Goal: Task Accomplishment & Management: Complete application form

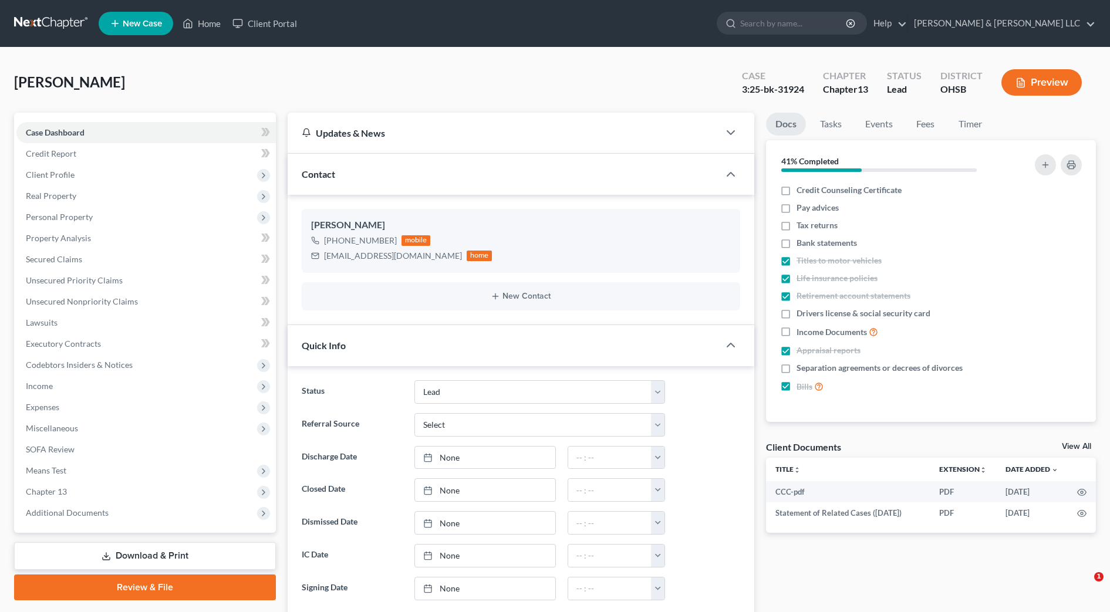
select select "5"
click at [816, 23] on input "search" at bounding box center [793, 23] width 107 height 22
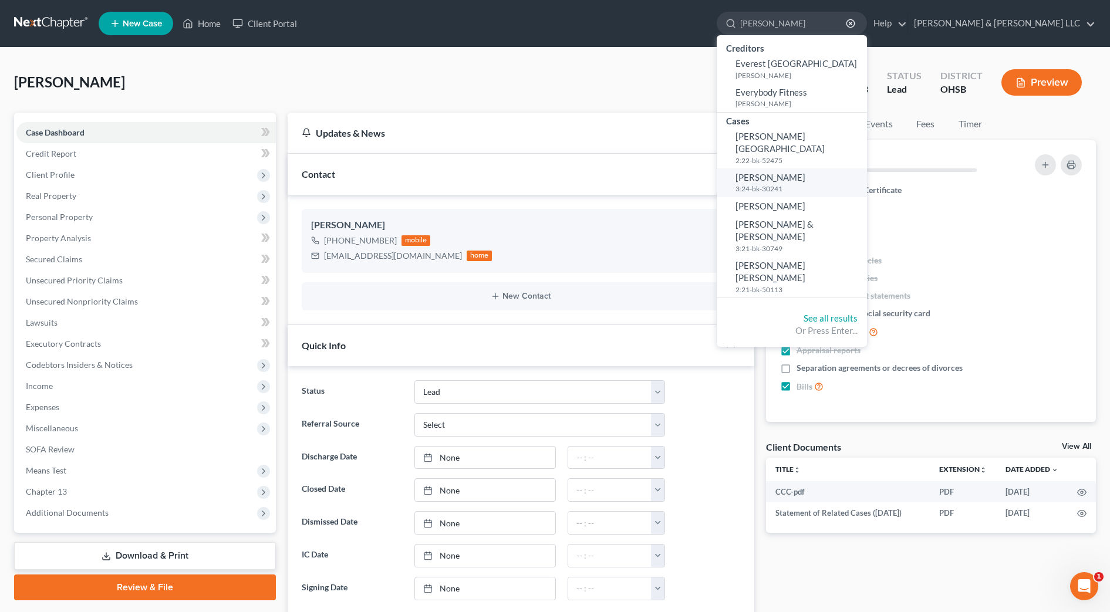
type input "[PERSON_NAME]"
click at [847, 170] on link "[PERSON_NAME] 3:24-bk-30241" at bounding box center [792, 183] width 150 height 29
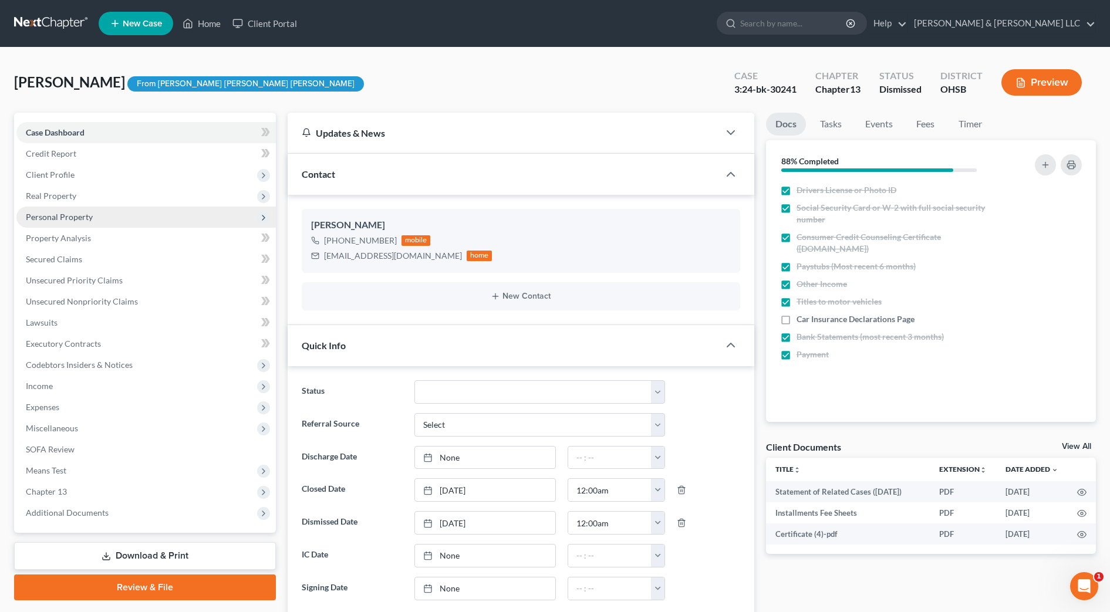
click at [59, 212] on span "Personal Property" at bounding box center [59, 217] width 67 height 10
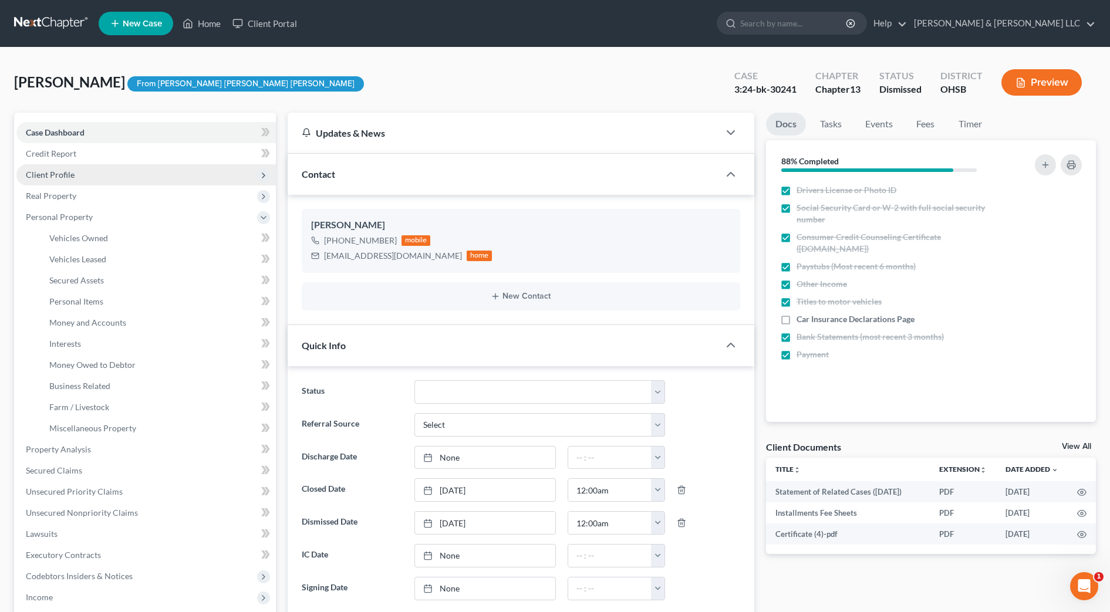
click at [61, 177] on span "Client Profile" at bounding box center [50, 175] width 49 height 10
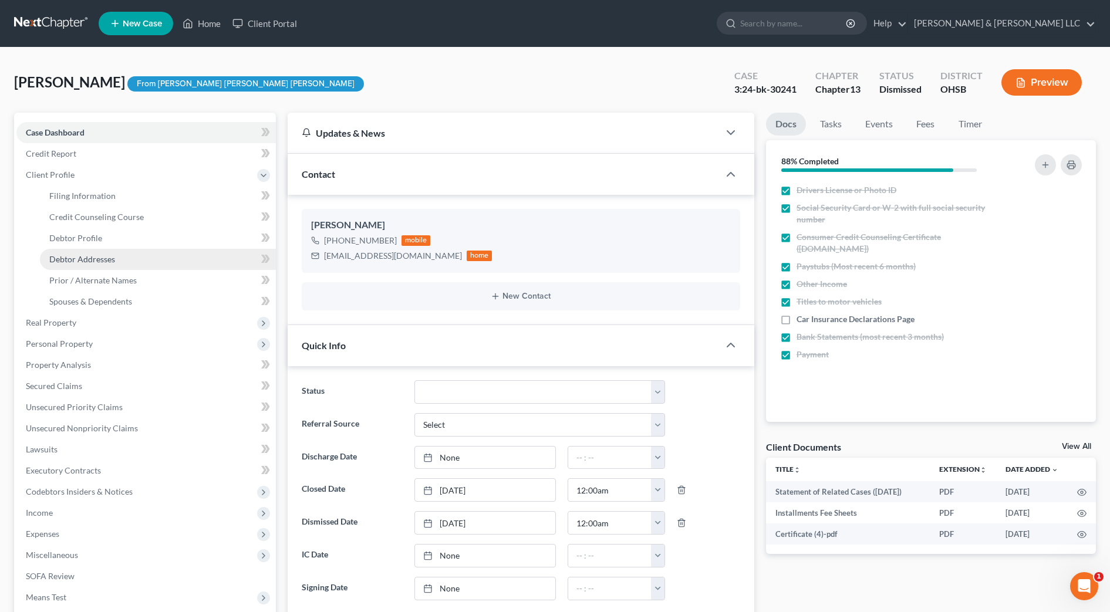
click at [96, 258] on span "Debtor Addresses" at bounding box center [82, 259] width 66 height 10
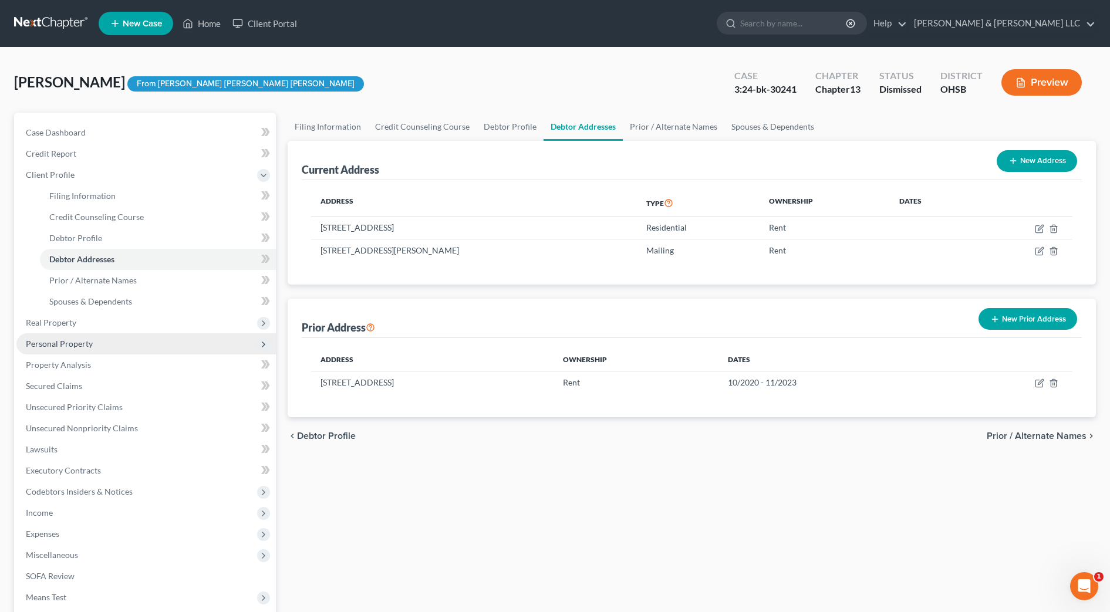
click at [90, 337] on span "Personal Property" at bounding box center [146, 344] width 260 height 21
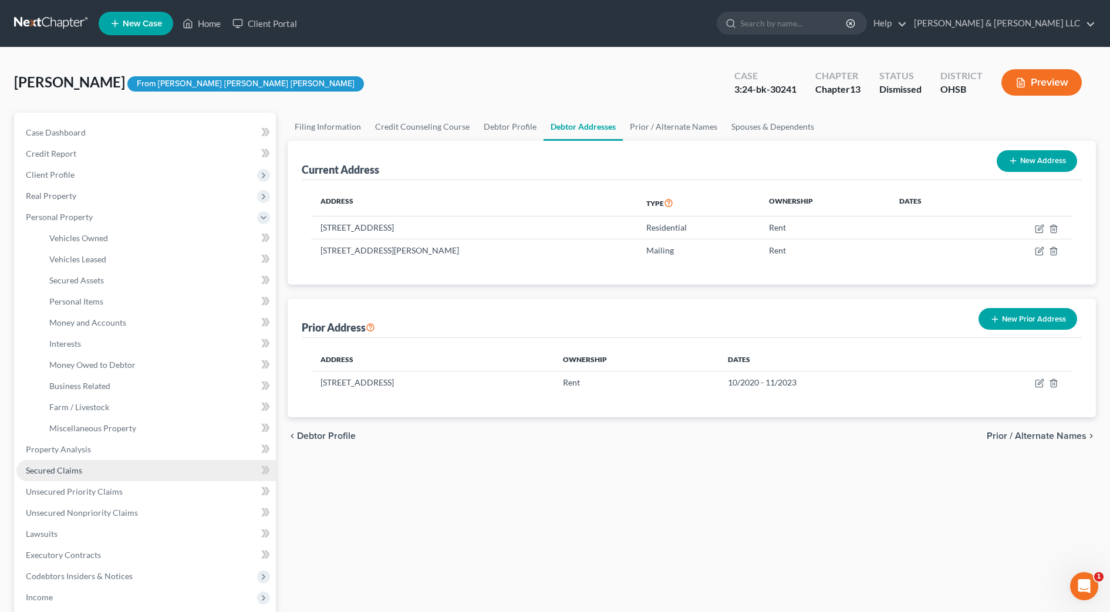
click at [89, 467] on link "Secured Claims" at bounding box center [146, 470] width 260 height 21
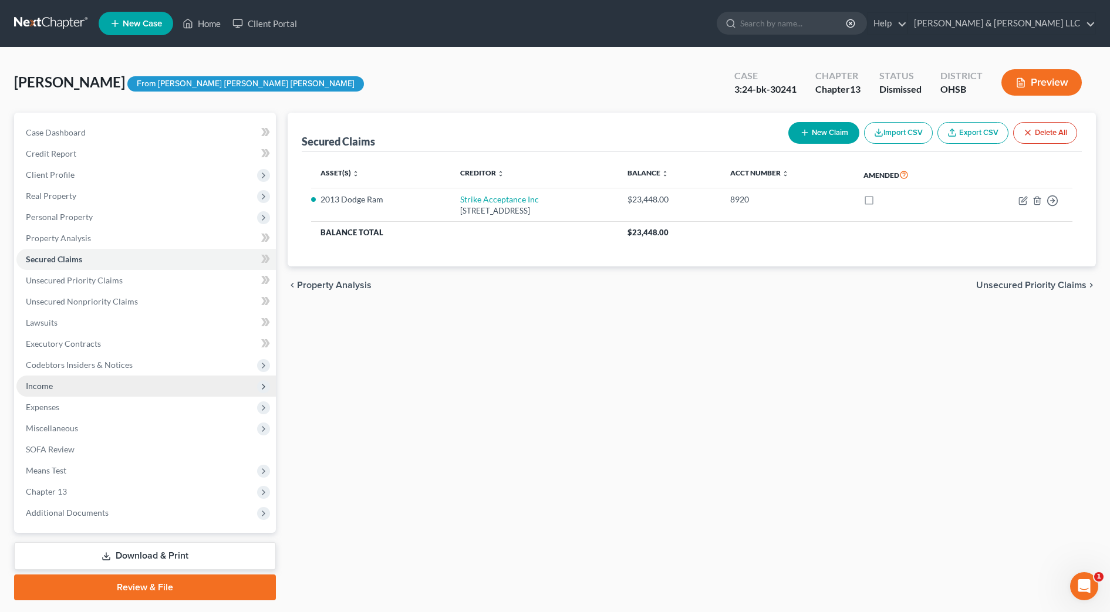
click at [93, 382] on span "Income" at bounding box center [146, 386] width 260 height 21
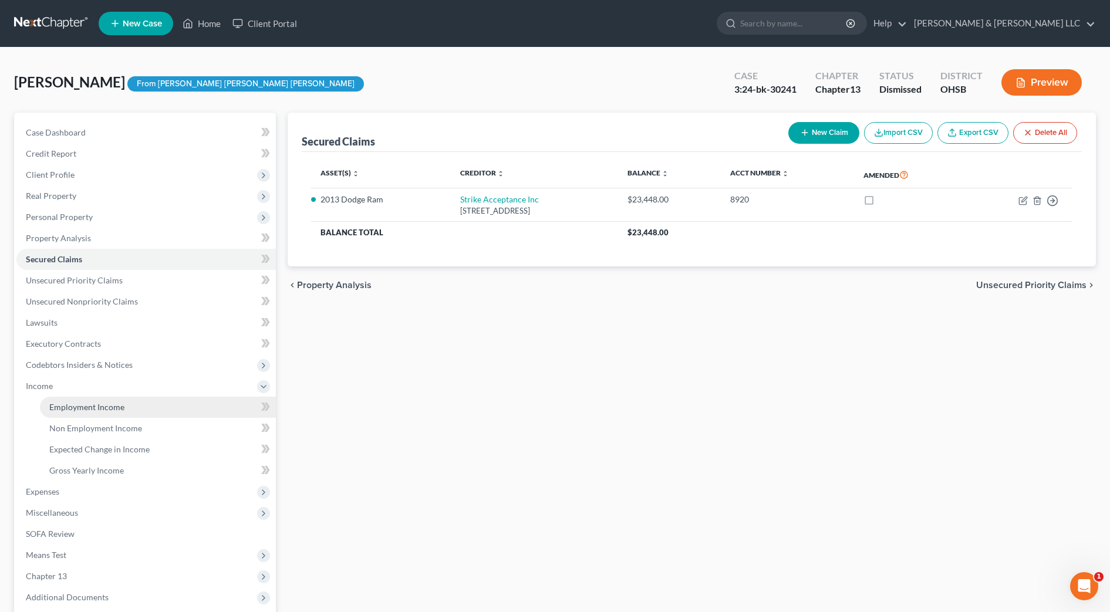
click at [90, 403] on span "Employment Income" at bounding box center [86, 407] width 75 height 10
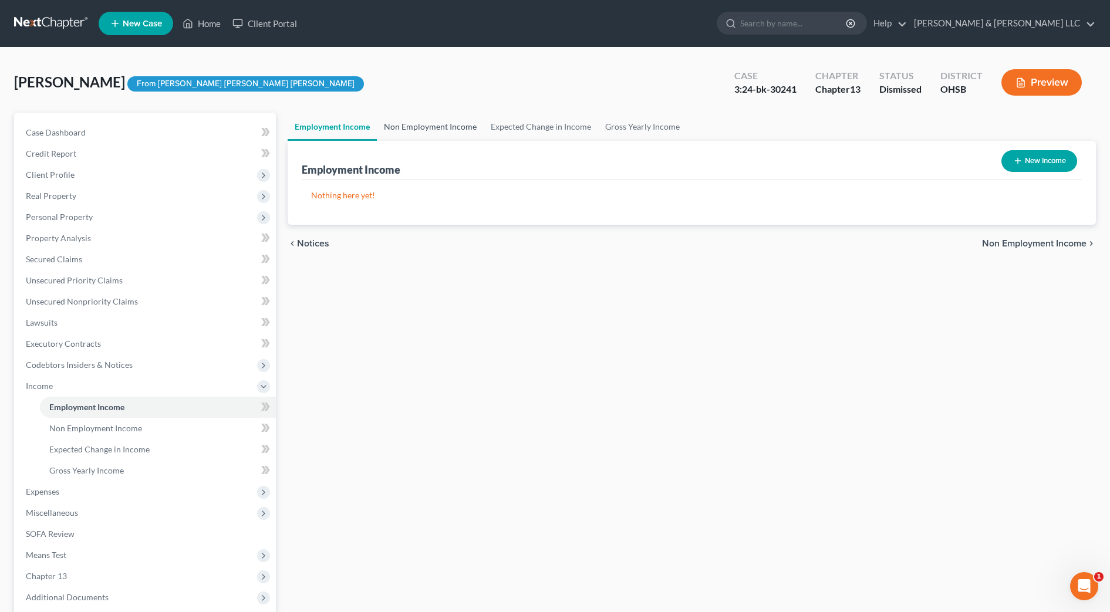
click at [430, 132] on link "Non Employment Income" at bounding box center [430, 127] width 107 height 28
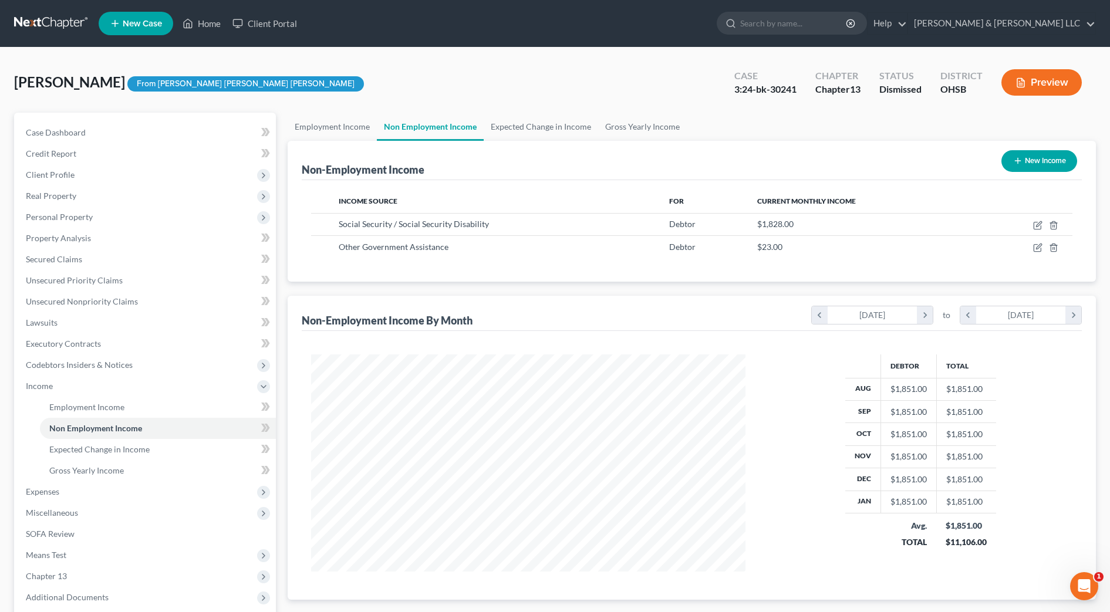
scroll to position [217, 458]
click at [138, 300] on link "Unsecured Nonpriority Claims" at bounding box center [146, 301] width 260 height 21
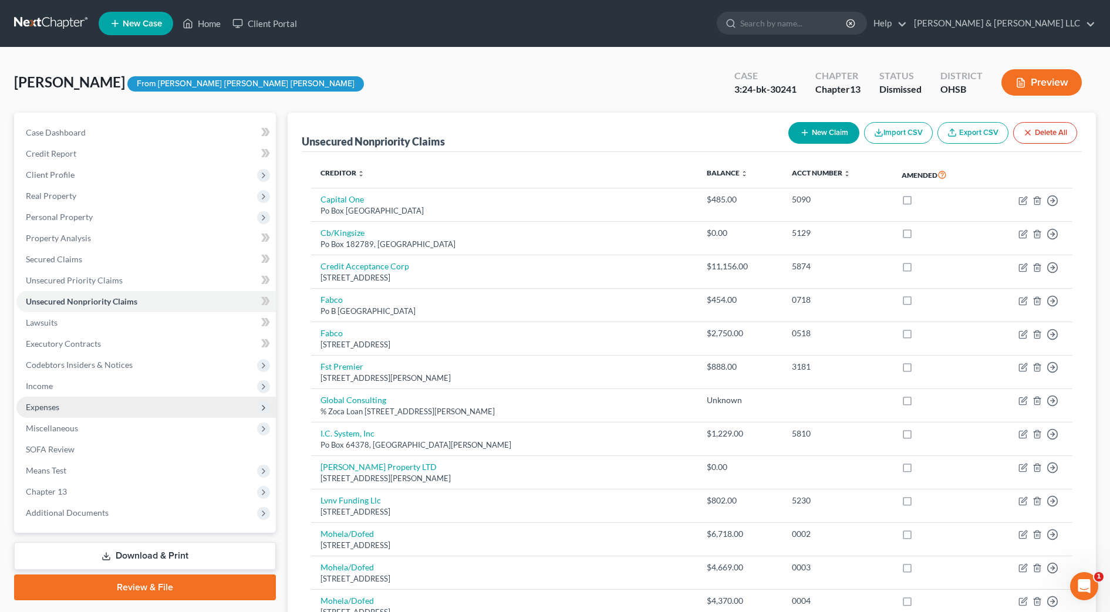
click at [54, 405] on span "Expenses" at bounding box center [42, 407] width 33 height 10
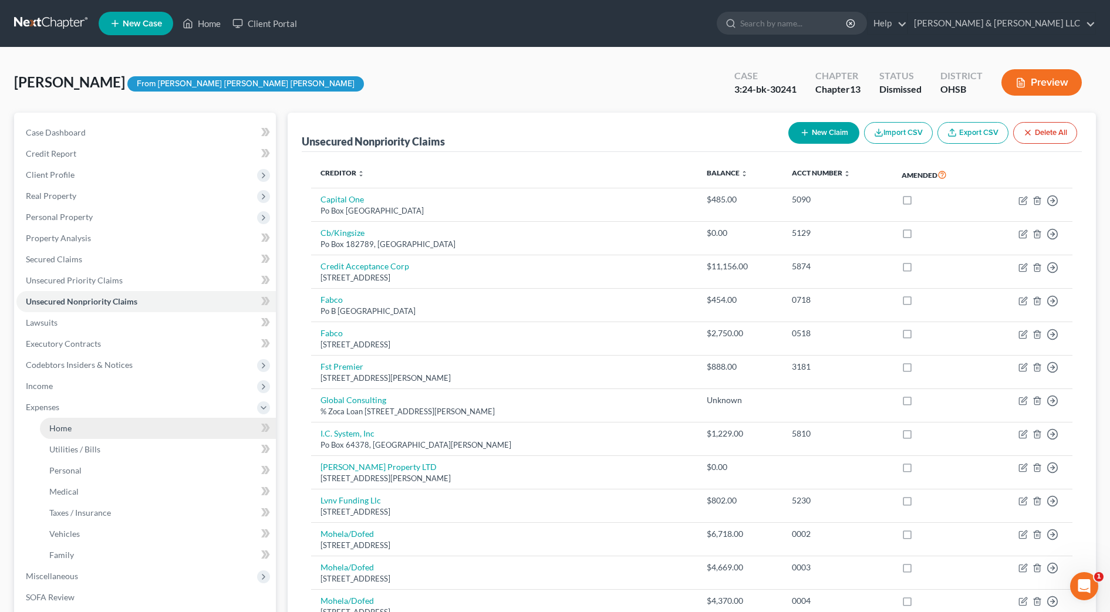
click at [58, 428] on span "Home" at bounding box center [60, 428] width 22 height 10
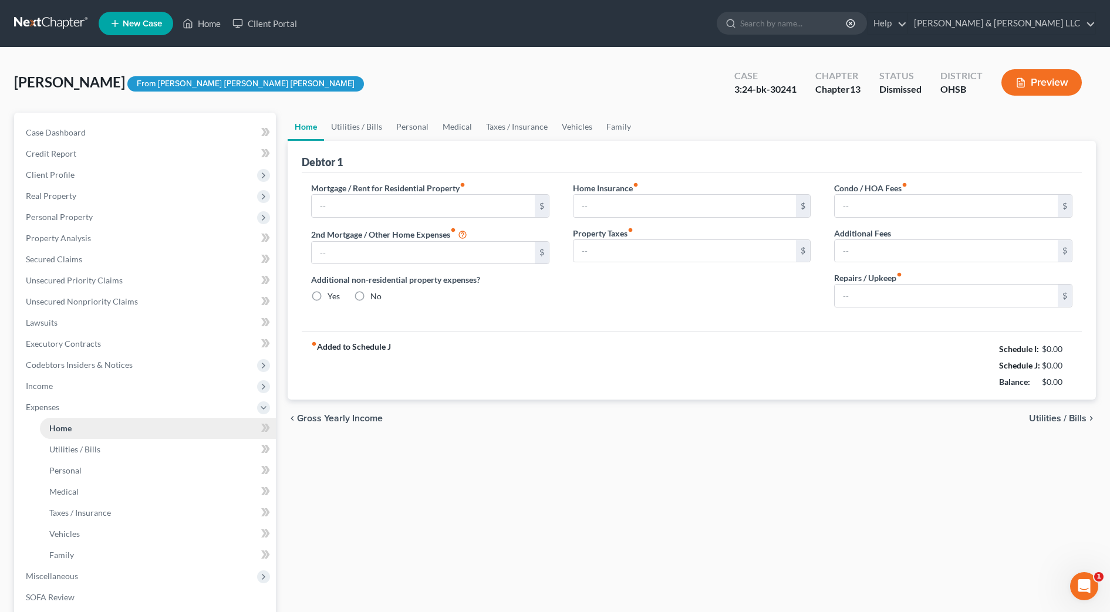
type input "700.00"
type input "0.00"
radio input "true"
type input "0.00"
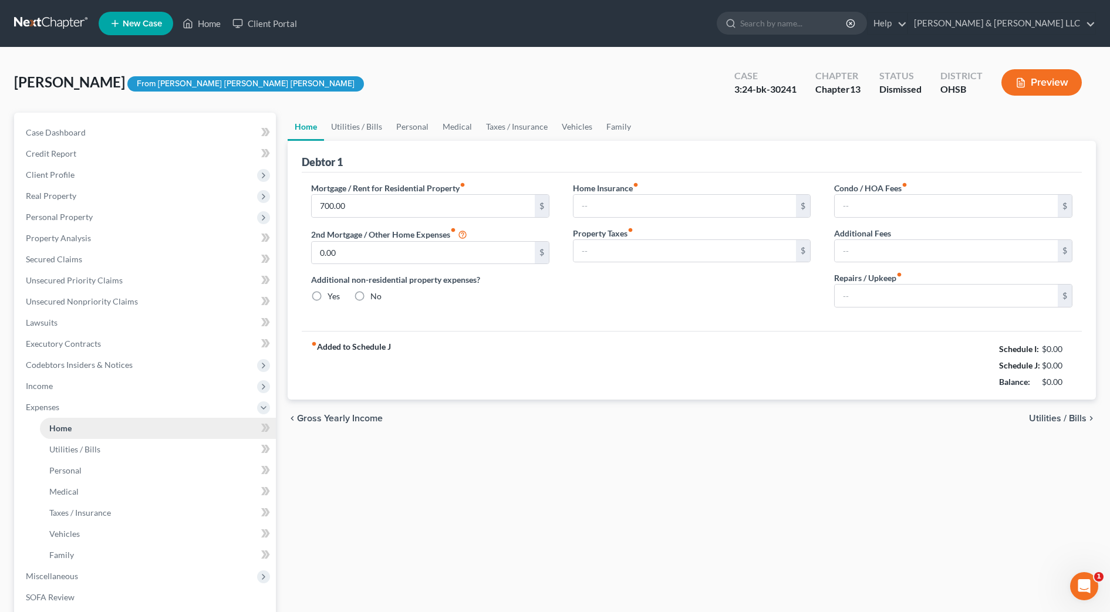
type input "0.00"
click at [574, 130] on link "Vehicles" at bounding box center [577, 127] width 45 height 28
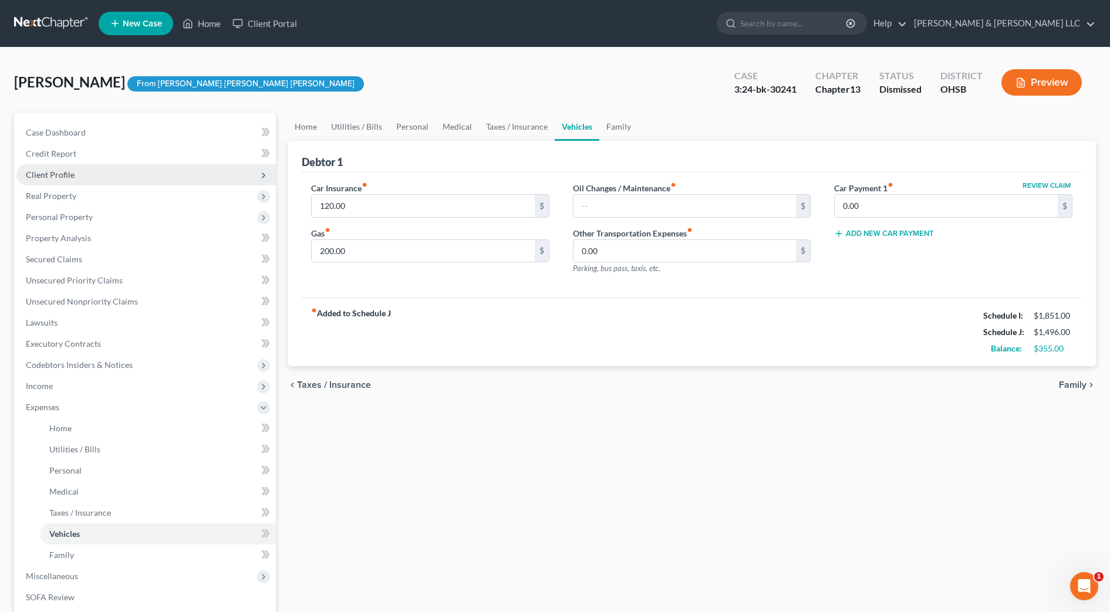
click at [78, 179] on span "Client Profile" at bounding box center [146, 174] width 260 height 21
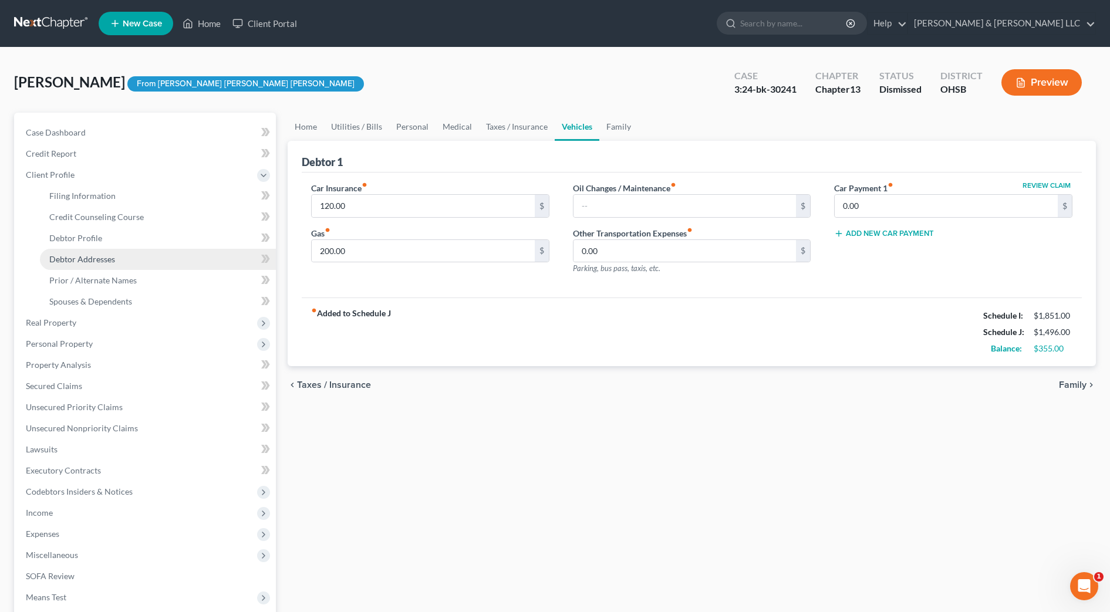
click at [102, 257] on span "Debtor Addresses" at bounding box center [82, 259] width 66 height 10
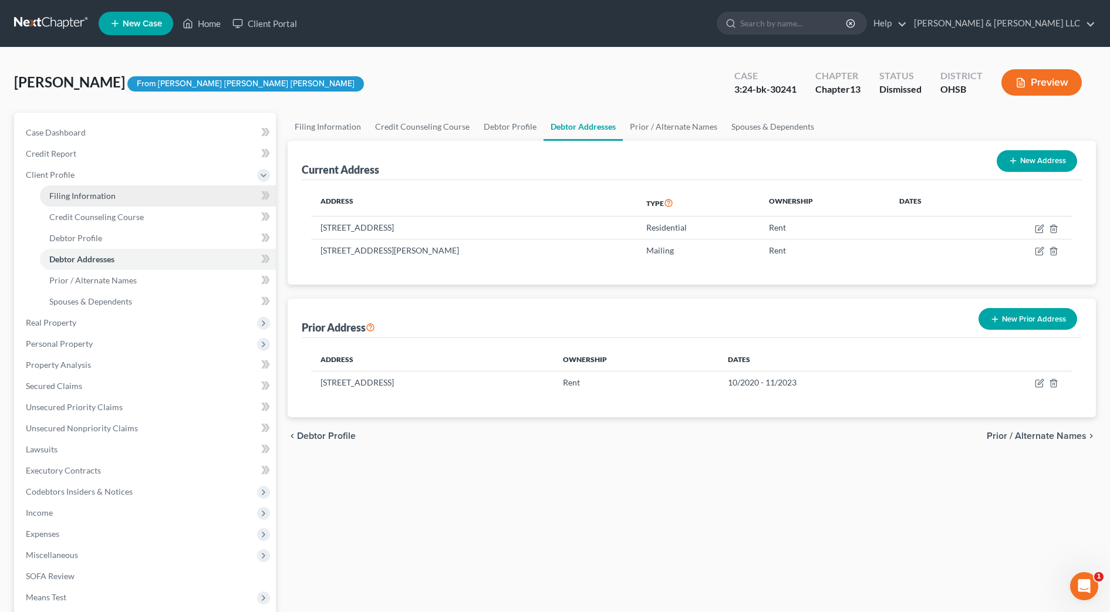
click at [91, 196] on span "Filing Information" at bounding box center [82, 196] width 66 height 10
select select "1"
select select "0"
select select "3"
select select "36"
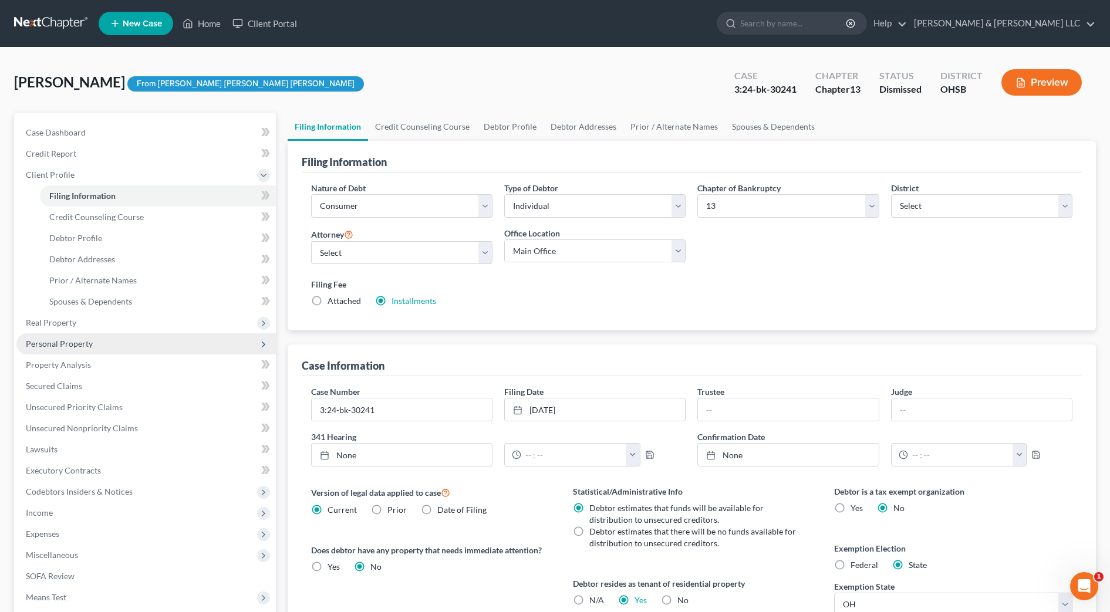
click at [82, 346] on span "Personal Property" at bounding box center [59, 344] width 67 height 10
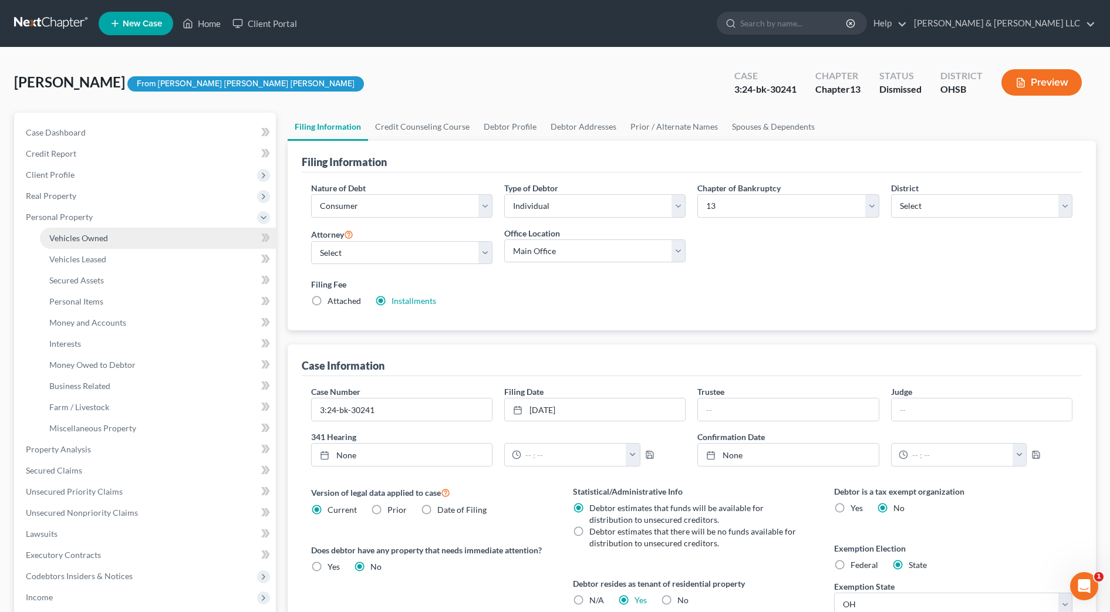
click at [98, 238] on span "Vehicles Owned" at bounding box center [78, 238] width 59 height 10
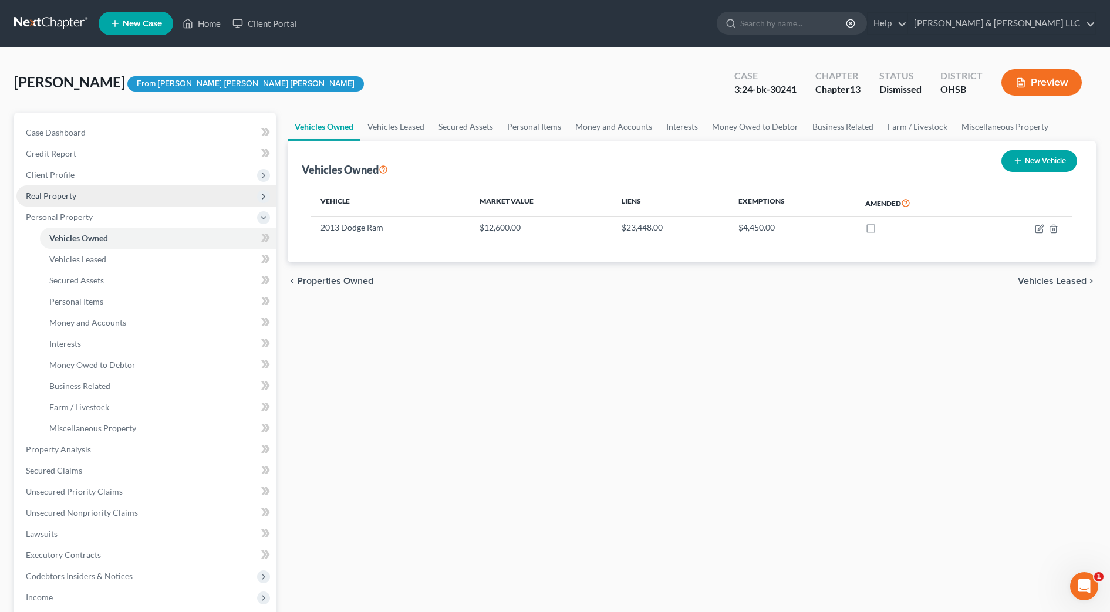
click at [72, 198] on span "Real Property" at bounding box center [51, 196] width 51 height 10
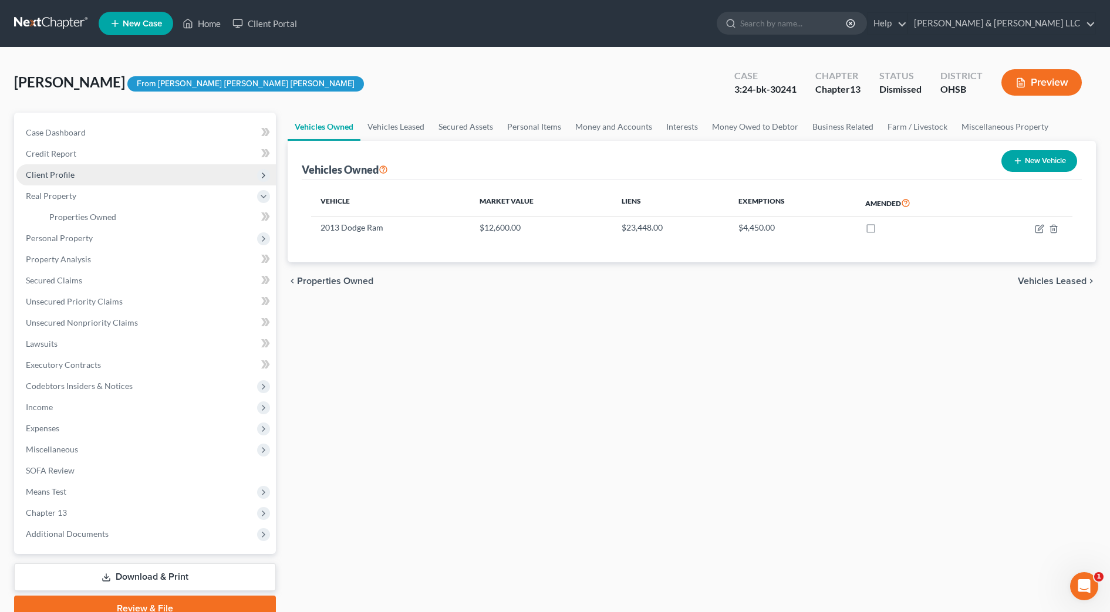
click at [78, 176] on span "Client Profile" at bounding box center [146, 174] width 260 height 21
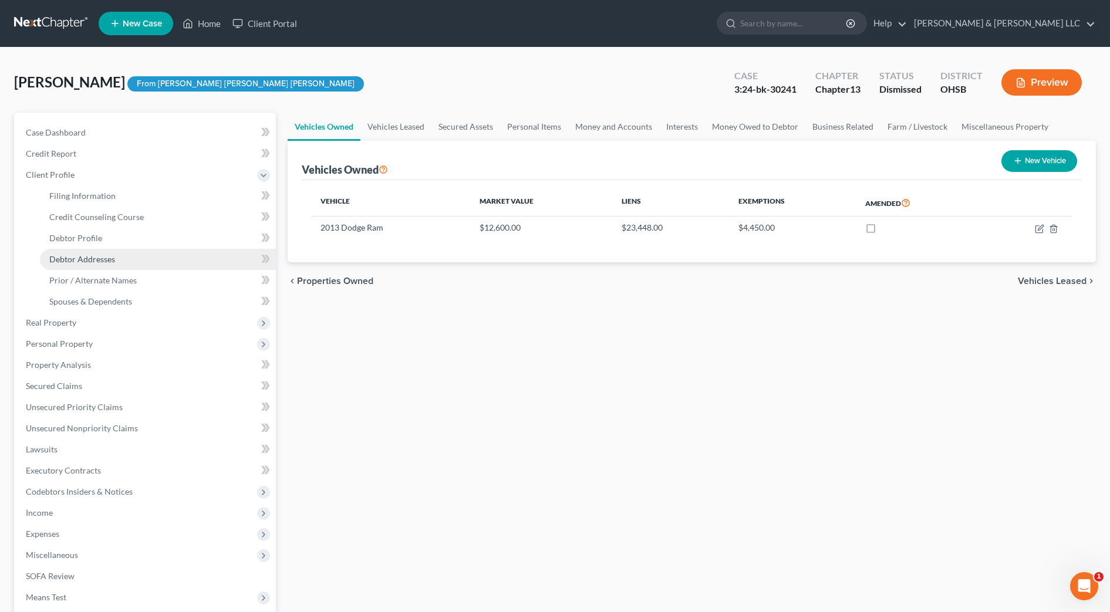
click at [110, 261] on span "Debtor Addresses" at bounding box center [82, 259] width 66 height 10
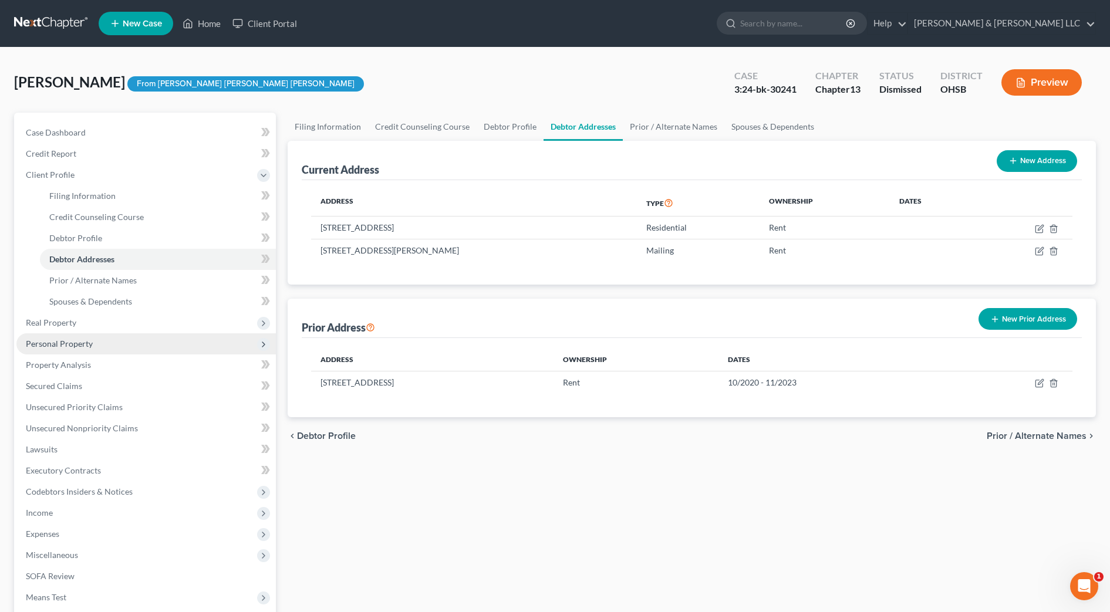
click at [95, 345] on span "Personal Property" at bounding box center [146, 344] width 260 height 21
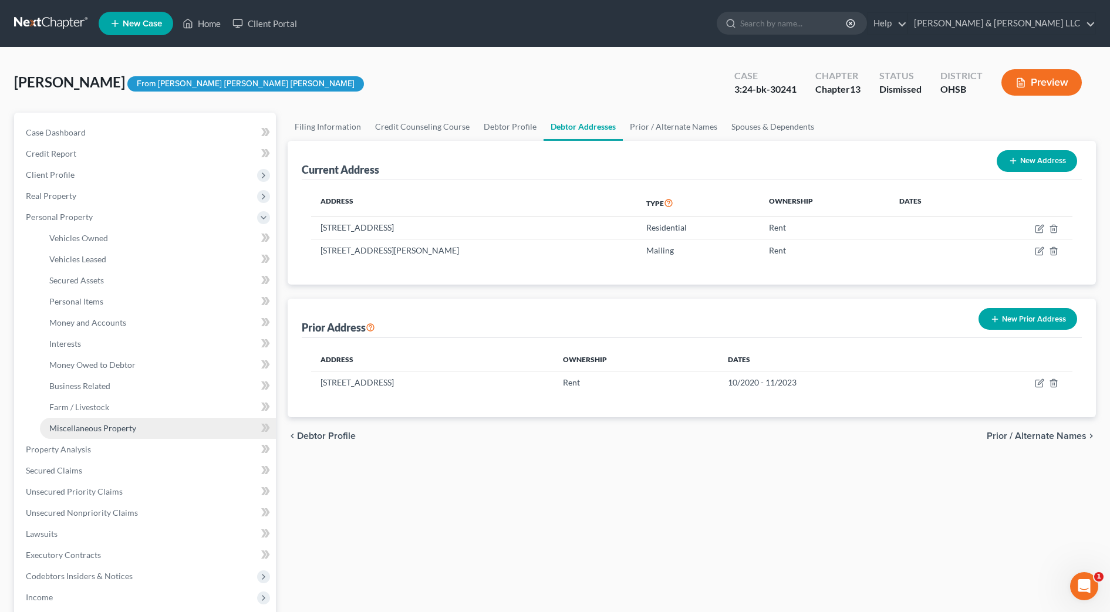
click at [114, 424] on span "Miscellaneous Property" at bounding box center [92, 428] width 87 height 10
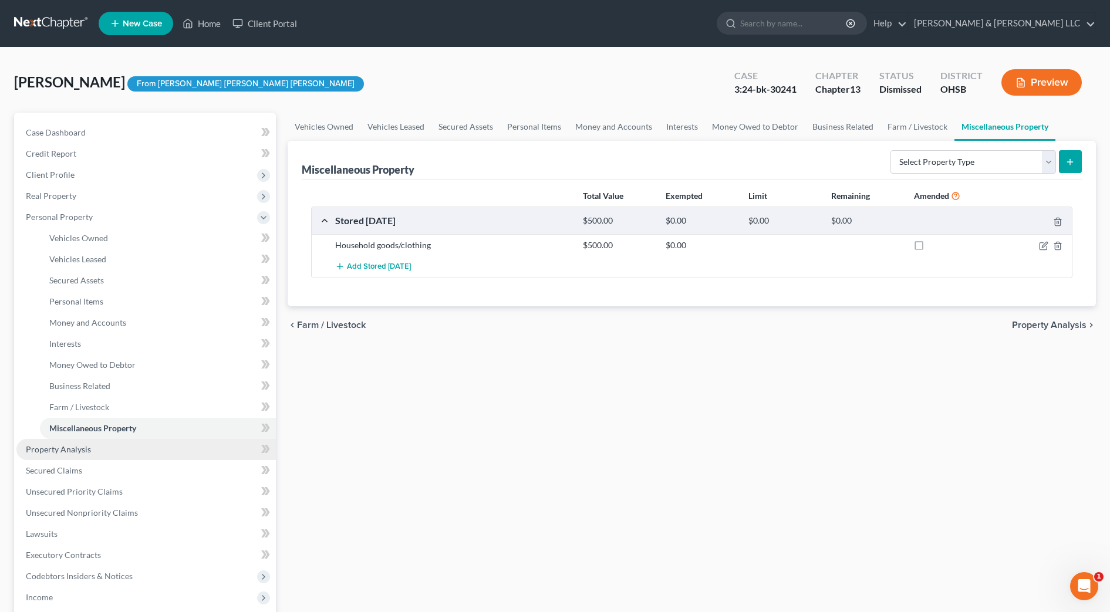
click at [100, 445] on link "Property Analysis" at bounding box center [146, 449] width 260 height 21
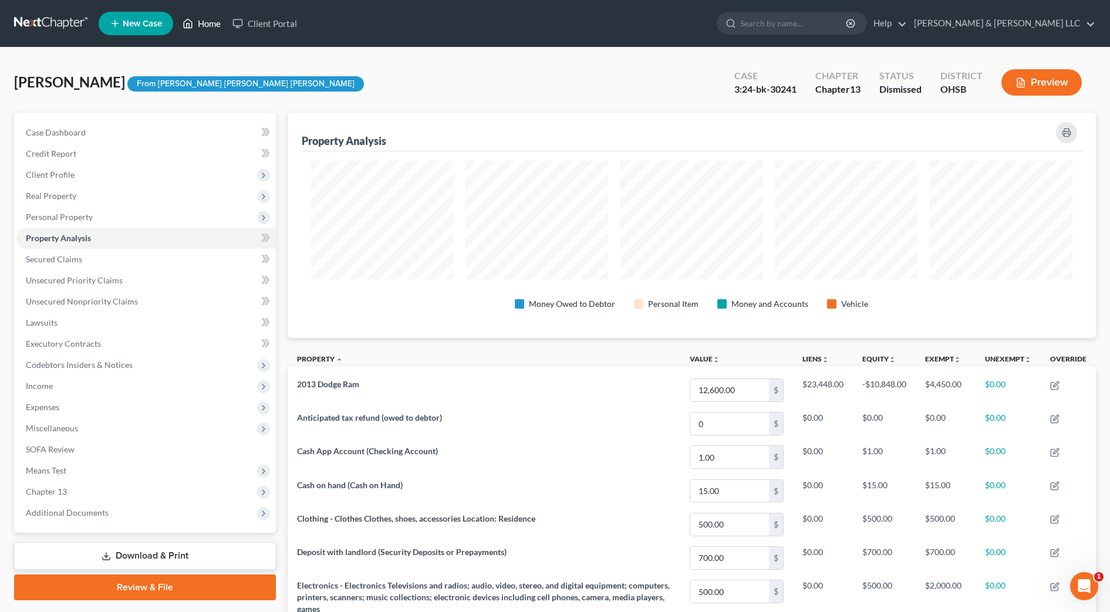
click at [208, 25] on link "Home" at bounding box center [202, 23] width 50 height 21
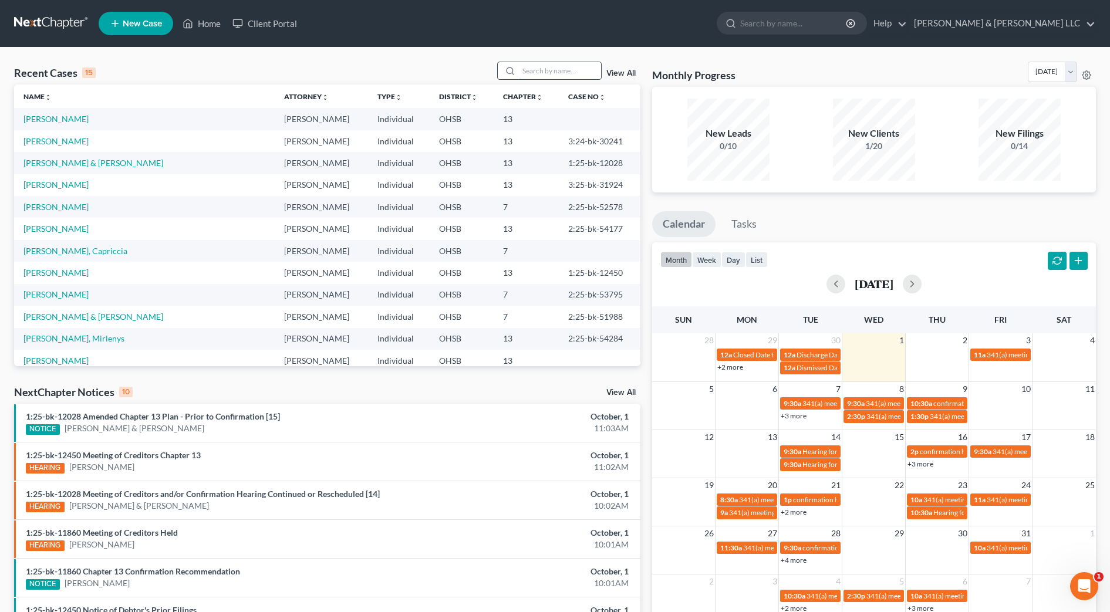
click at [553, 65] on input "search" at bounding box center [560, 70] width 82 height 17
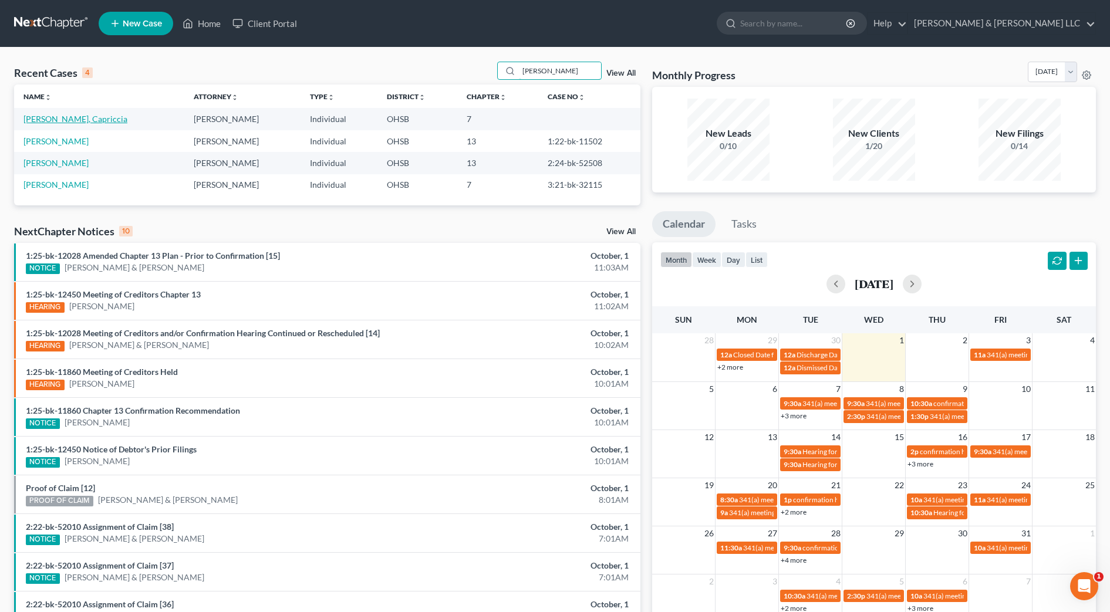
type input "[PERSON_NAME]"
click at [70, 120] on link "[PERSON_NAME], Capriccia" at bounding box center [75, 119] width 104 height 10
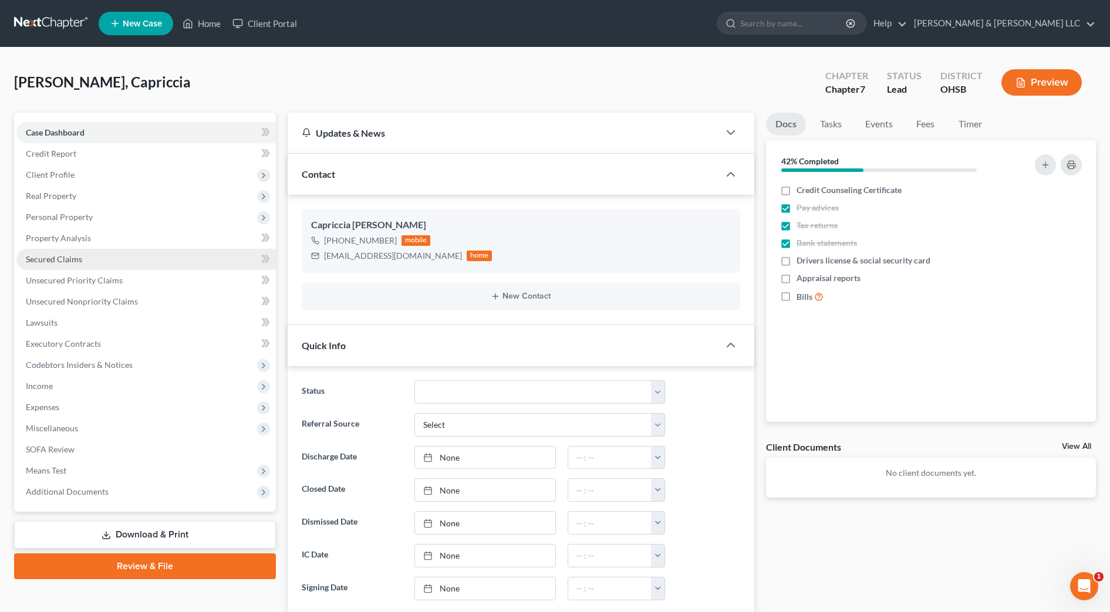
click at [56, 261] on span "Secured Claims" at bounding box center [54, 259] width 56 height 10
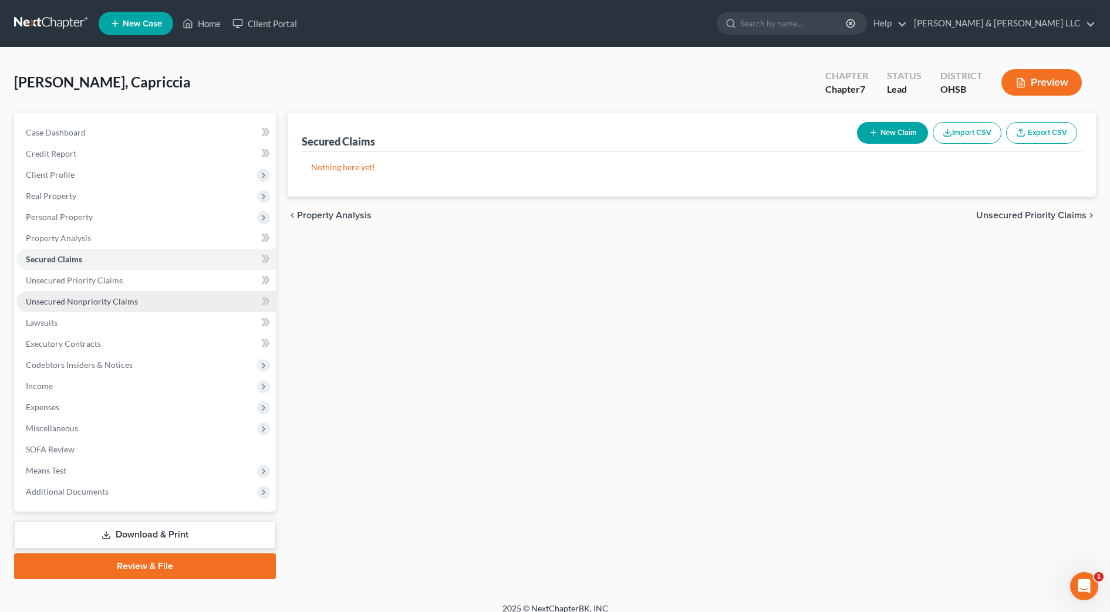
click at [61, 291] on link "Unsecured Nonpriority Claims" at bounding box center [146, 301] width 260 height 21
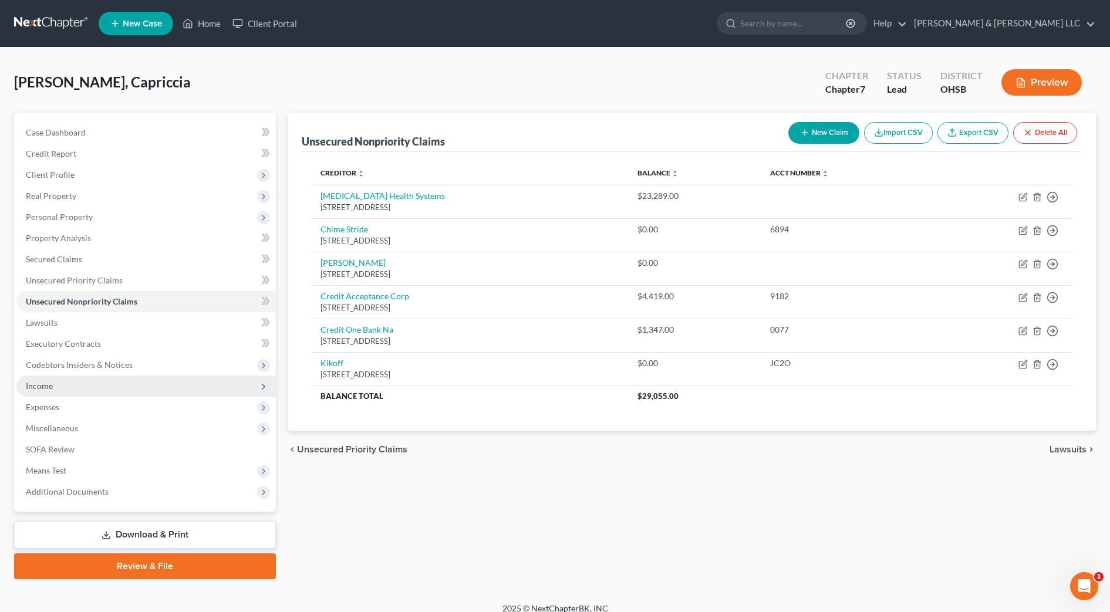
click at [63, 379] on span "Income" at bounding box center [146, 386] width 260 height 21
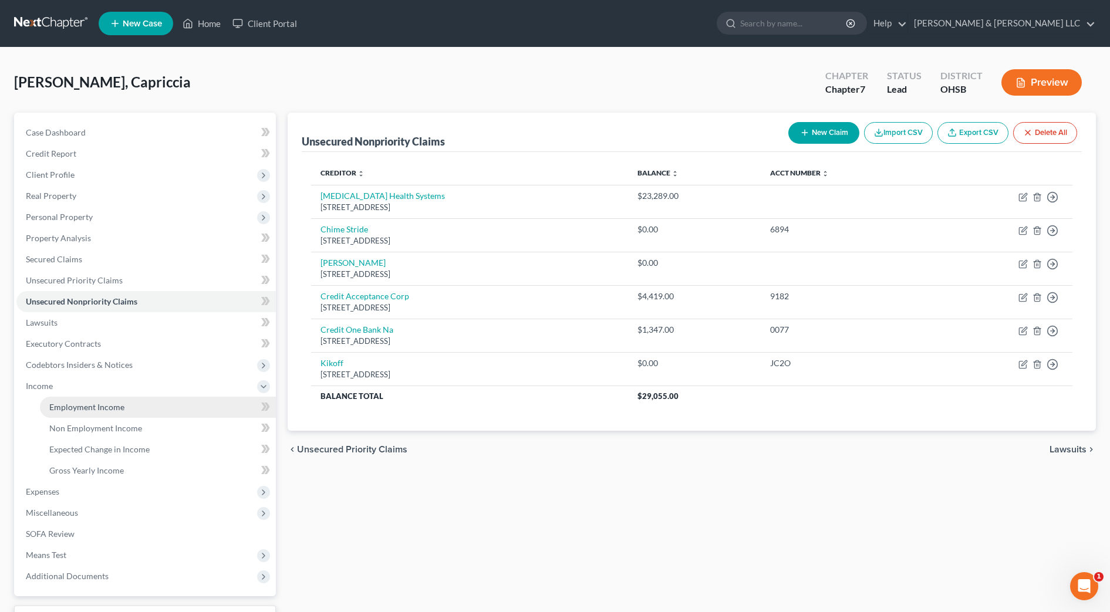
click at [71, 411] on span "Employment Income" at bounding box center [86, 407] width 75 height 10
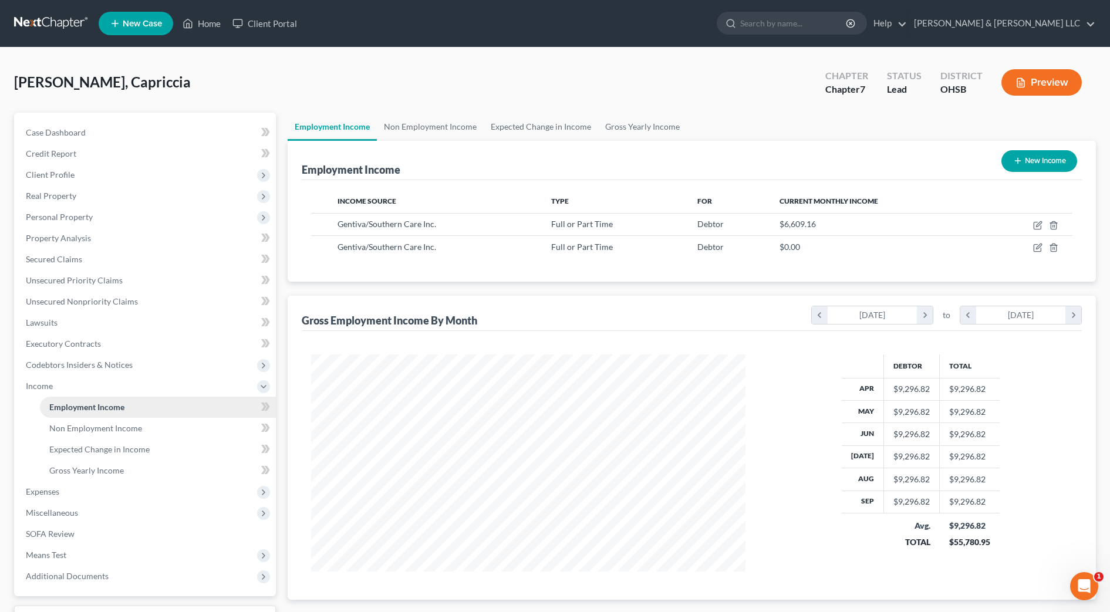
scroll to position [217, 458]
click at [94, 550] on span "Means Test" at bounding box center [146, 555] width 260 height 21
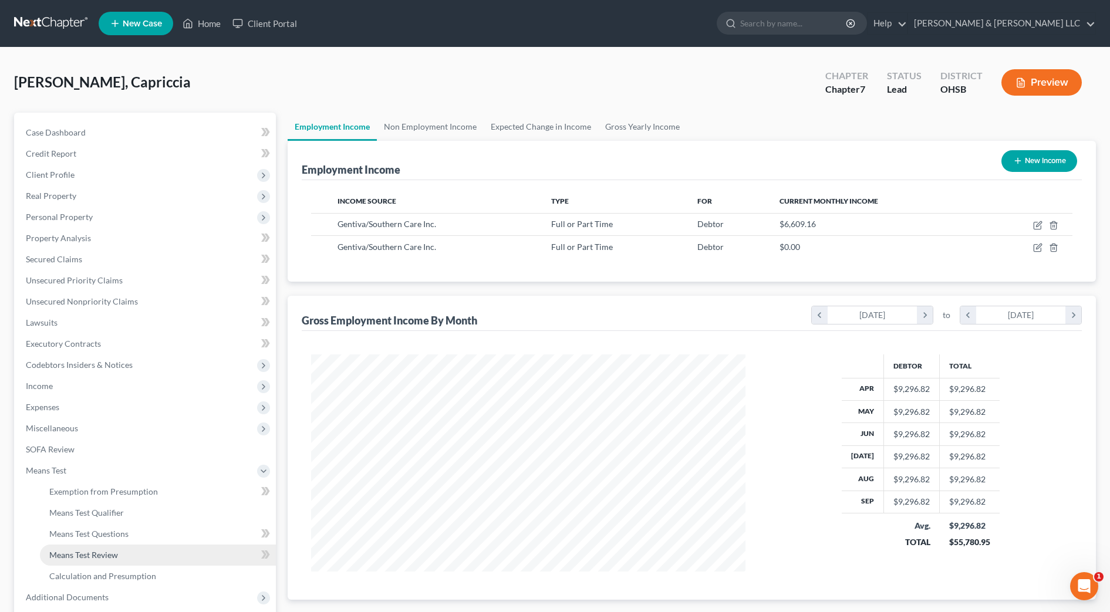
click at [95, 555] on span "Means Test Review" at bounding box center [83, 555] width 69 height 10
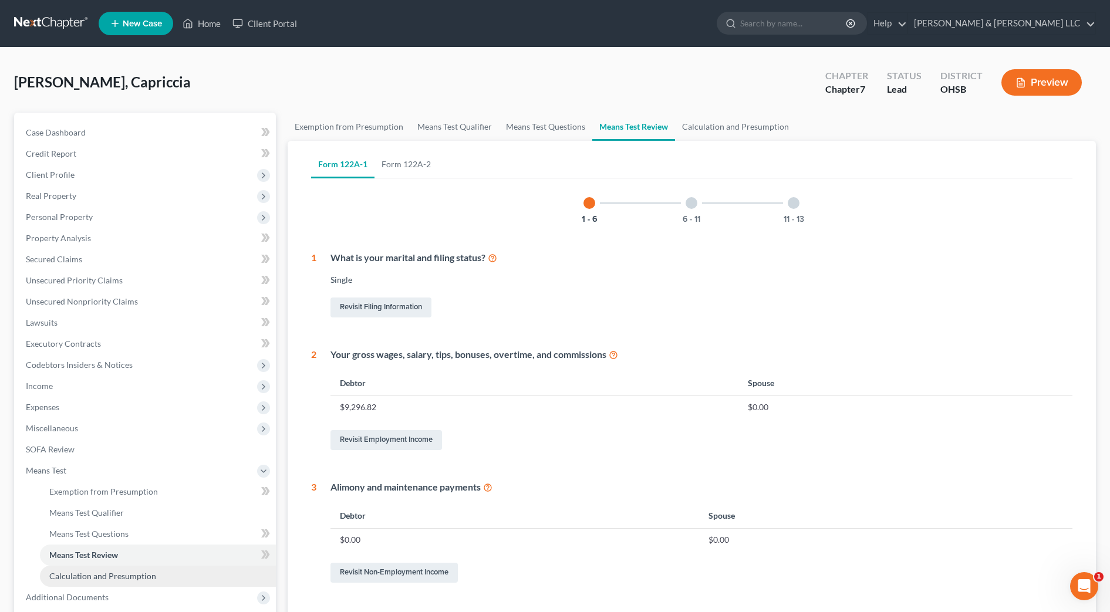
click at [127, 571] on link "Calculation and Presumption" at bounding box center [158, 576] width 236 height 21
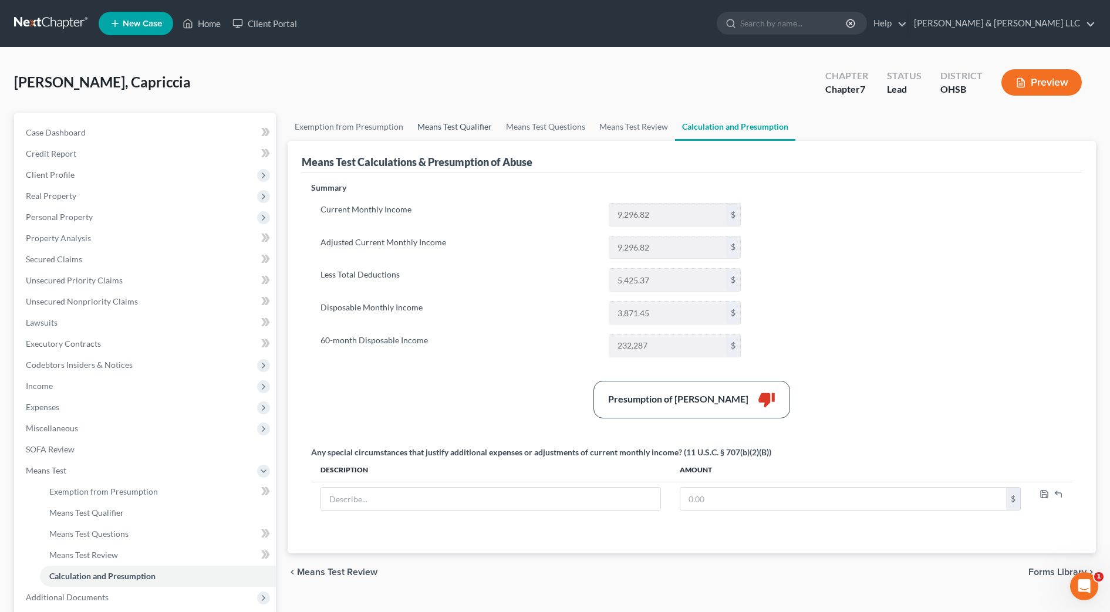
click at [446, 120] on link "Means Test Qualifier" at bounding box center [454, 127] width 89 height 28
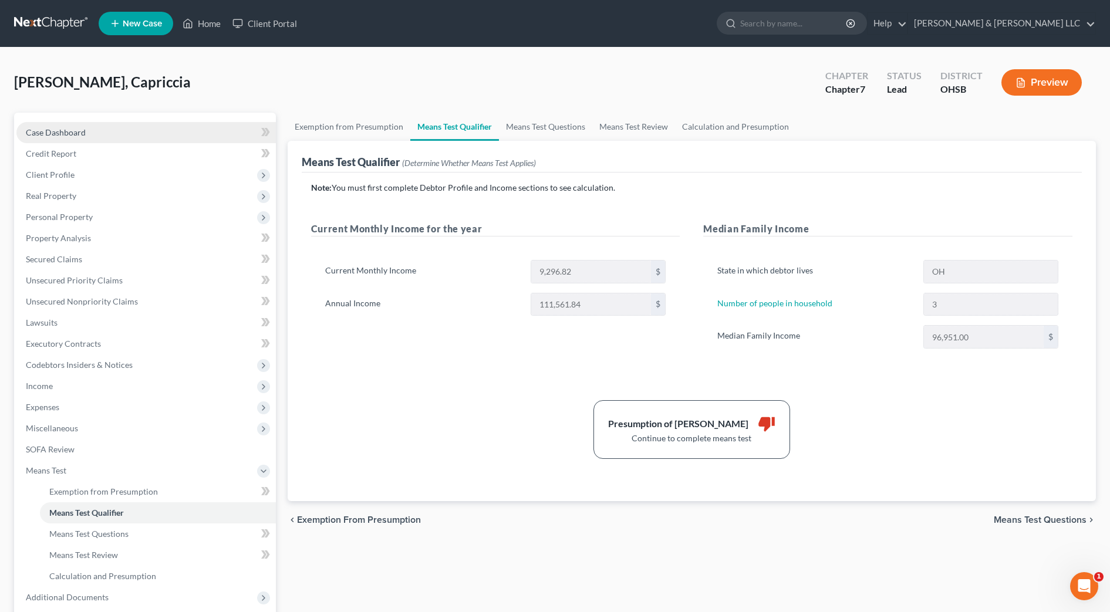
click at [75, 136] on span "Case Dashboard" at bounding box center [56, 132] width 60 height 10
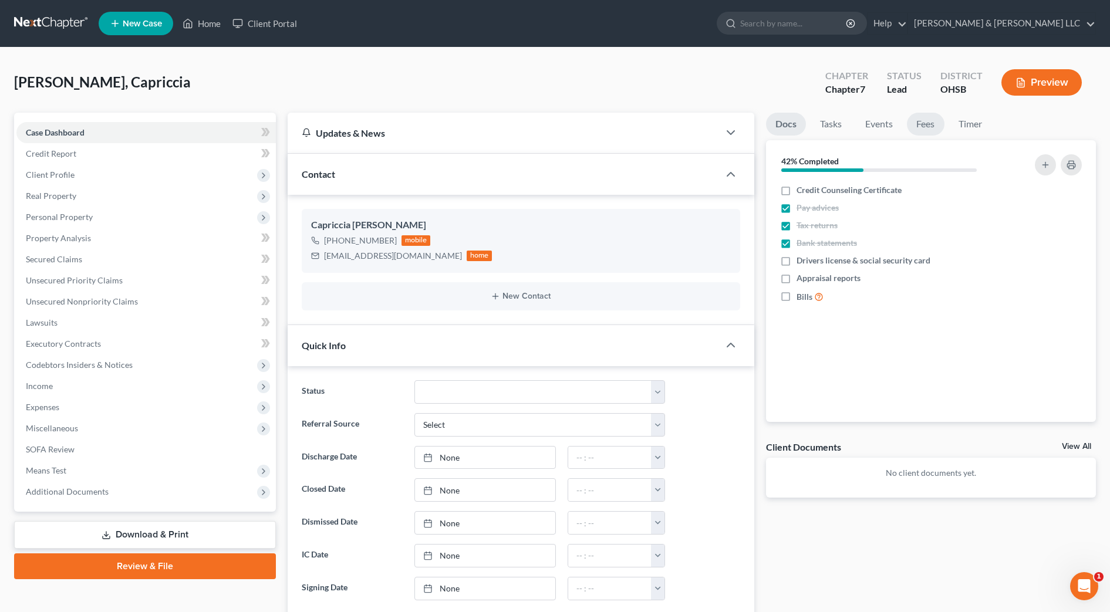
click at [921, 126] on link "Fees" at bounding box center [926, 124] width 38 height 23
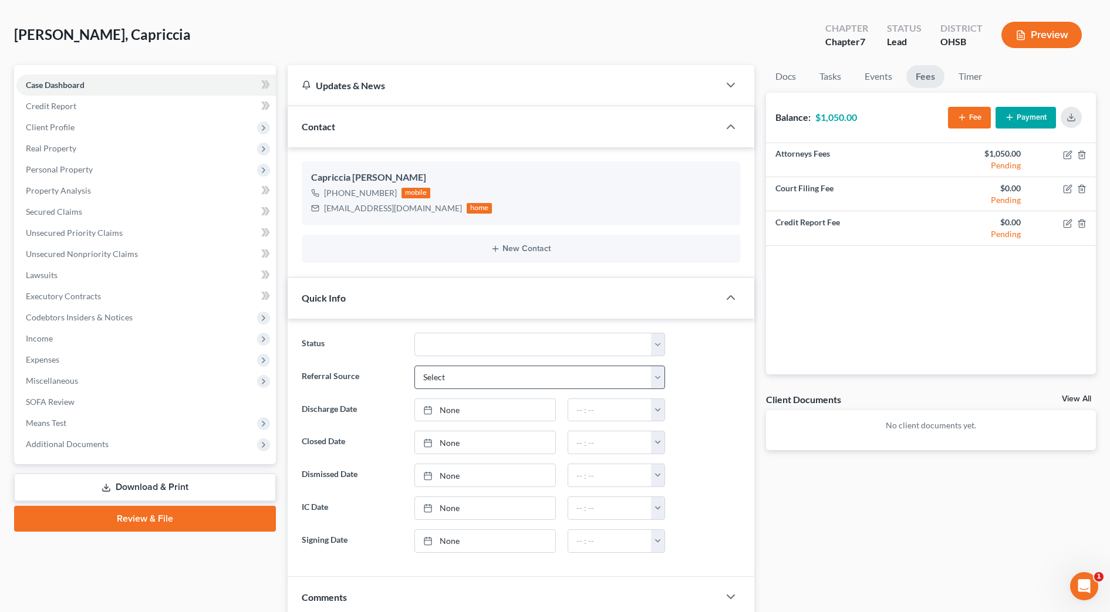
scroll to position [73, 0]
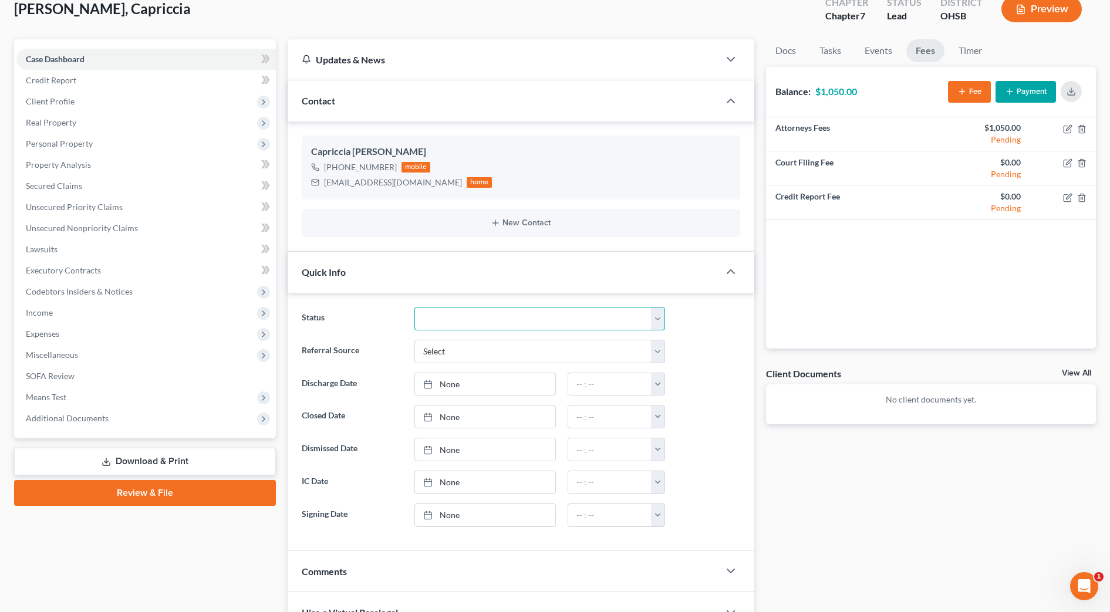
click at [486, 319] on select "Closed Discharged Dismissed Filed In Progress Lead Lost Lead Ready to File Reta…" at bounding box center [540, 318] width 251 height 23
select select "4"
click at [415, 307] on select "Closed Discharged Dismissed Filed In Progress Lead Lost Lead Ready to File Reta…" at bounding box center [540, 318] width 251 height 23
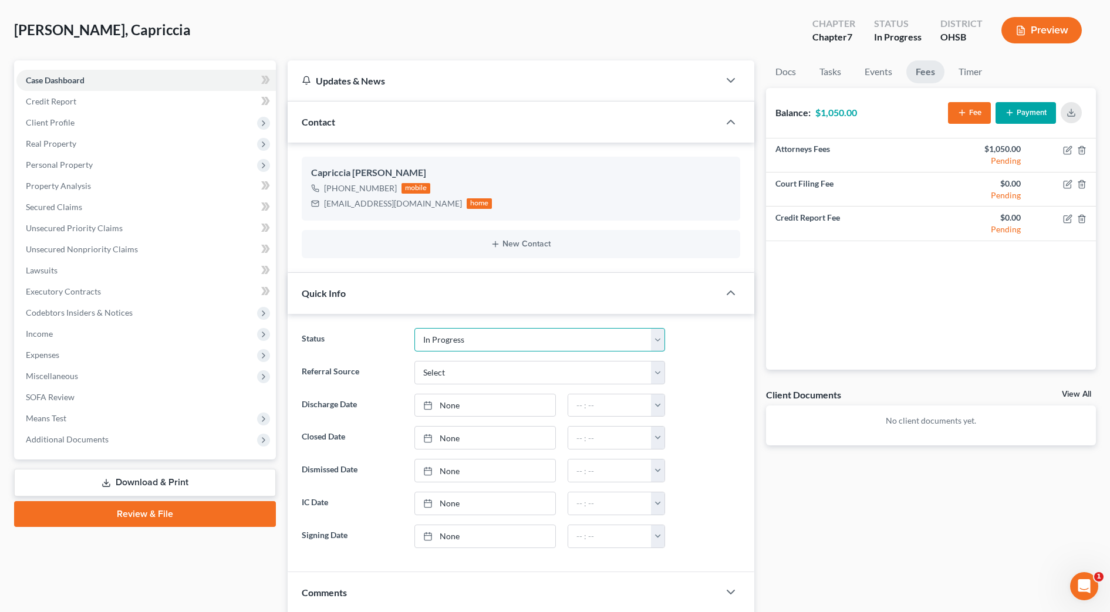
scroll to position [0, 0]
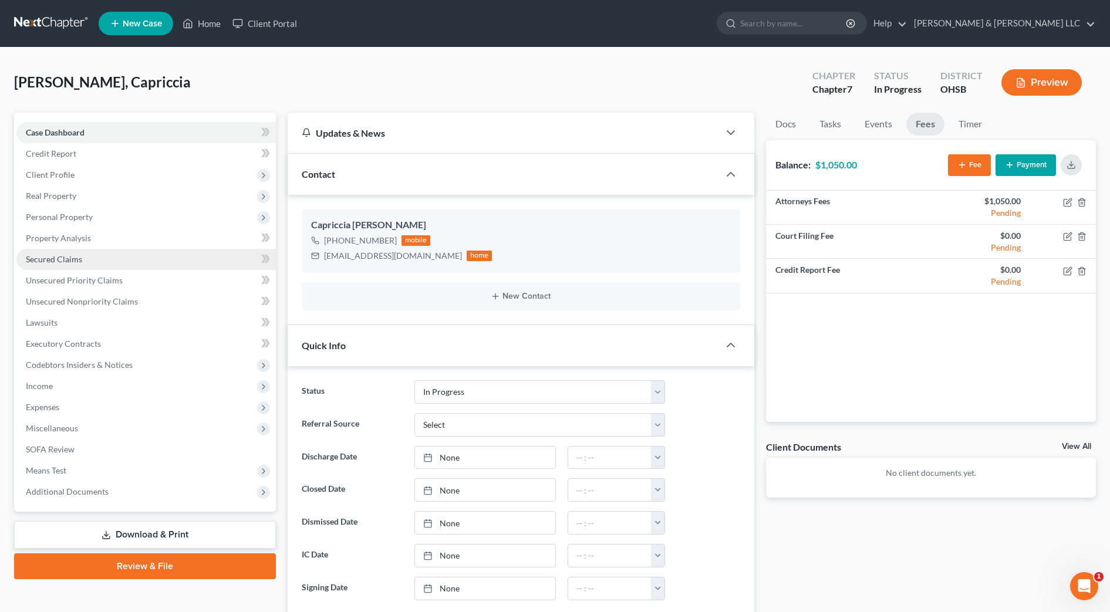
click at [87, 255] on link "Secured Claims" at bounding box center [146, 259] width 260 height 21
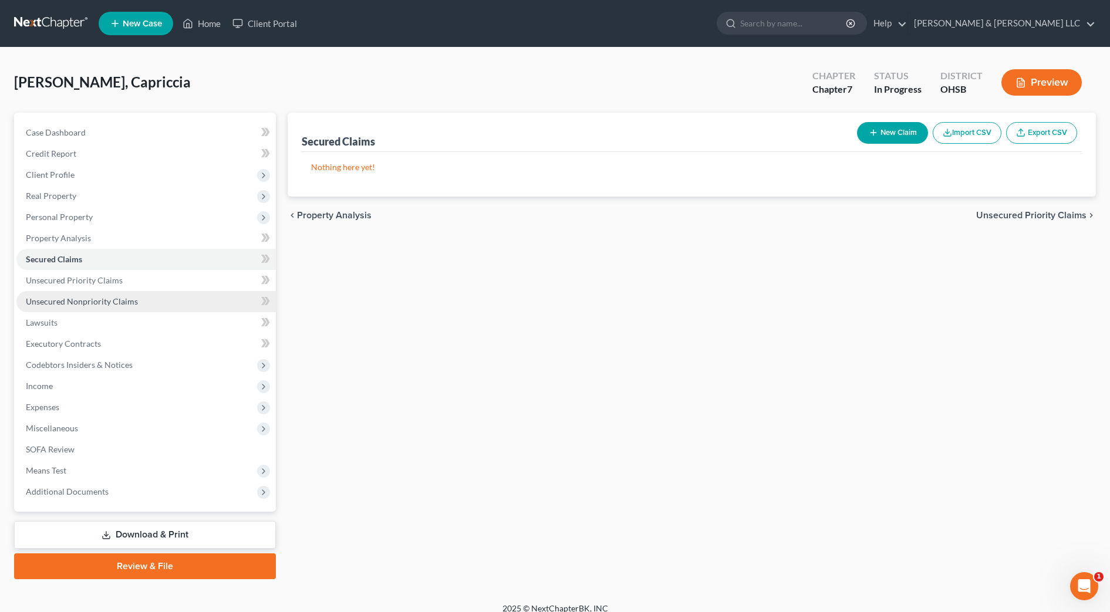
click at [95, 297] on span "Unsecured Nonpriority Claims" at bounding box center [82, 302] width 112 height 10
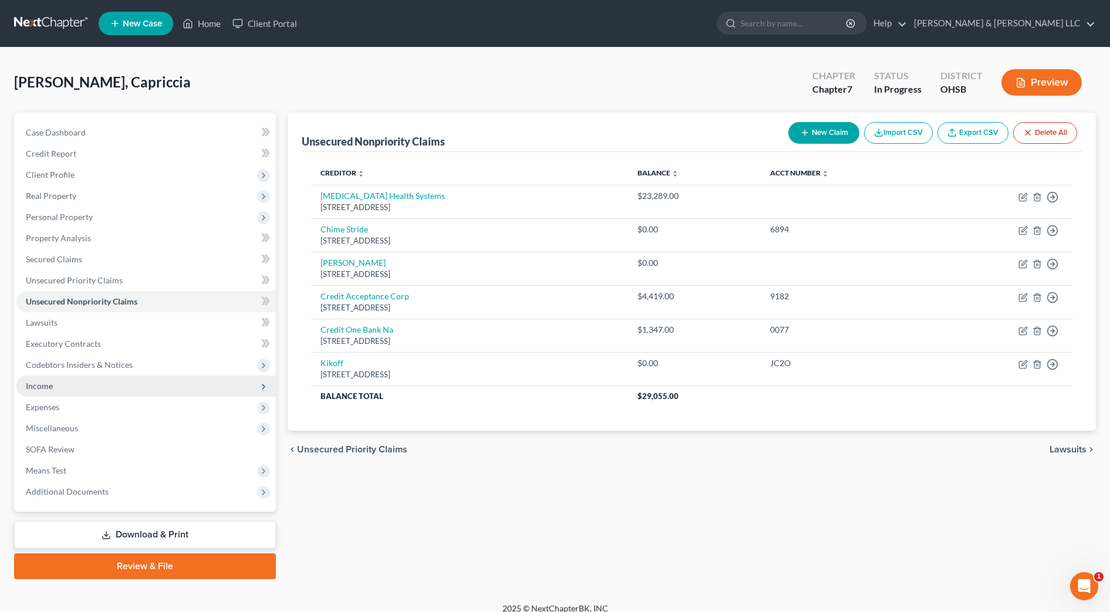
click at [60, 382] on span "Income" at bounding box center [146, 386] width 260 height 21
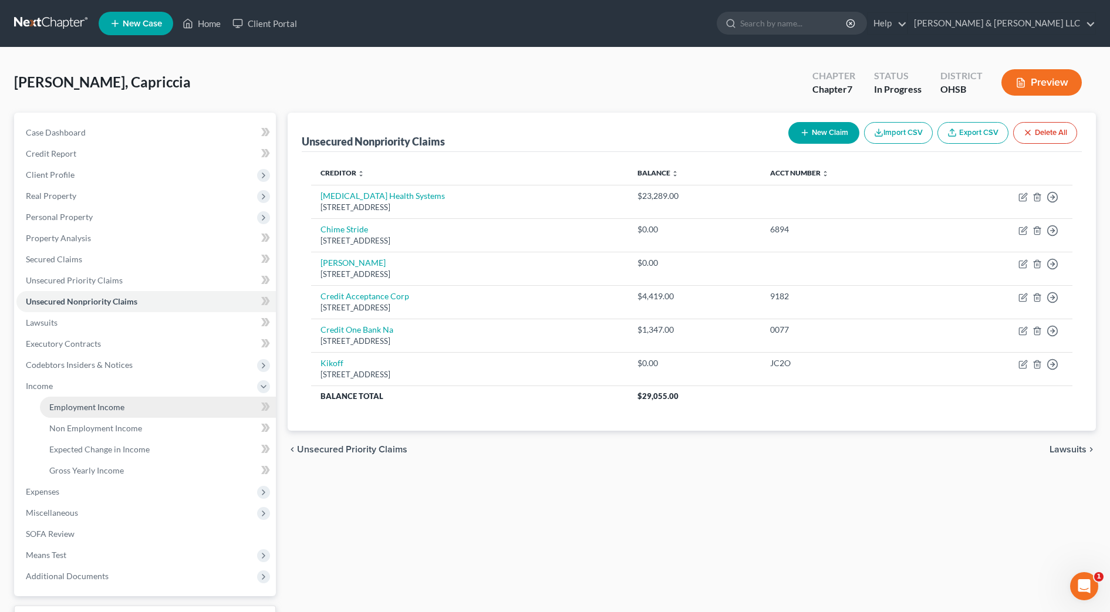
click at [73, 399] on link "Employment Income" at bounding box center [158, 407] width 236 height 21
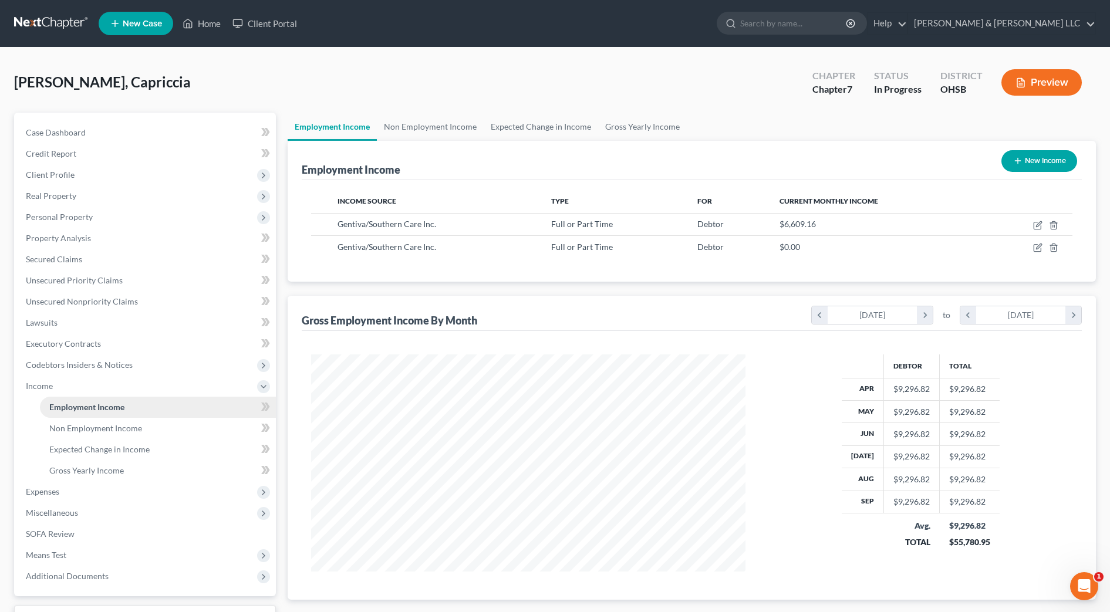
scroll to position [217, 458]
click at [84, 487] on span "Expenses" at bounding box center [146, 492] width 260 height 21
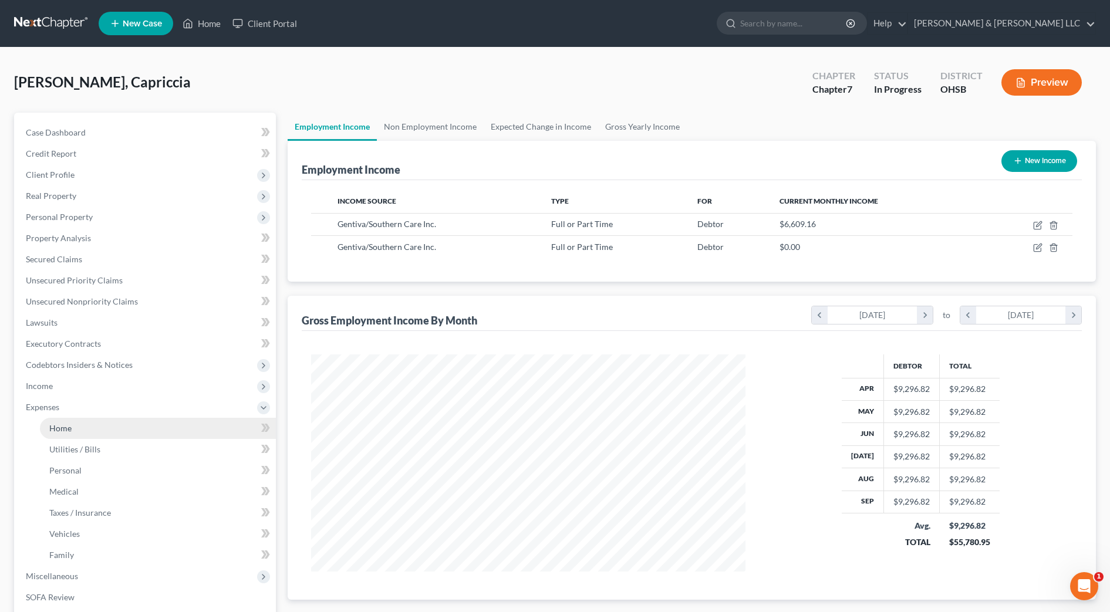
click at [68, 432] on span "Home" at bounding box center [60, 428] width 22 height 10
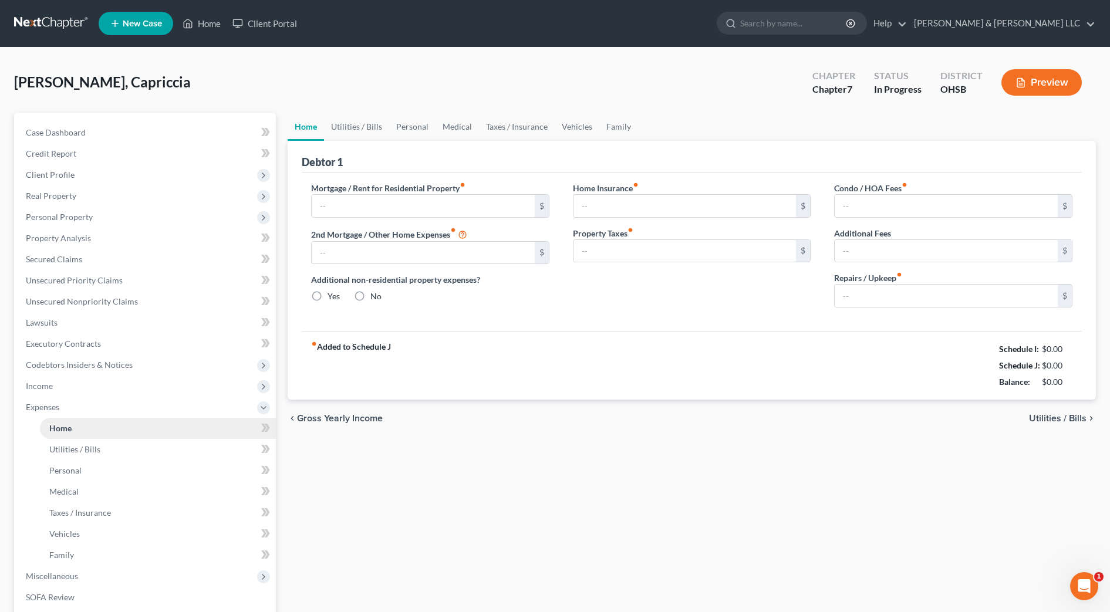
type input "1,375.00"
type input "0.00"
radio input "true"
type input "20.00"
type input "0.00"
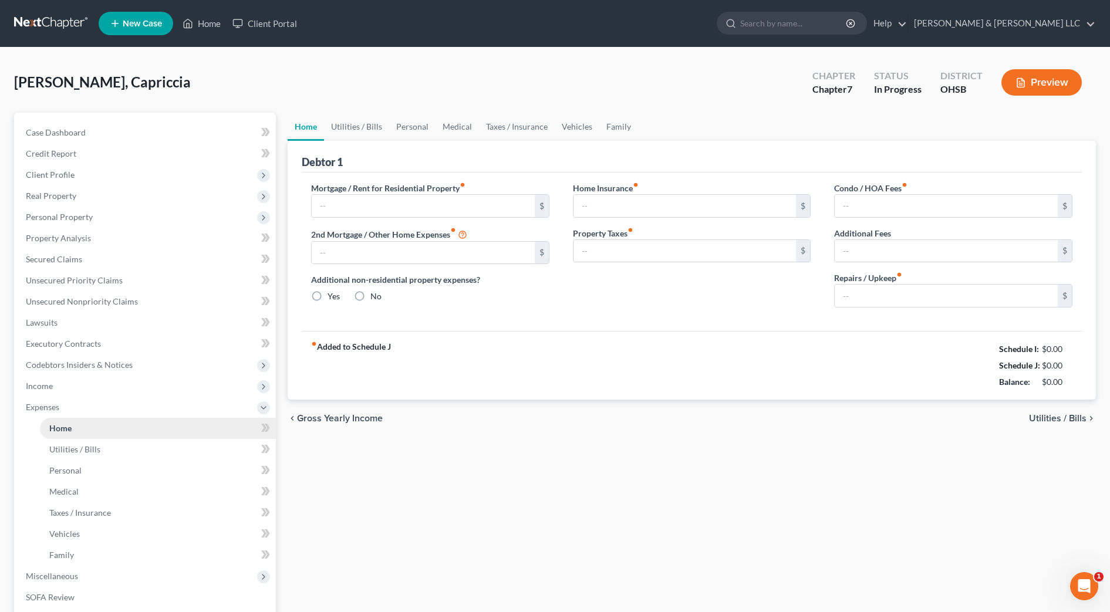
type input "0.00"
type input "100.00"
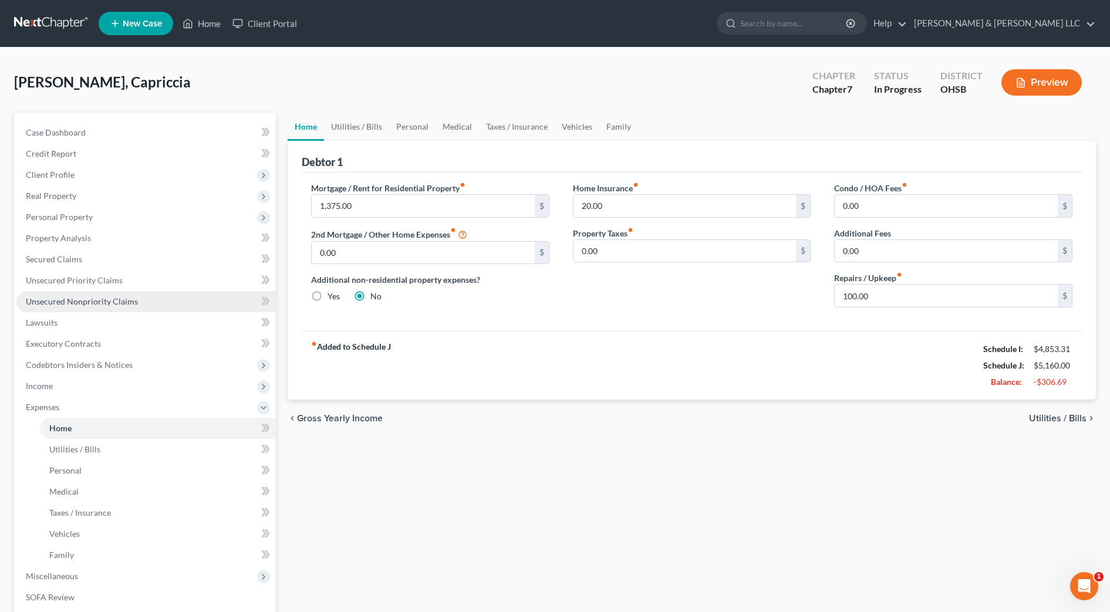
click at [103, 304] on span "Unsecured Nonpriority Claims" at bounding box center [82, 302] width 112 height 10
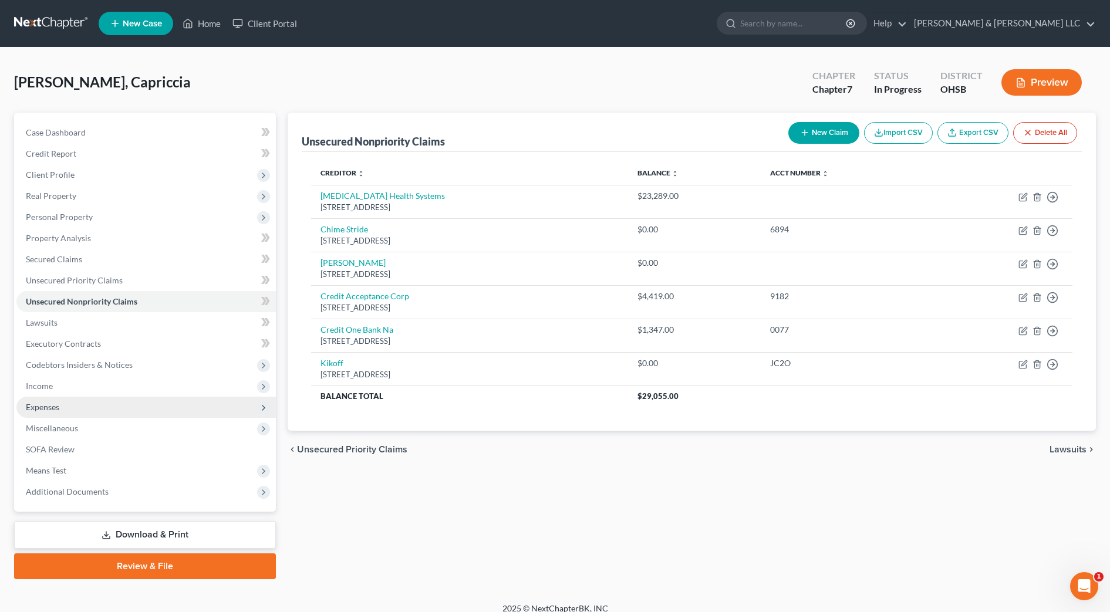
click at [45, 410] on span "Expenses" at bounding box center [42, 407] width 33 height 10
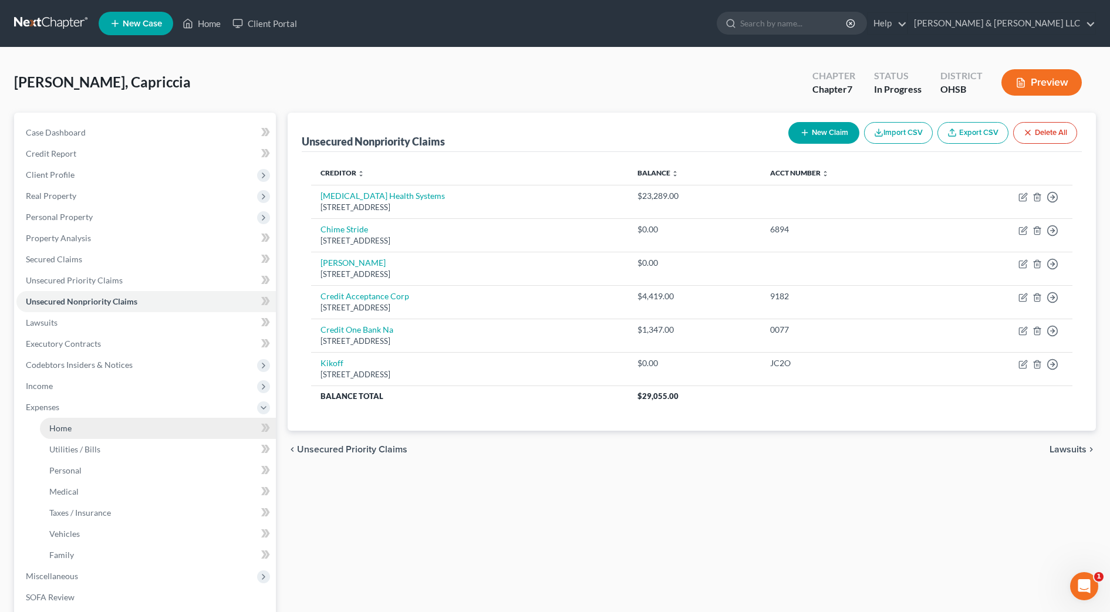
click at [50, 433] on span "Home" at bounding box center [60, 428] width 22 height 10
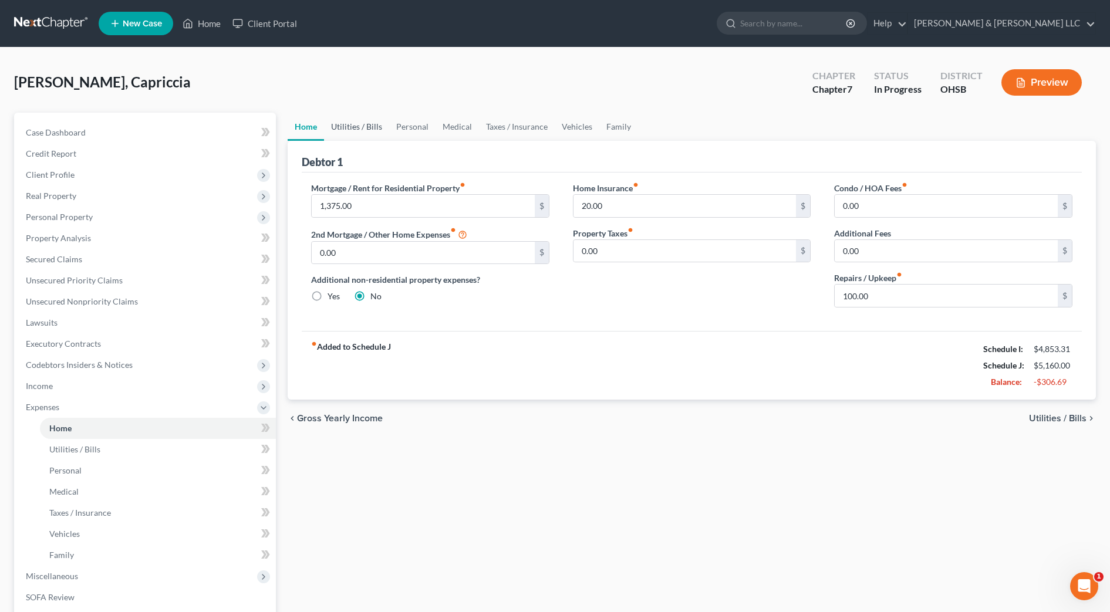
click at [369, 129] on link "Utilities / Bills" at bounding box center [356, 127] width 65 height 28
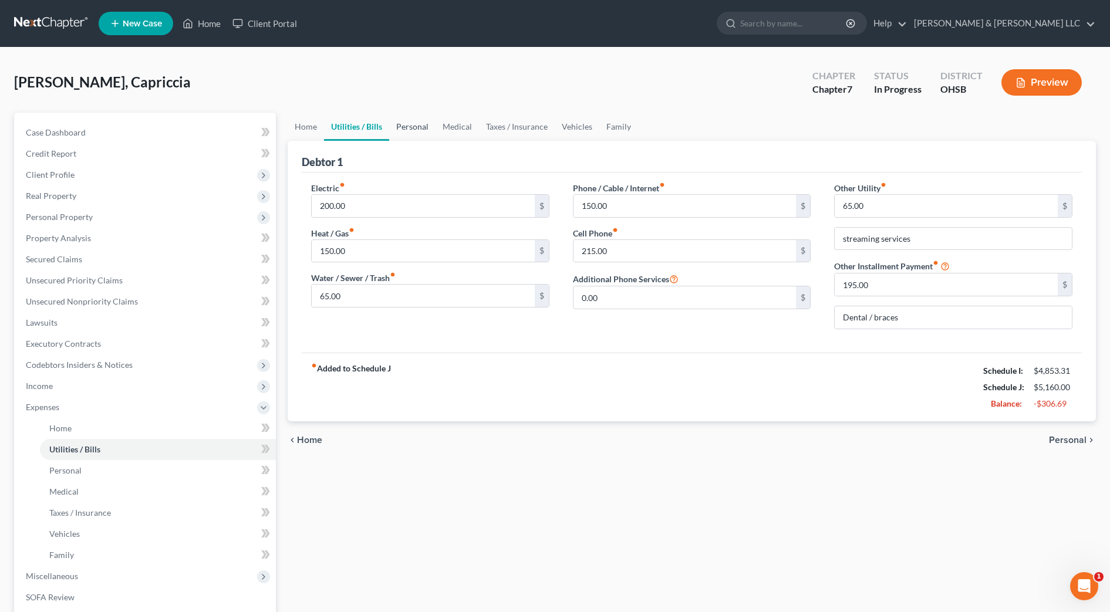
click at [406, 130] on link "Personal" at bounding box center [412, 127] width 46 height 28
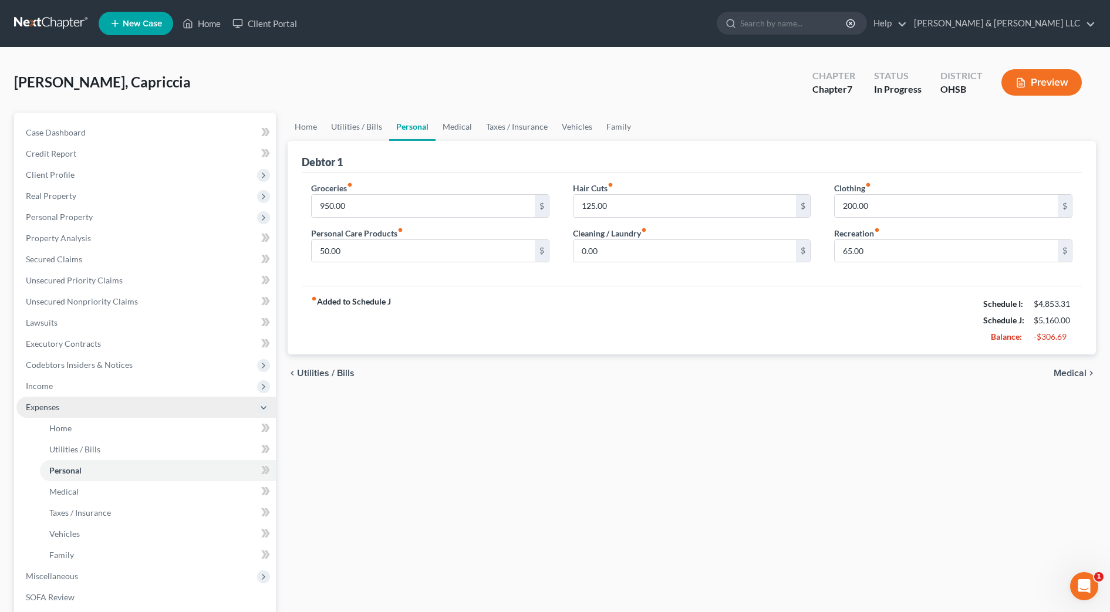
click at [64, 396] on span "Income" at bounding box center [146, 386] width 260 height 21
click at [74, 409] on span "Employment Income" at bounding box center [86, 407] width 75 height 10
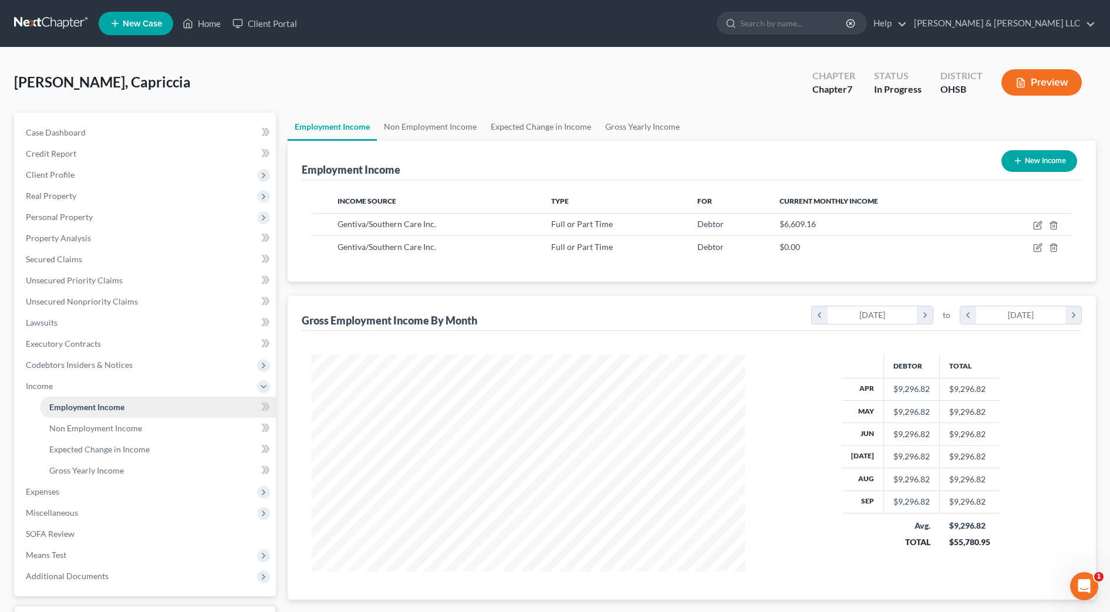
scroll to position [217, 458]
click at [76, 485] on span "Expenses" at bounding box center [146, 492] width 260 height 21
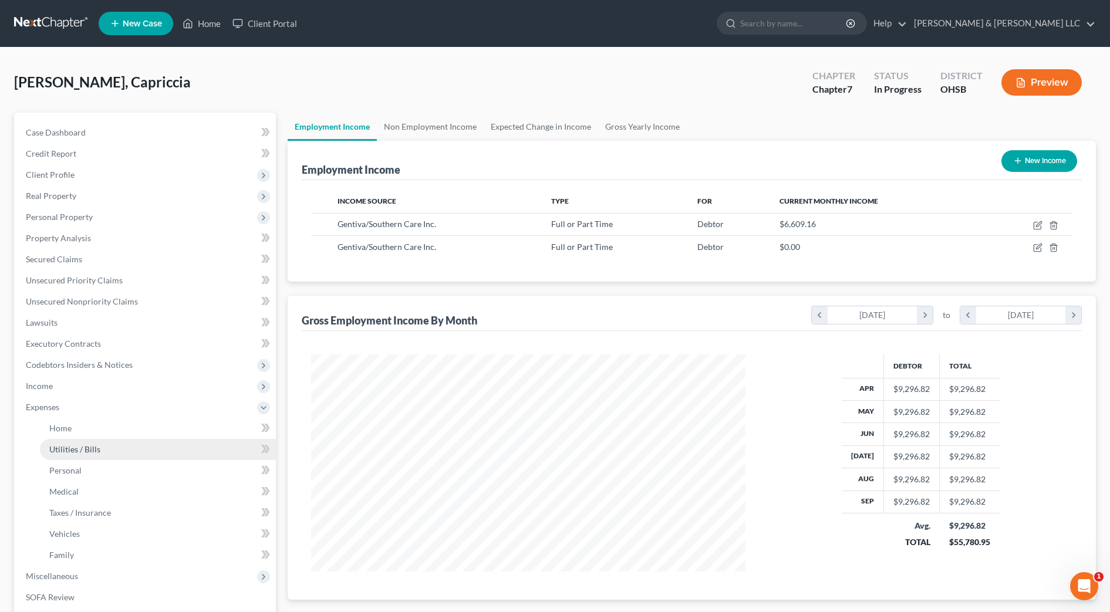
click at [92, 439] on link "Utilities / Bills" at bounding box center [158, 449] width 236 height 21
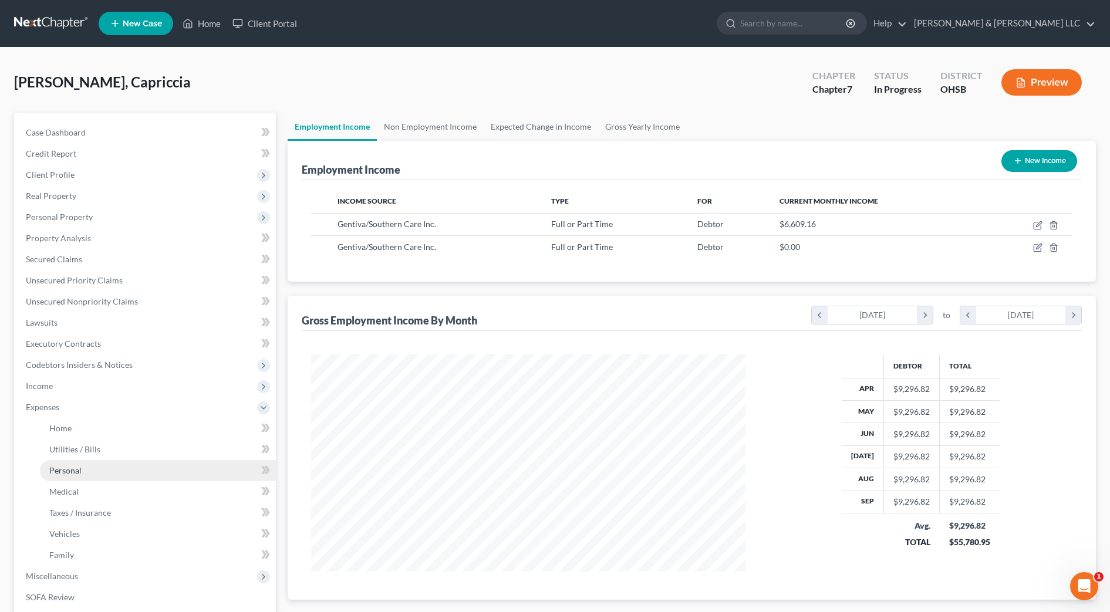
click at [102, 460] on link "Personal" at bounding box center [158, 470] width 236 height 21
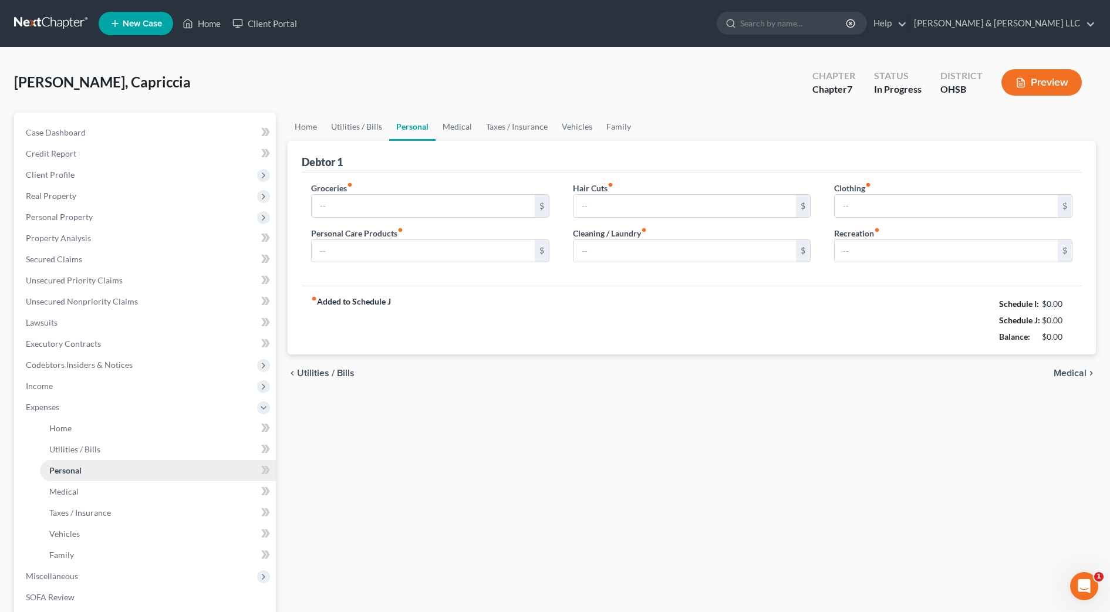
type input "950.00"
type input "50.00"
type input "125.00"
type input "0.00"
type input "200.00"
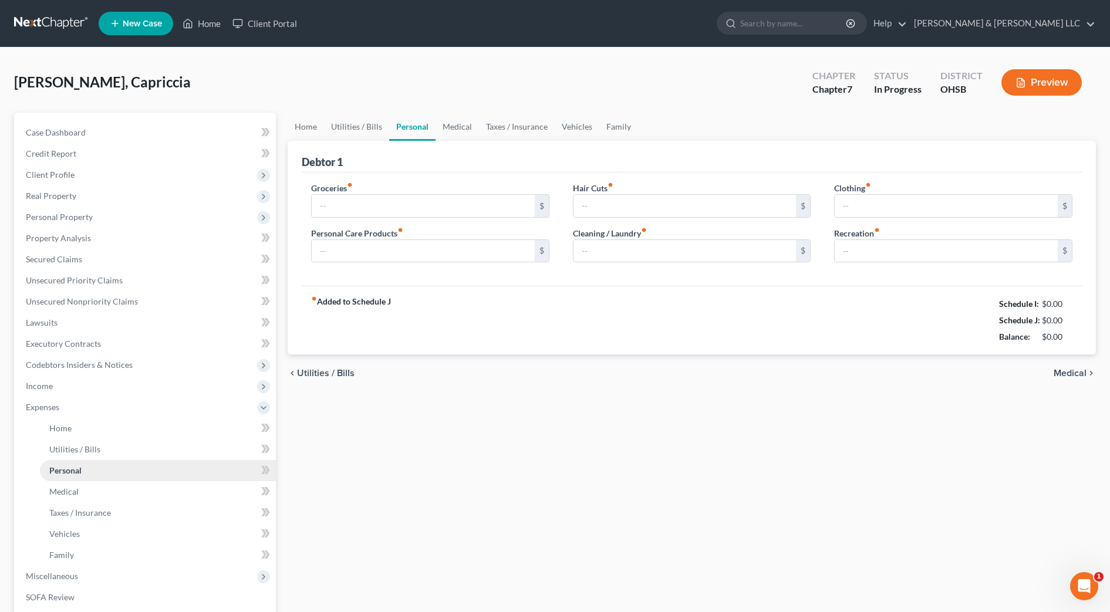
type input "65.00"
click at [450, 123] on link "Medical" at bounding box center [457, 127] width 43 height 28
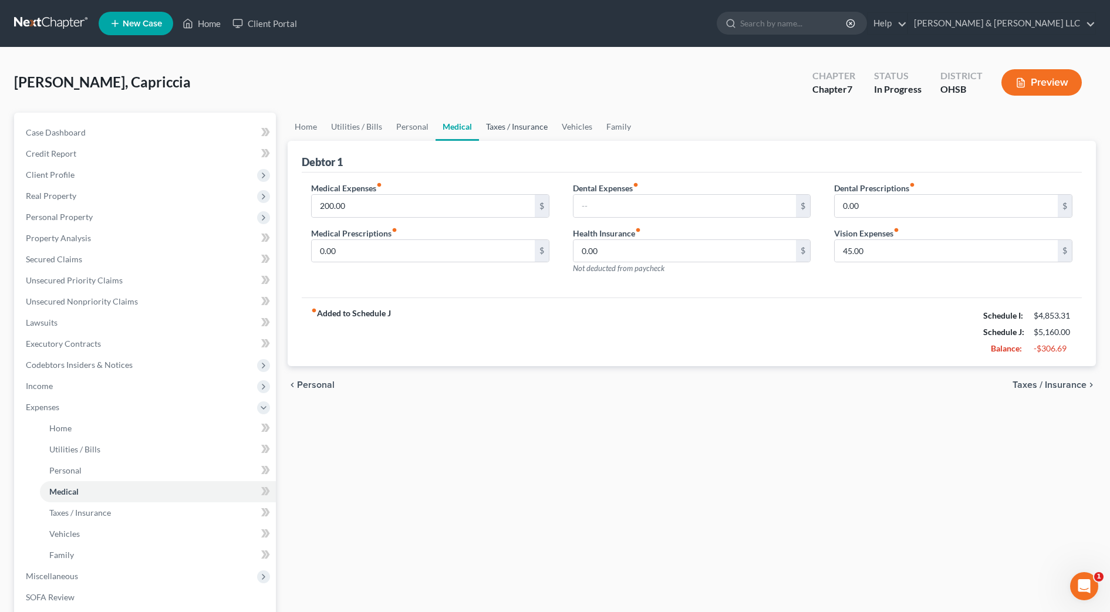
click at [490, 128] on link "Taxes / Insurance" at bounding box center [517, 127] width 76 height 28
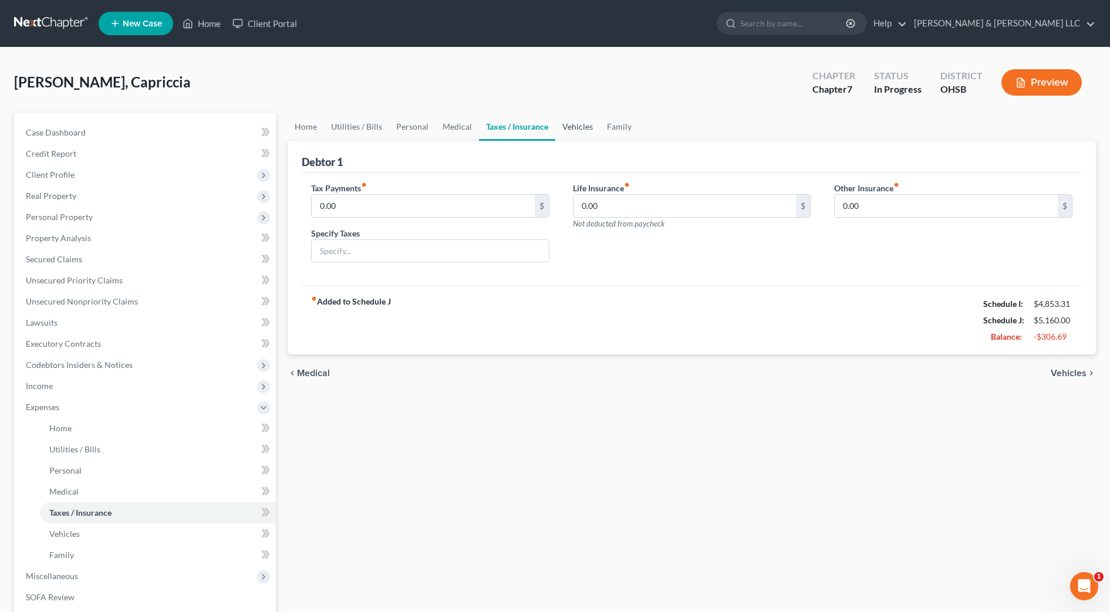
click at [556, 127] on link "Vehicles" at bounding box center [578, 127] width 45 height 28
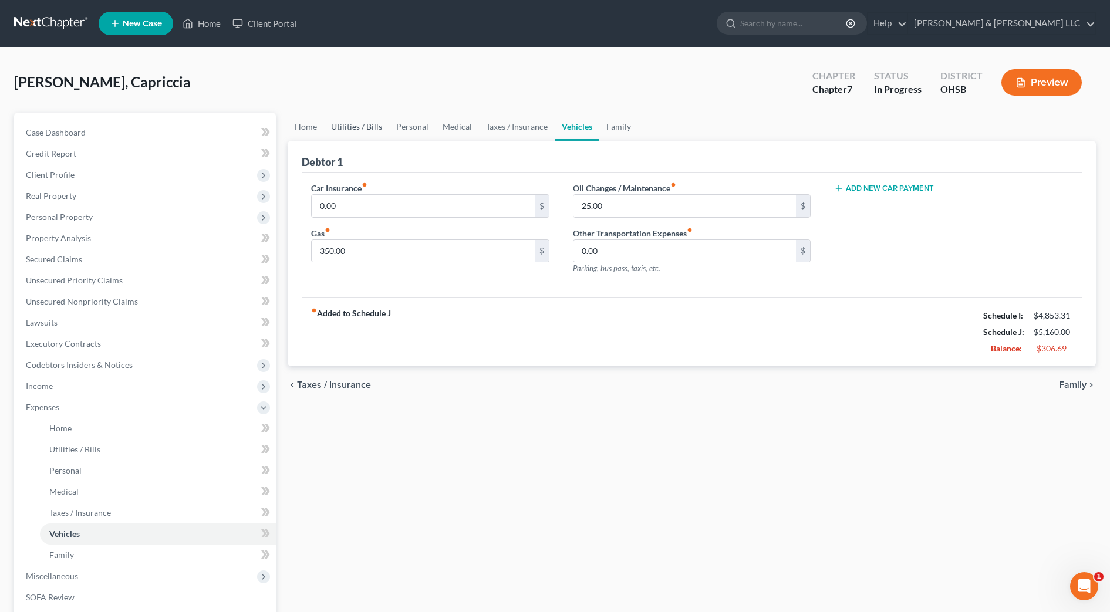
click at [376, 129] on link "Utilities / Bills" at bounding box center [356, 127] width 65 height 28
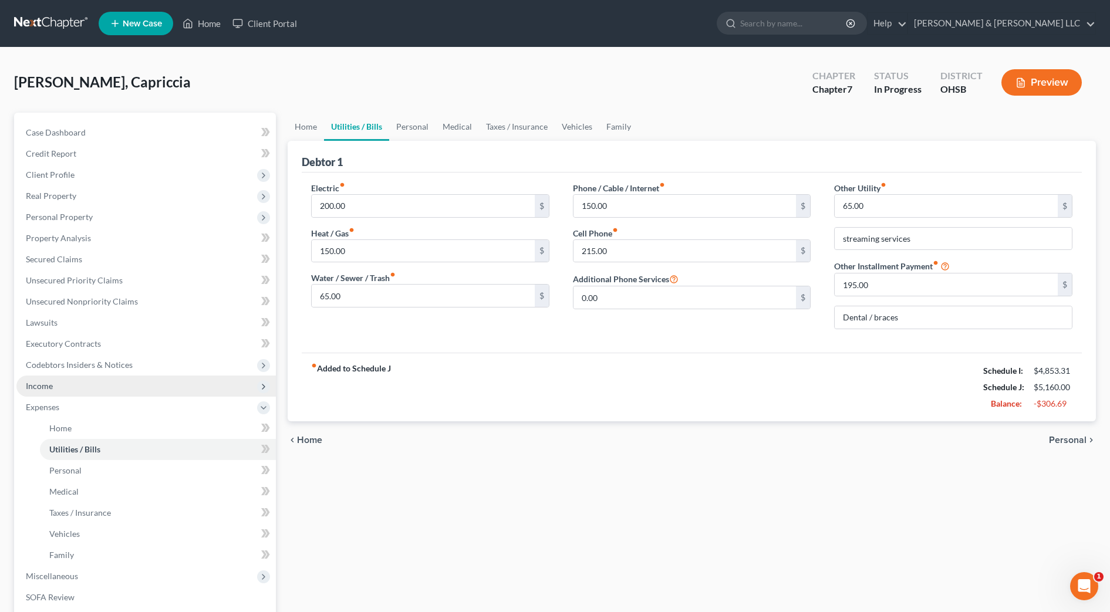
click at [61, 388] on span "Income" at bounding box center [146, 386] width 260 height 21
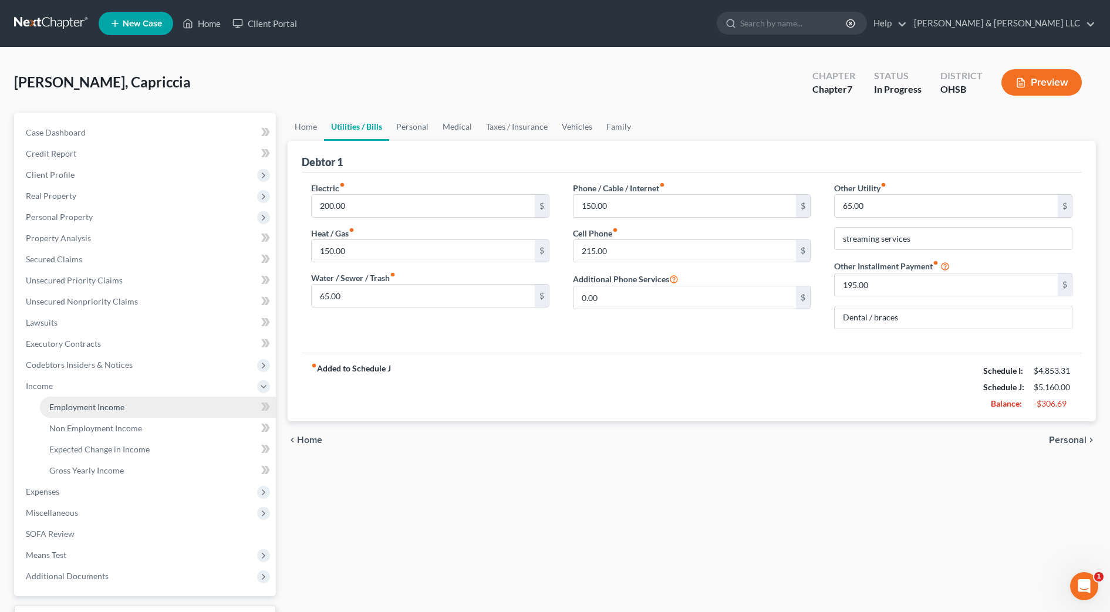
click at [70, 404] on span "Employment Income" at bounding box center [86, 407] width 75 height 10
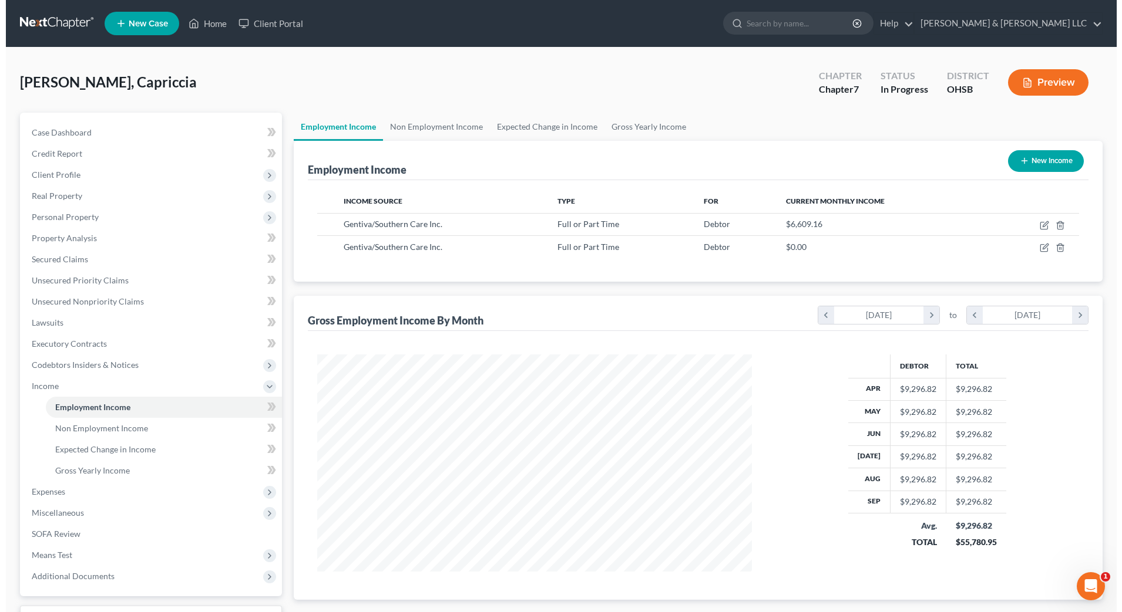
scroll to position [217, 458]
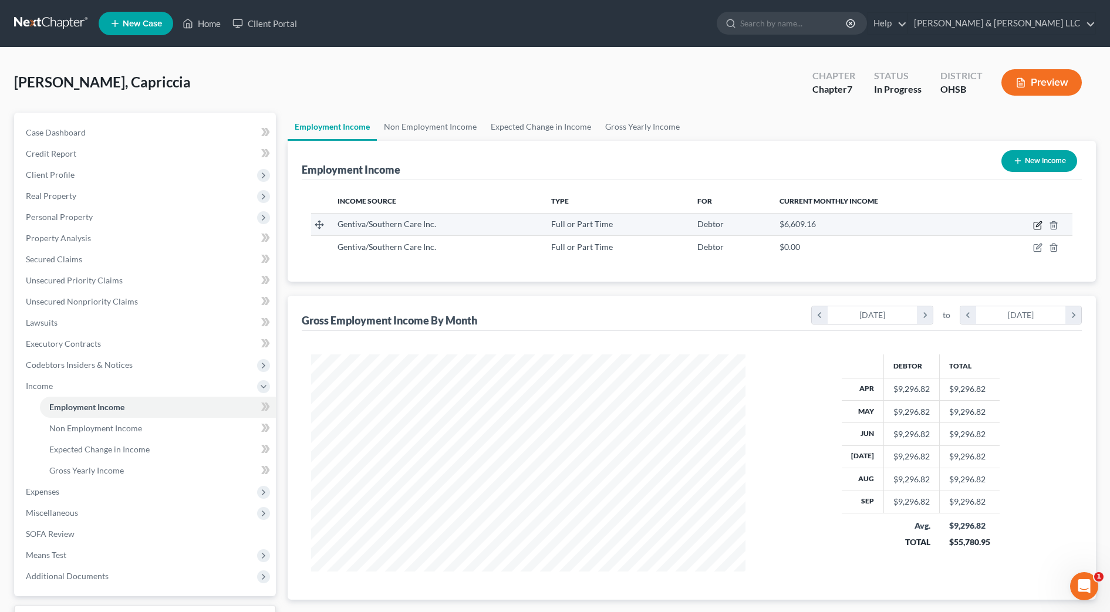
click at [1035, 225] on icon "button" at bounding box center [1037, 225] width 9 height 9
select select "0"
select select "28"
select select "2"
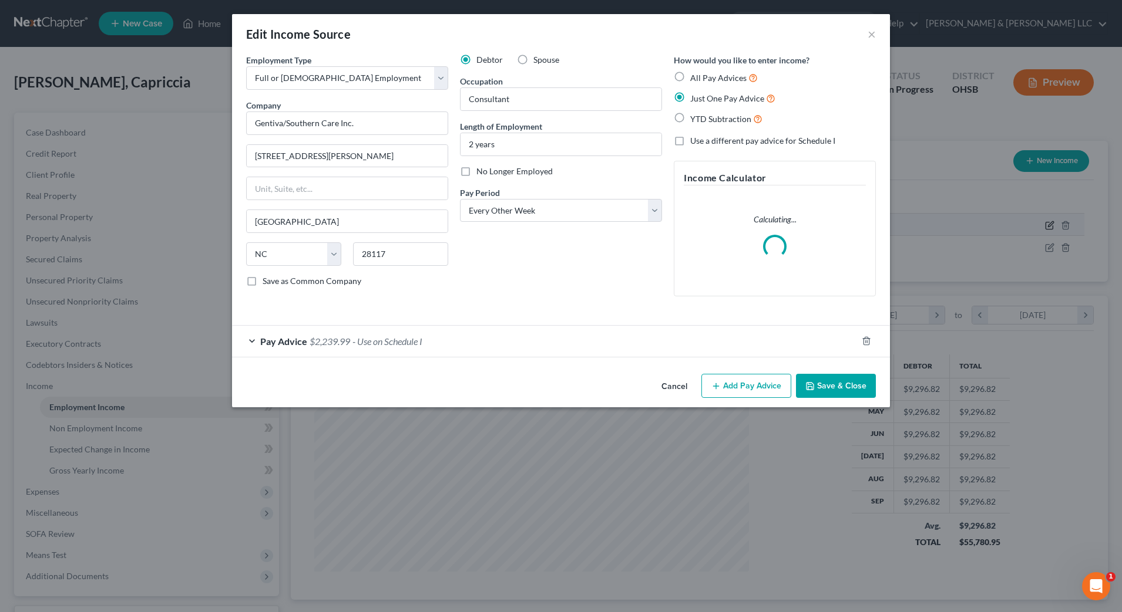
scroll to position [220, 463]
click at [718, 119] on span "YTD Subtraction" at bounding box center [720, 119] width 61 height 10
click at [702, 119] on input "YTD Subtraction" at bounding box center [699, 116] width 8 height 8
radio input "true"
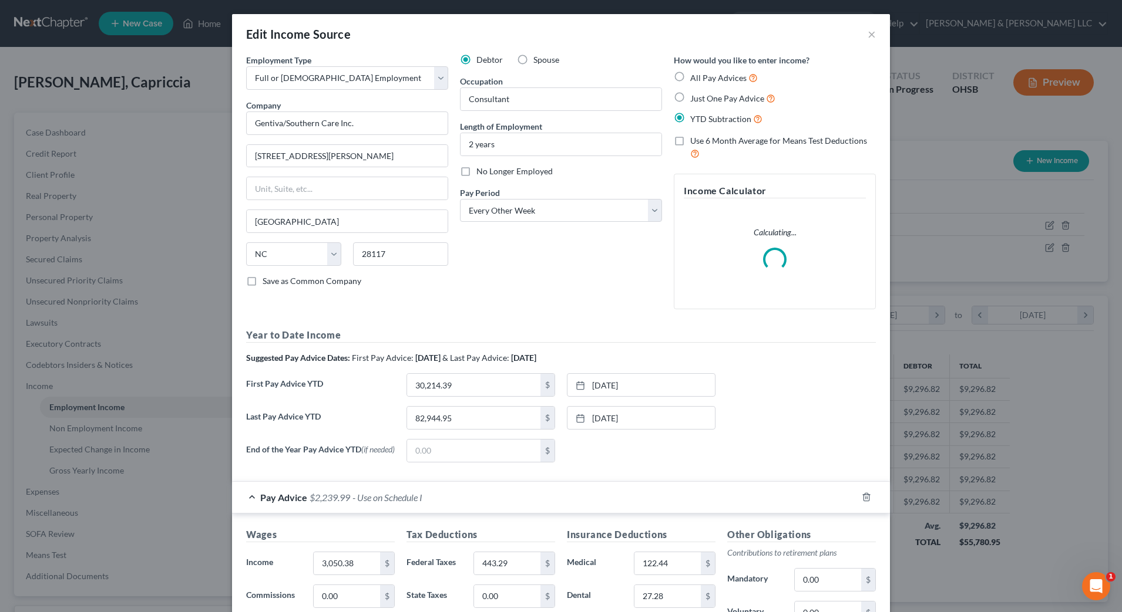
click at [728, 137] on span "Use 6 Month Average for Means Test Deductions" at bounding box center [778, 141] width 177 height 10
click at [702, 137] on input "Use 6 Month Average for Means Test Deductions" at bounding box center [699, 139] width 8 height 8
checkbox input "true"
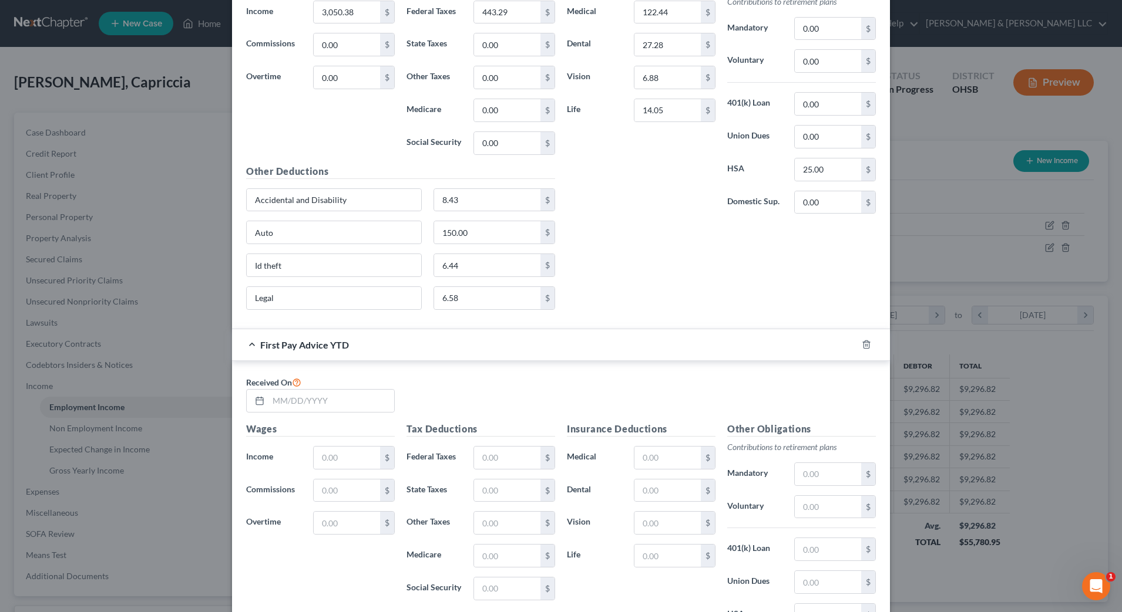
scroll to position [587, 0]
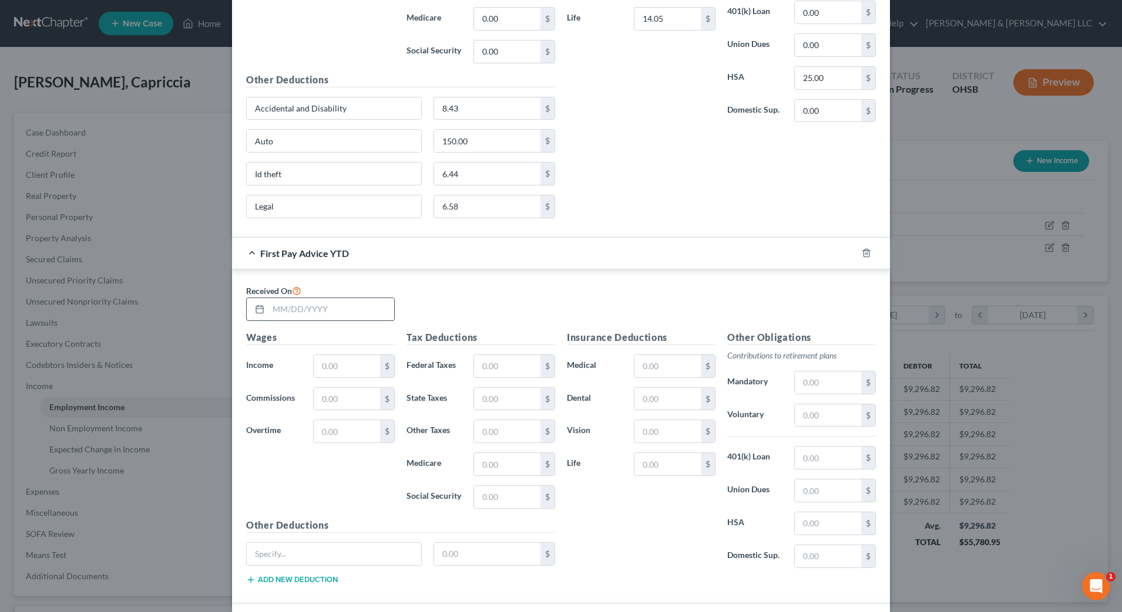
click at [362, 300] on input "text" at bounding box center [331, 309] width 126 height 22
type input "9"
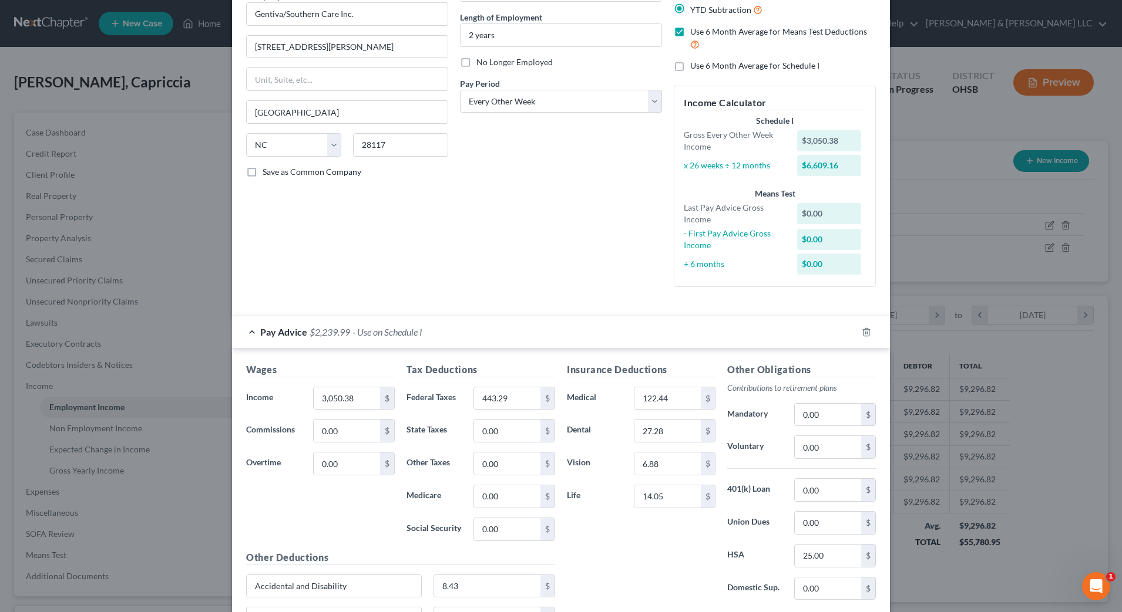
scroll to position [0, 0]
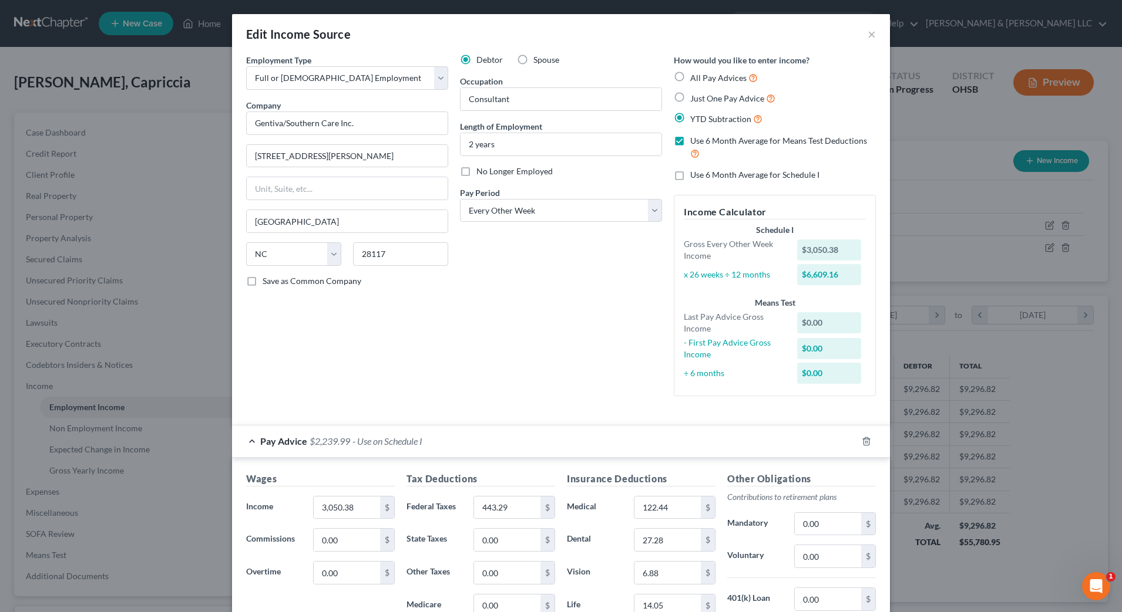
click at [721, 143] on span "Use 6 Month Average for Means Test Deductions" at bounding box center [778, 141] width 177 height 10
click at [702, 143] on input "Use 6 Month Average for Means Test Deductions" at bounding box center [699, 139] width 8 height 8
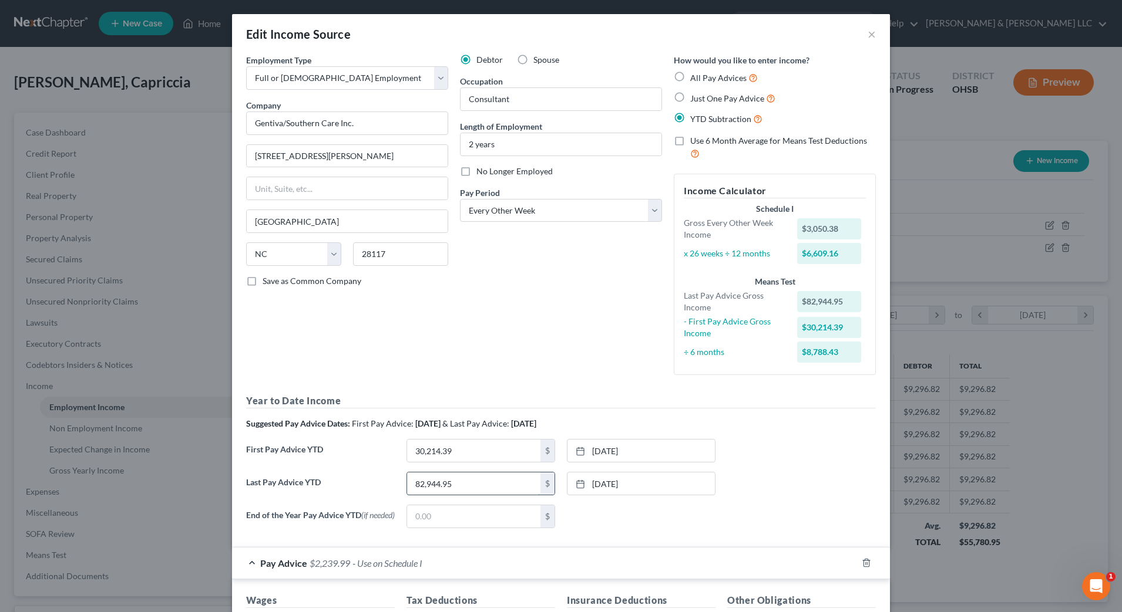
click at [486, 479] on input "82,944.95" at bounding box center [473, 484] width 133 height 22
click at [749, 139] on span "Use 6 Month Average for Means Test Deductions" at bounding box center [778, 141] width 177 height 10
click at [702, 139] on input "Use 6 Month Average for Means Test Deductions" at bounding box center [699, 139] width 8 height 8
checkbox input "true"
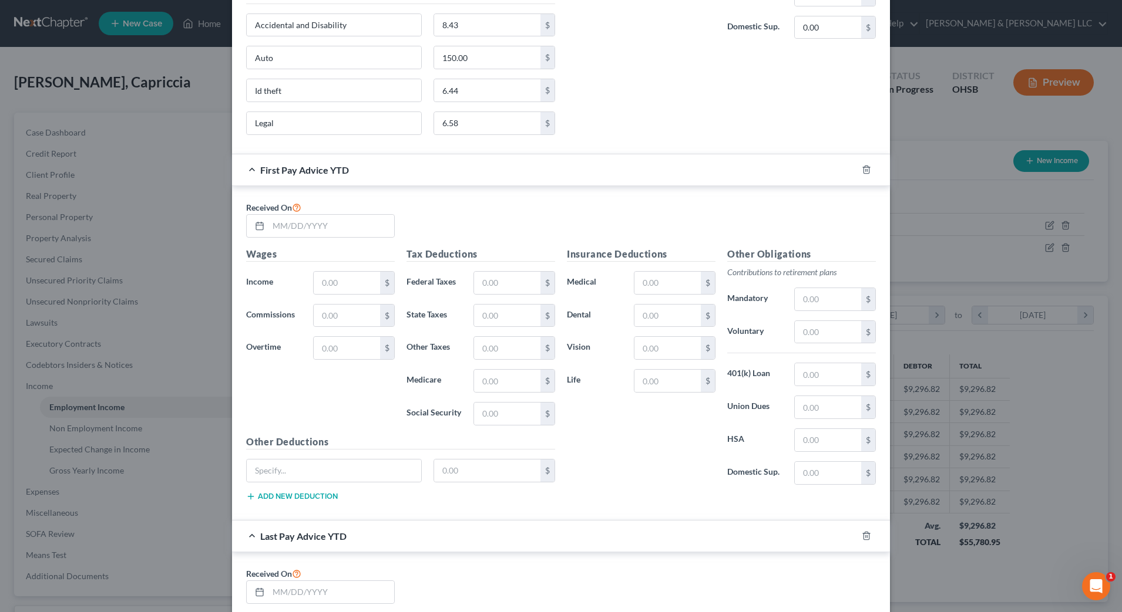
scroll to position [734, 0]
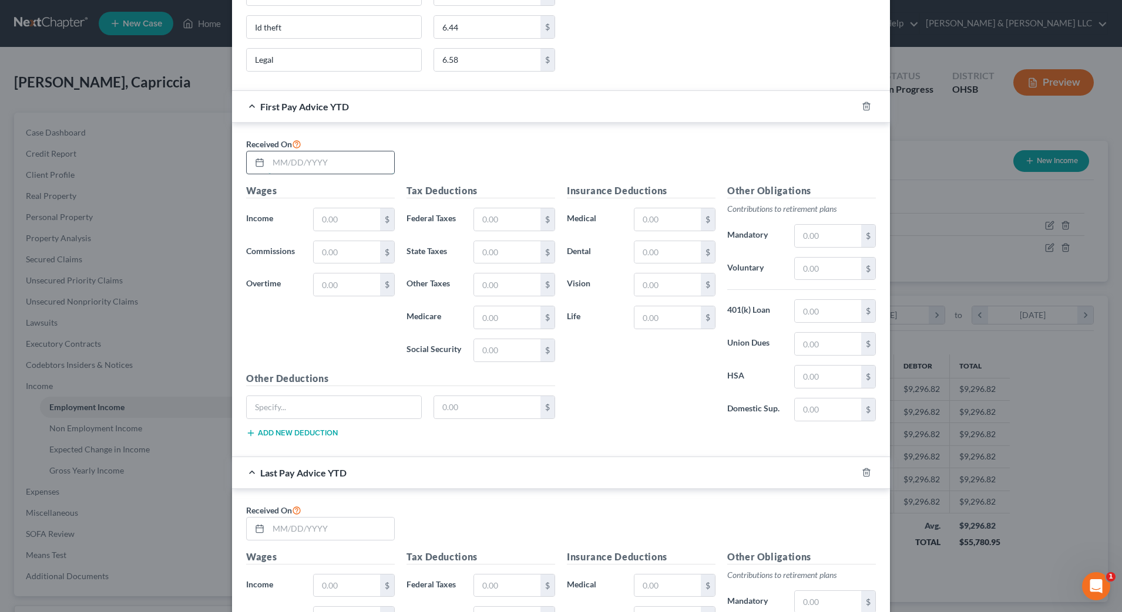
click at [373, 164] on input "text" at bounding box center [331, 163] width 126 height 22
type input "[DATE]"
drag, startPoint x: 350, startPoint y: 222, endPoint x: 353, endPoint y: 217, distance: 6.0
click at [350, 222] on input "text" at bounding box center [347, 219] width 66 height 22
type input "30,214.39"
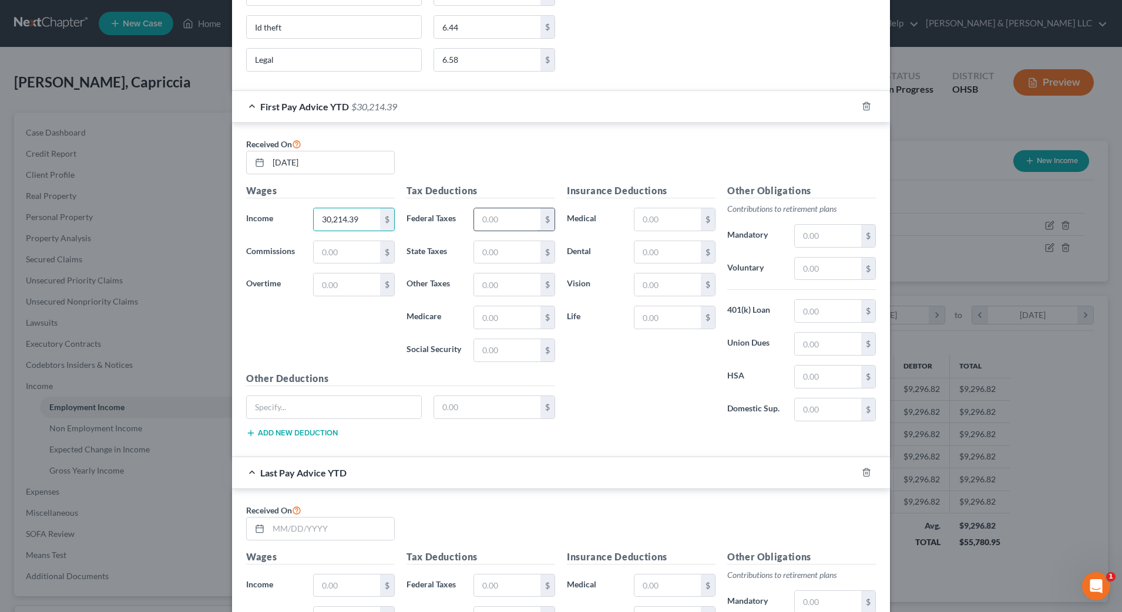
click at [513, 220] on input "text" at bounding box center [507, 219] width 66 height 22
type input "5,679.22"
click at [355, 406] on input "text" at bounding box center [334, 407] width 174 height 22
type input "Auto"
type input "1"
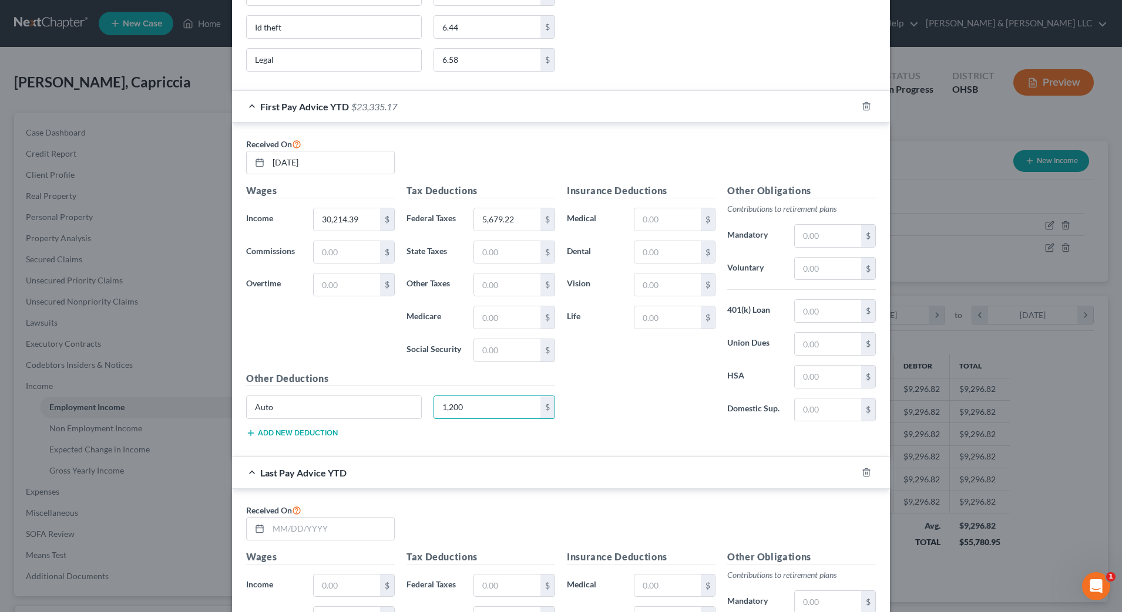
type input "1,200"
click at [311, 429] on button "Add new deduction" at bounding box center [292, 433] width 92 height 9
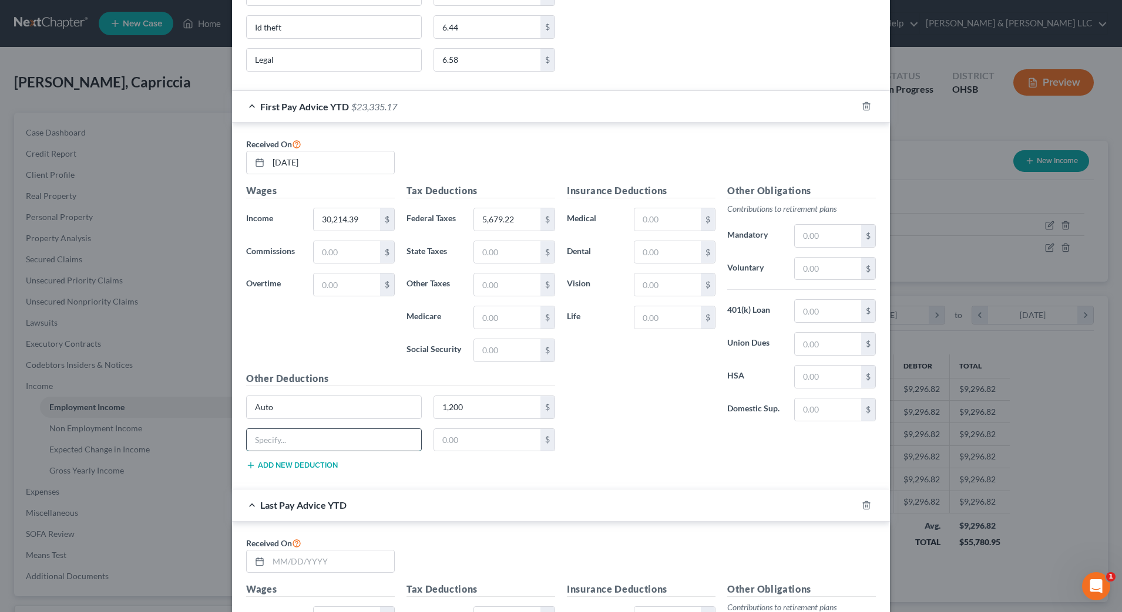
click at [311, 439] on input "text" at bounding box center [334, 440] width 174 height 22
type input "Id theft"
click at [463, 443] on input "text" at bounding box center [487, 440] width 107 height 22
type input "51.52"
click at [331, 467] on button "Add new deduction" at bounding box center [292, 465] width 92 height 9
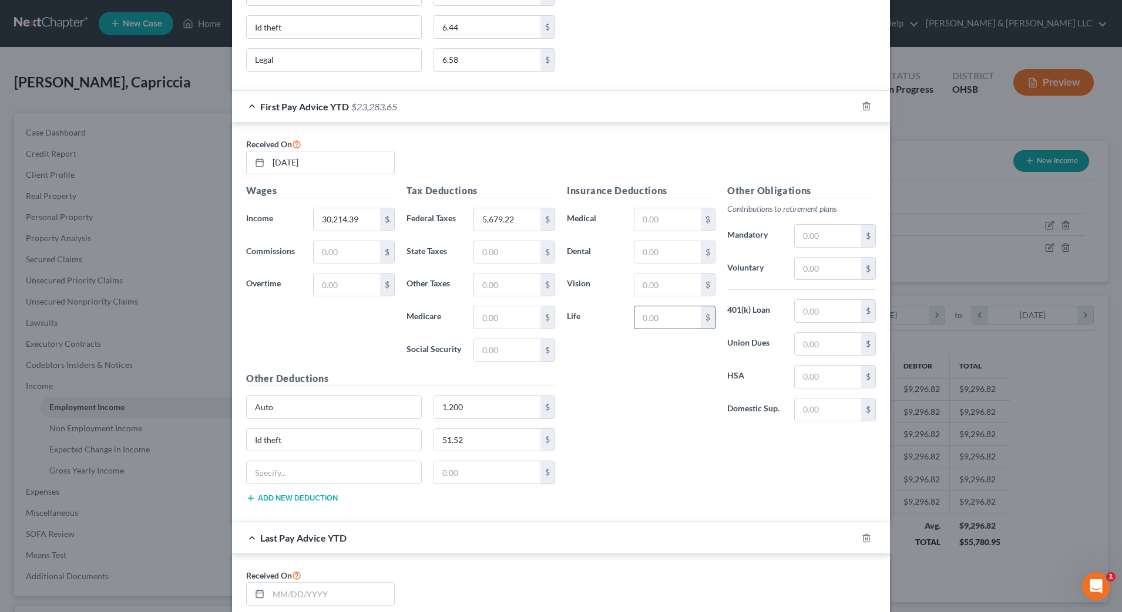
click at [661, 321] on input "text" at bounding box center [667, 318] width 66 height 22
type input "99.08"
click at [670, 285] on input "text" at bounding box center [667, 285] width 66 height 22
click at [392, 464] on input "text" at bounding box center [334, 473] width 174 height 22
type input "Legal"
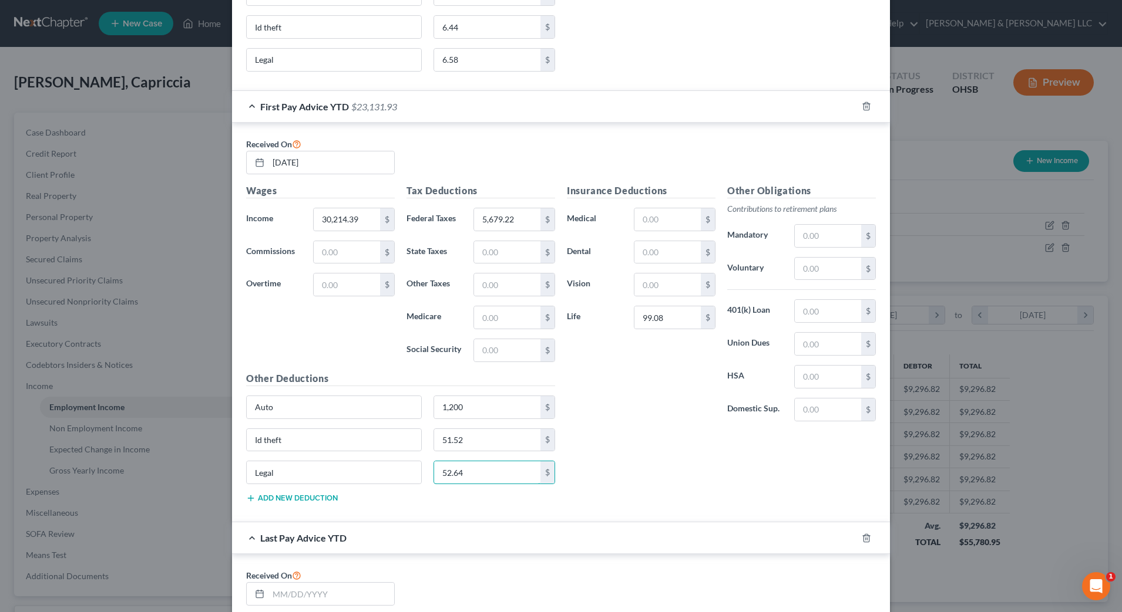
type input "52.64"
click at [299, 495] on button "Add new deduction" at bounding box center [292, 498] width 92 height 9
click at [296, 494] on input "text" at bounding box center [334, 505] width 174 height 22
type input "Accident"
click at [449, 507] on input "text" at bounding box center [487, 505] width 107 height 22
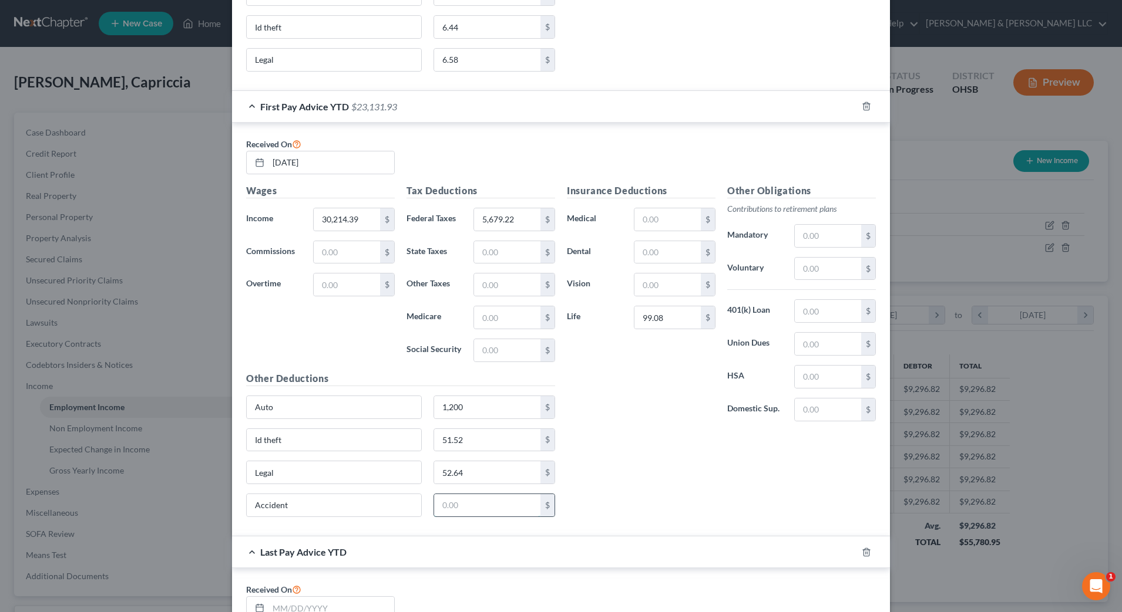
drag, startPoint x: 471, startPoint y: 516, endPoint x: 481, endPoint y: 500, distance: 18.2
click at [471, 516] on input "text" at bounding box center [487, 505] width 107 height 22
type input "67.44"
drag, startPoint x: 647, startPoint y: 440, endPoint x: 700, endPoint y: 251, distance: 196.3
click at [649, 439] on div "Insurance Deductions Medical $ Dental $ Vision $ Life 99.08 $ Other Obligations…" at bounding box center [721, 355] width 321 height 343
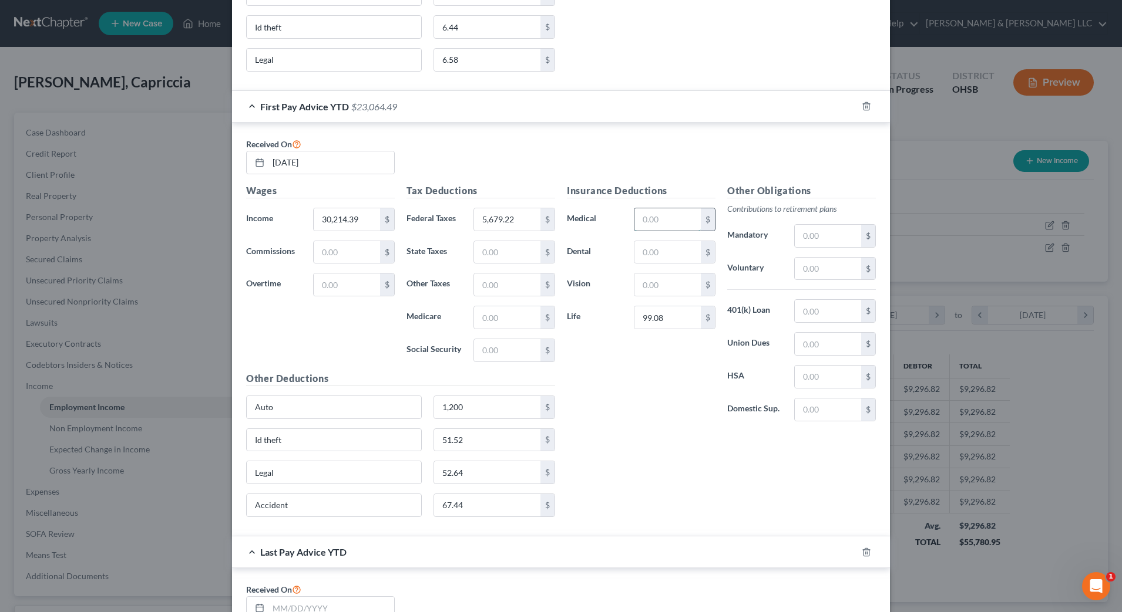
click at [676, 220] on input "text" at bounding box center [667, 219] width 66 height 22
type input "979.52"
click at [682, 245] on input "text" at bounding box center [667, 252] width 66 height 22
type input "218.24"
click at [675, 280] on input "text" at bounding box center [667, 285] width 66 height 22
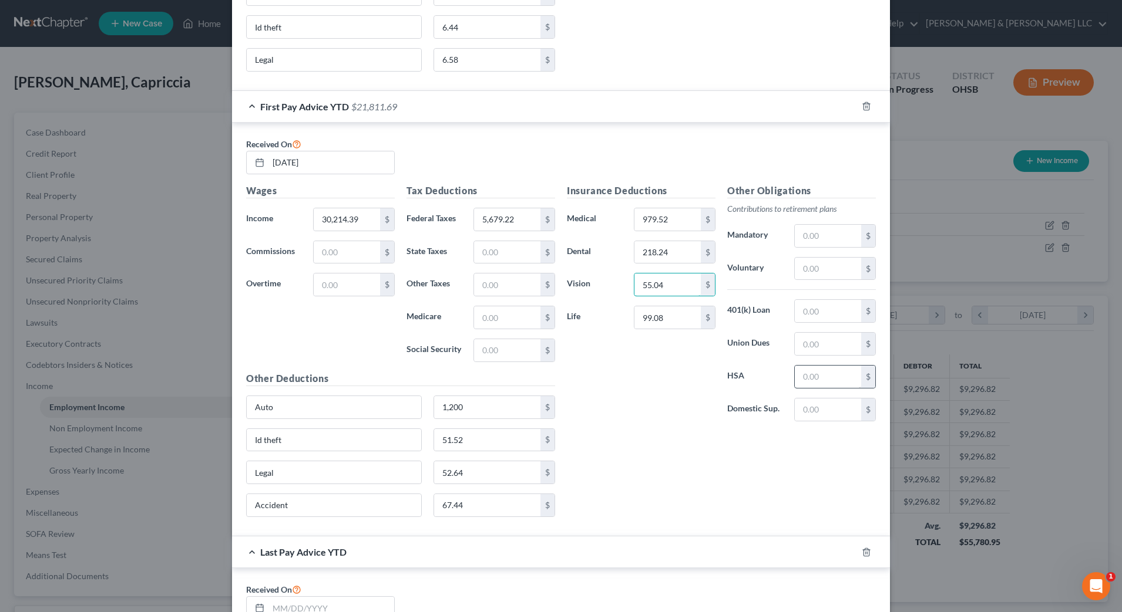
type input "55.04"
click at [810, 376] on input "text" at bounding box center [827, 377] width 66 height 22
type input "200"
click at [651, 390] on div "Insurance Deductions Medical 979.52 $ Dental 218.24 $ Vision 55.04 $ Life 99.08…" at bounding box center [641, 307] width 160 height 247
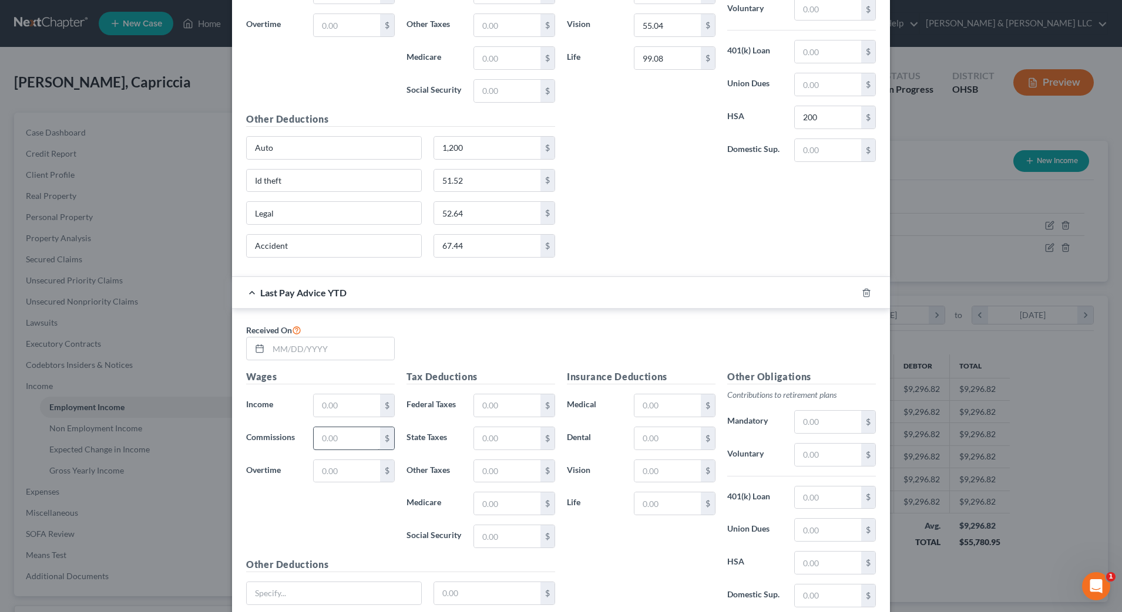
scroll to position [1028, 0]
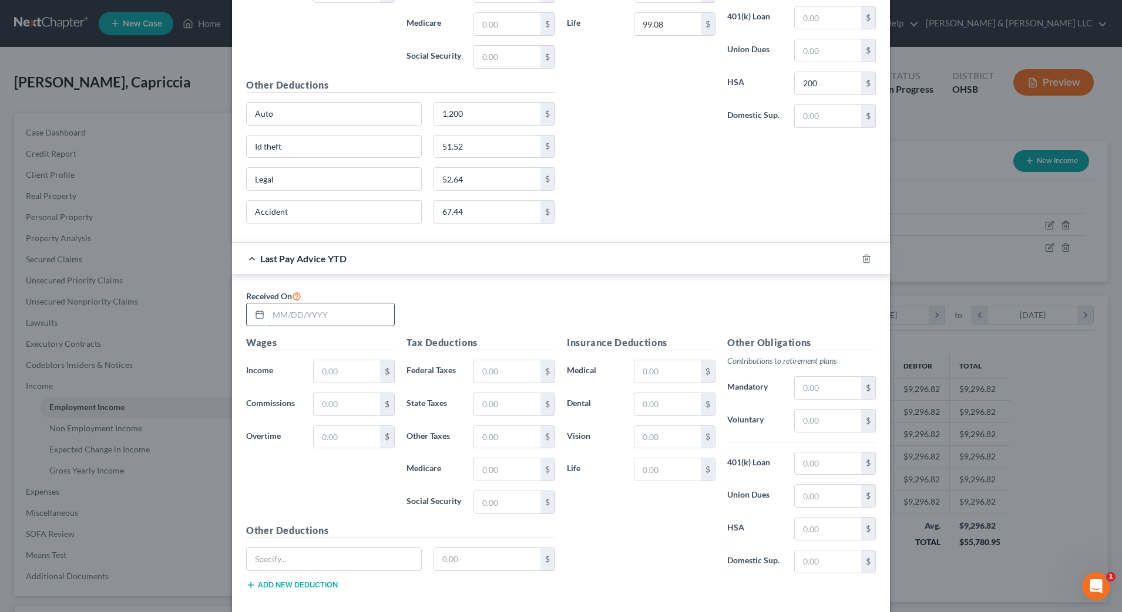
click at [312, 317] on input "text" at bounding box center [331, 315] width 126 height 22
type input "[DATE]"
click at [343, 370] on input "text" at bounding box center [347, 372] width 66 height 22
type input "82,944.95"
click at [476, 374] on input "text" at bounding box center [507, 372] width 66 height 22
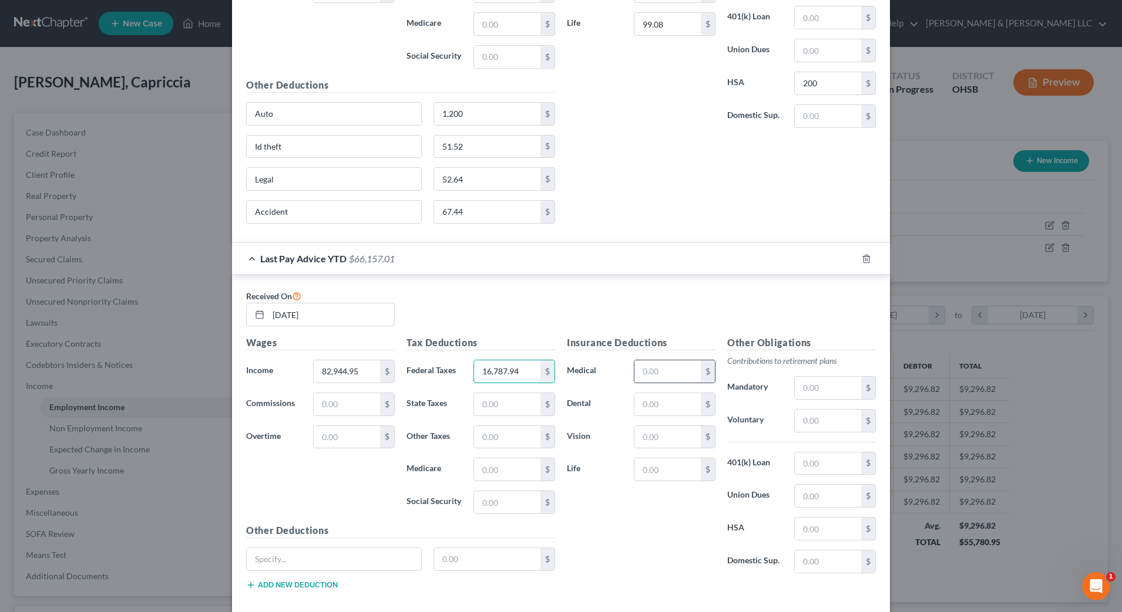
type input "16,787.94"
click at [669, 378] on input "text" at bounding box center [667, 372] width 66 height 22
type input "2,448.80"
click at [675, 405] on input "text" at bounding box center [667, 404] width 66 height 22
type input "545"
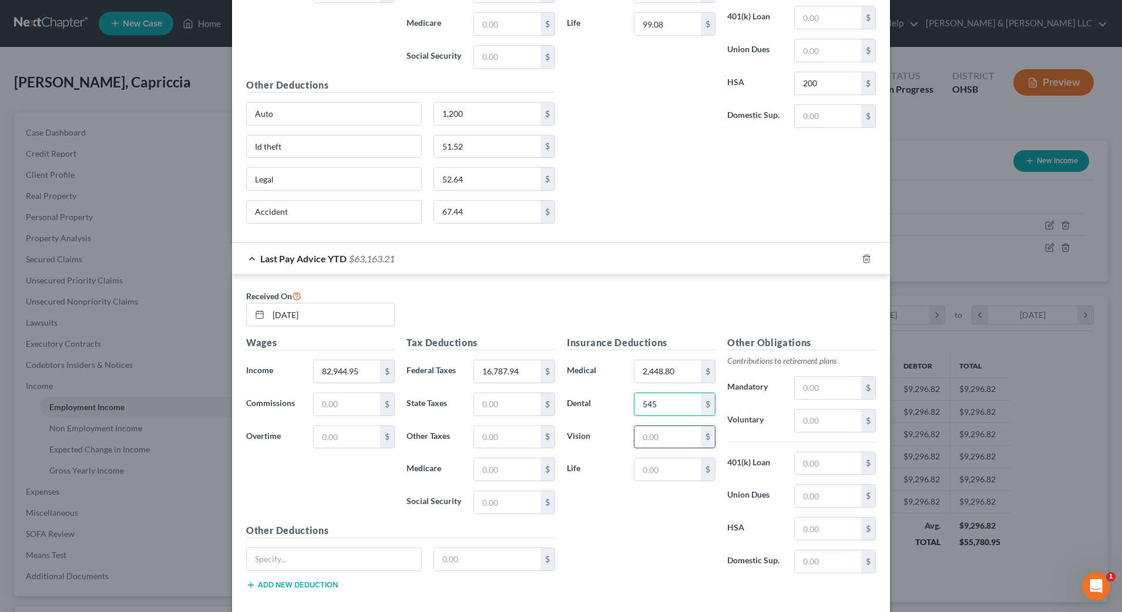
click at [675, 440] on input "text" at bounding box center [667, 437] width 66 height 22
type input "137.60"
click at [679, 406] on input "545" at bounding box center [667, 404] width 66 height 22
type input "545.60"
click at [674, 472] on input "text" at bounding box center [667, 470] width 66 height 22
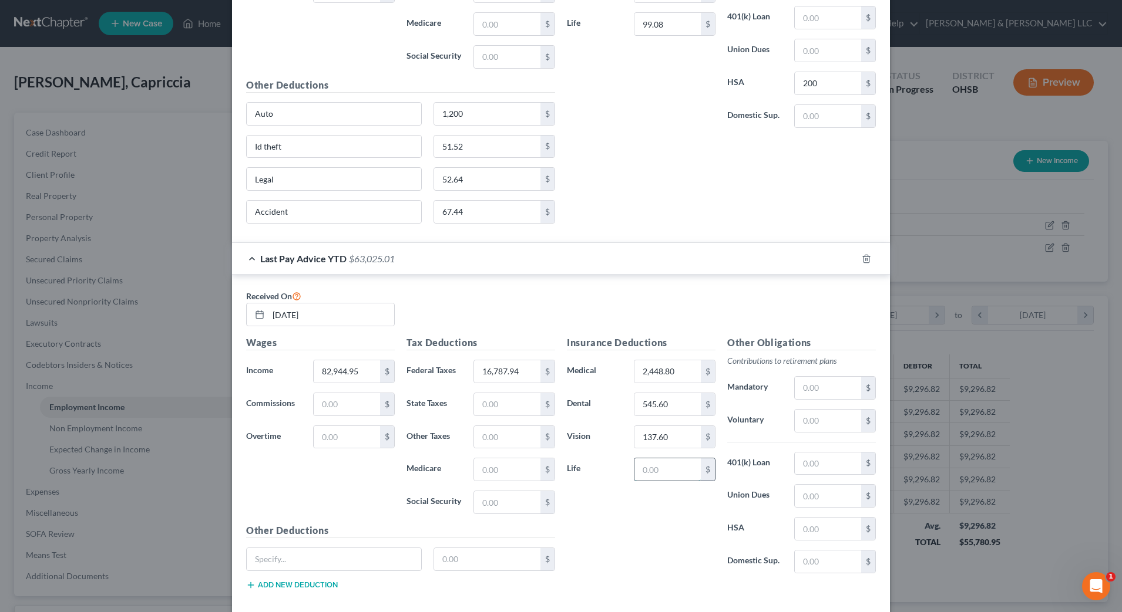
click at [674, 472] on input "text" at bounding box center [667, 470] width 66 height 22
type input "267.68"
click at [637, 513] on div "Insurance Deductions Medical 2,448.80 $ Dental 545.60 $ Vision 137.60 $ Life 26…" at bounding box center [641, 459] width 160 height 247
click at [810, 531] on input "text" at bounding box center [827, 529] width 66 height 22
type input "500"
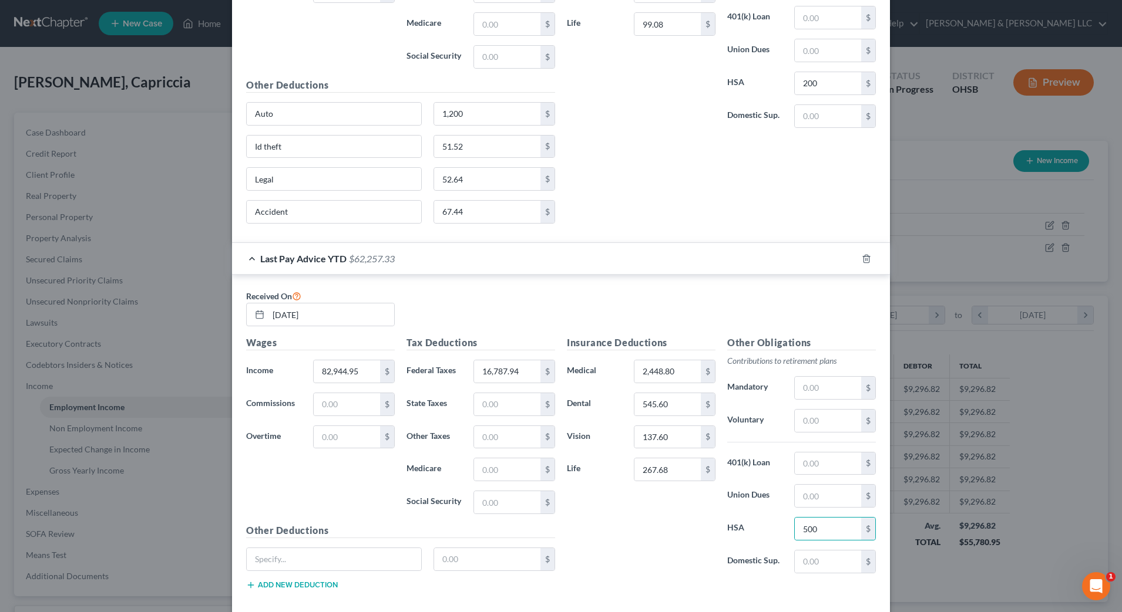
click at [686, 544] on div "Insurance Deductions Medical 2,448.80 $ Dental 545.60 $ Vision 137.60 $ Life 26…" at bounding box center [641, 459] width 160 height 247
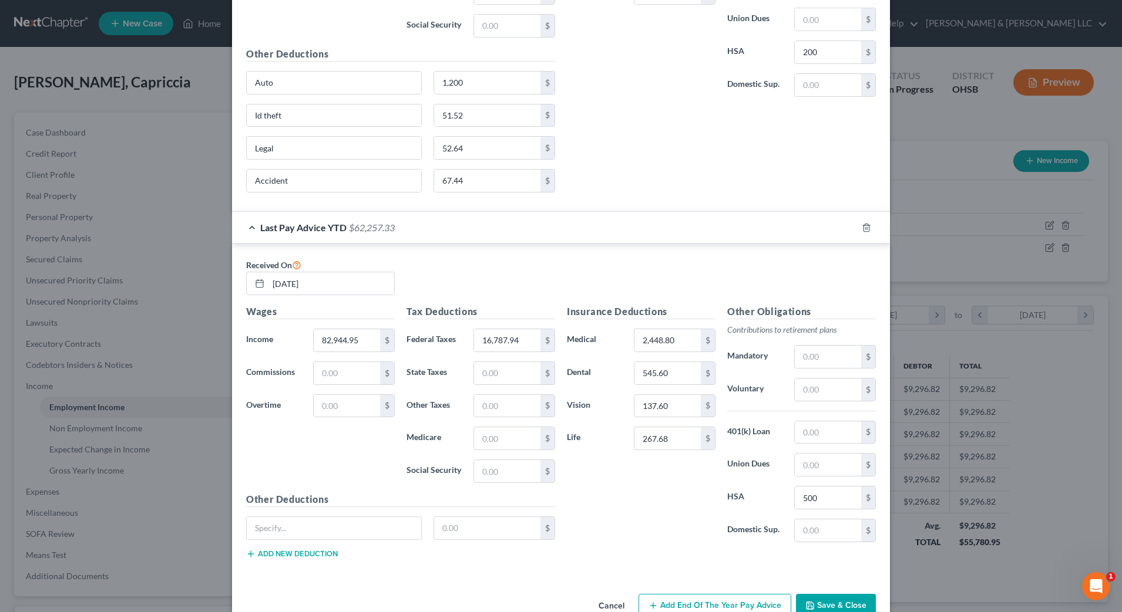
scroll to position [1088, 0]
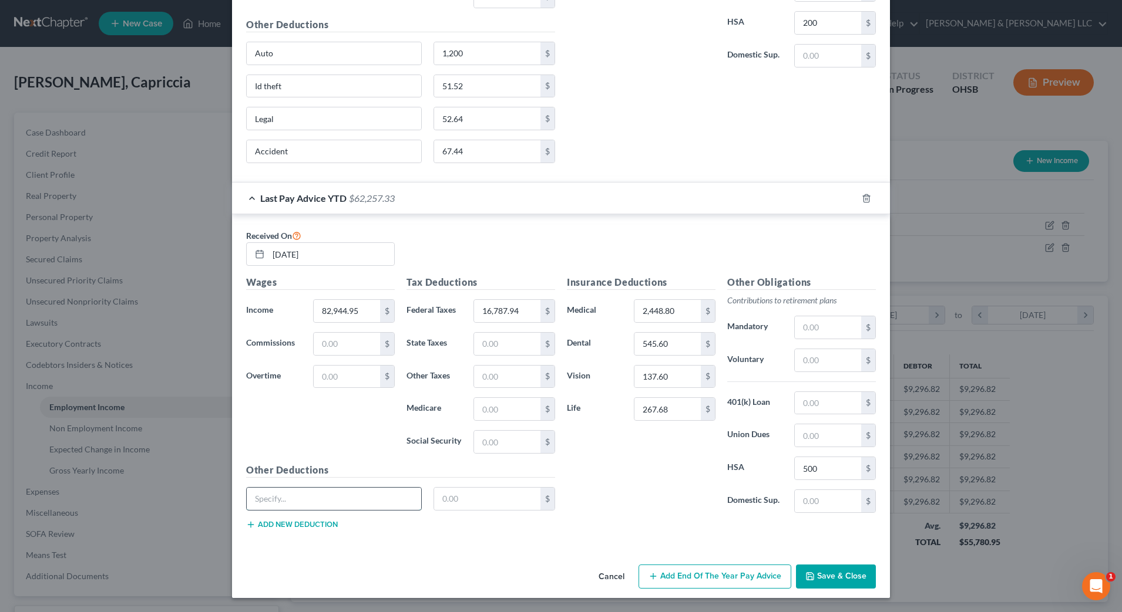
click at [387, 491] on input "text" at bounding box center [334, 499] width 174 height 22
type input "Auto"
type input "3,000"
click at [320, 531] on div "Other Deductions Auto 3,000 $ Add new deduction" at bounding box center [400, 501] width 321 height 76
click at [323, 526] on button "Add new deduction" at bounding box center [292, 524] width 92 height 9
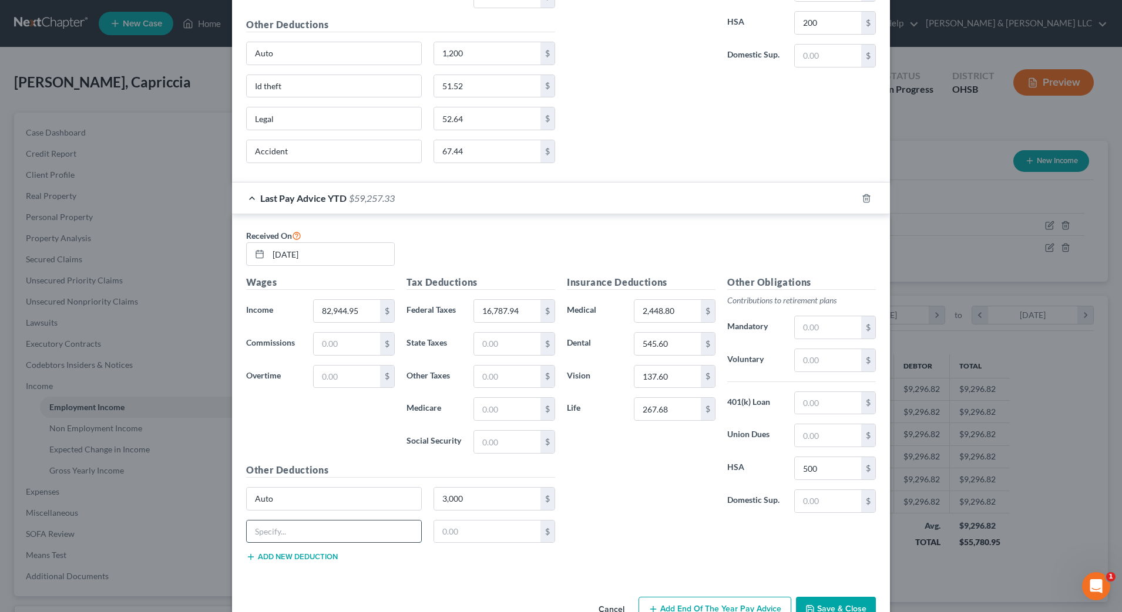
click at [302, 535] on input "text" at bounding box center [334, 532] width 174 height 22
type input "Id theft"
click at [481, 532] on input "text" at bounding box center [487, 532] width 107 height 22
type input "128.80"
click at [305, 553] on button "Add new deduction" at bounding box center [292, 557] width 92 height 9
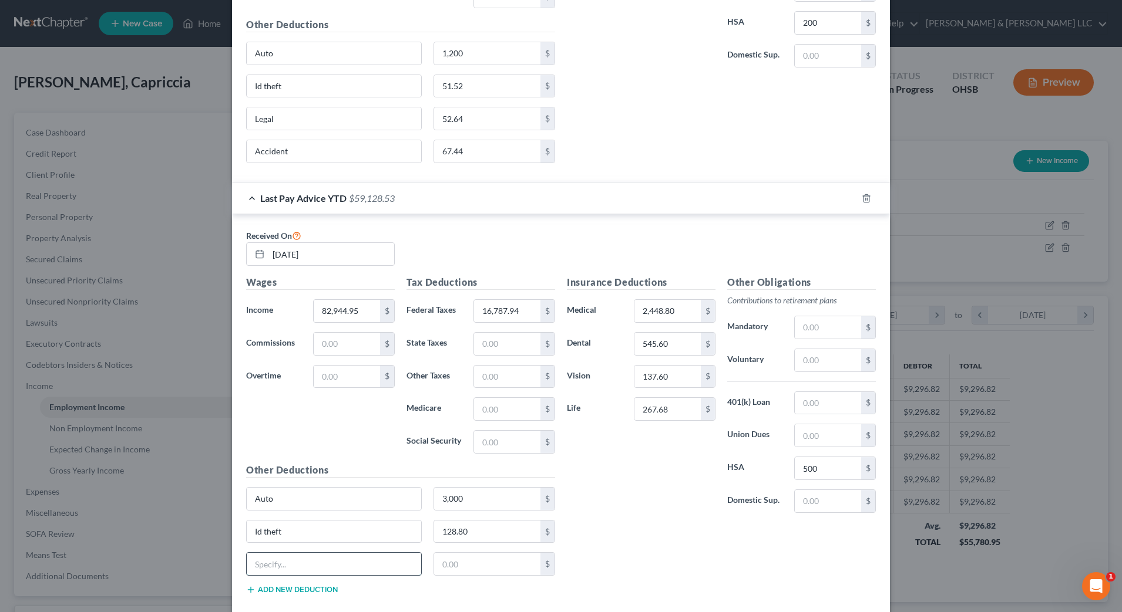
click at [315, 562] on input "text" at bounding box center [334, 564] width 174 height 22
type input "Legal"
click at [453, 562] on input "text" at bounding box center [487, 564] width 107 height 22
type input "131.60"
click at [313, 589] on button "Add new deduction" at bounding box center [292, 589] width 92 height 9
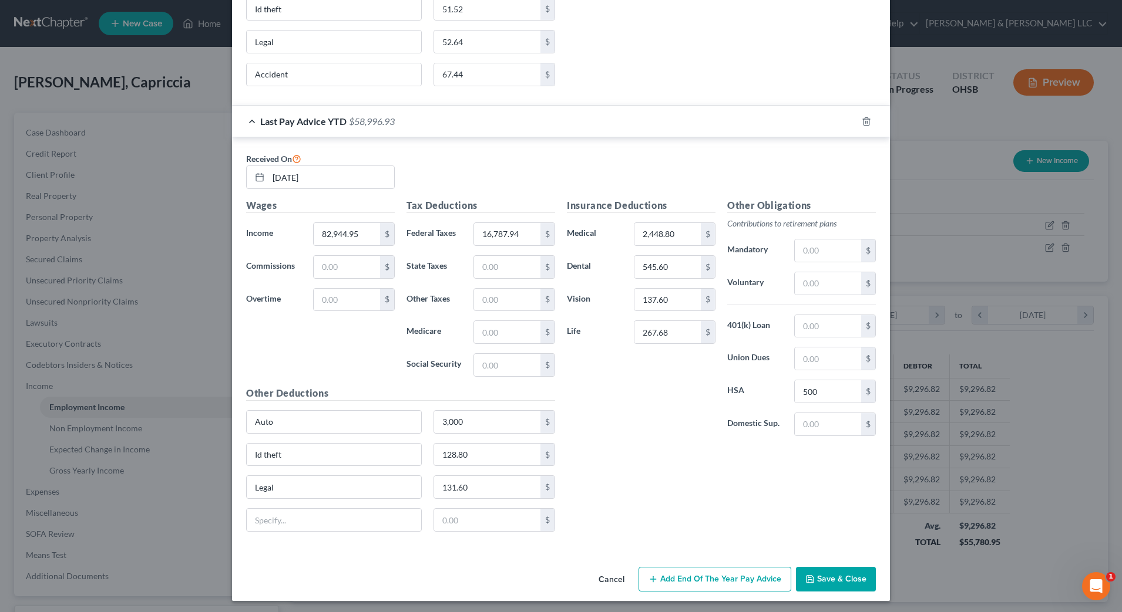
scroll to position [1168, 0]
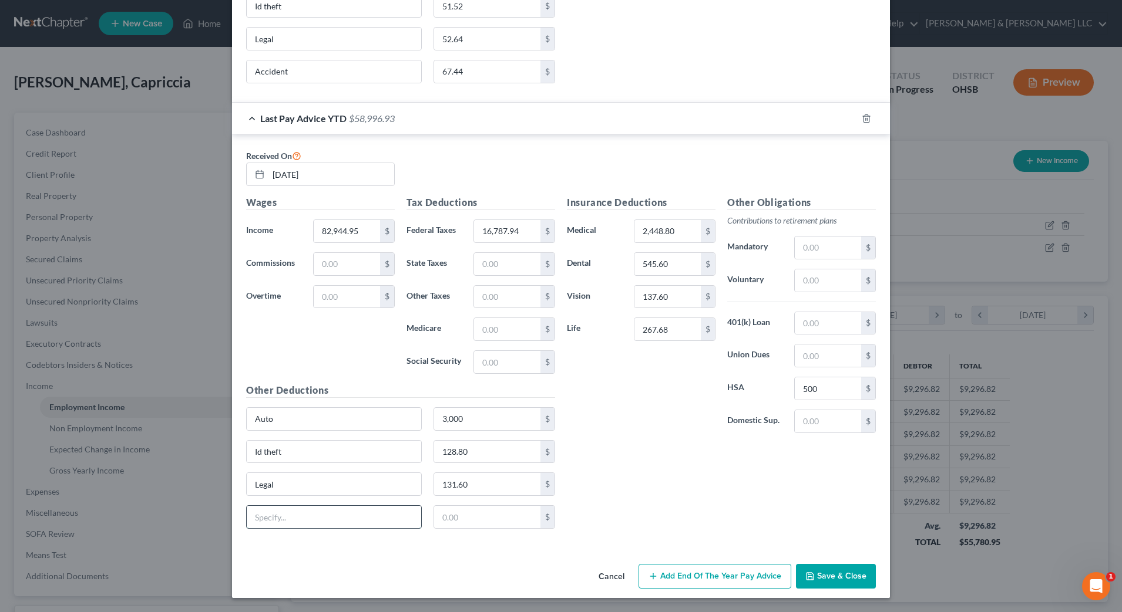
click at [308, 521] on input "text" at bounding box center [334, 517] width 174 height 22
click at [442, 522] on input "text" at bounding box center [487, 517] width 107 height 22
type input "168.60"
click at [308, 520] on input "text" at bounding box center [334, 517] width 174 height 22
type input "Accident"
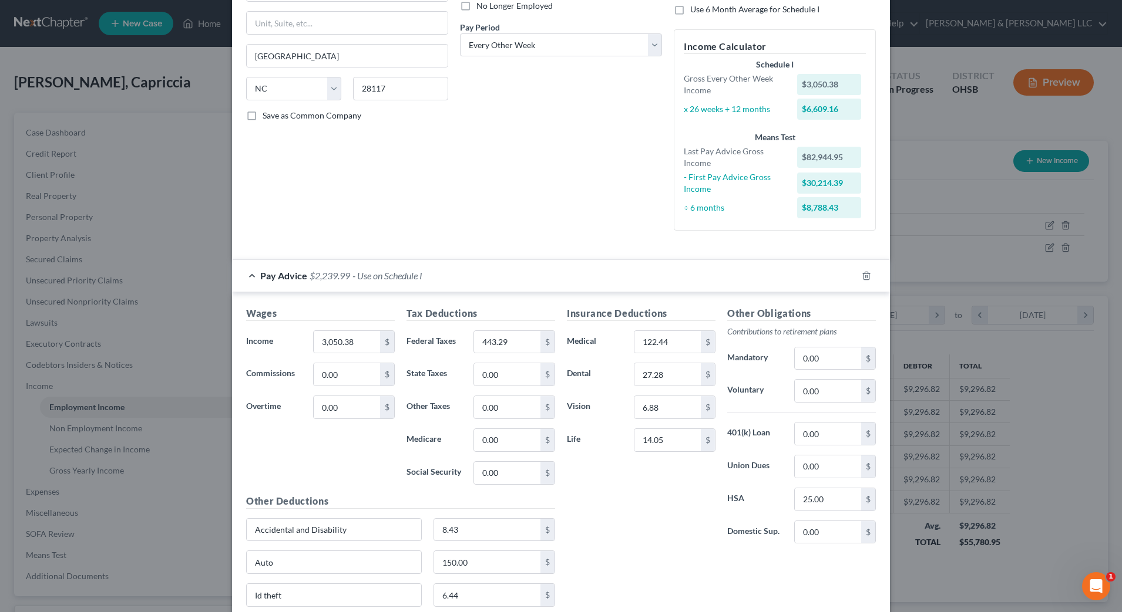
scroll to position [67, 0]
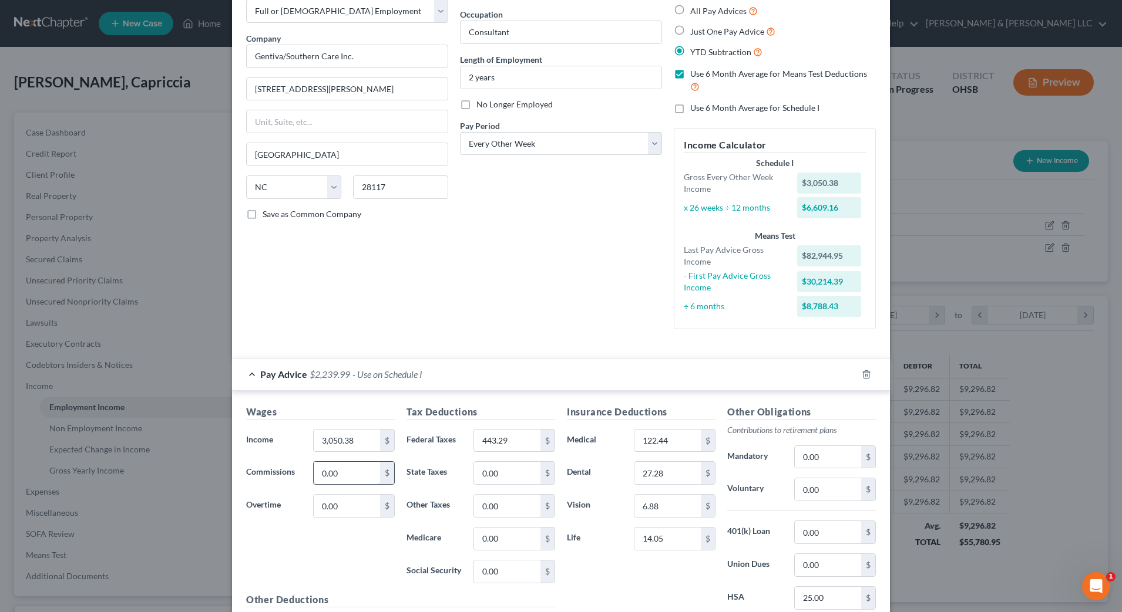
click at [335, 473] on input "0.00" at bounding box center [347, 473] width 66 height 22
type input "600"
click at [512, 446] on input "443.29" at bounding box center [507, 441] width 66 height 22
click at [507, 443] on input "443.29" at bounding box center [507, 441] width 66 height 22
type input "821"
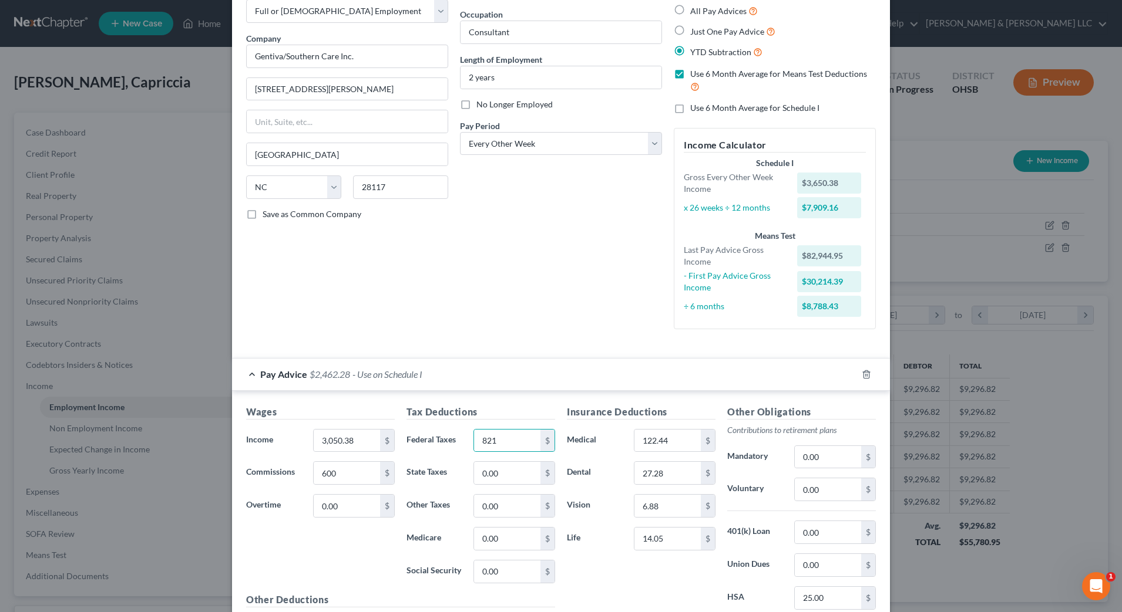
click at [608, 542] on label "Life" at bounding box center [594, 538] width 67 height 23
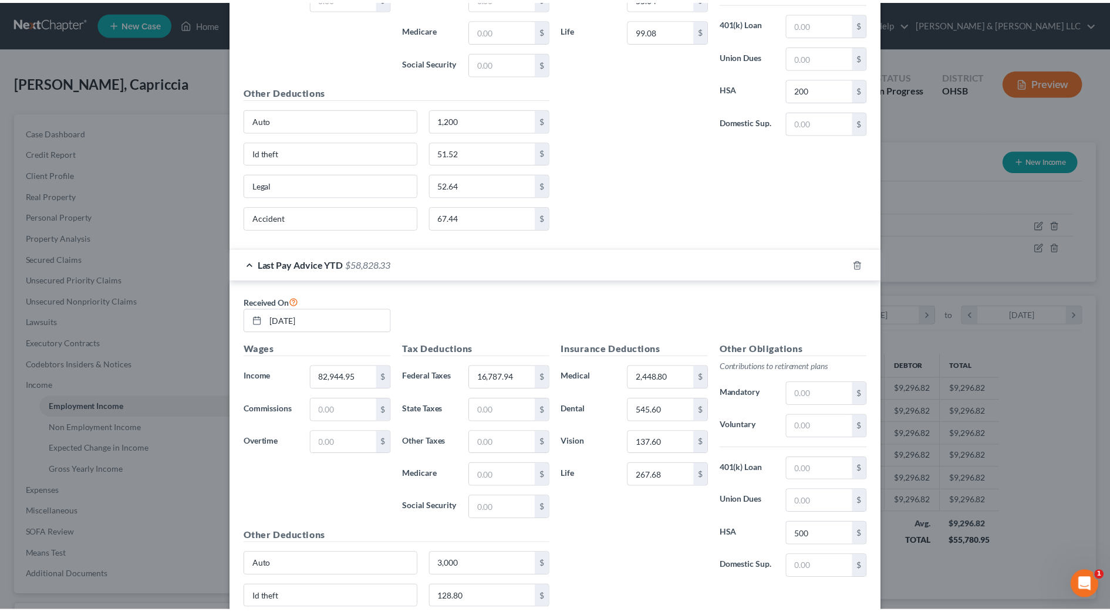
scroll to position [1168, 0]
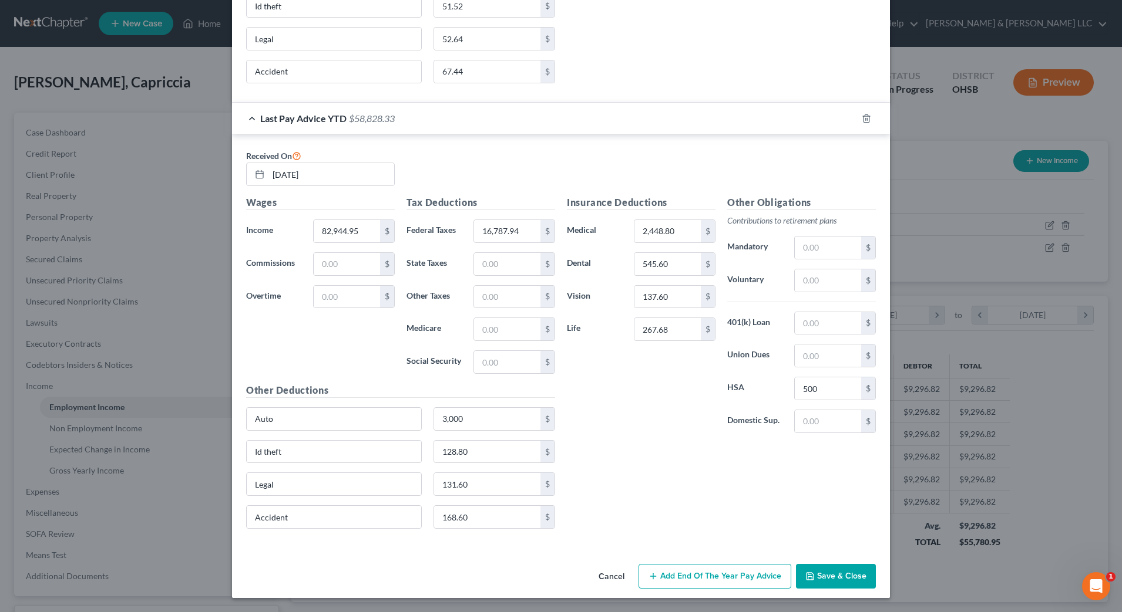
click at [823, 567] on button "Save & Close" at bounding box center [836, 576] width 80 height 25
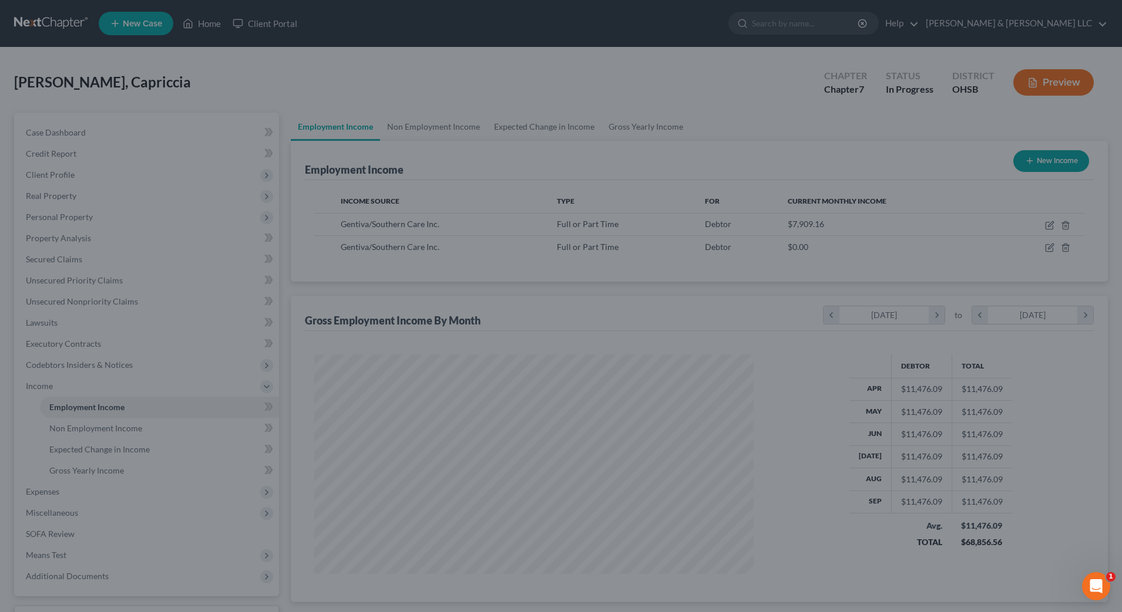
scroll to position [586996, 586755]
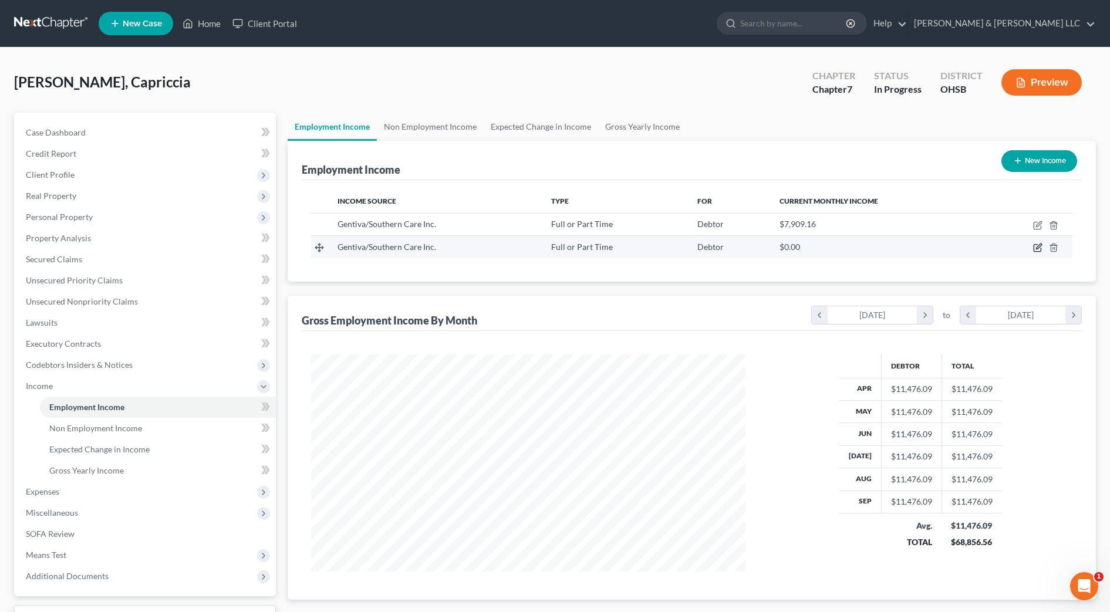
click at [1042, 246] on icon "button" at bounding box center [1038, 246] width 5 height 5
select select "0"
select select "28"
select select "0"
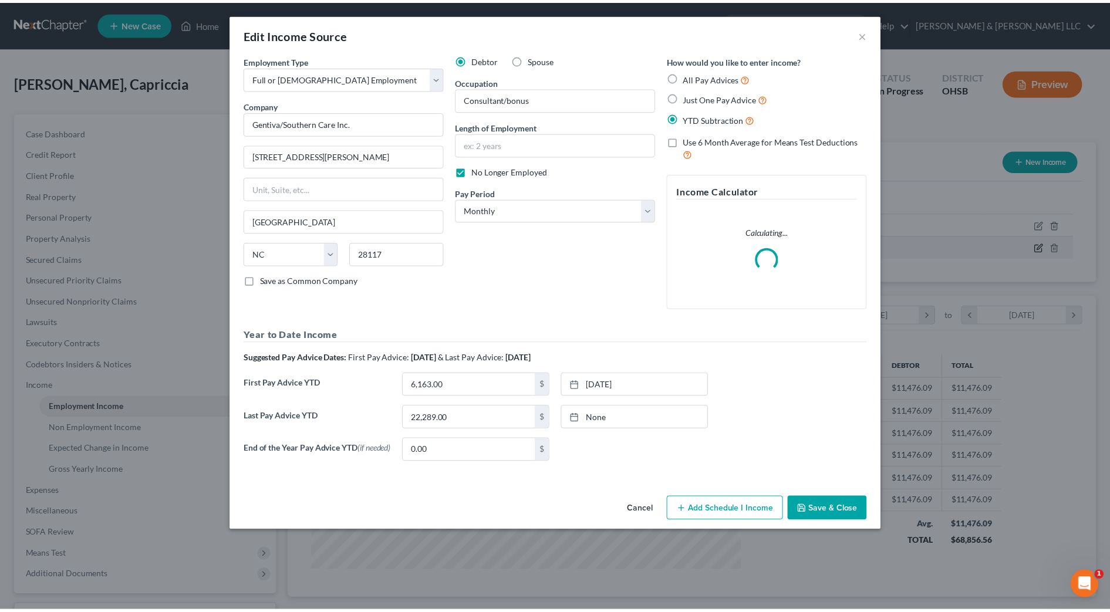
scroll to position [220, 463]
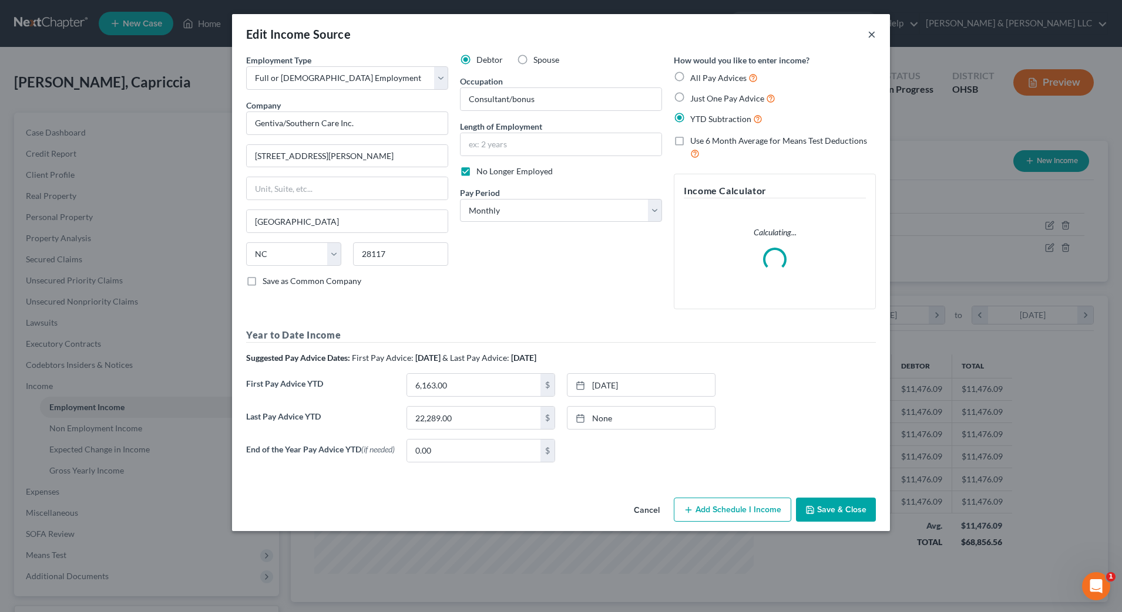
drag, startPoint x: 868, startPoint y: 35, endPoint x: 988, endPoint y: 90, distance: 131.9
click at [869, 35] on button "×" at bounding box center [871, 34] width 8 height 14
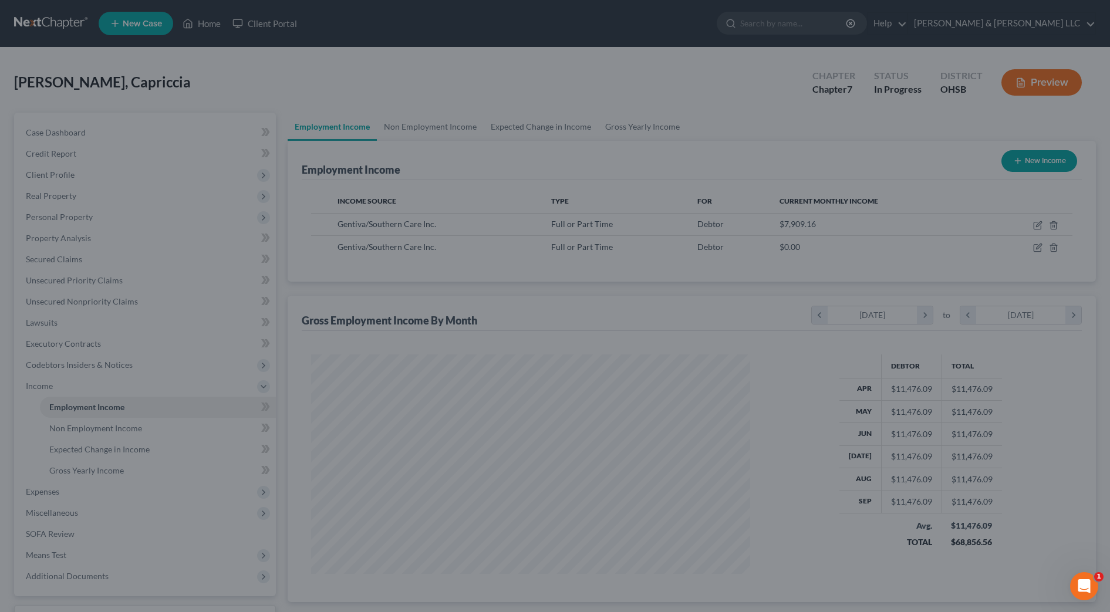
scroll to position [217, 458]
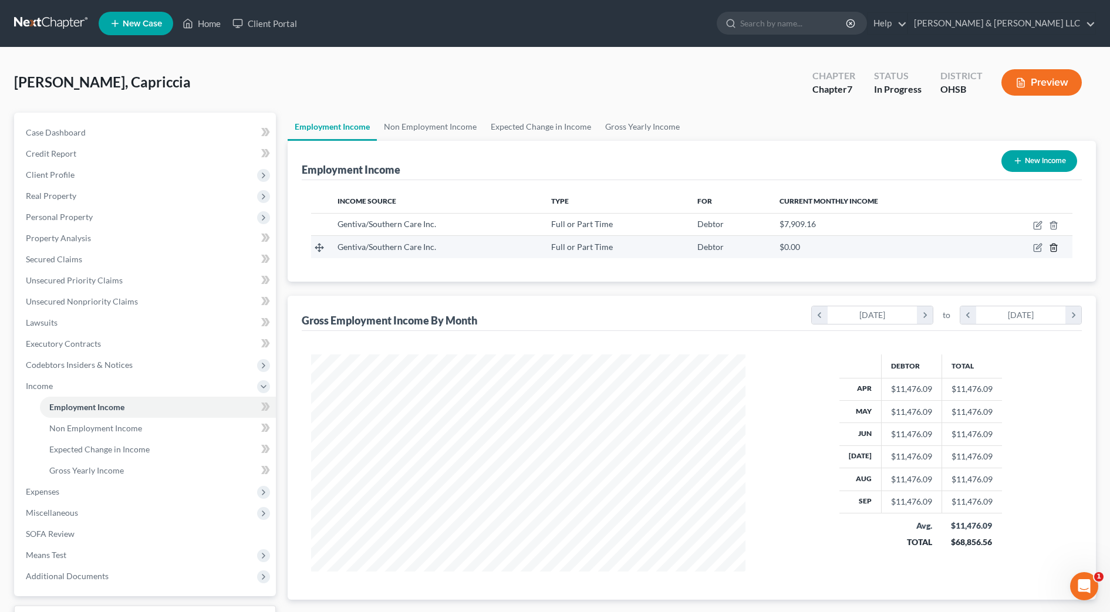
click at [1056, 252] on icon "button" at bounding box center [1053, 248] width 5 height 8
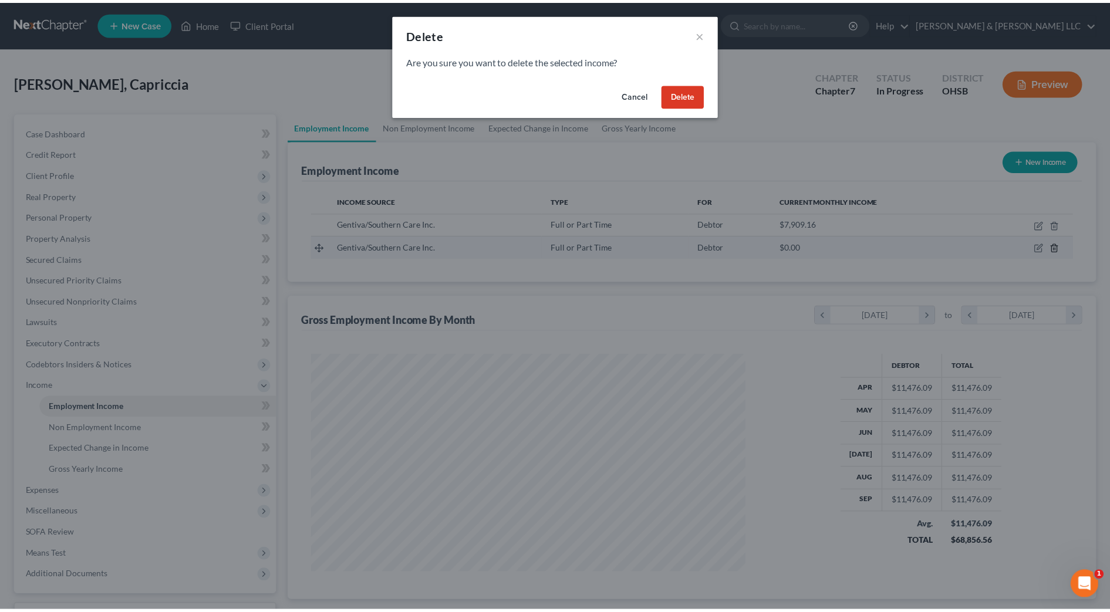
scroll to position [220, 463]
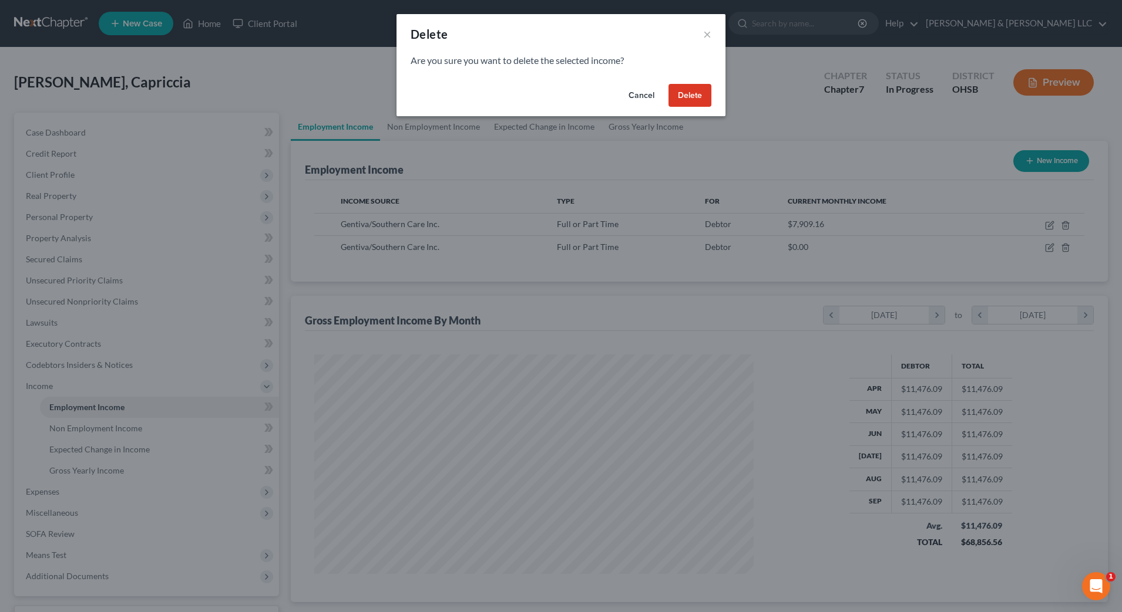
click at [695, 91] on button "Delete" at bounding box center [689, 95] width 43 height 23
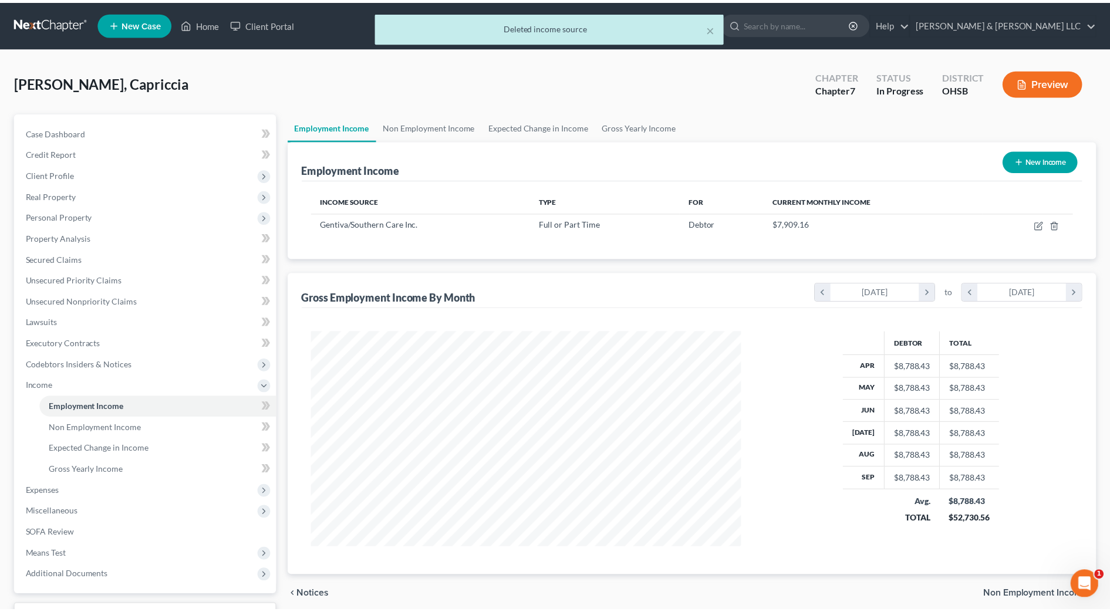
scroll to position [586996, 586755]
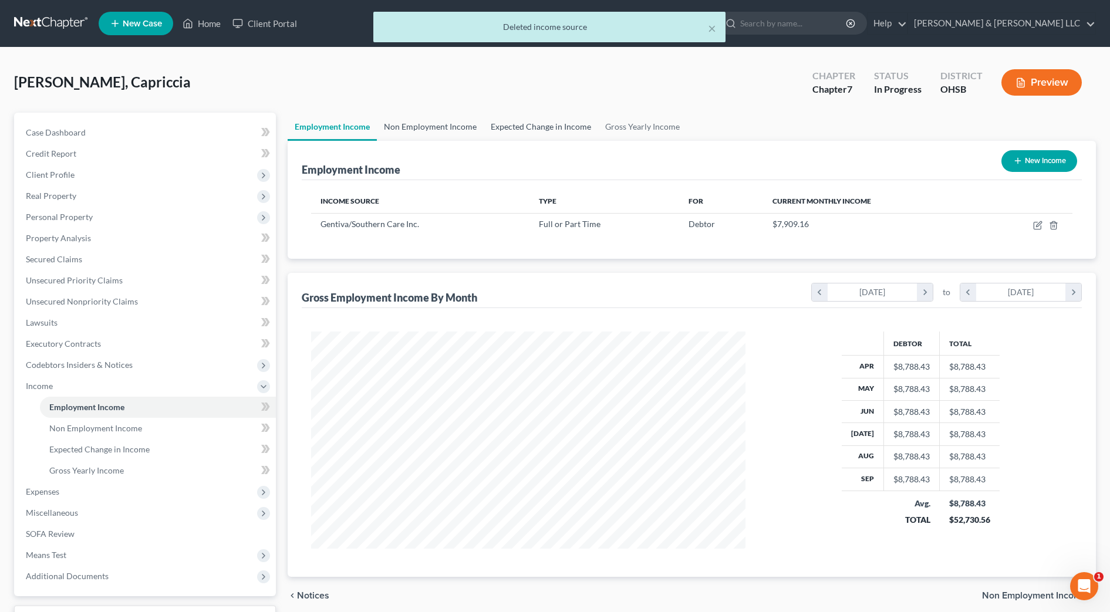
drag, startPoint x: 439, startPoint y: 118, endPoint x: 494, endPoint y: 129, distance: 56.2
click at [440, 119] on link "Non Employment Income" at bounding box center [430, 127] width 107 height 28
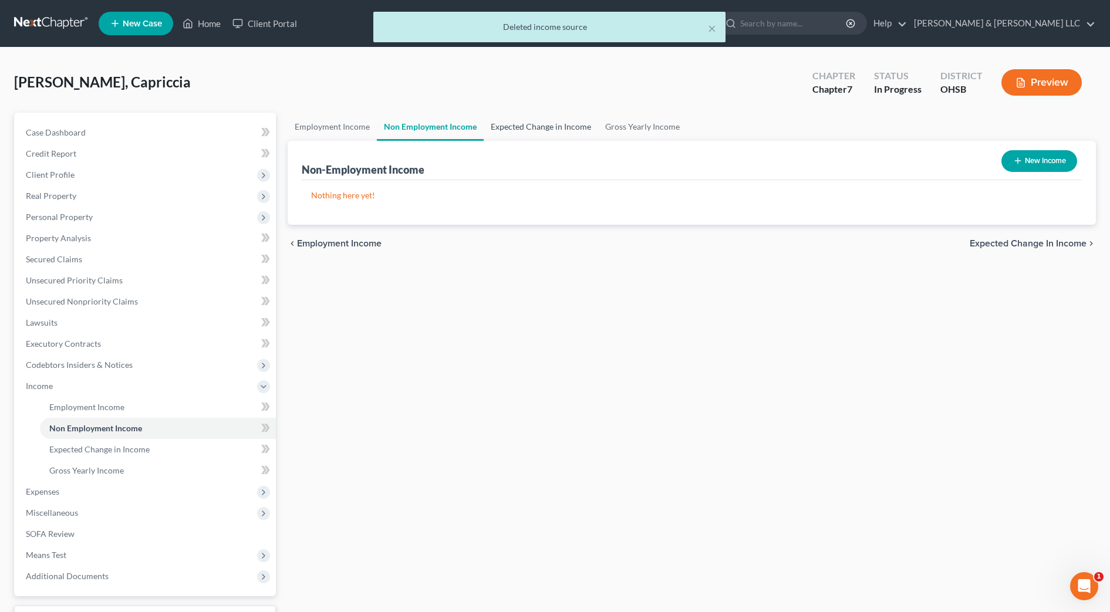
drag, startPoint x: 520, startPoint y: 135, endPoint x: 592, endPoint y: 132, distance: 72.3
click at [522, 135] on link "Expected Change in Income" at bounding box center [541, 127] width 115 height 28
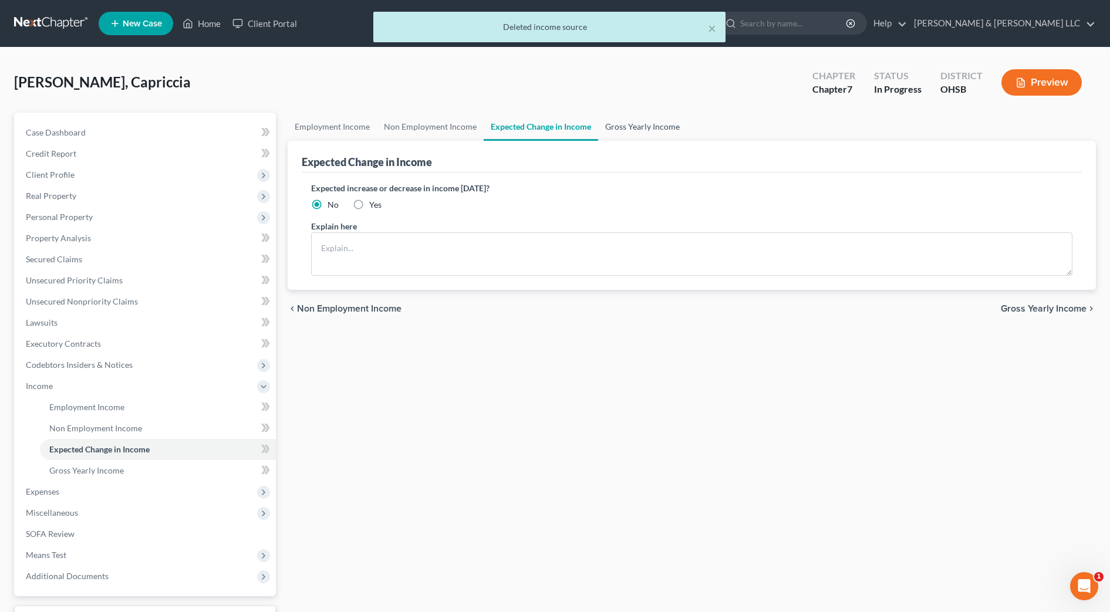
click at [652, 126] on link "Gross Yearly Income" at bounding box center [642, 127] width 89 height 28
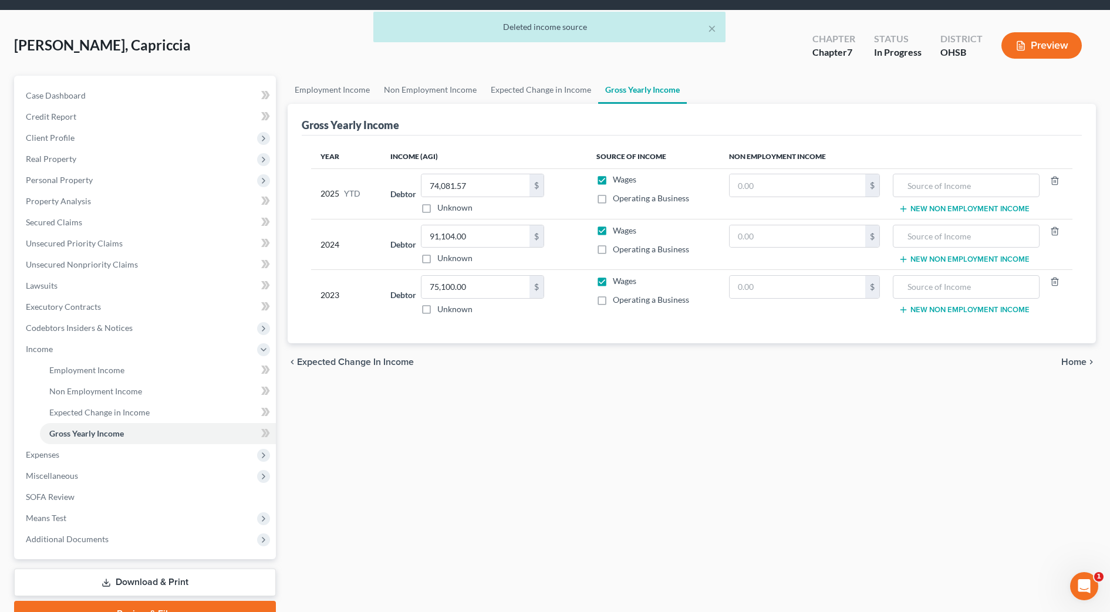
scroll to position [96, 0]
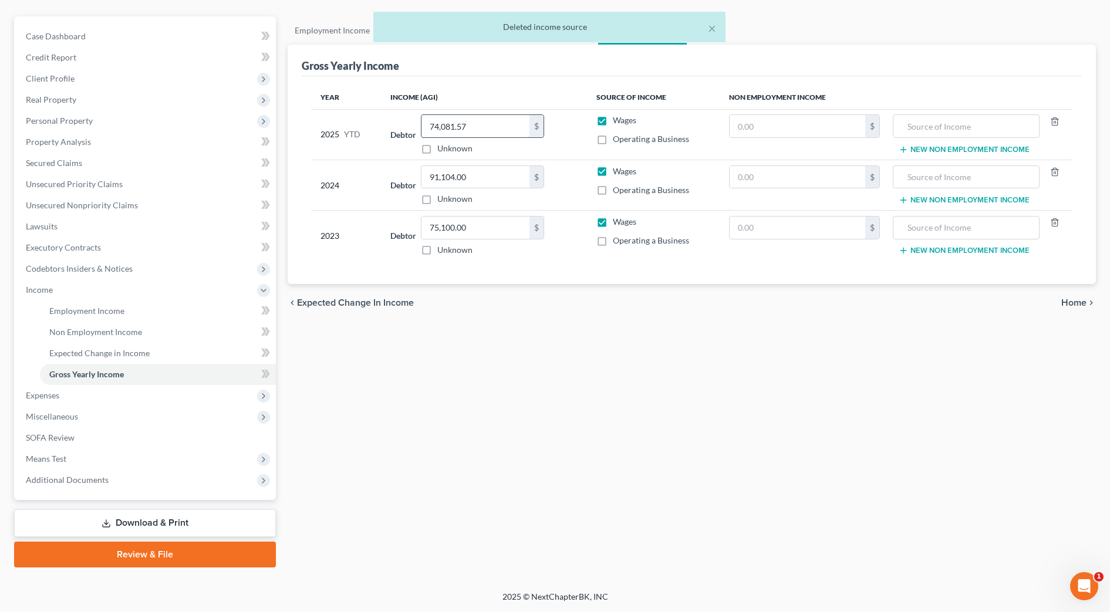
click at [493, 124] on input "74,081.57" at bounding box center [476, 126] width 108 height 22
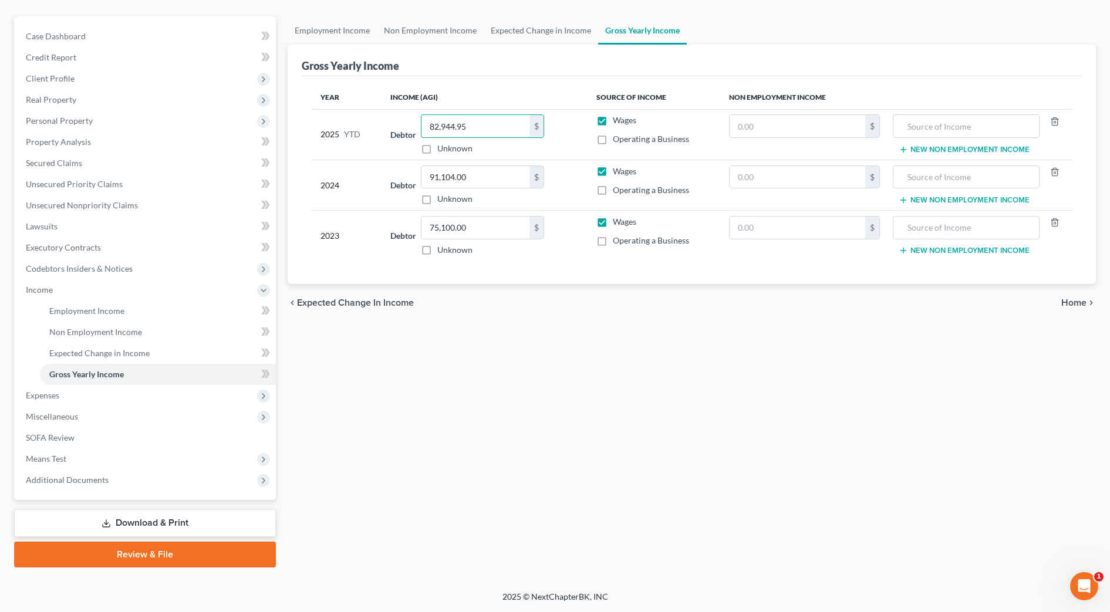
type input "82,944.95"
click at [521, 354] on div "Employment Income Non Employment Income Expected Change in Income Gross Yearly …" at bounding box center [692, 291] width 820 height 551
click at [121, 396] on span "Expenses" at bounding box center [146, 395] width 260 height 21
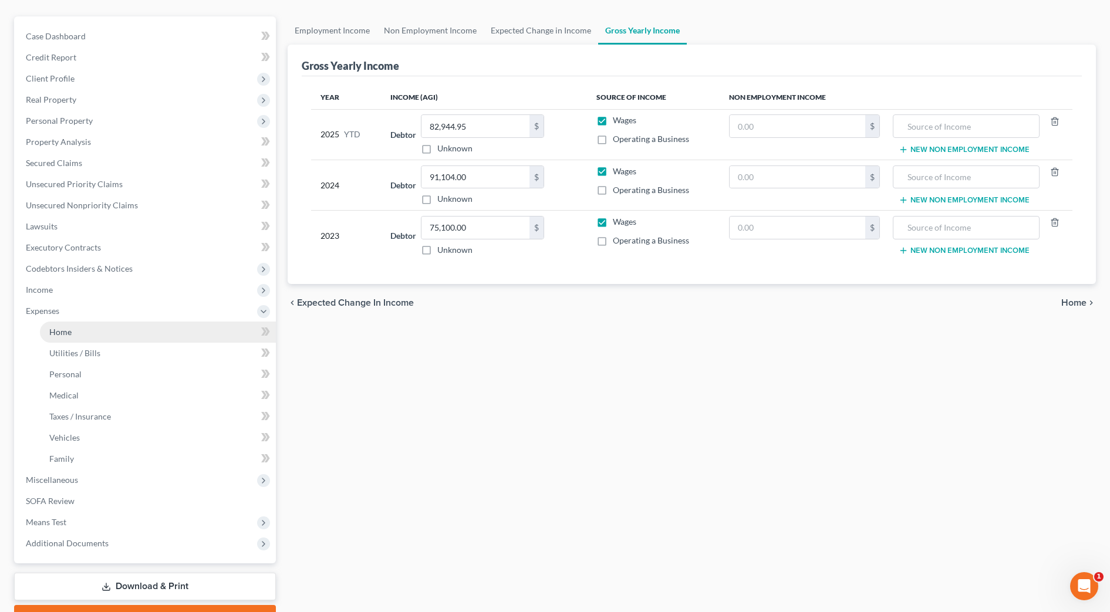
click at [107, 336] on link "Home" at bounding box center [158, 332] width 236 height 21
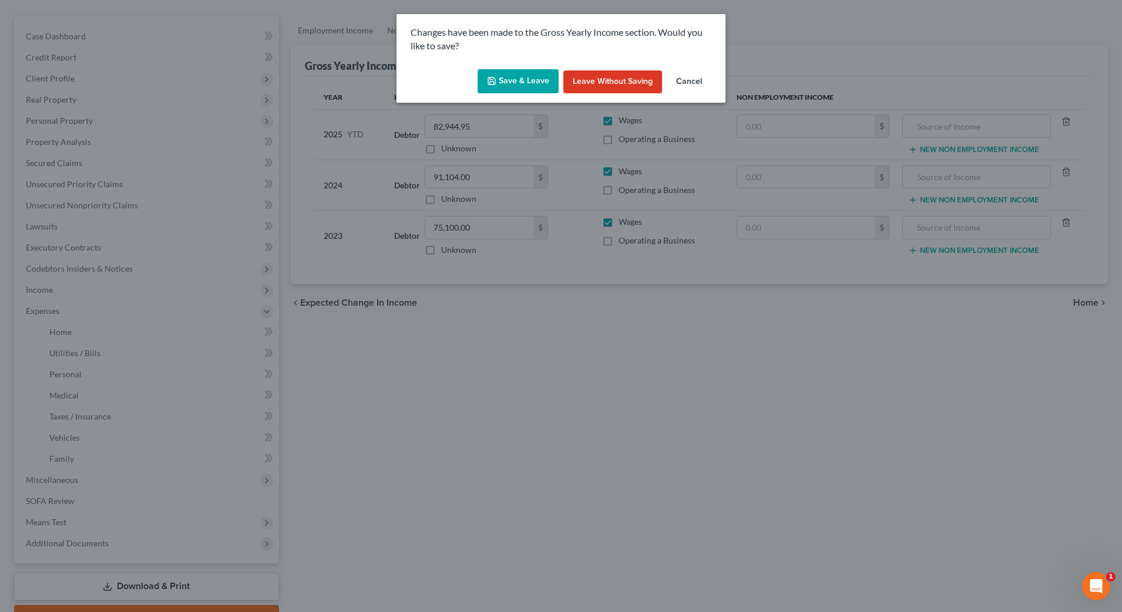
click at [528, 78] on button "Save & Leave" at bounding box center [517, 81] width 81 height 25
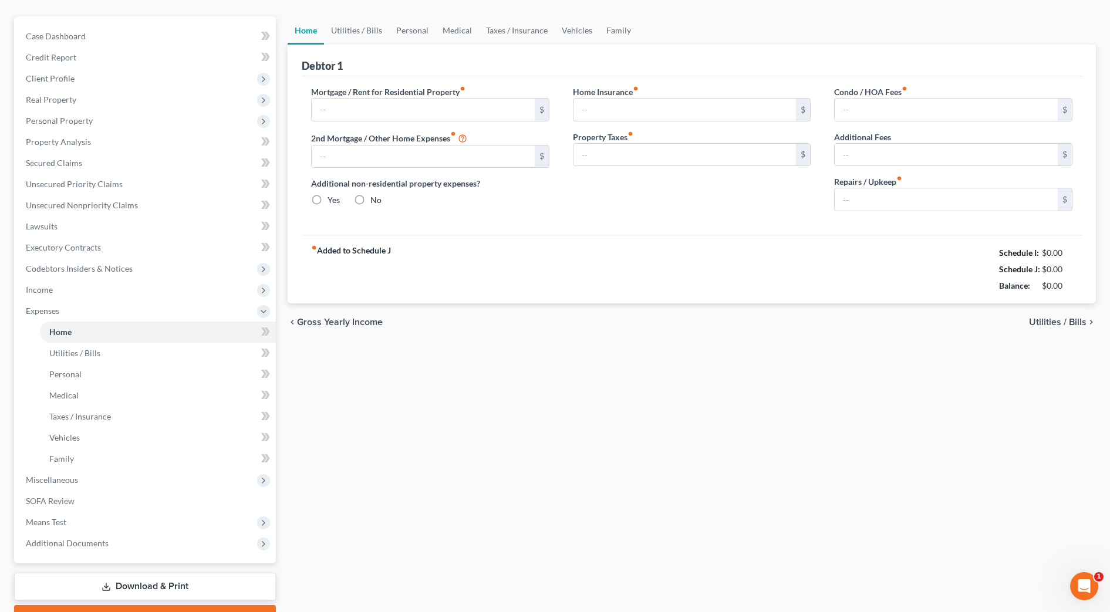
type input "1,375.00"
type input "0.00"
radio input "true"
type input "20.00"
type input "0.00"
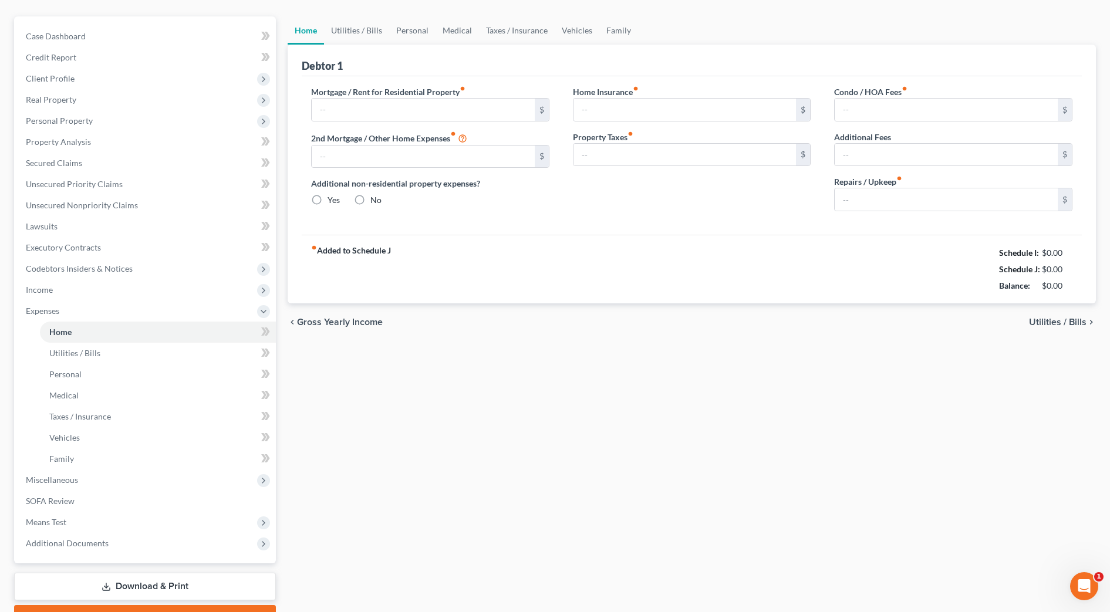
type input "0.00"
type input "100.00"
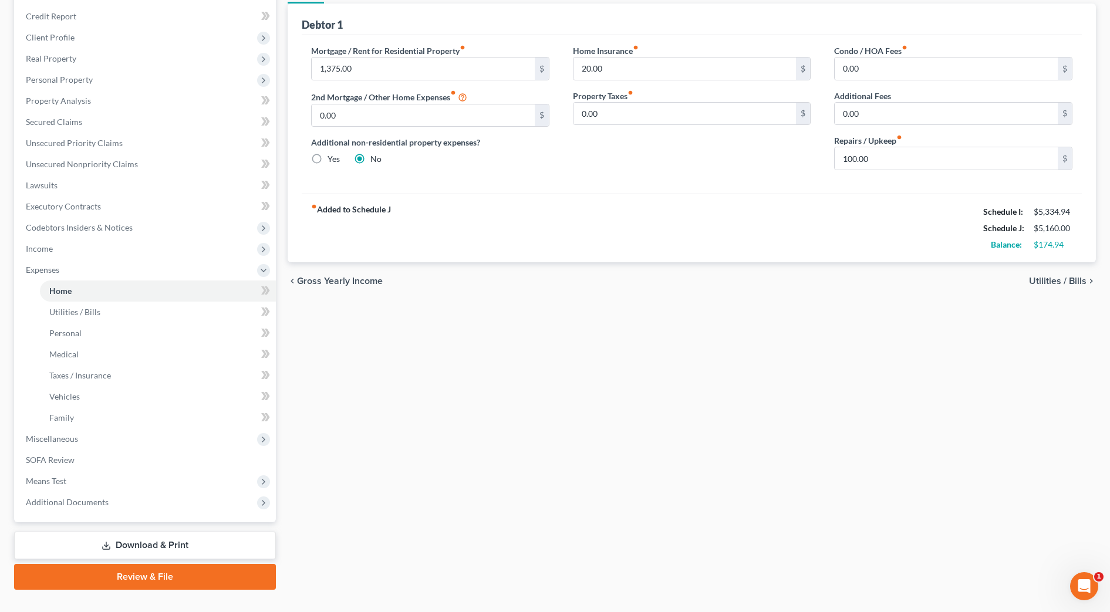
scroll to position [147, 0]
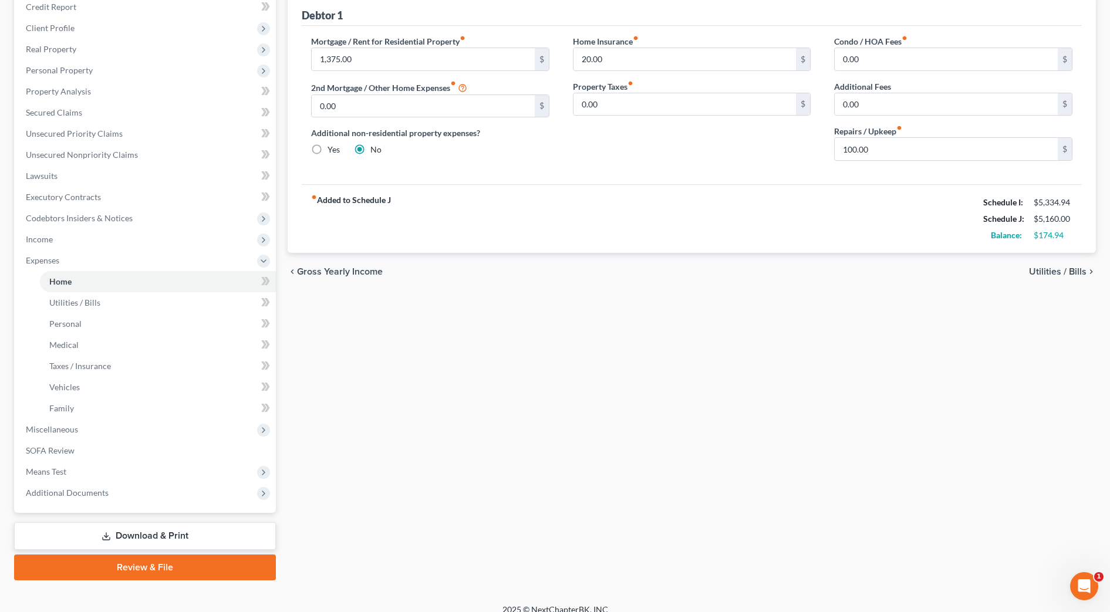
click at [589, 299] on div "Home Utilities / Bills Personal Medical Taxes / Insurance Vehicles Family Debto…" at bounding box center [692, 273] width 820 height 615
click at [117, 429] on span "Miscellaneous" at bounding box center [146, 429] width 260 height 21
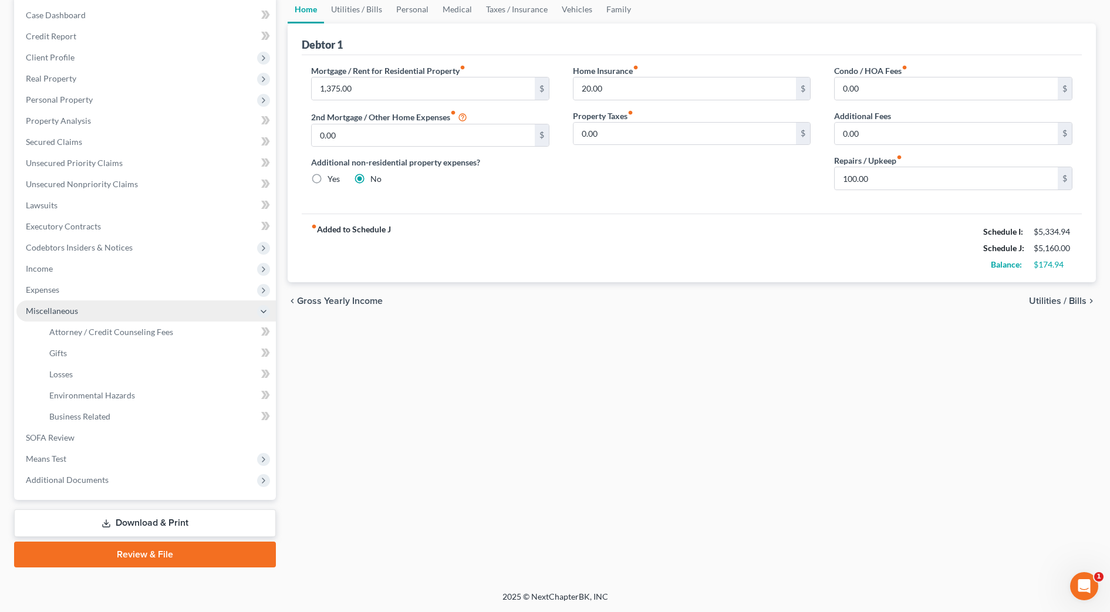
scroll to position [117, 0]
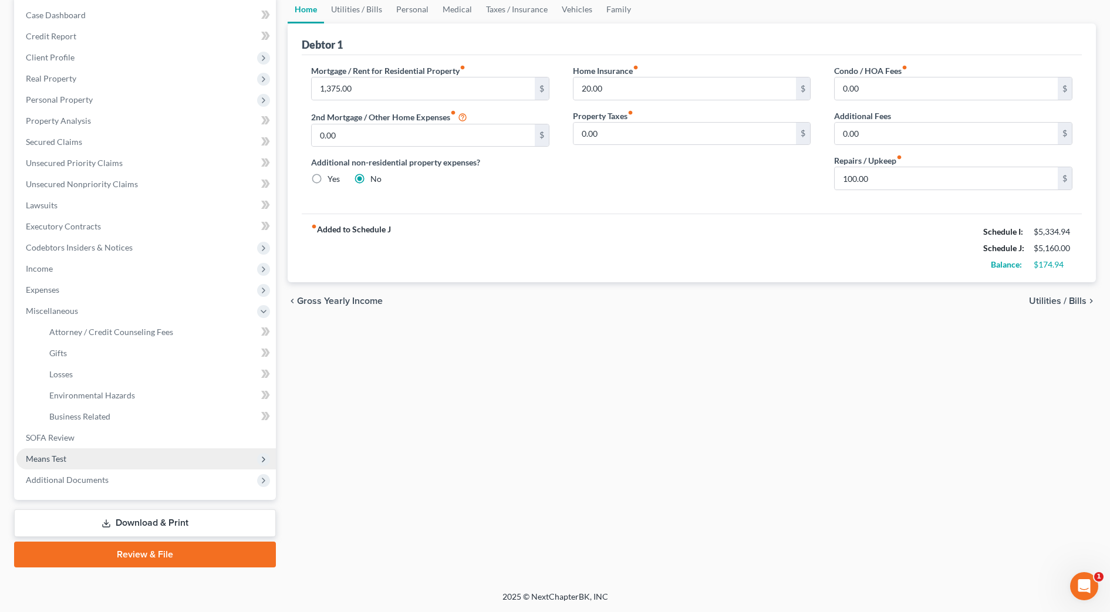
click at [113, 453] on span "Means Test" at bounding box center [146, 459] width 260 height 21
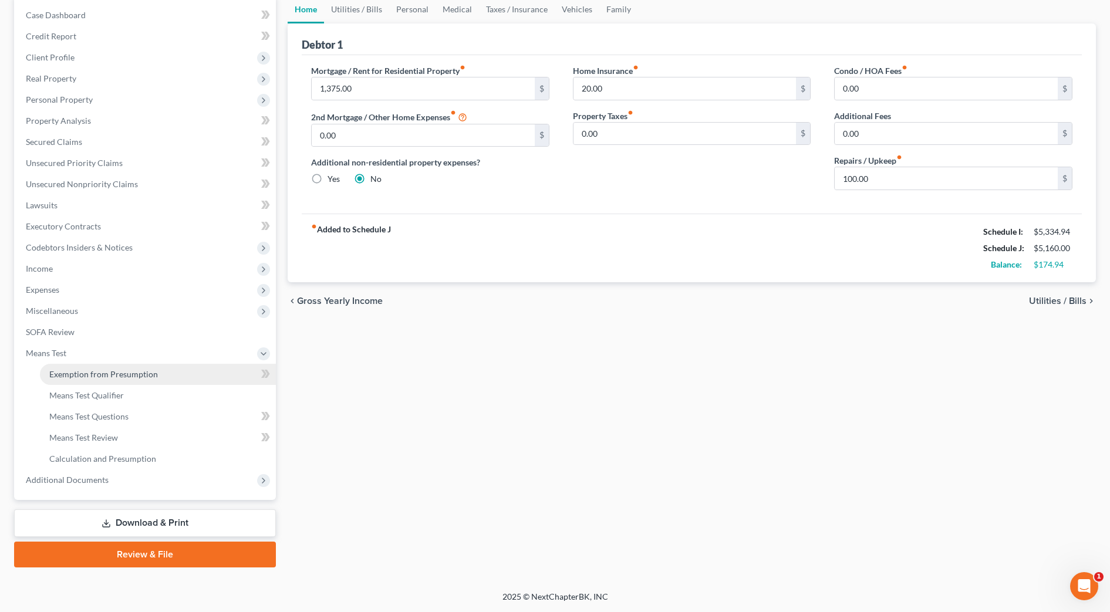
click at [131, 376] on span "Exemption from Presumption" at bounding box center [103, 374] width 109 height 10
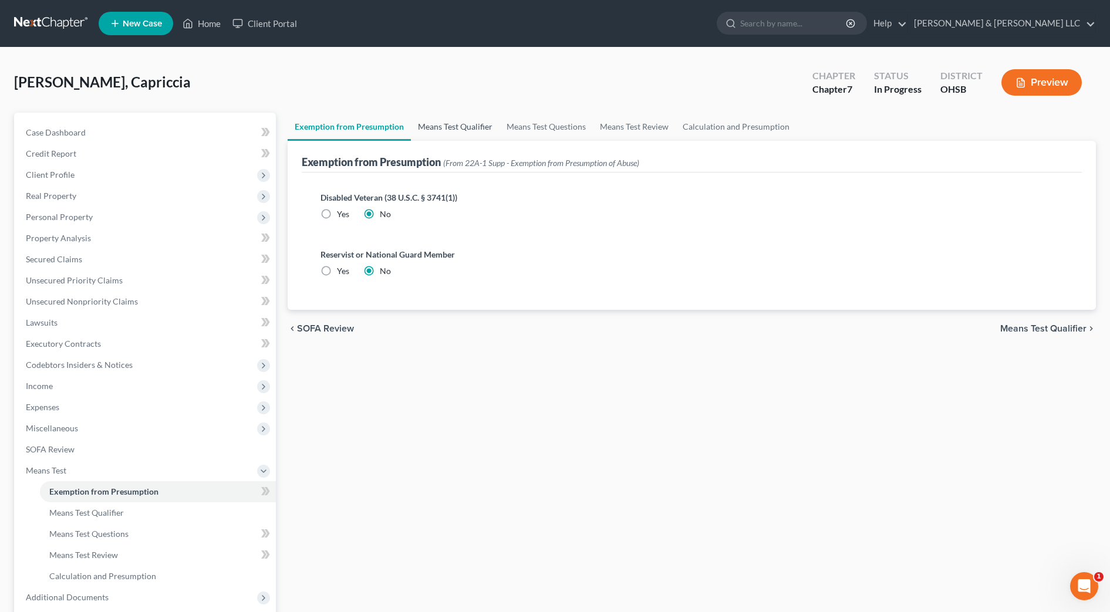
click at [449, 126] on link "Means Test Qualifier" at bounding box center [455, 127] width 89 height 28
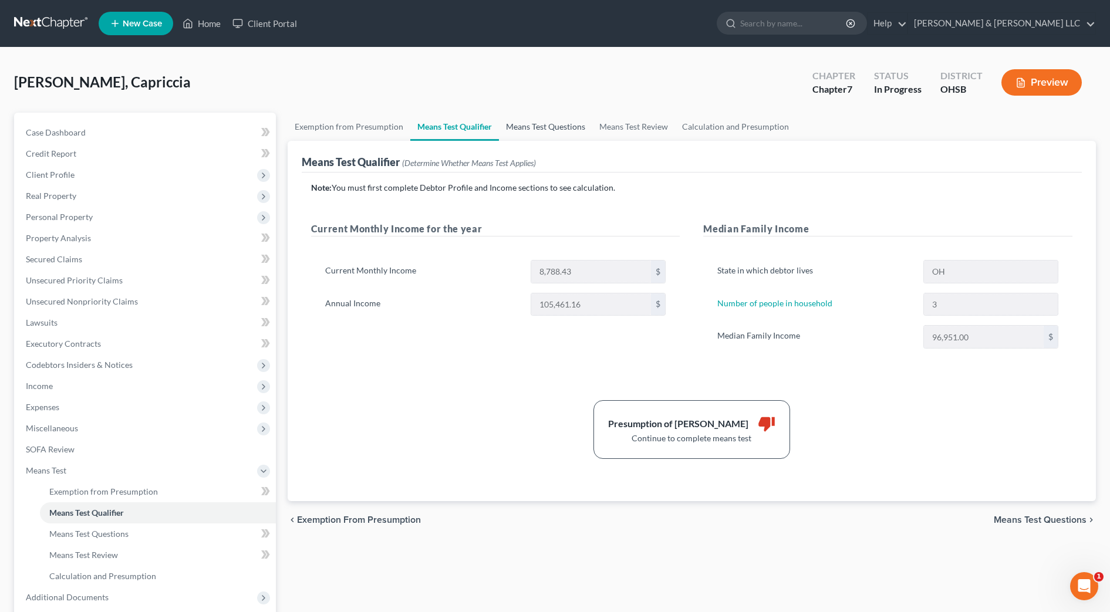
click at [536, 130] on link "Means Test Questions" at bounding box center [545, 127] width 93 height 28
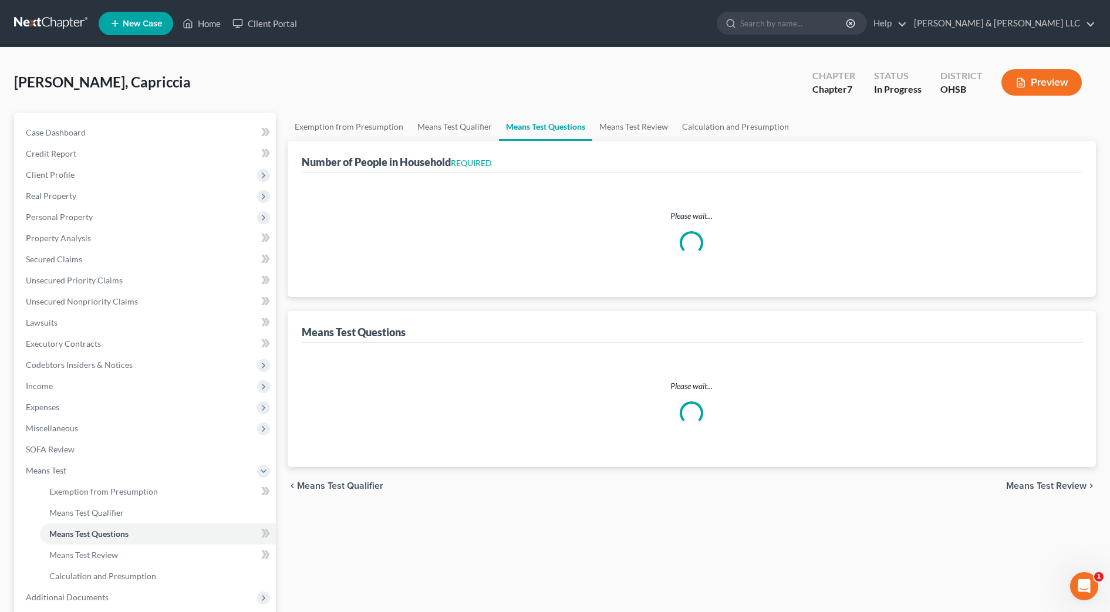
select select "3"
select select "0"
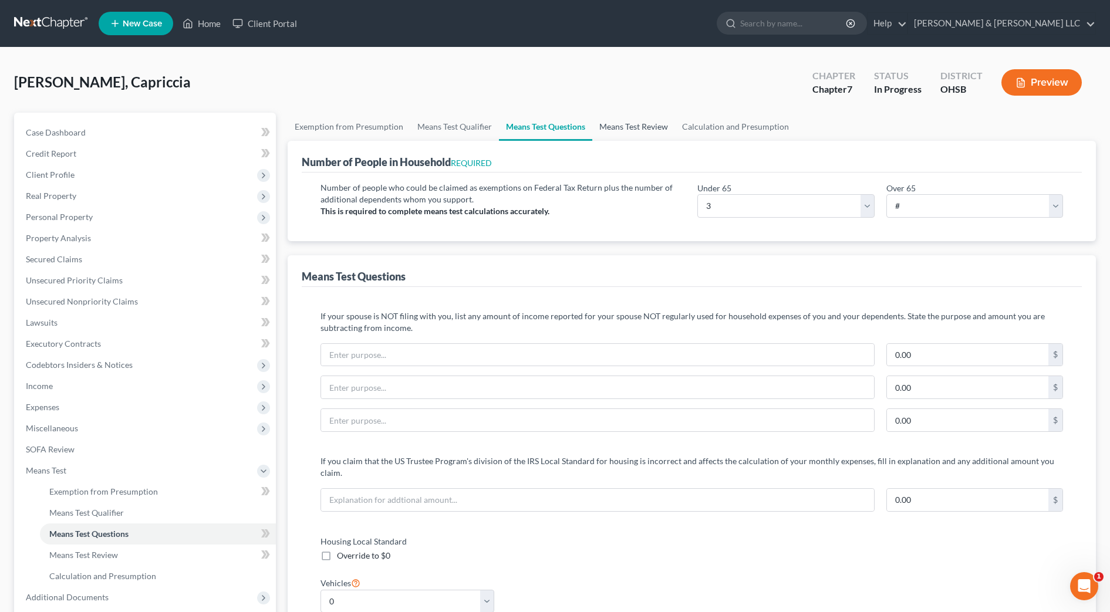
click at [623, 127] on link "Means Test Review" at bounding box center [633, 127] width 83 height 28
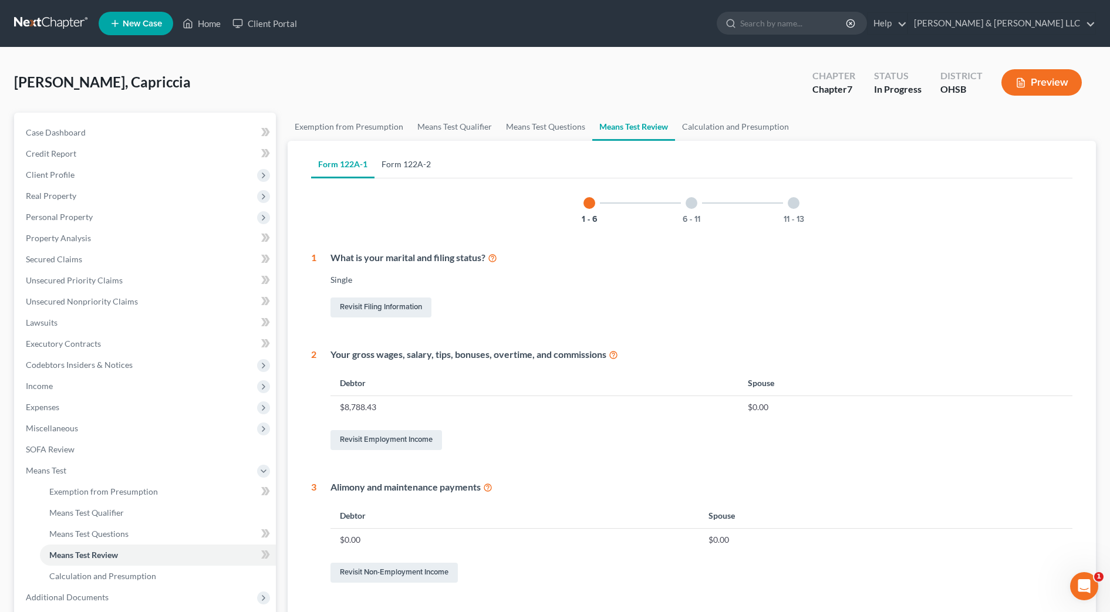
click at [413, 167] on link "Form 122A-2" at bounding box center [406, 164] width 63 height 28
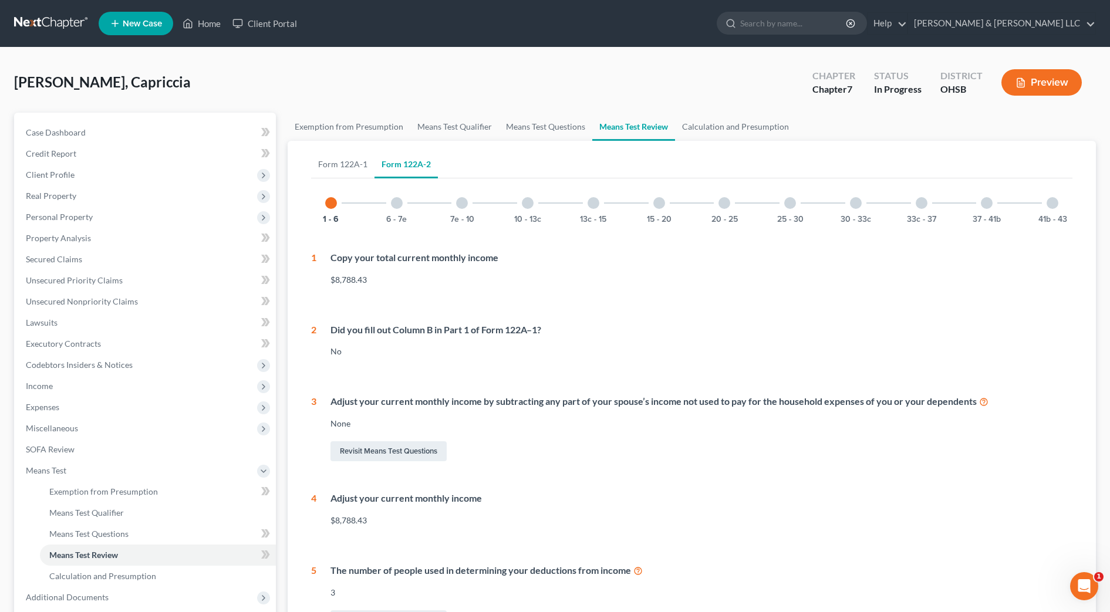
click at [397, 212] on div "6 - 7e" at bounding box center [397, 203] width 40 height 40
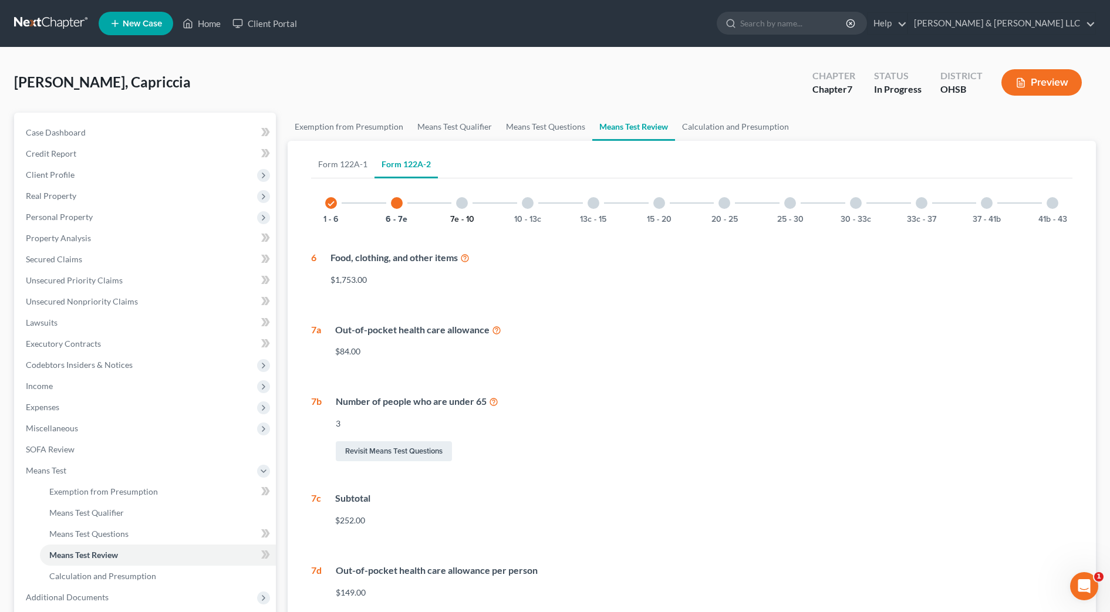
click at [452, 216] on button "7e - 10" at bounding box center [462, 220] width 24 height 8
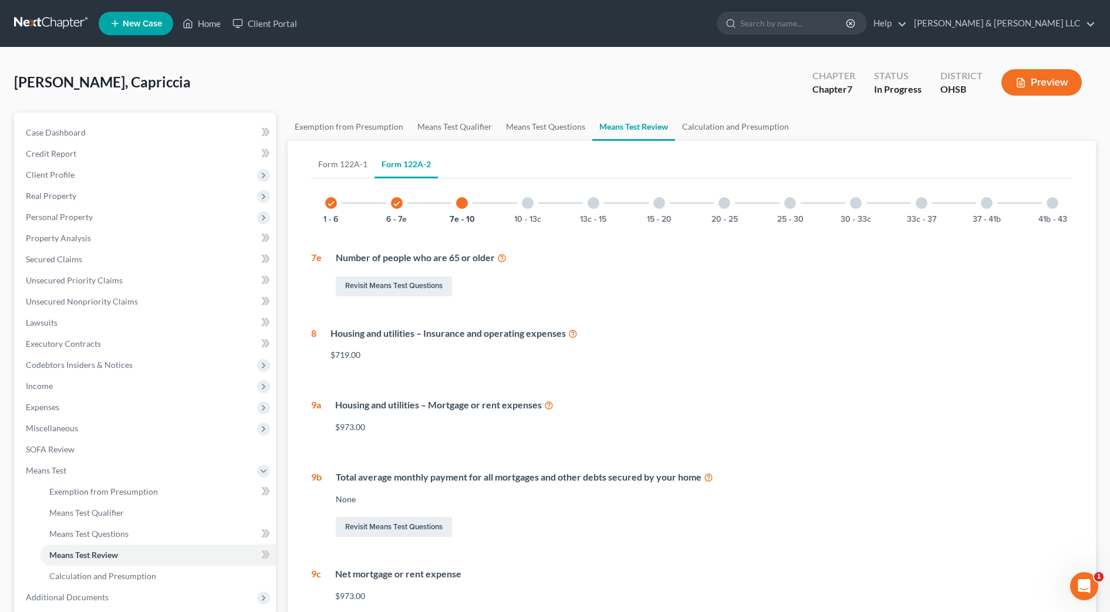
click at [513, 217] on div "10 - 13c" at bounding box center [528, 203] width 40 height 40
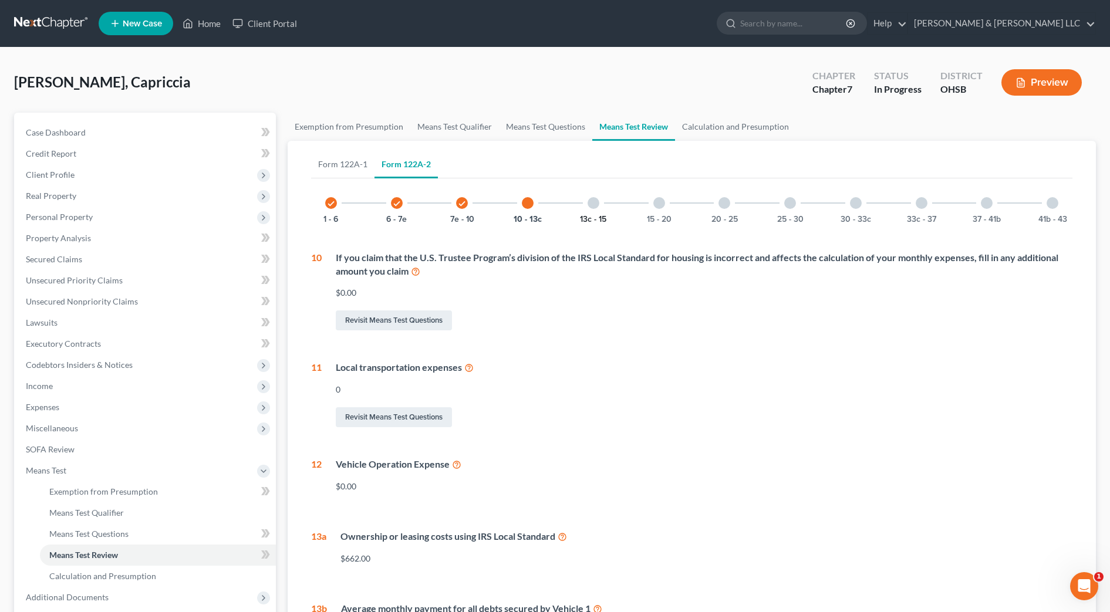
drag, startPoint x: 581, startPoint y: 217, endPoint x: 621, endPoint y: 217, distance: 39.3
click at [582, 217] on button "13c - 15" at bounding box center [593, 220] width 26 height 8
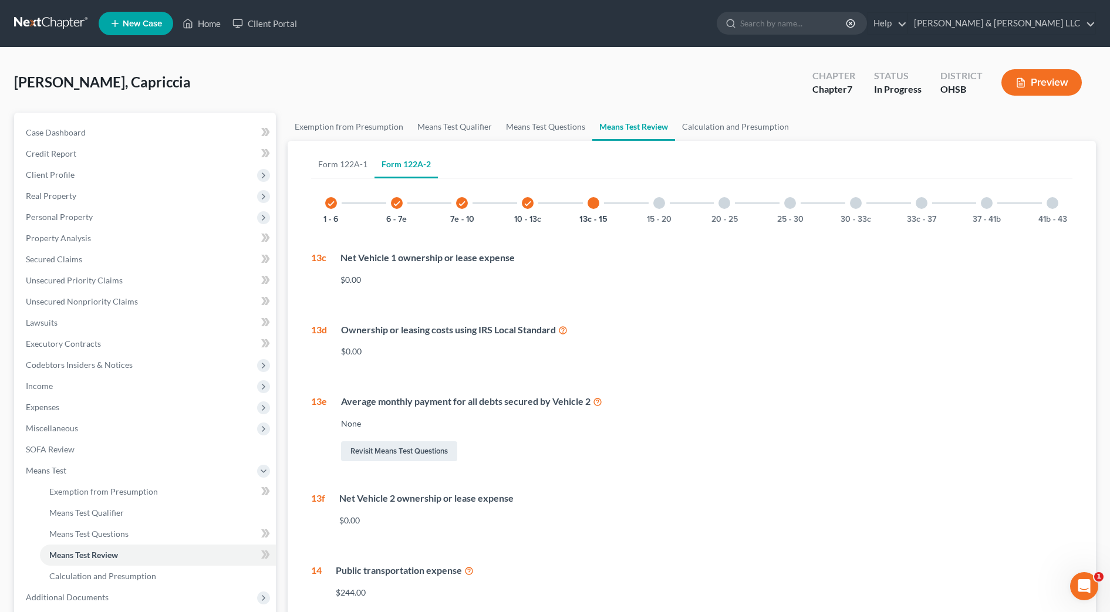
click at [631, 218] on div "check 1 - 6 check 6 - 7e check 7e - 10 check 10 - 13c 13c - 15 15 - 20 20 - 25 …" at bounding box center [692, 203] width 762 height 40
click at [676, 221] on div "15 - 20" at bounding box center [659, 203] width 40 height 40
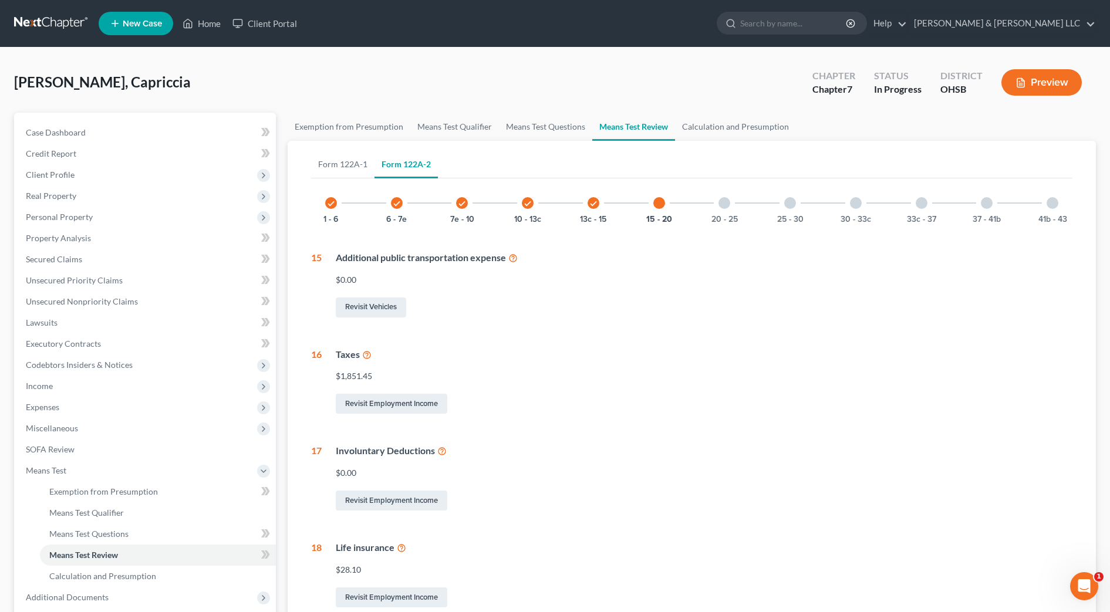
click at [741, 220] on div "20 - 25" at bounding box center [725, 203] width 40 height 40
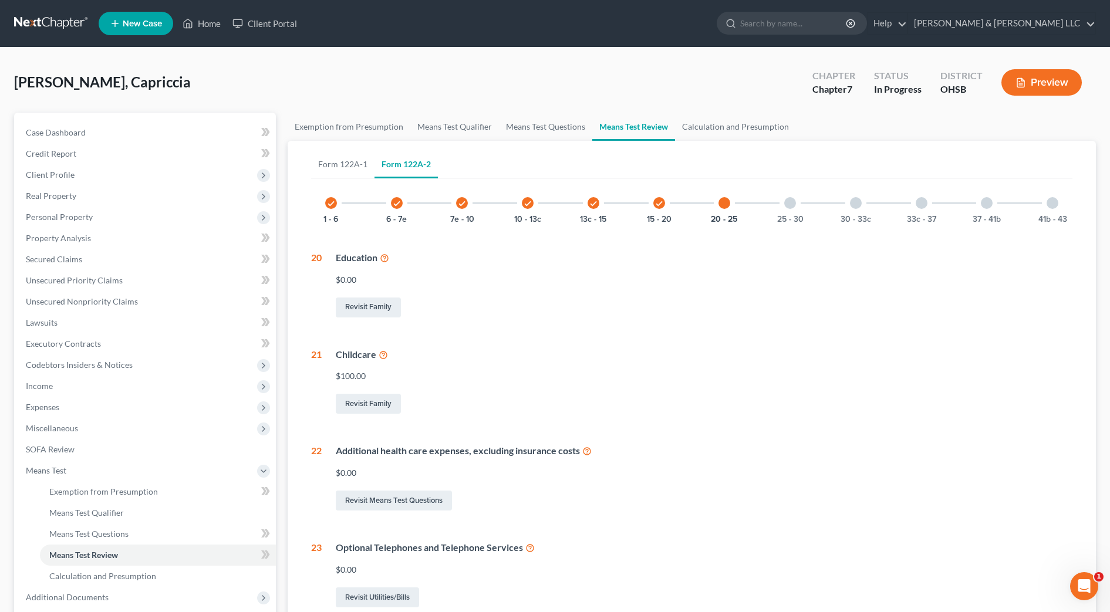
click at [811, 211] on div "check 1 - 6 check 6 - 7e check 7e - 10 check 10 - 13c check 13c - 15 check 15 -…" at bounding box center [692, 203] width 762 height 40
click at [855, 211] on div "30 - 33c" at bounding box center [856, 203] width 40 height 40
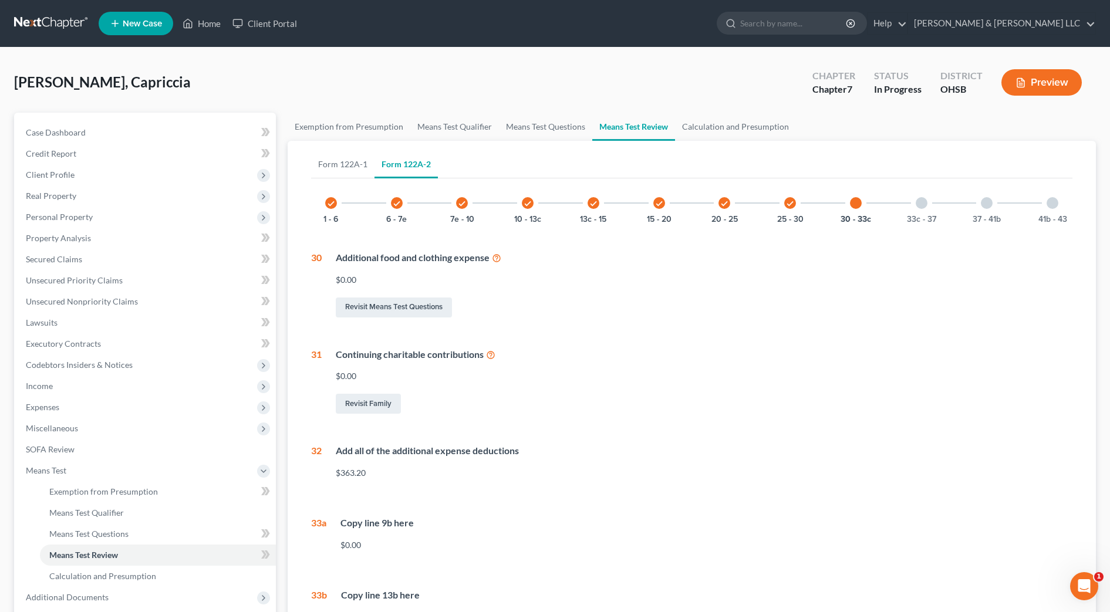
click at [917, 210] on div "33c - 37" at bounding box center [922, 203] width 40 height 40
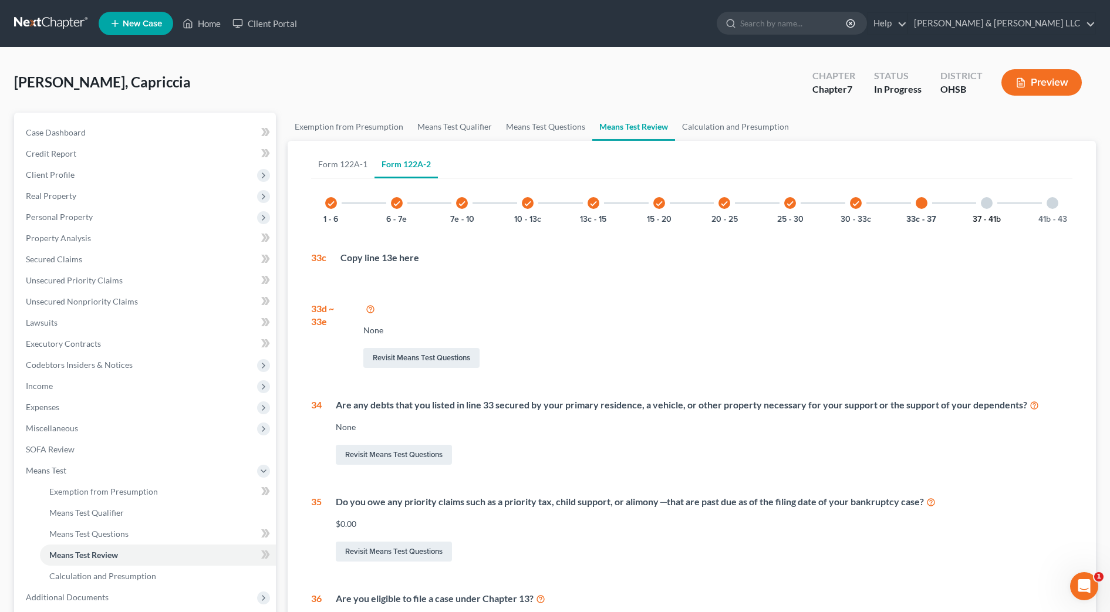
drag, startPoint x: 988, startPoint y: 214, endPoint x: 1025, endPoint y: 211, distance: 37.7
click at [989, 213] on div "37 - 41b" at bounding box center [987, 203] width 40 height 40
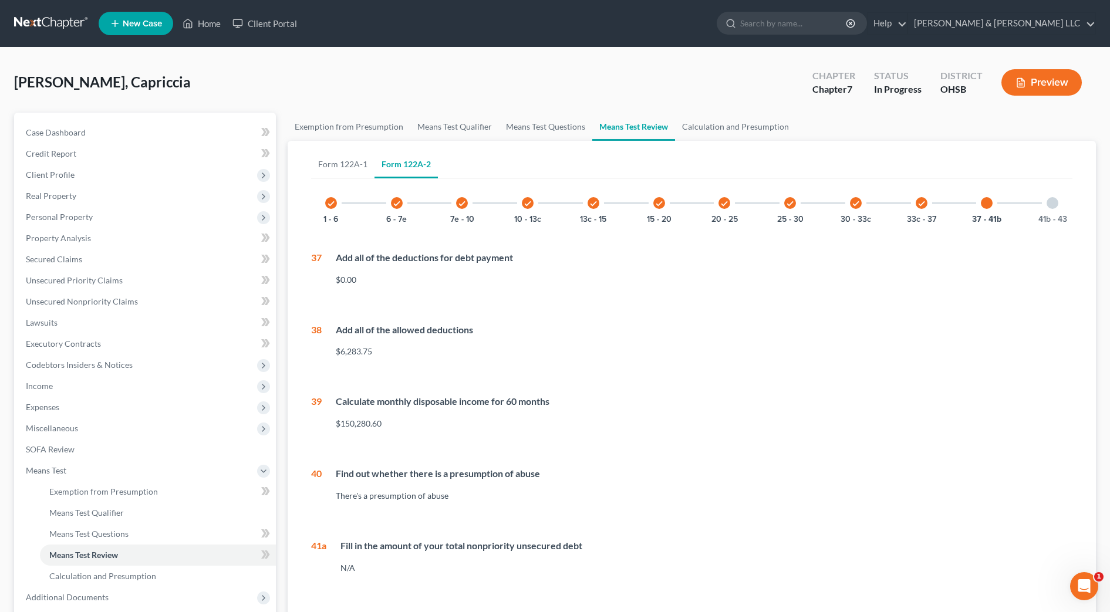
click at [1043, 210] on div "41b - 43" at bounding box center [1053, 203] width 40 height 40
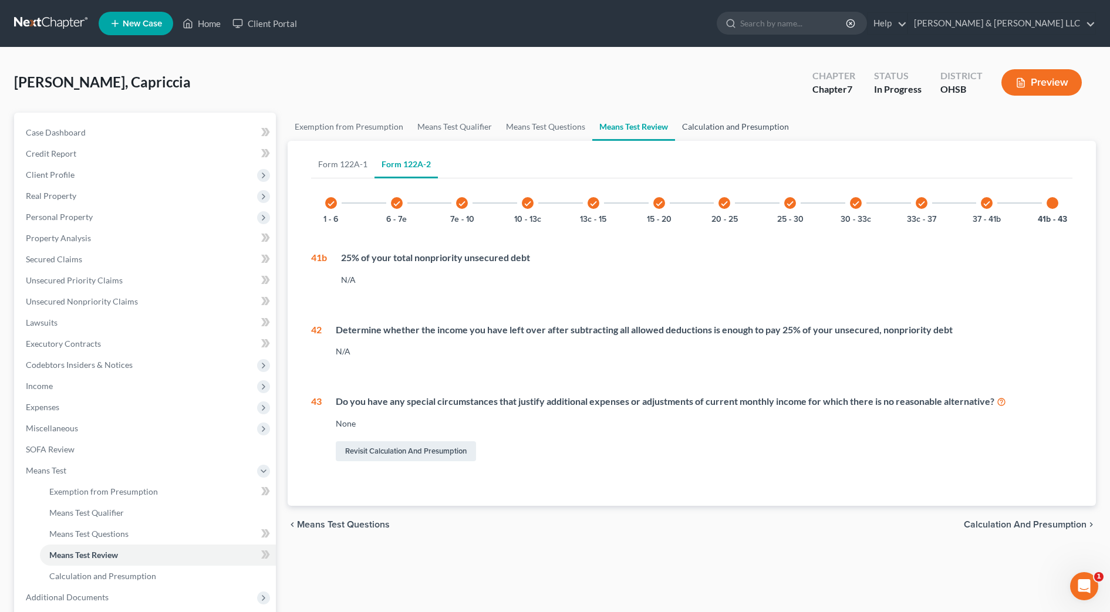
click at [759, 126] on link "Calculation and Presumption" at bounding box center [735, 127] width 121 height 28
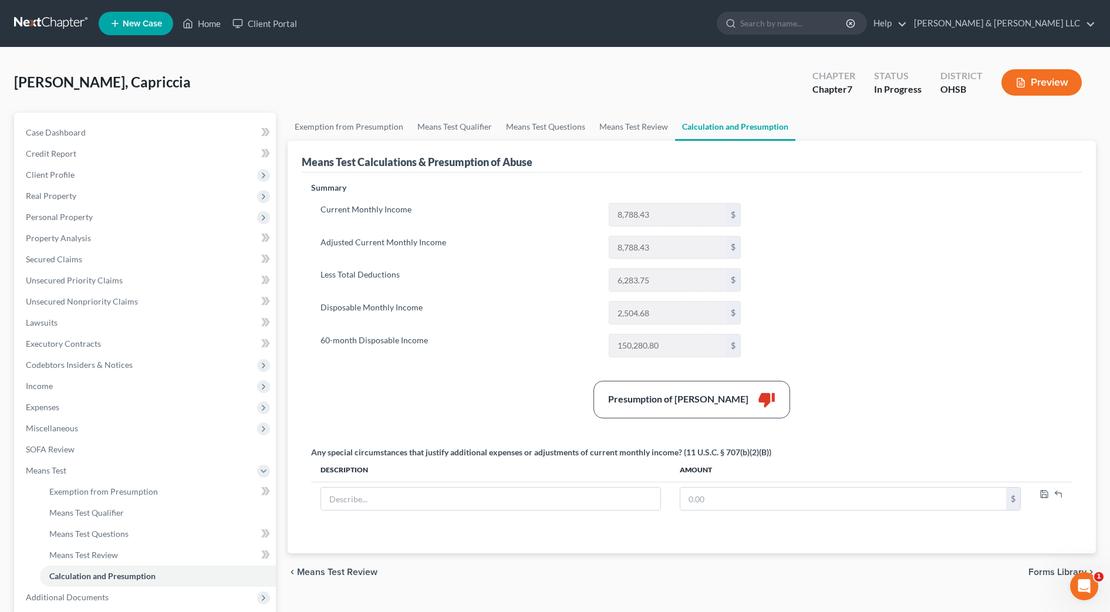
click at [1062, 84] on button "Preview" at bounding box center [1042, 82] width 80 height 26
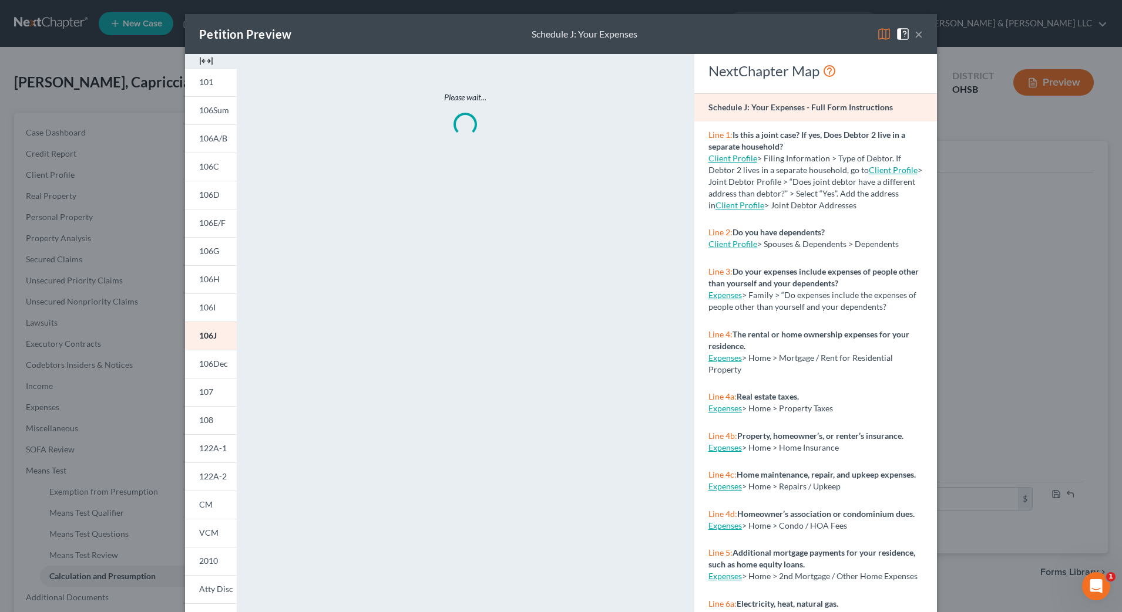
click at [205, 61] on img at bounding box center [206, 61] width 14 height 14
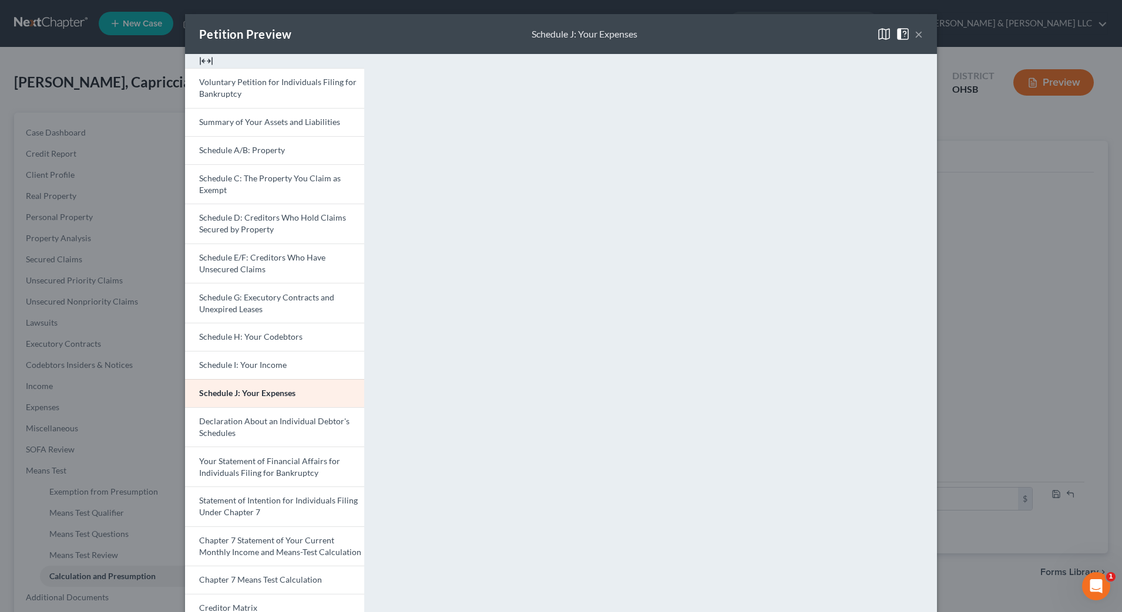
click at [914, 36] on button "×" at bounding box center [918, 34] width 8 height 14
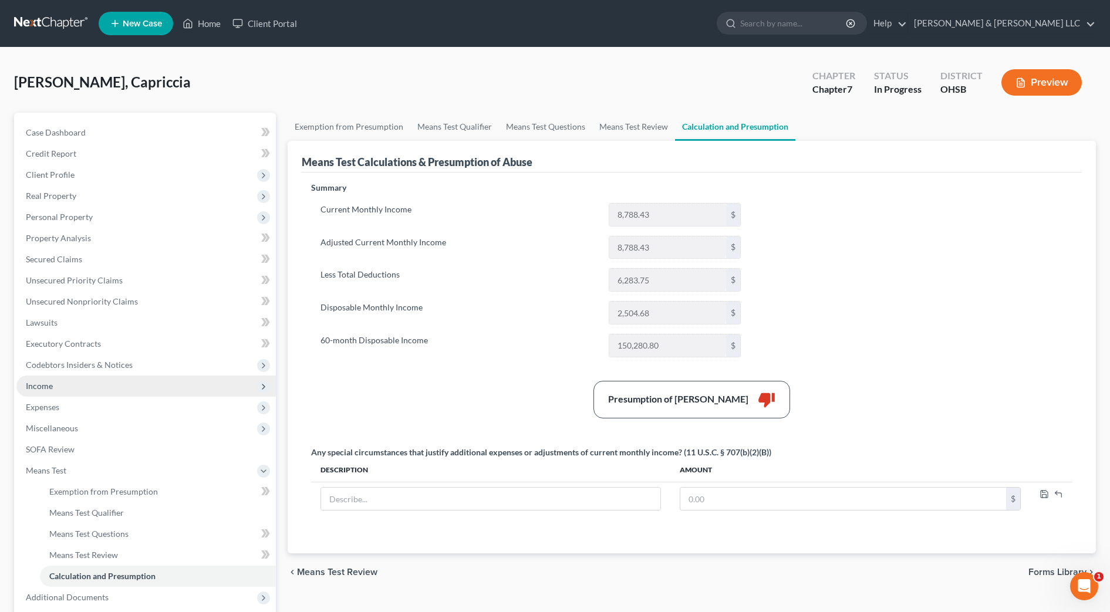
click at [69, 388] on span "Income" at bounding box center [146, 386] width 260 height 21
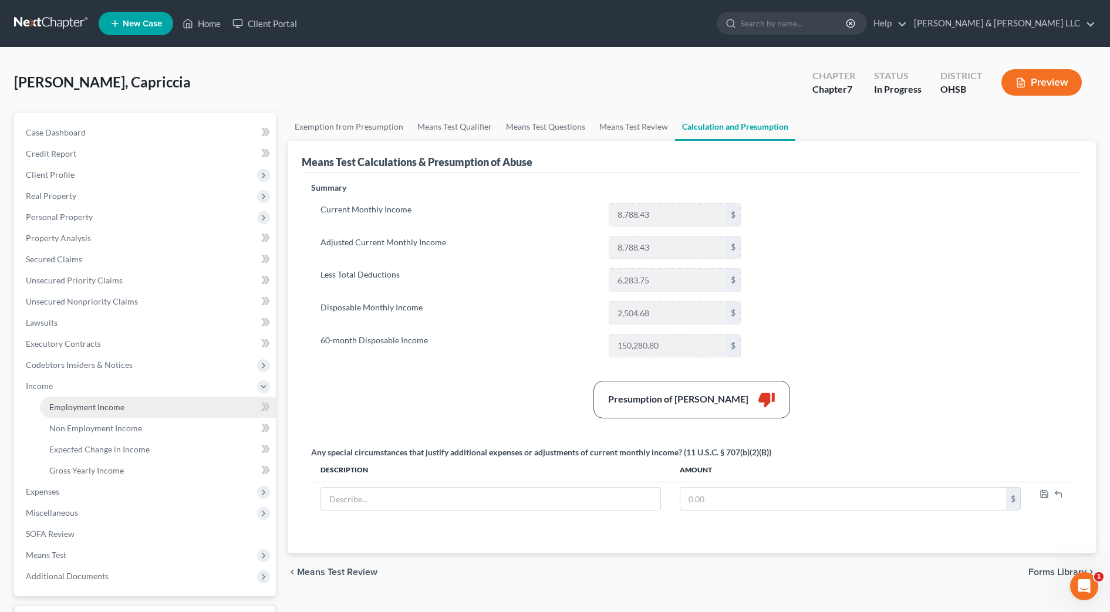
click at [88, 403] on span "Employment Income" at bounding box center [86, 407] width 75 height 10
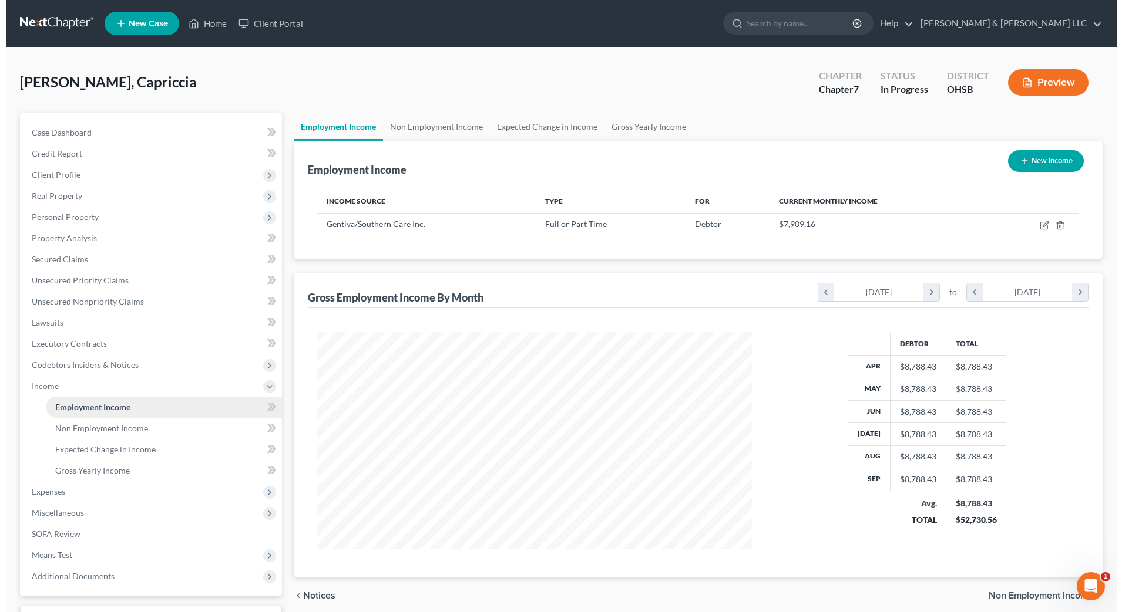
scroll to position [217, 458]
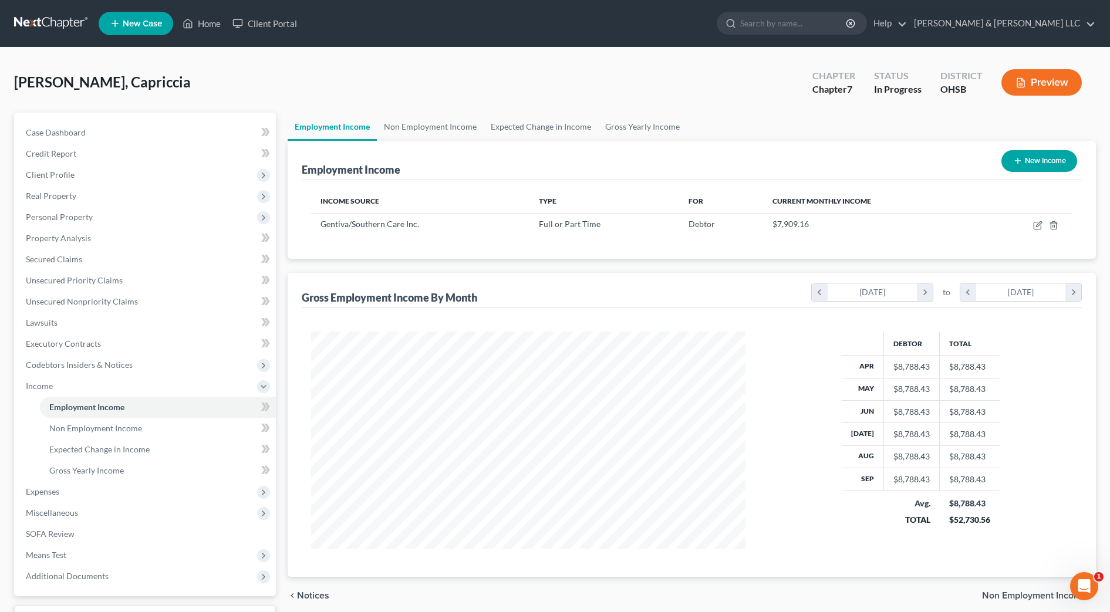
click at [1032, 79] on button "Preview" at bounding box center [1042, 82] width 80 height 26
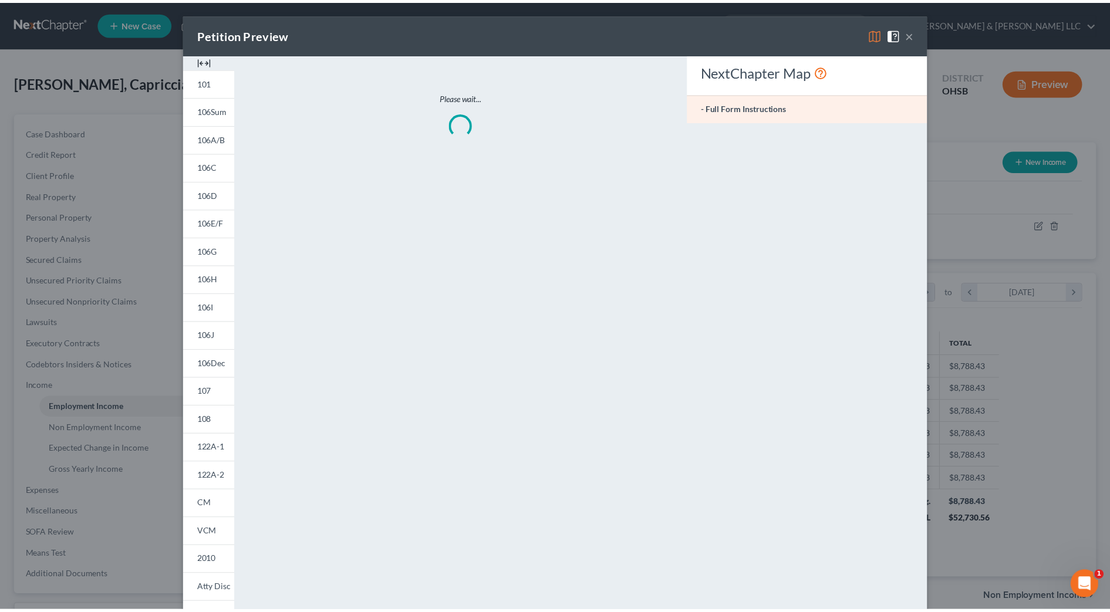
scroll to position [220, 463]
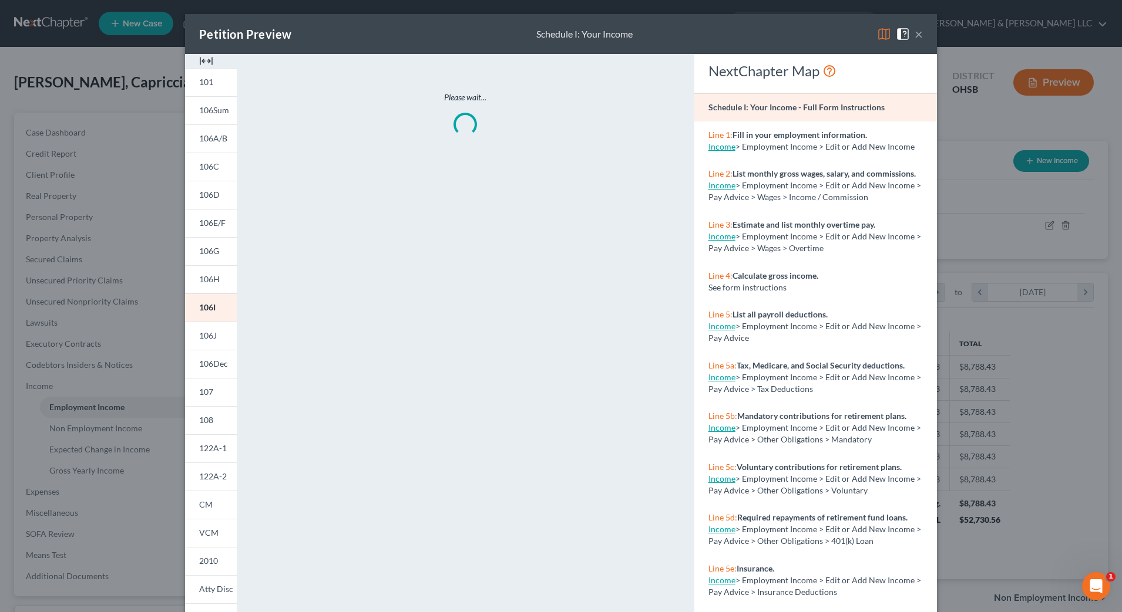
click at [203, 61] on img at bounding box center [206, 61] width 14 height 14
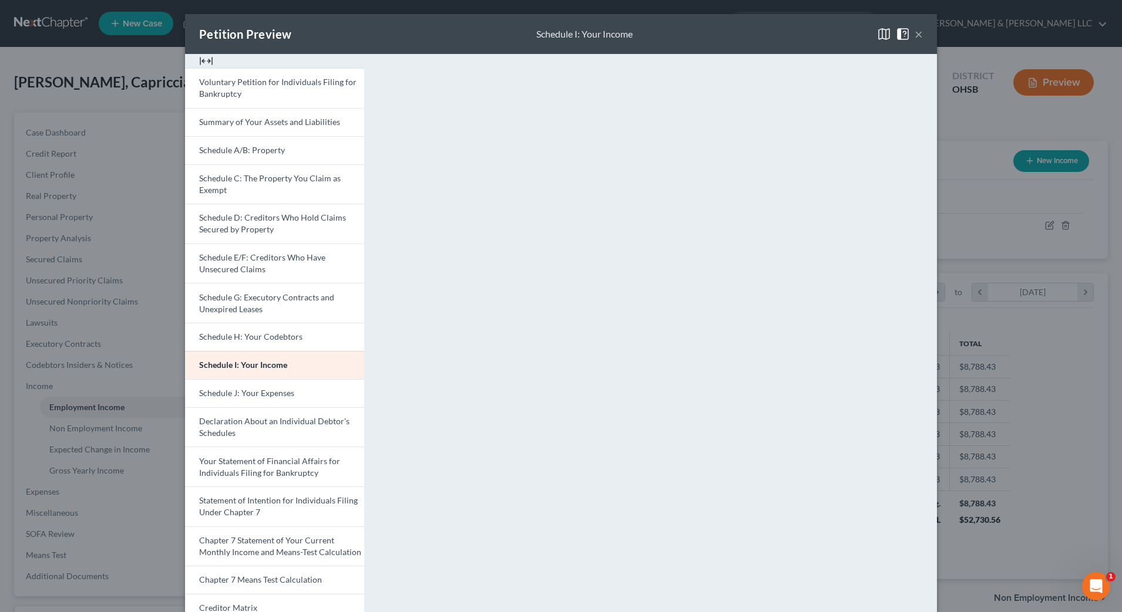
click at [915, 34] on button "×" at bounding box center [918, 34] width 8 height 14
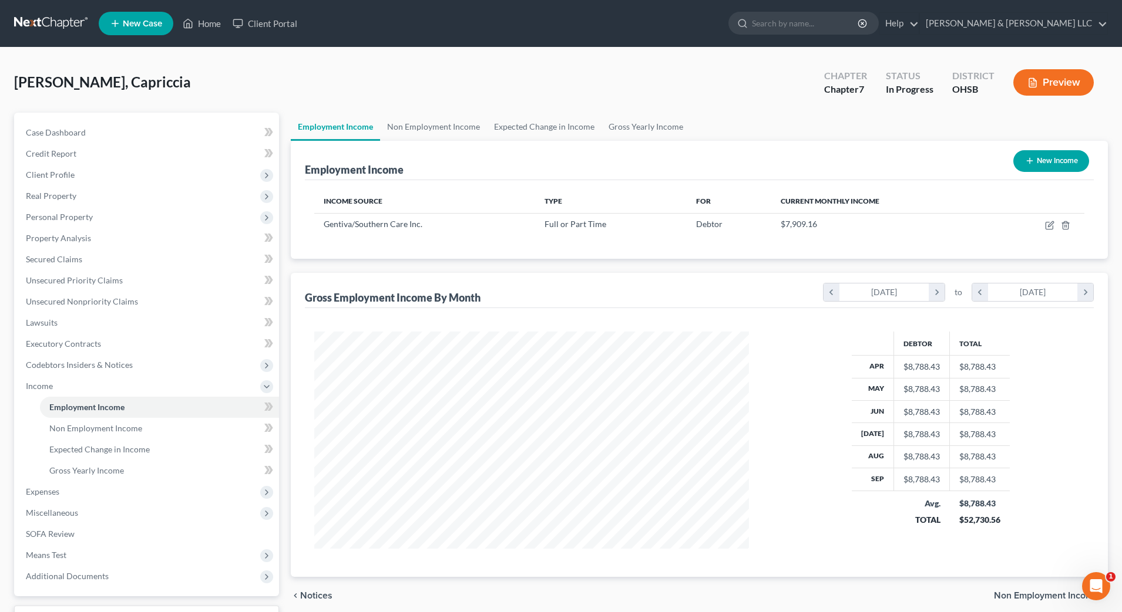
scroll to position [586996, 586755]
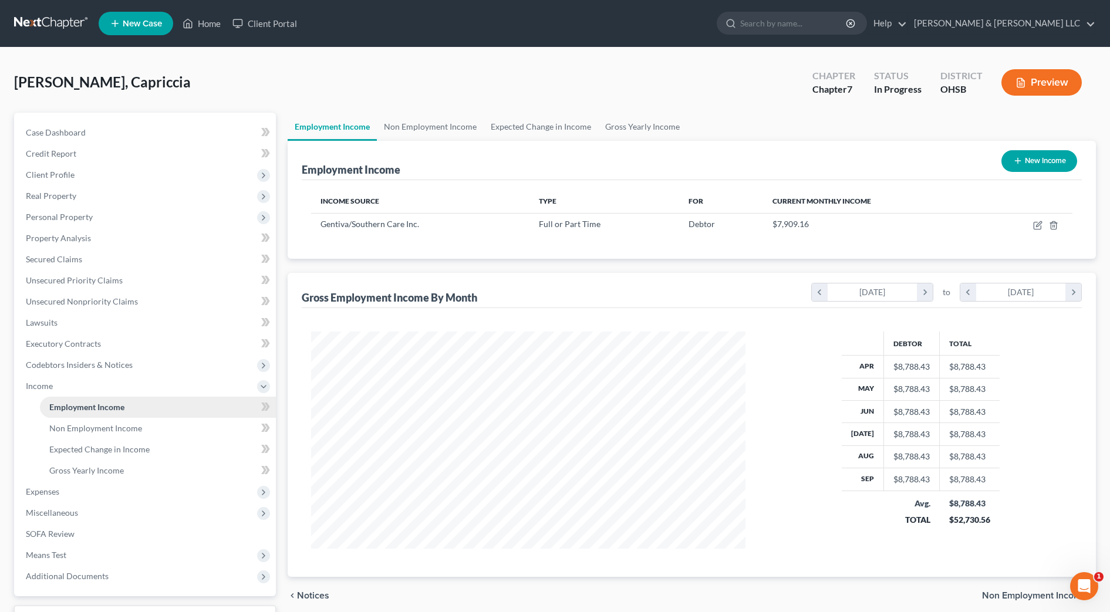
click at [78, 408] on span "Employment Income" at bounding box center [86, 407] width 75 height 10
click at [1039, 227] on icon "button" at bounding box center [1037, 225] width 9 height 9
select select "0"
select select "28"
select select "2"
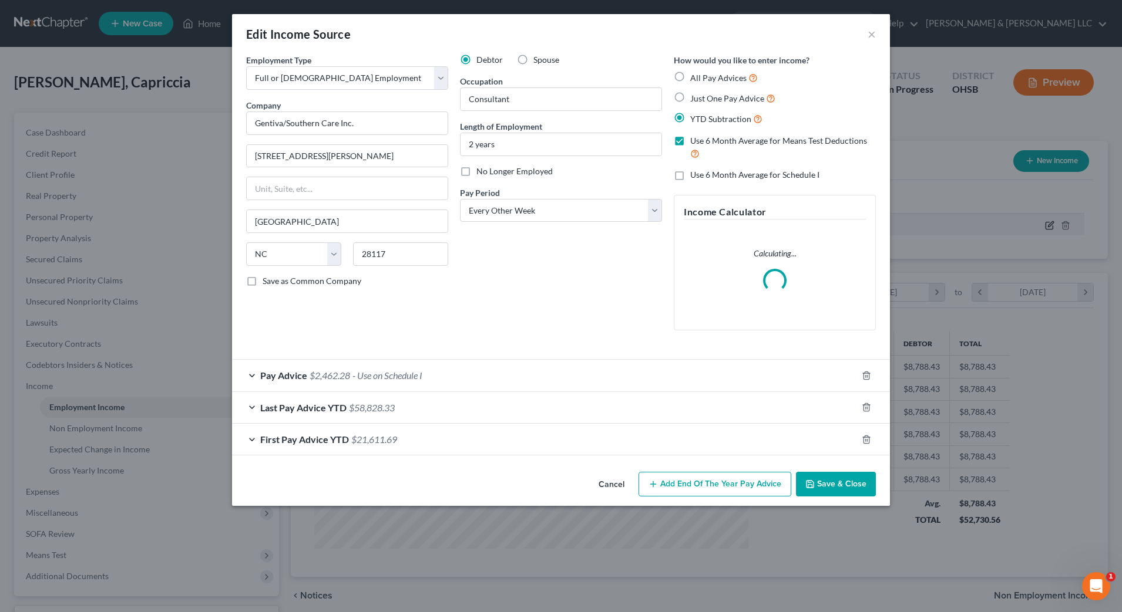
scroll to position [220, 463]
click at [579, 382] on div "Pay Advice $2,462.28 - Use on Schedule I" at bounding box center [544, 375] width 625 height 31
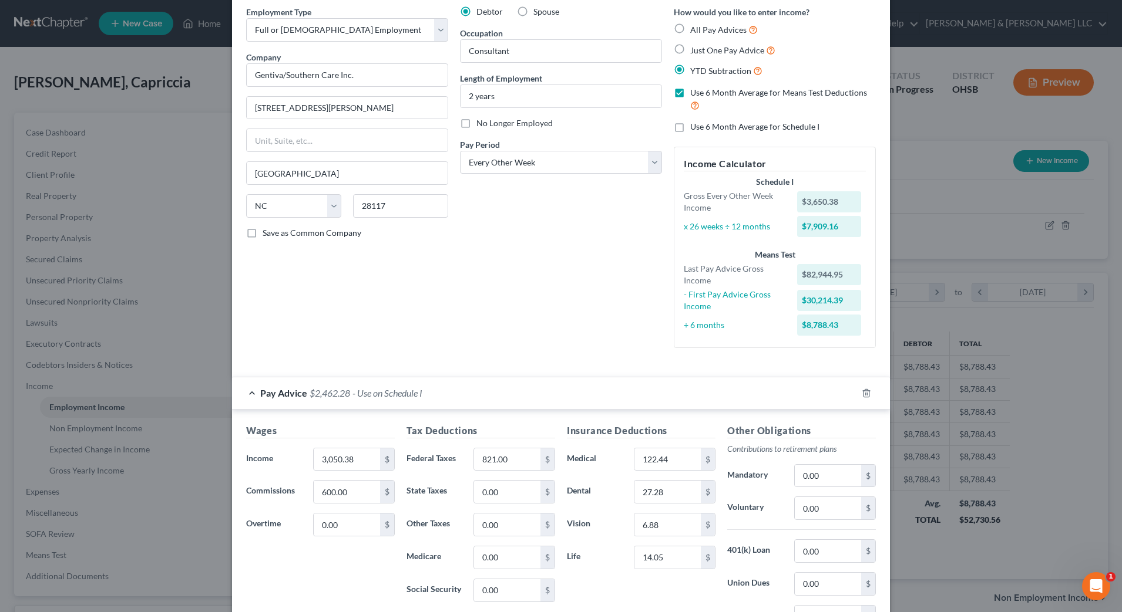
scroll to position [73, 0]
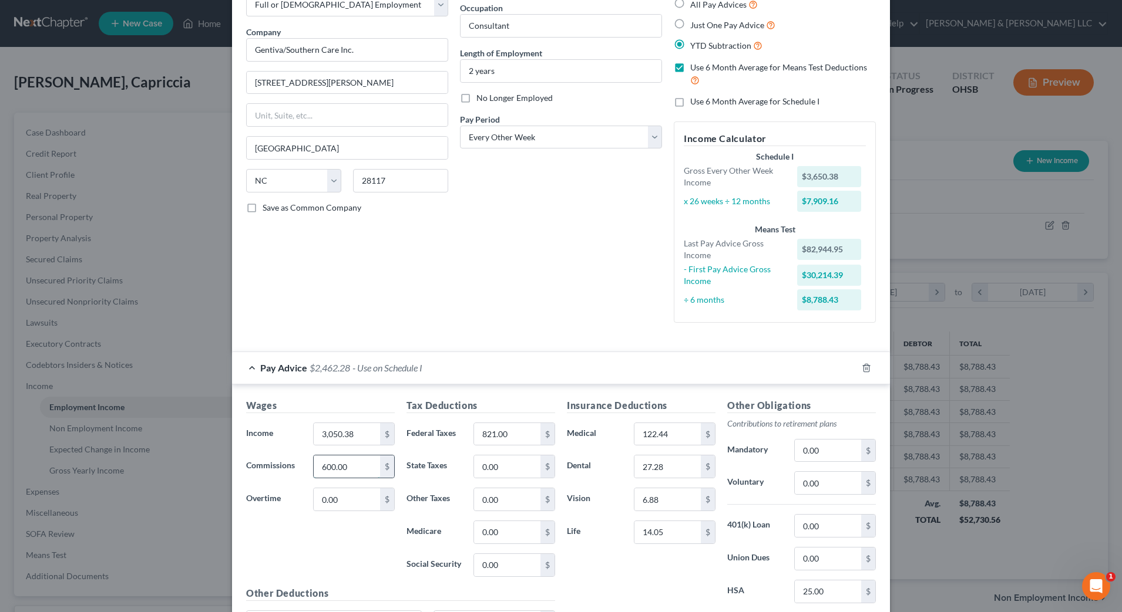
click at [359, 469] on input "600.00" at bounding box center [347, 467] width 66 height 22
click at [349, 548] on div "Wages Income * 3,050.38 $ Commissions 840 $ Overtime 0.00 $" at bounding box center [320, 493] width 160 height 188
click at [340, 469] on input "840" at bounding box center [347, 467] width 66 height 22
click at [571, 316] on div "Debtor Spouse Occupation Consultant Length of Employment 2 years No Longer Empl…" at bounding box center [561, 157] width 214 height 352
click at [366, 474] on input "875" at bounding box center [347, 467] width 66 height 22
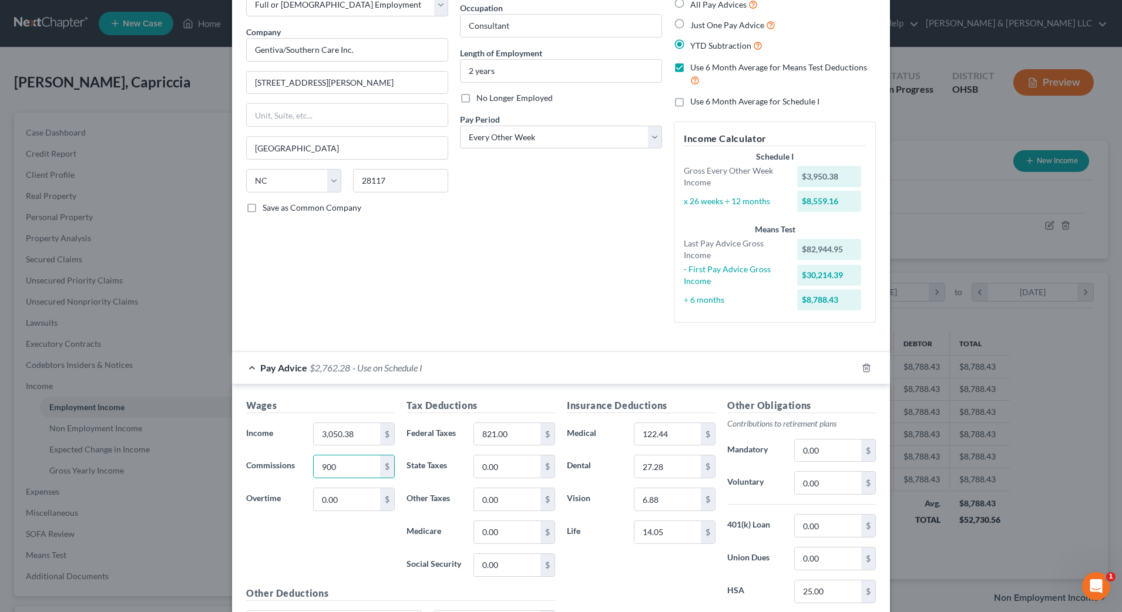
click at [373, 553] on div "Wages Income * 3,050.38 $ Commissions 900 $ Overtime 0.00 $" at bounding box center [320, 493] width 160 height 188
click at [377, 546] on div "Wages Income * 3,050.38 $ Commissions 900 $ Overtime 0.00 $" at bounding box center [320, 493] width 160 height 188
click at [366, 468] on input "900" at bounding box center [347, 467] width 66 height 22
type input "1,000"
click at [628, 543] on div "14.05 $" at bounding box center [674, 532] width 93 height 23
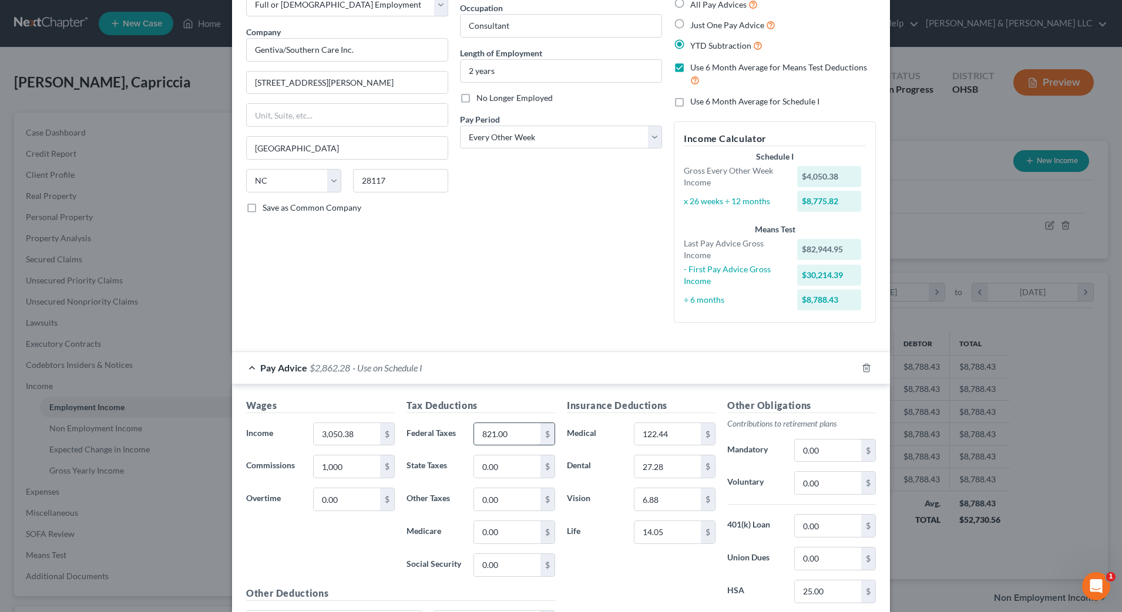
click at [507, 437] on input "821.00" at bounding box center [507, 434] width 66 height 22
type input "861"
click at [595, 514] on div "Insurance Deductions Medical 122.44 $ Dental 27.28 $ Vision 6.88 $ Life 14.05 $" at bounding box center [641, 522] width 160 height 247
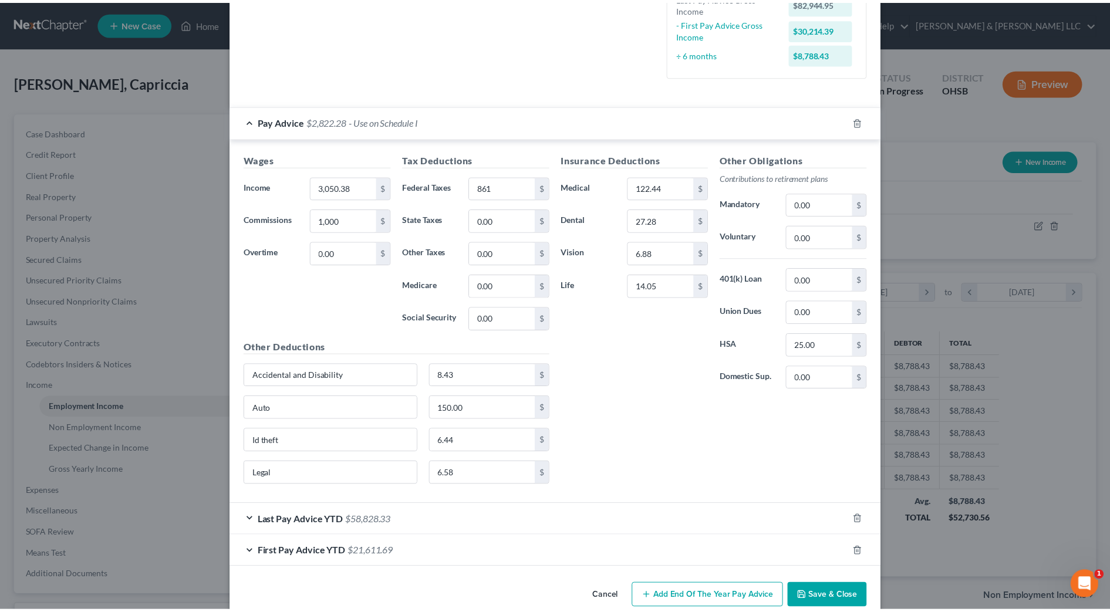
scroll to position [341, 0]
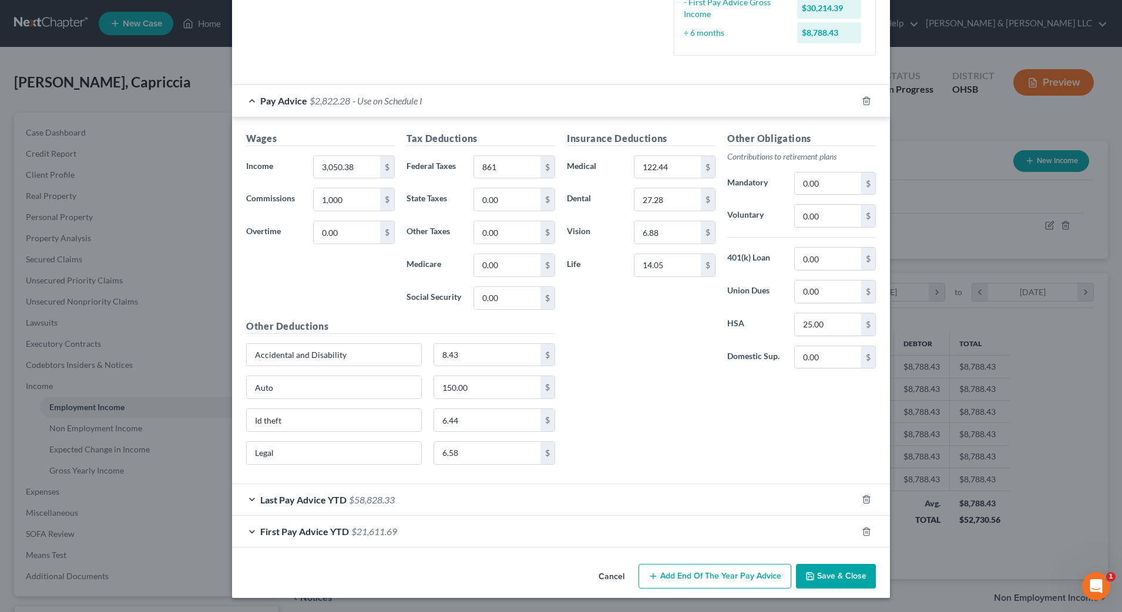
click at [819, 577] on button "Save & Close" at bounding box center [836, 576] width 80 height 25
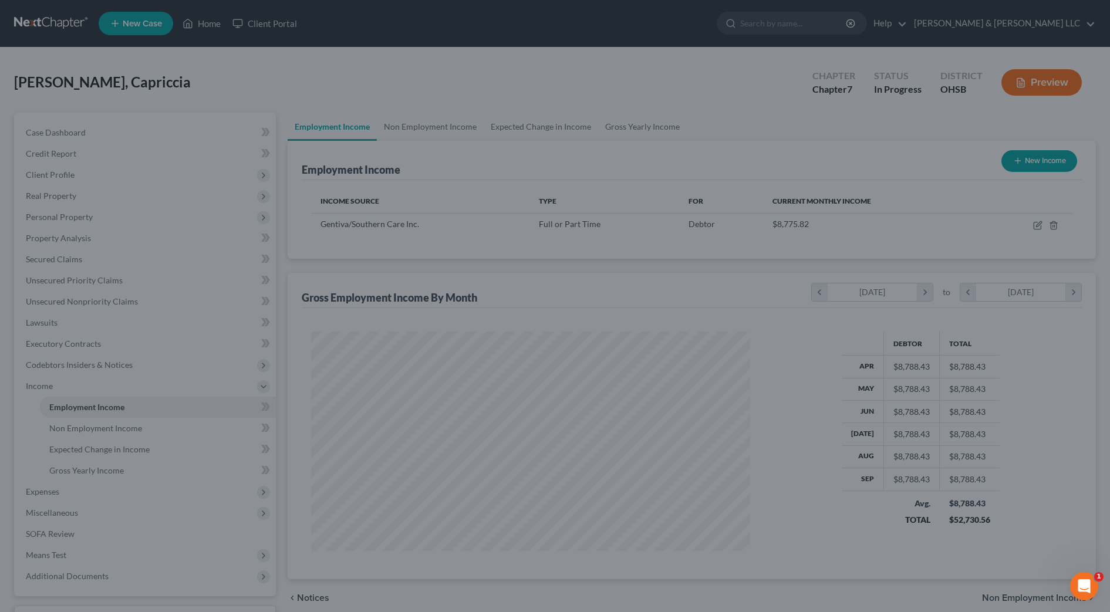
scroll to position [586996, 586755]
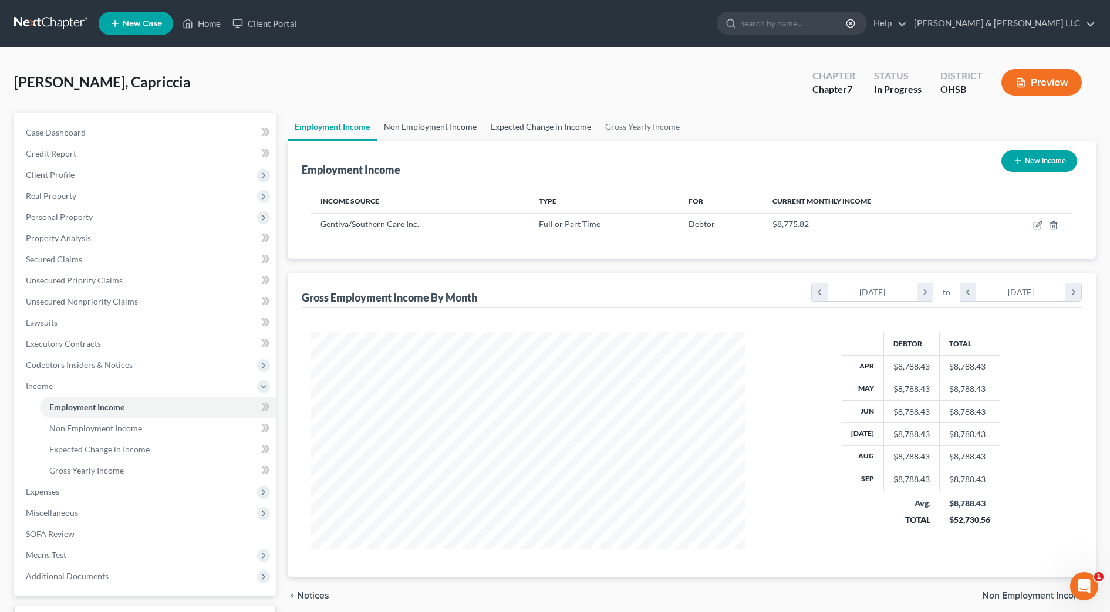
drag, startPoint x: 455, startPoint y: 122, endPoint x: 537, endPoint y: 128, distance: 83.0
click at [455, 122] on link "Non Employment Income" at bounding box center [430, 127] width 107 height 28
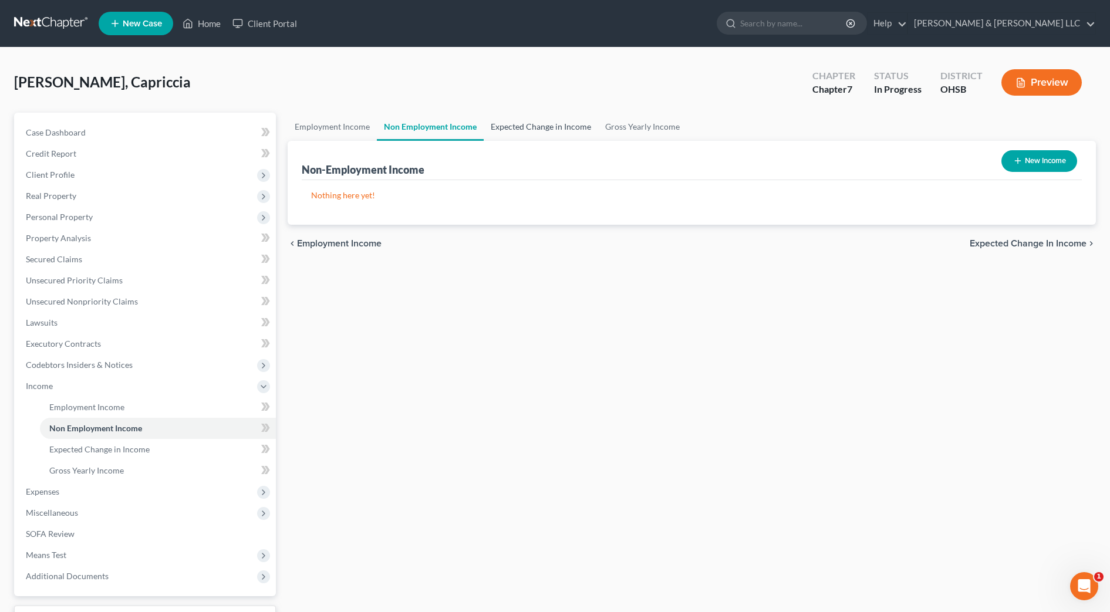
click at [560, 130] on link "Expected Change in Income" at bounding box center [541, 127] width 115 height 28
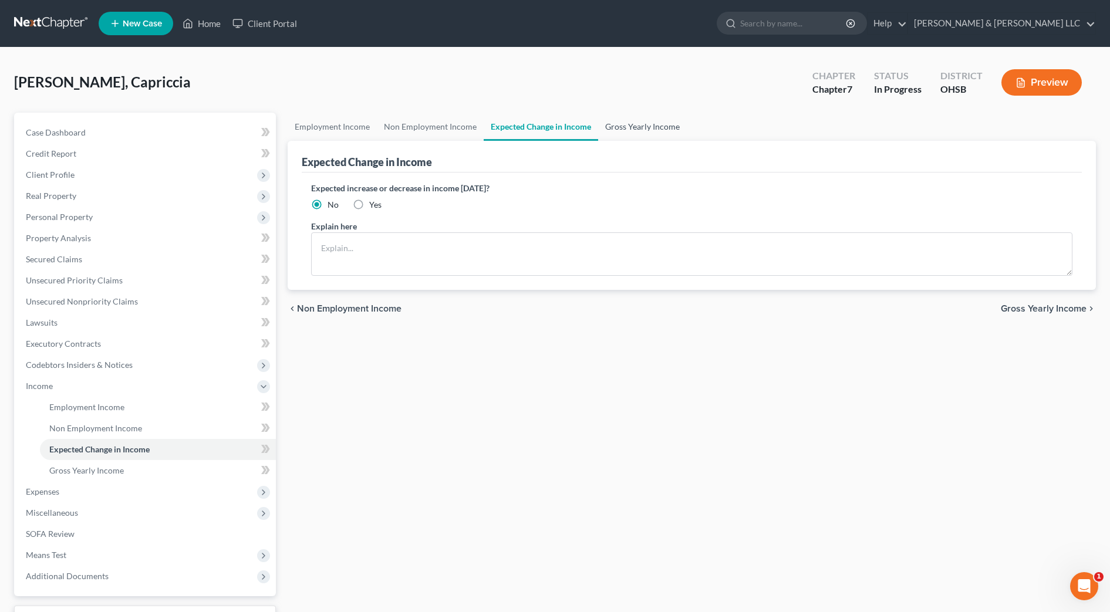
click at [623, 130] on link "Gross Yearly Income" at bounding box center [642, 127] width 89 height 28
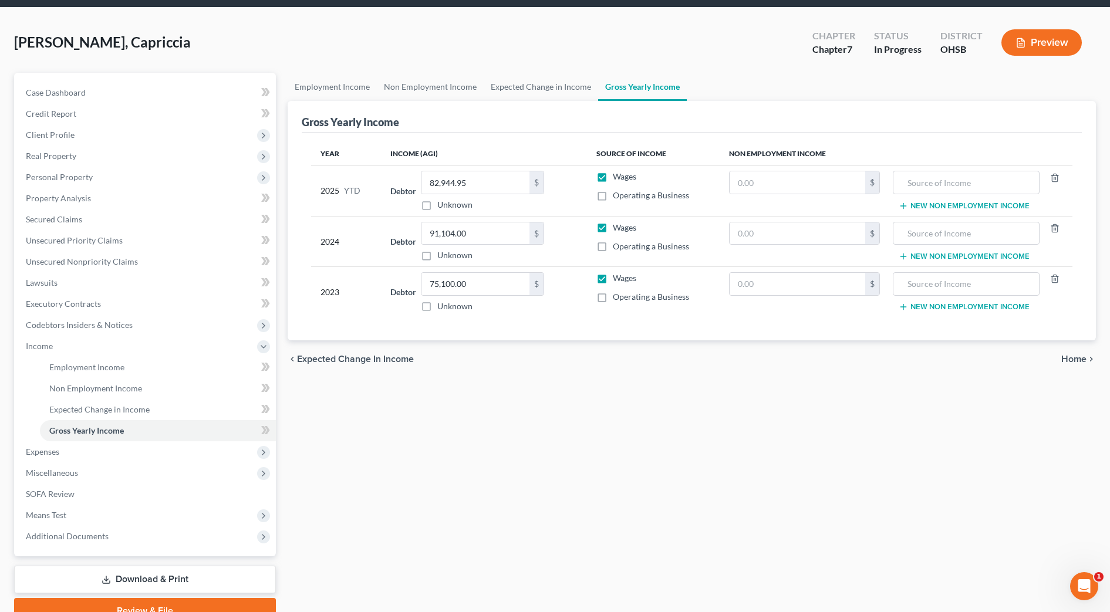
scroll to position [73, 0]
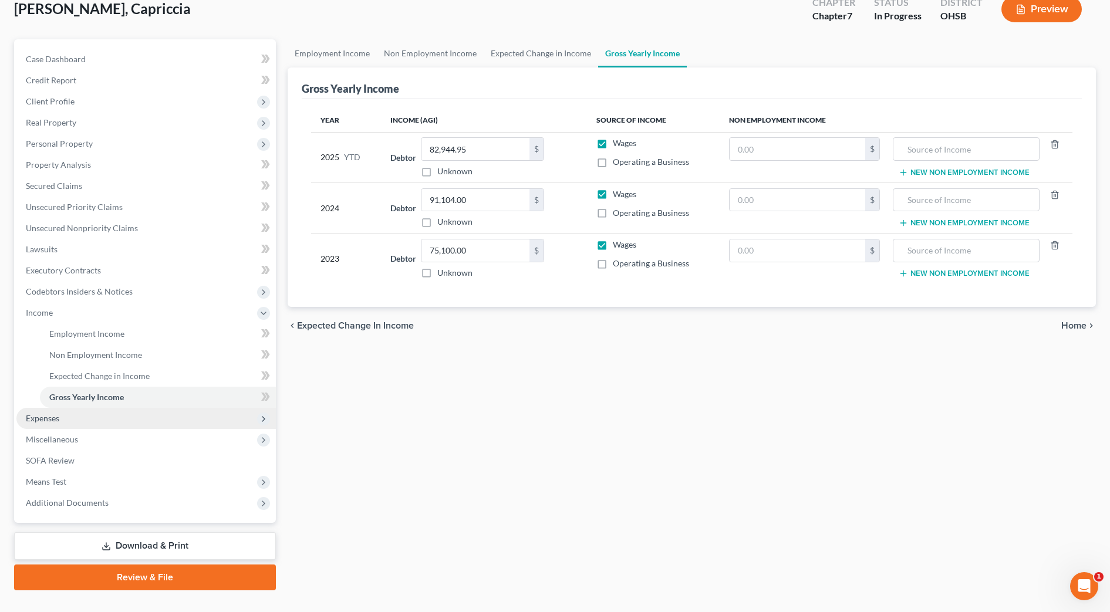
click at [82, 412] on span "Expenses" at bounding box center [146, 418] width 260 height 21
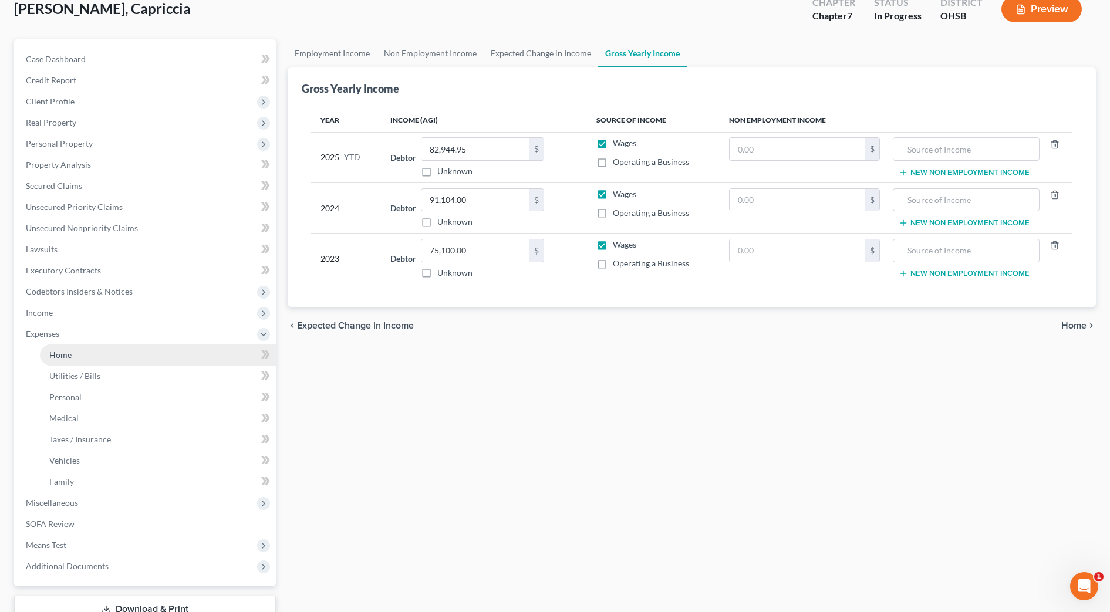
click at [94, 357] on link "Home" at bounding box center [158, 355] width 236 height 21
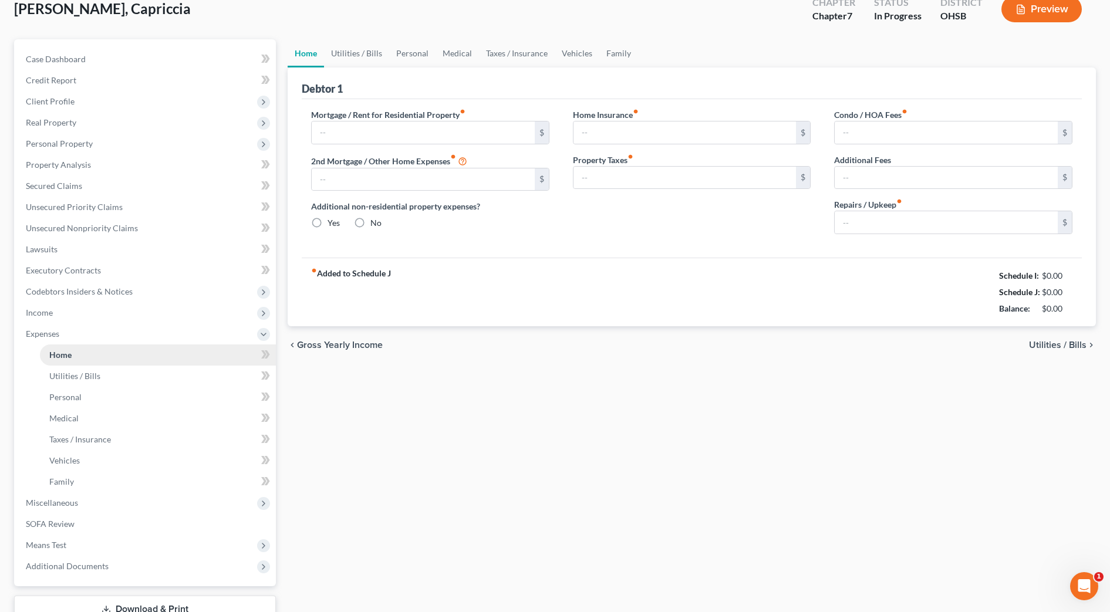
type input "1,375.00"
type input "0.00"
radio input "true"
type input "20.00"
type input "0.00"
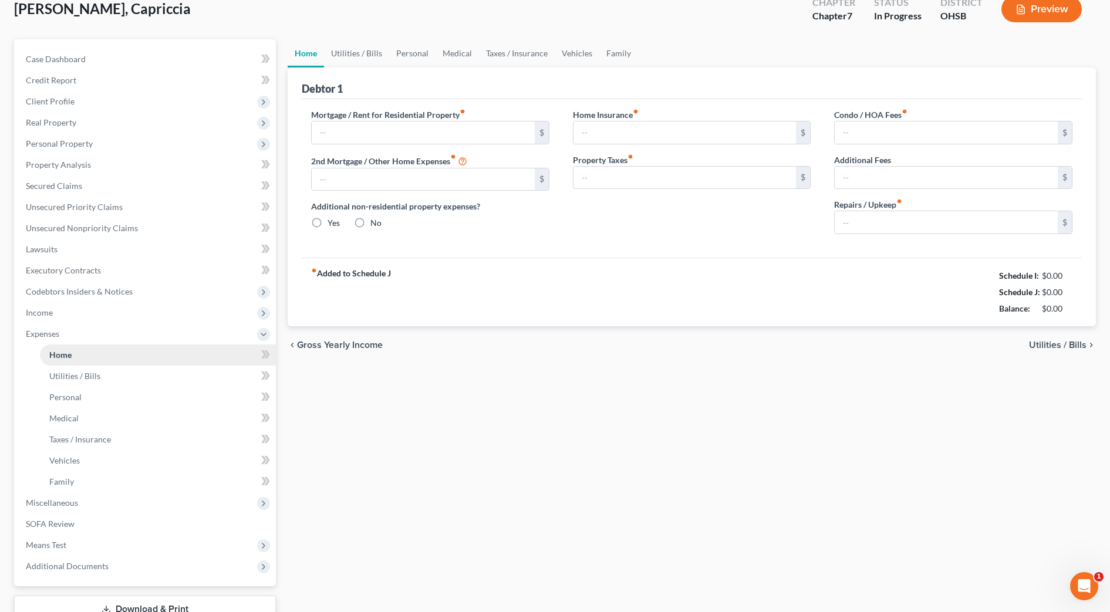
type input "0.00"
type input "100.00"
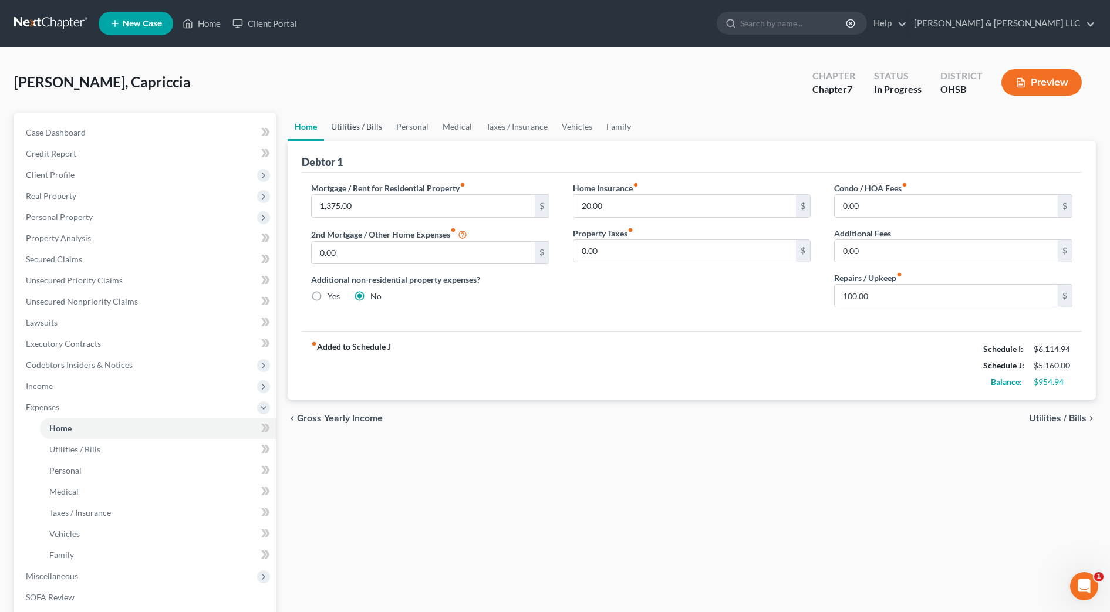
click at [375, 130] on link "Utilities / Bills" at bounding box center [356, 127] width 65 height 28
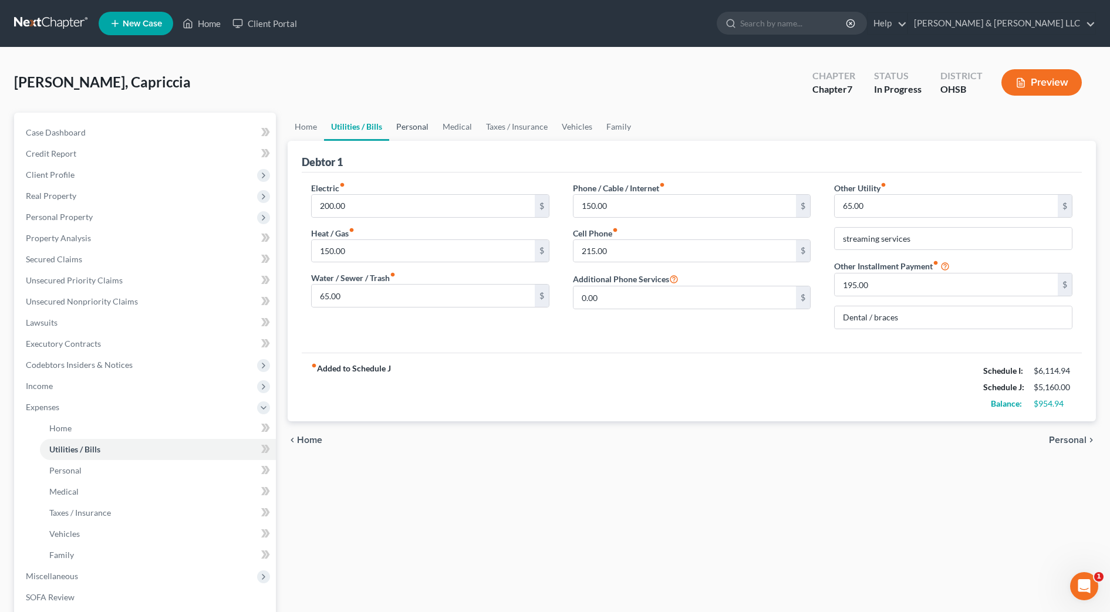
click at [417, 126] on link "Personal" at bounding box center [412, 127] width 46 height 28
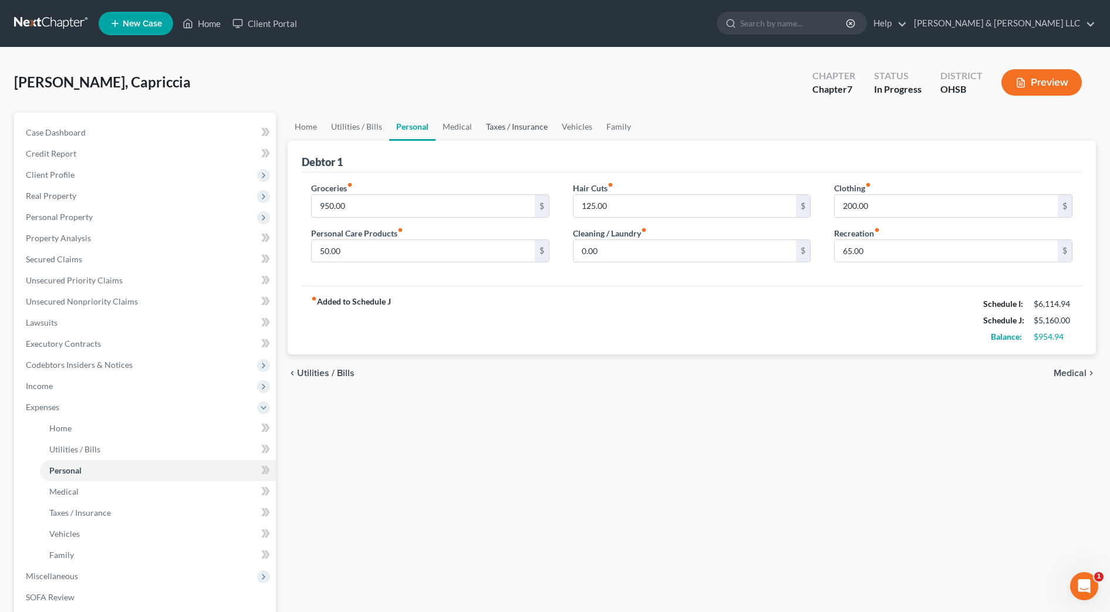
click at [479, 125] on link "Taxes / Insurance" at bounding box center [517, 127] width 76 height 28
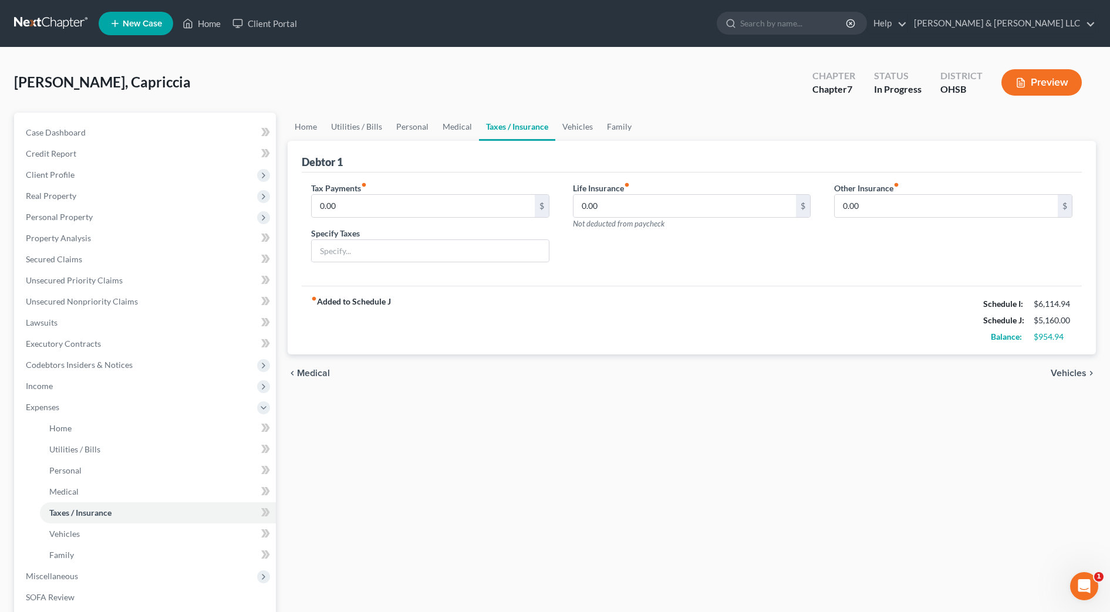
click at [549, 124] on link "Taxes / Insurance" at bounding box center [517, 127] width 76 height 28
click at [568, 125] on link "Vehicles" at bounding box center [578, 127] width 45 height 28
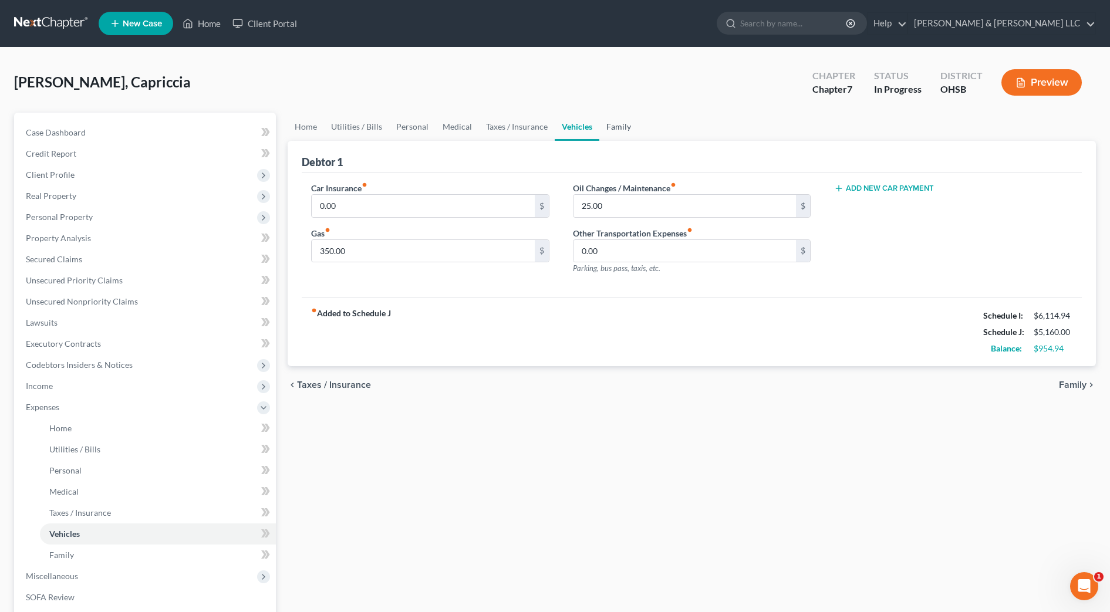
click at [601, 127] on link "Family" at bounding box center [619, 127] width 39 height 28
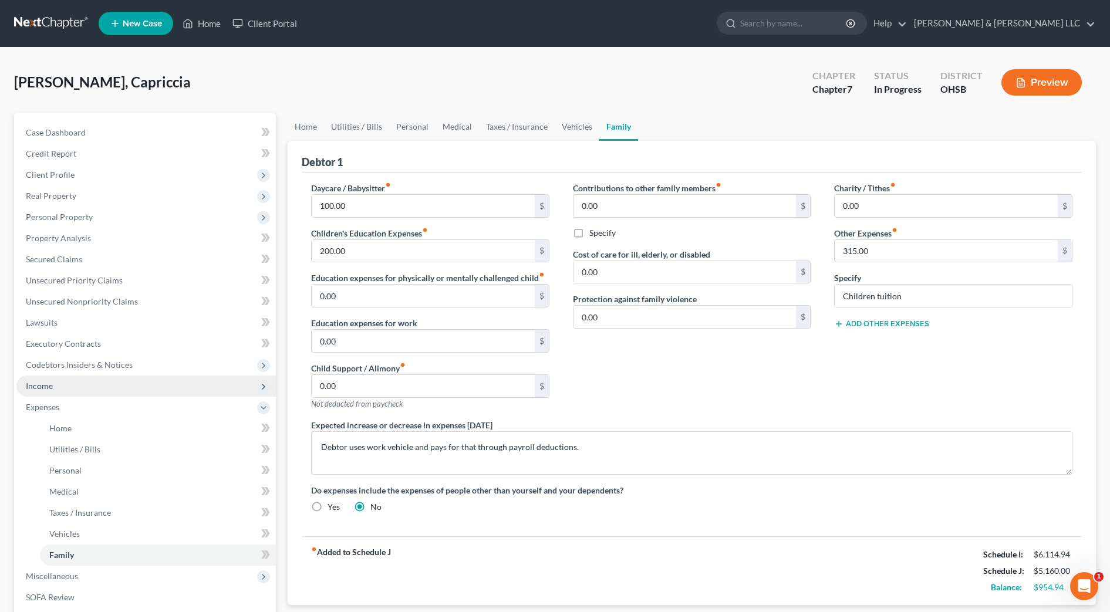
click at [65, 385] on span "Income" at bounding box center [146, 386] width 260 height 21
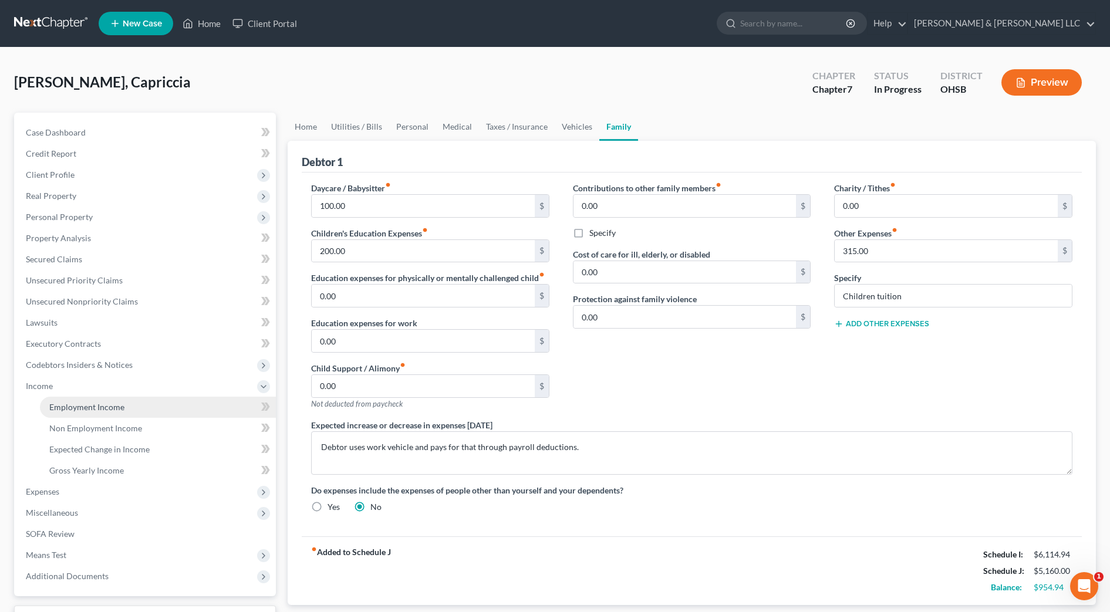
click at [75, 408] on span "Employment Income" at bounding box center [86, 407] width 75 height 10
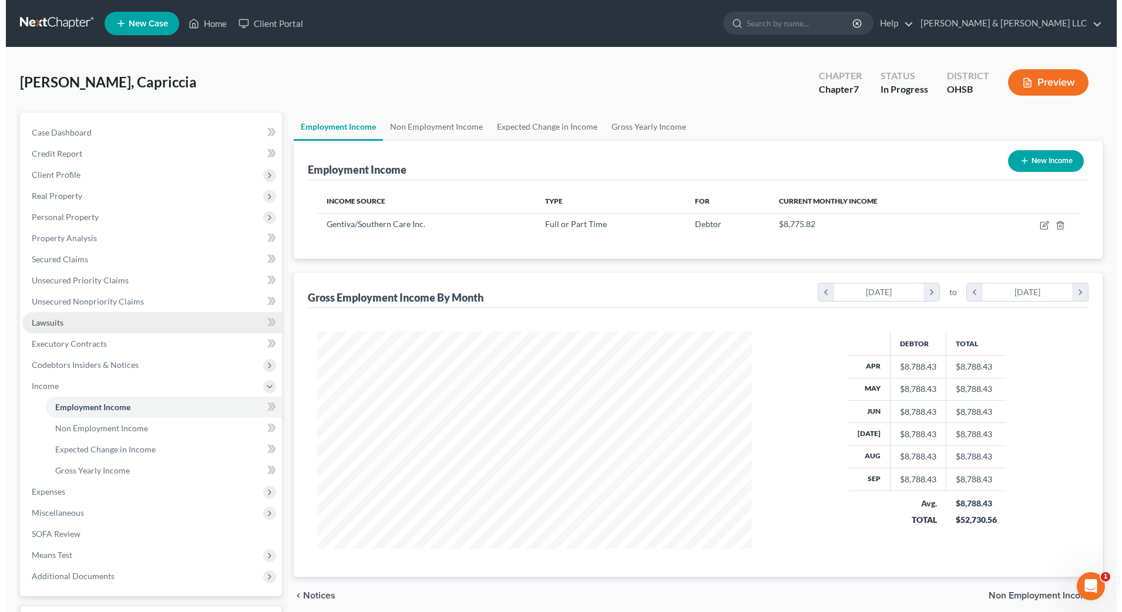
scroll to position [217, 458]
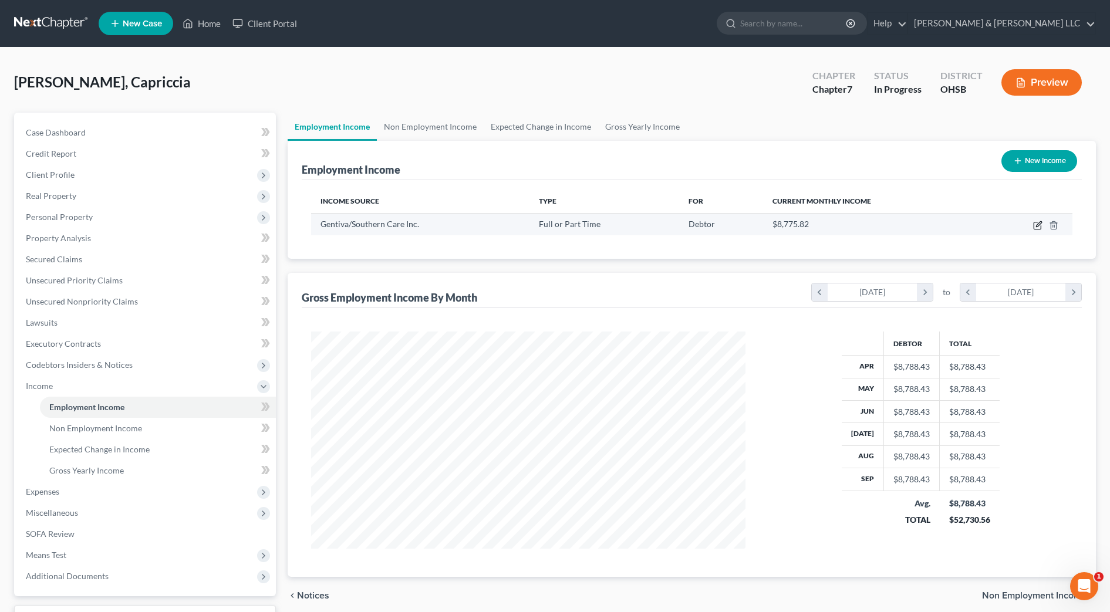
click at [1042, 224] on icon "button" at bounding box center [1037, 225] width 9 height 9
select select "0"
select select "28"
select select "2"
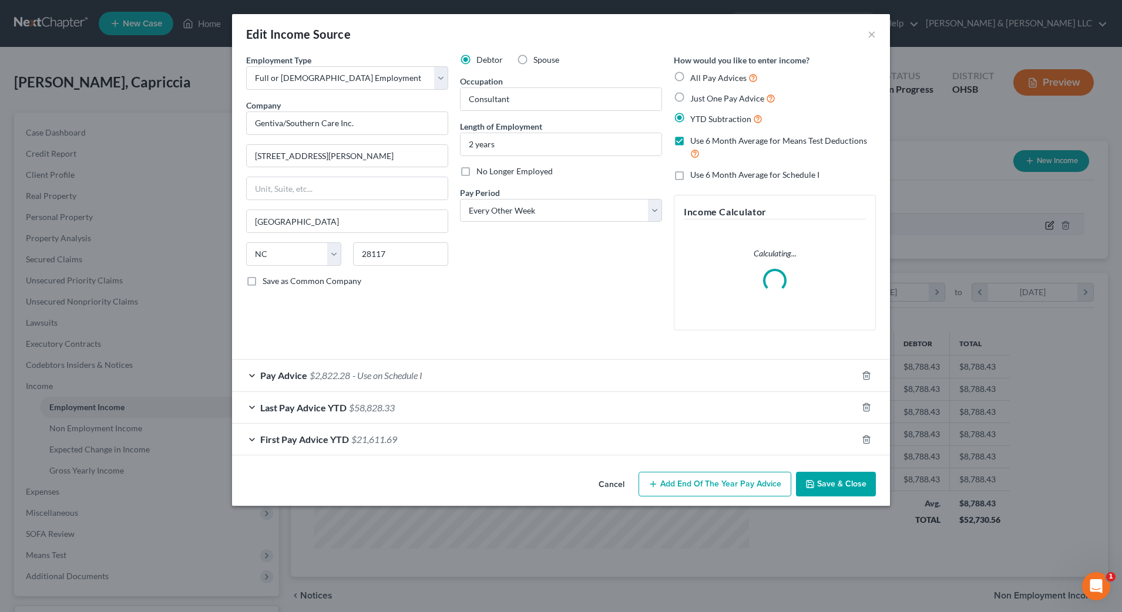
scroll to position [220, 463]
click at [454, 381] on div "Pay Advice $2,822.28 - Use on Schedule I" at bounding box center [544, 375] width 625 height 31
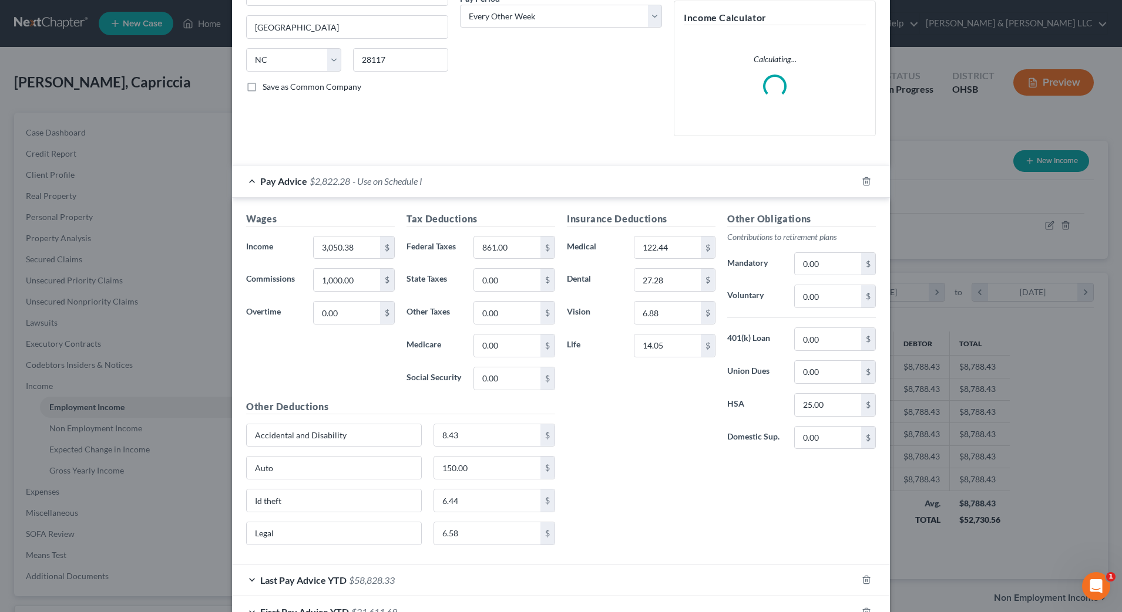
scroll to position [220, 0]
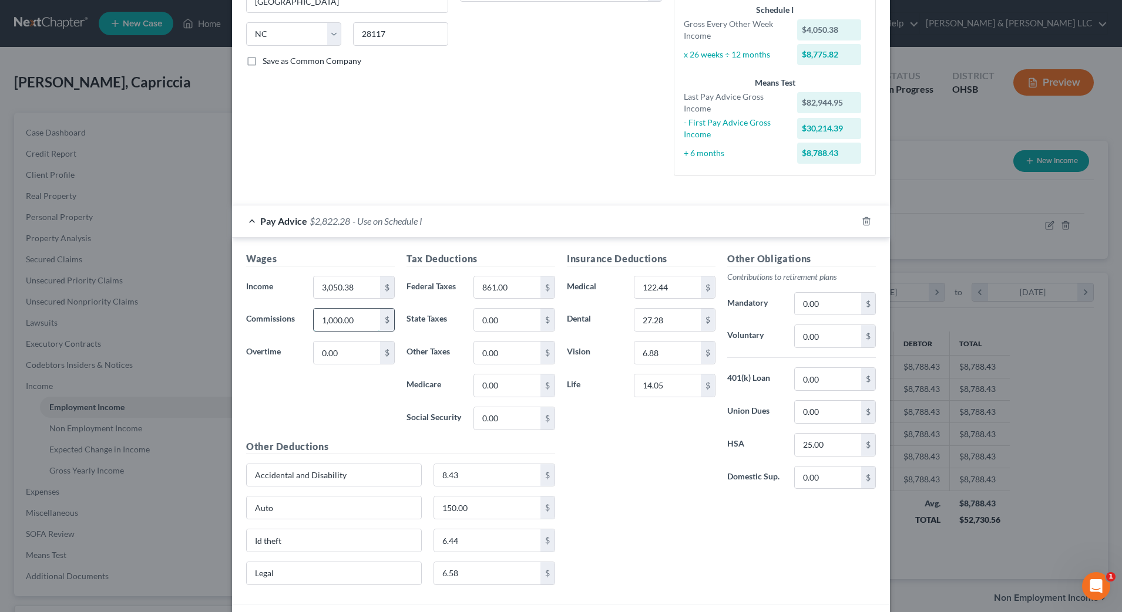
click at [365, 318] on input "1,000.00" at bounding box center [347, 320] width 66 height 22
type input "615"
click at [599, 429] on div "Insurance Deductions Medical 122.44 $ Dental 27.28 $ Vision 6.88 $ Life 14.05 $" at bounding box center [641, 375] width 160 height 247
click at [520, 283] on input "861.00" at bounding box center [507, 288] width 66 height 22
type input "556.29"
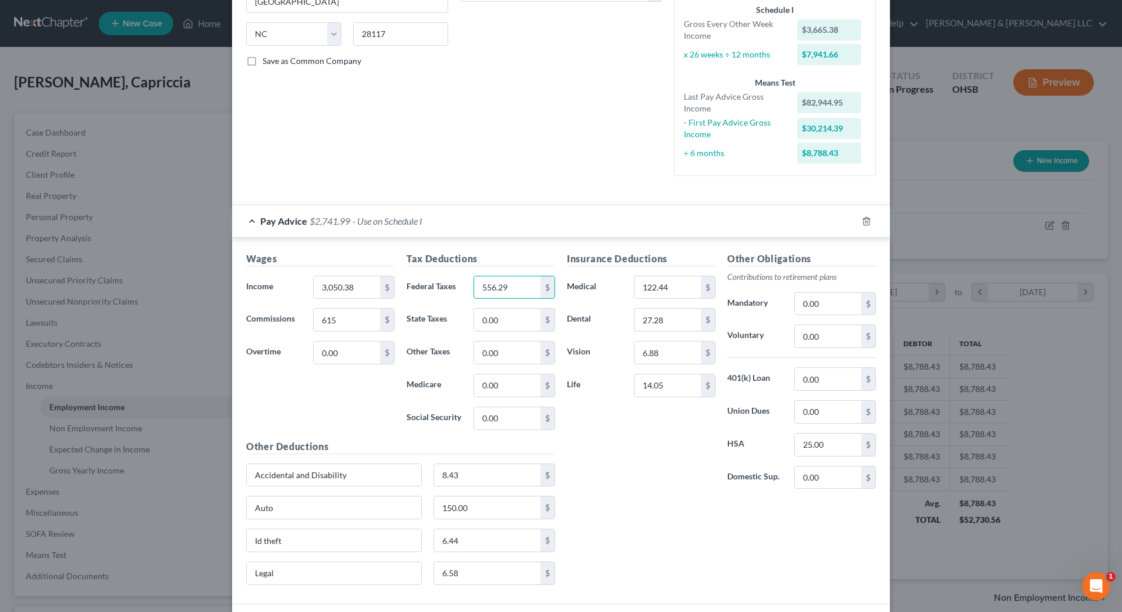
click at [593, 500] on div "Insurance Deductions Medical 122.44 $ Dental 27.28 $ Vision 6.88 $ Life 14.05 $…" at bounding box center [721, 423] width 321 height 343
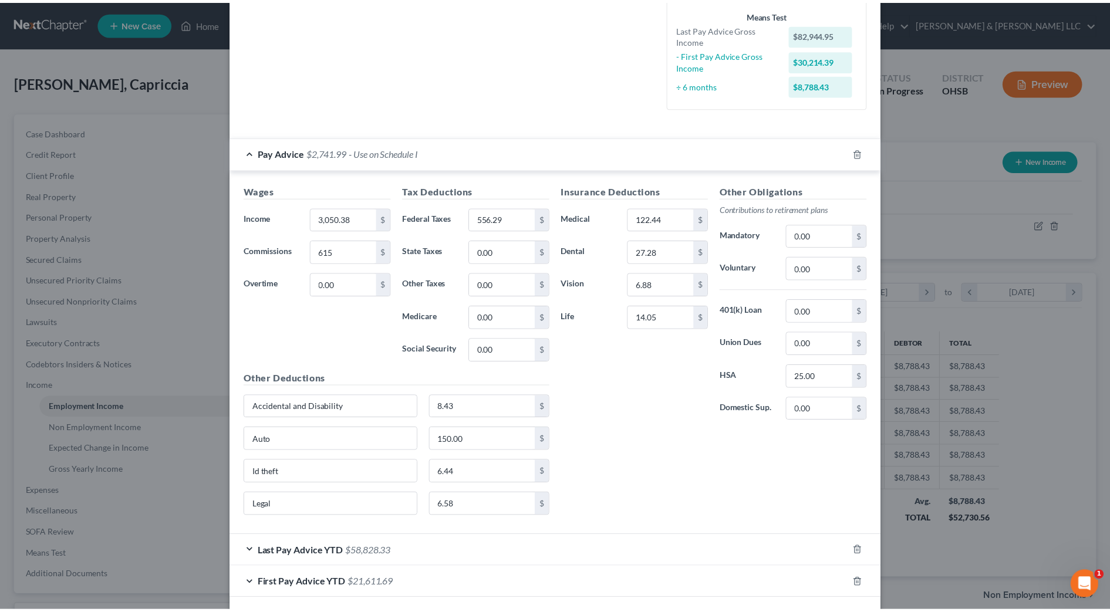
scroll to position [341, 0]
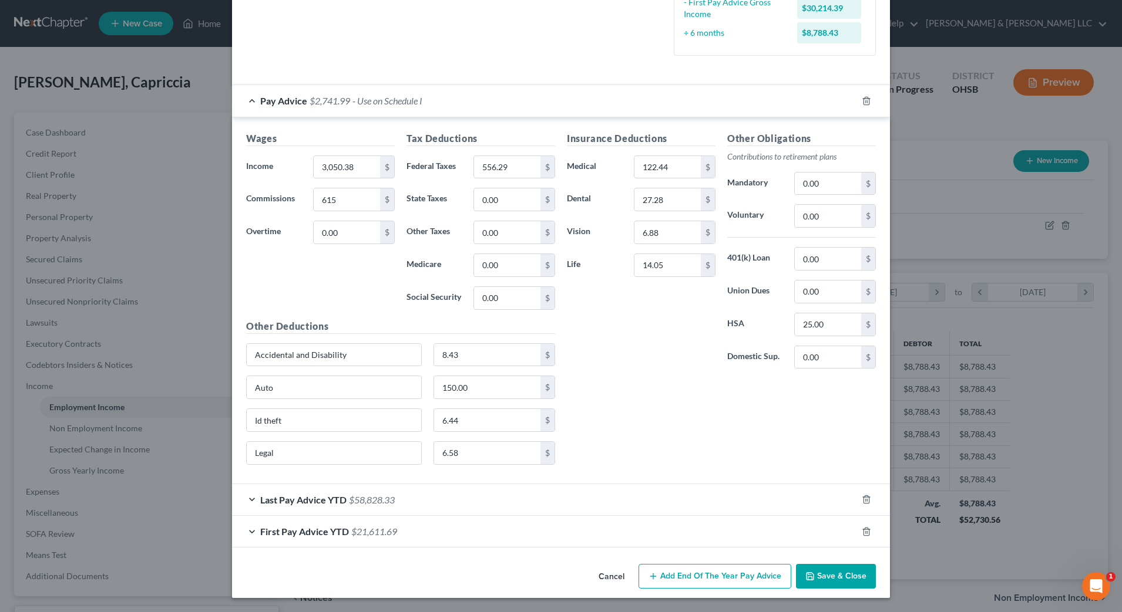
click at [808, 574] on polyline "button" at bounding box center [809, 574] width 3 height 2
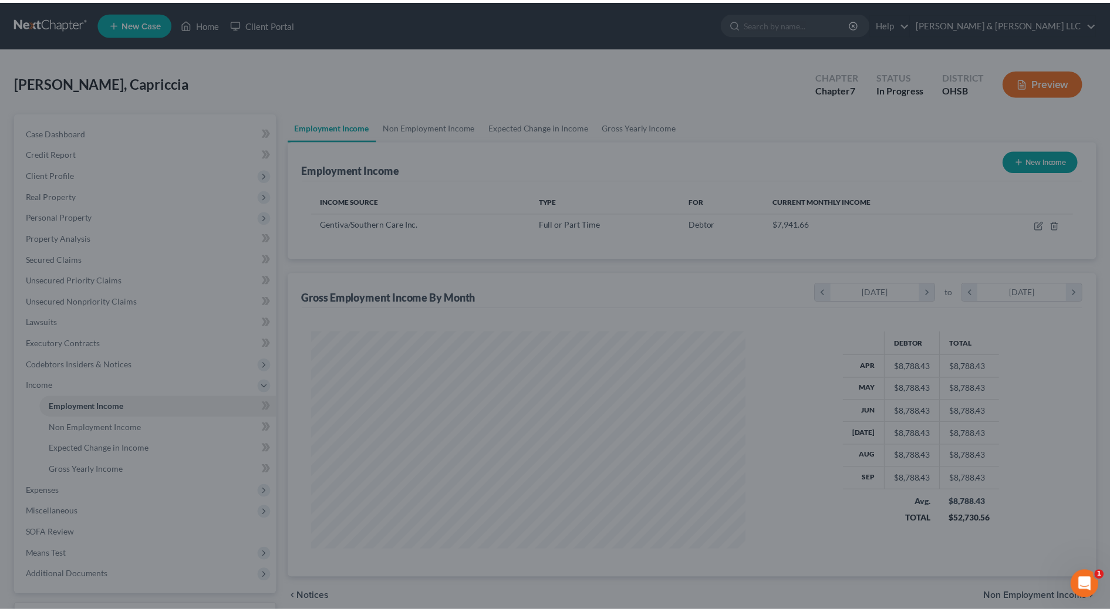
scroll to position [586996, 586755]
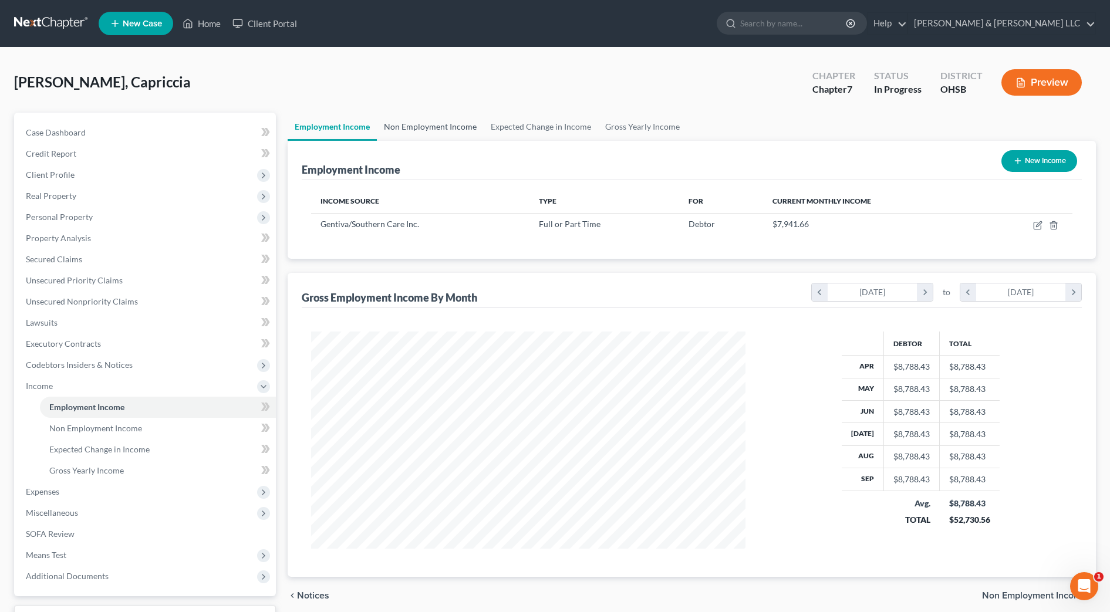
click at [425, 133] on link "Non Employment Income" at bounding box center [430, 127] width 107 height 28
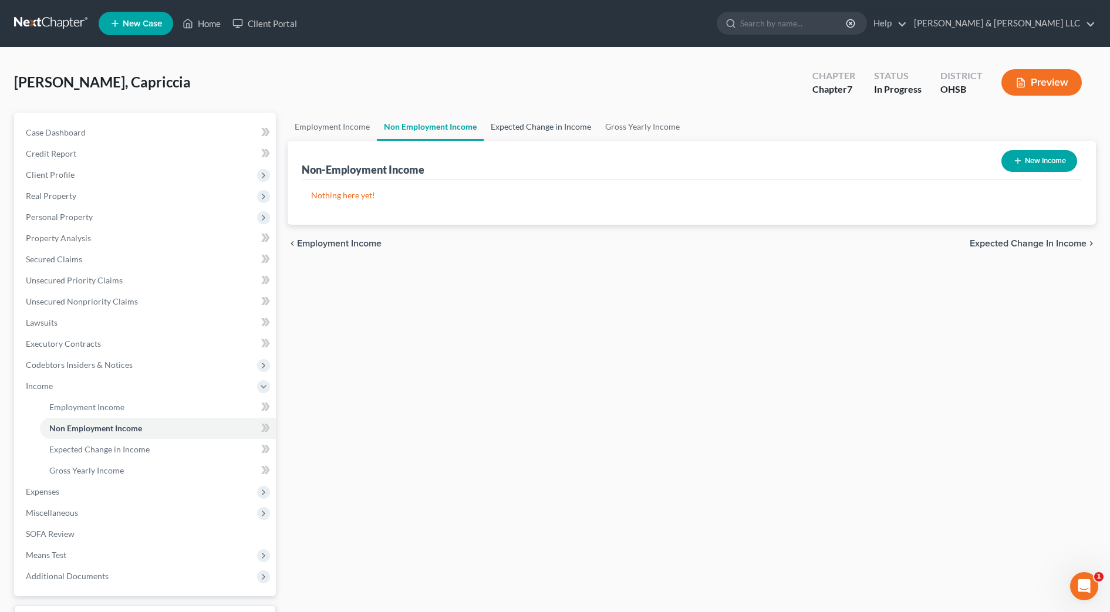
click at [520, 129] on link "Expected Change in Income" at bounding box center [541, 127] width 115 height 28
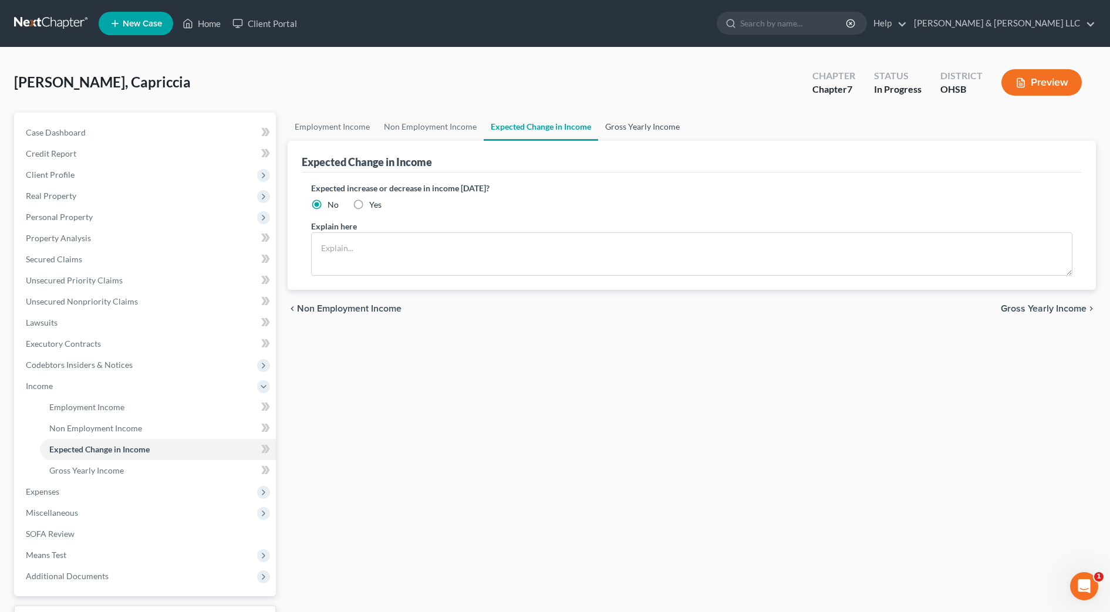
click at [621, 129] on link "Gross Yearly Income" at bounding box center [642, 127] width 89 height 28
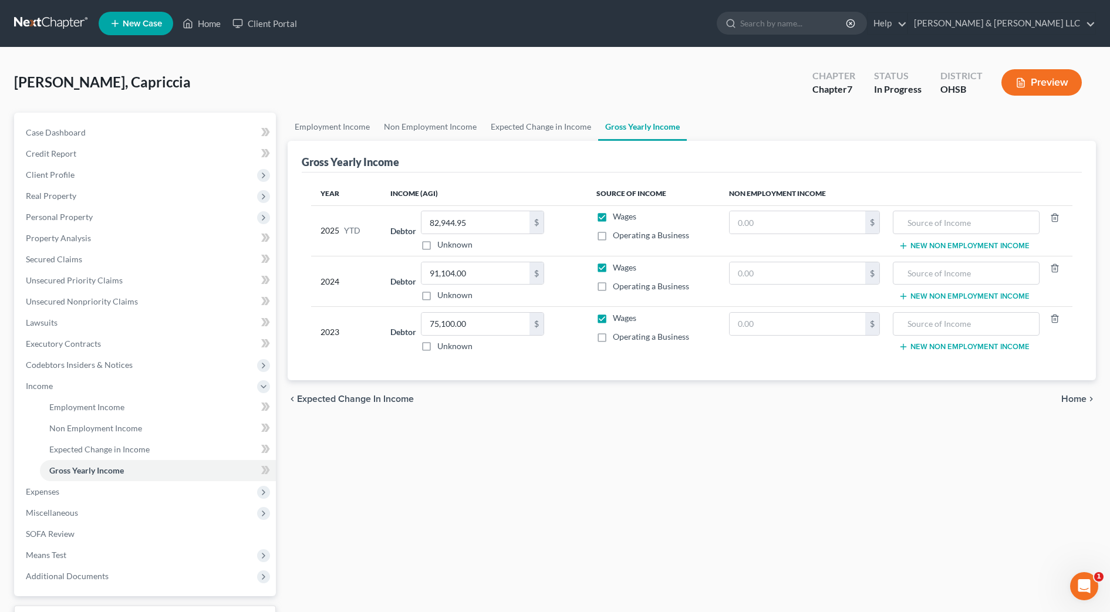
click at [436, 473] on div "Employment Income Non Employment Income Expected Change in Income Gross Yearly …" at bounding box center [692, 388] width 820 height 551
click at [83, 485] on span "Expenses" at bounding box center [146, 492] width 260 height 21
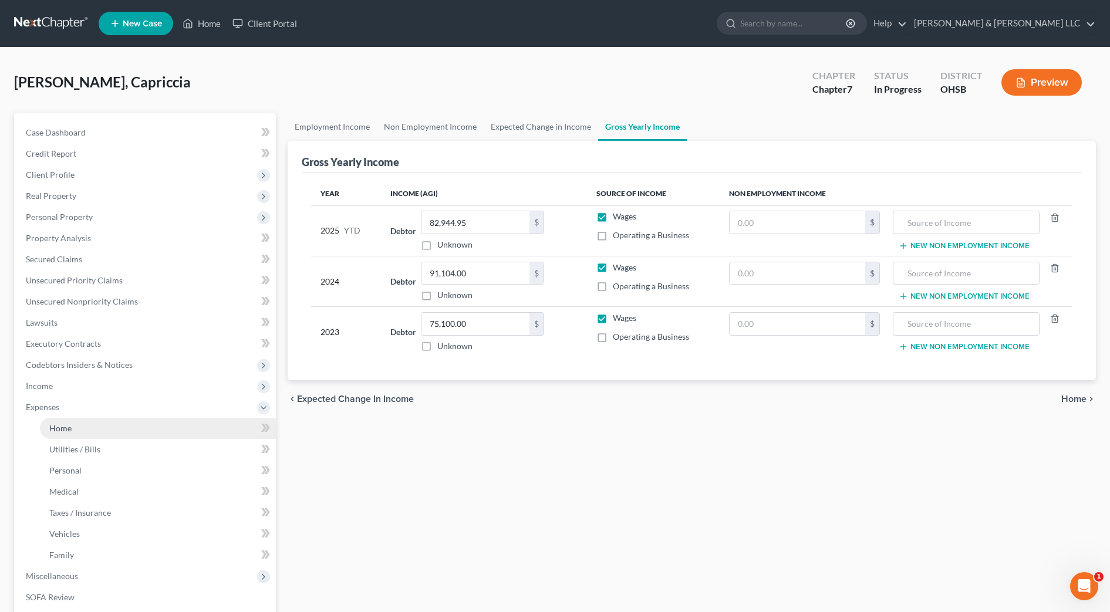
click at [69, 431] on span "Home" at bounding box center [60, 428] width 22 height 10
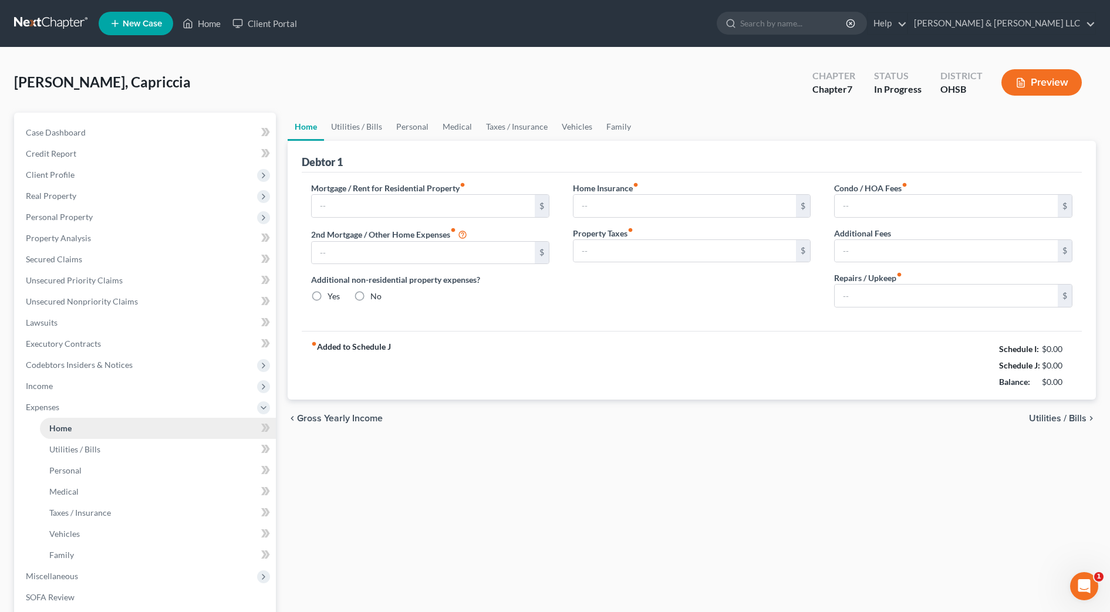
type input "1,375.00"
type input "0.00"
radio input "true"
type input "20.00"
type input "0.00"
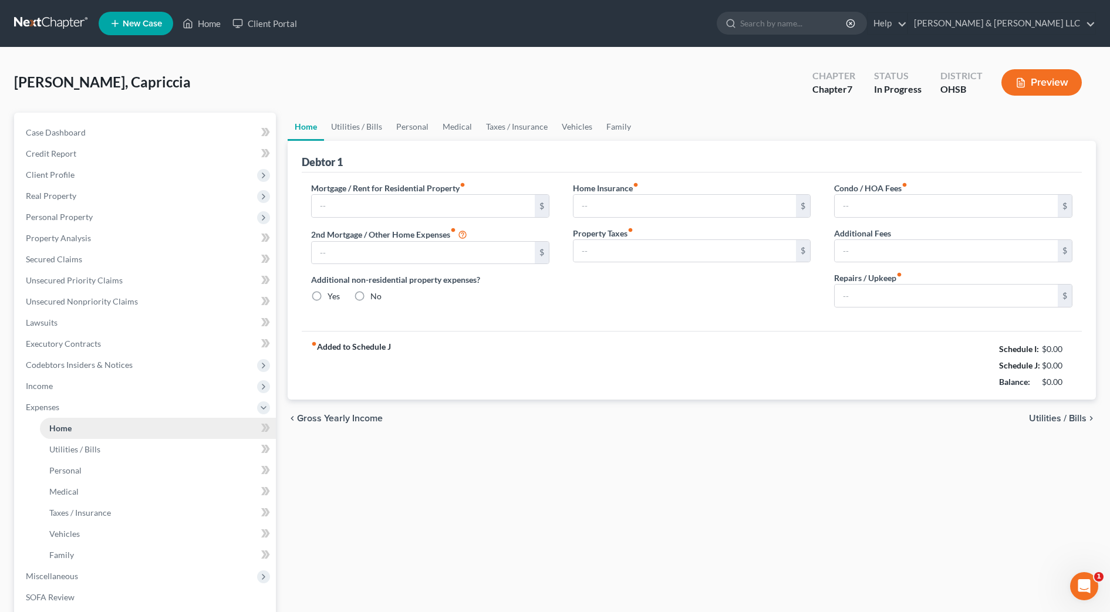
type input "0.00"
type input "100.00"
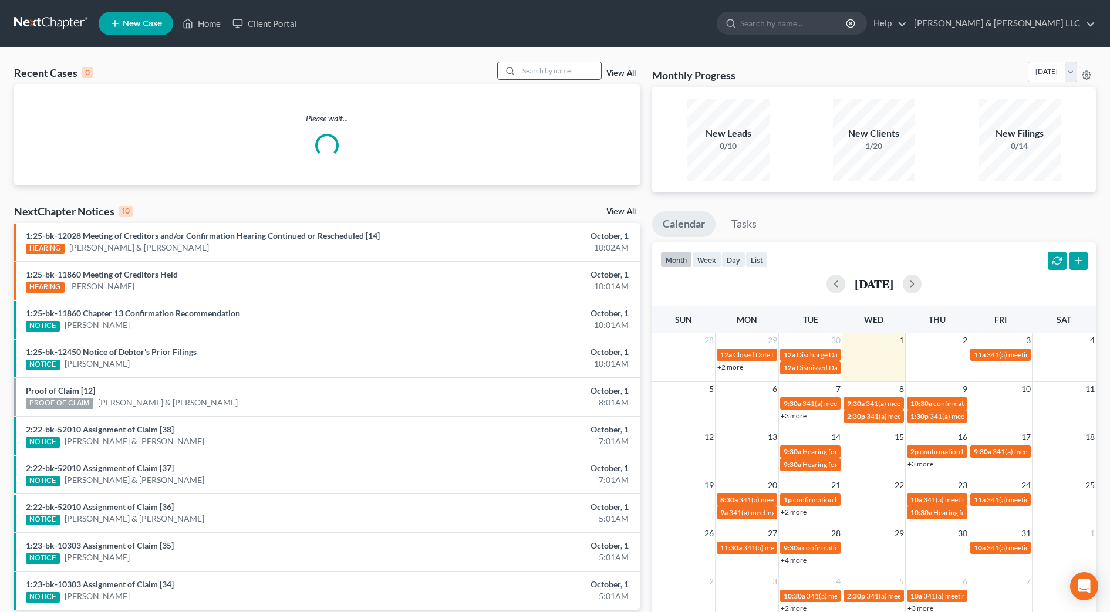
click at [543, 71] on input "search" at bounding box center [560, 70] width 82 height 17
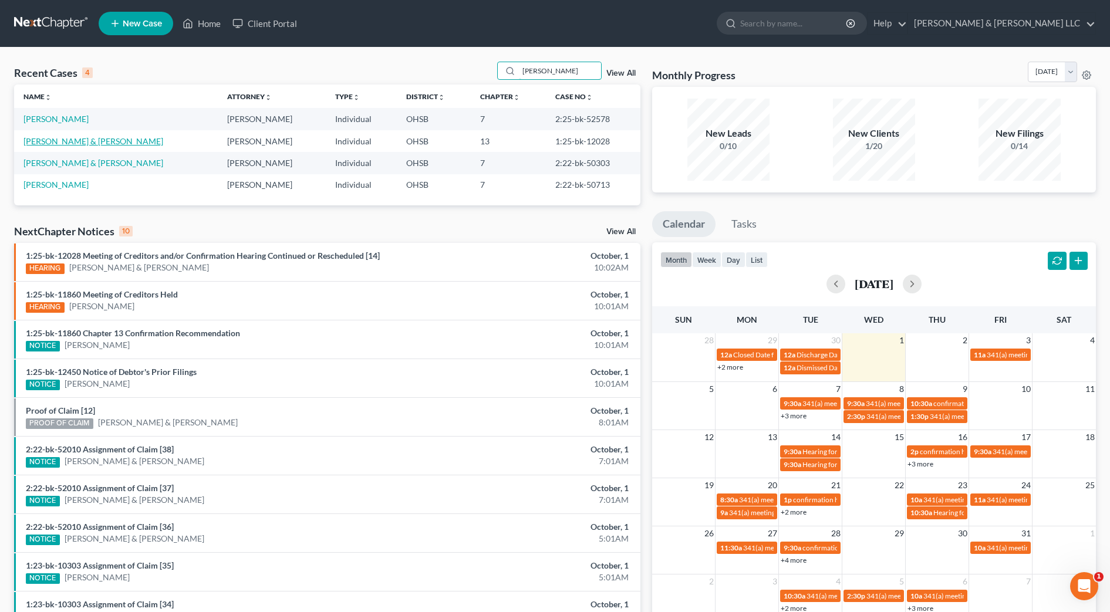
type input "russell"
click at [39, 139] on link "[PERSON_NAME] & [PERSON_NAME]" at bounding box center [93, 141] width 140 height 10
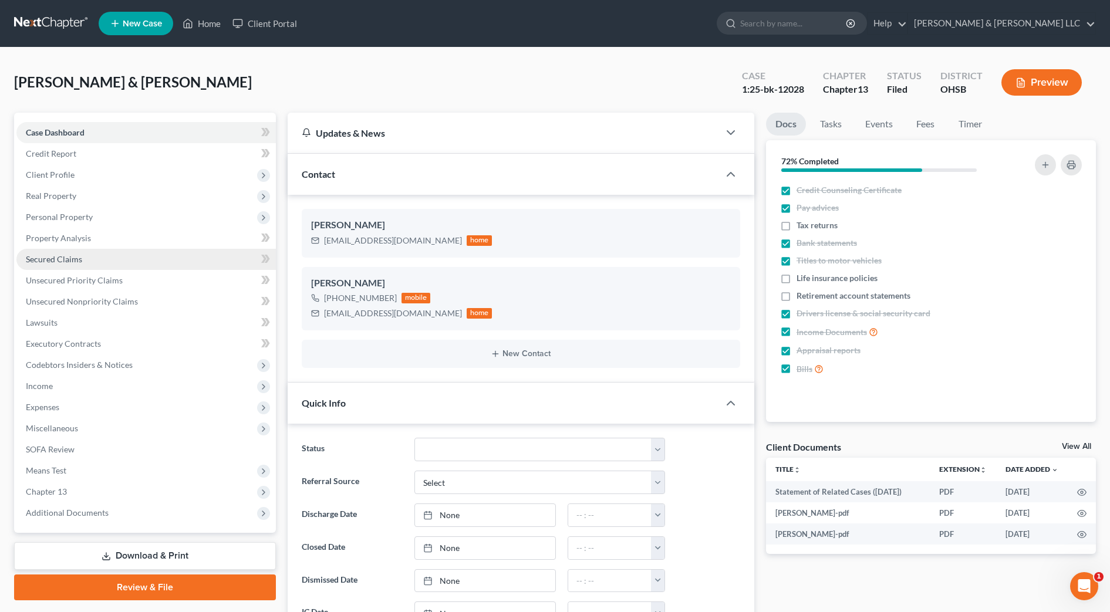
click at [35, 260] on span "Secured Claims" at bounding box center [54, 259] width 56 height 10
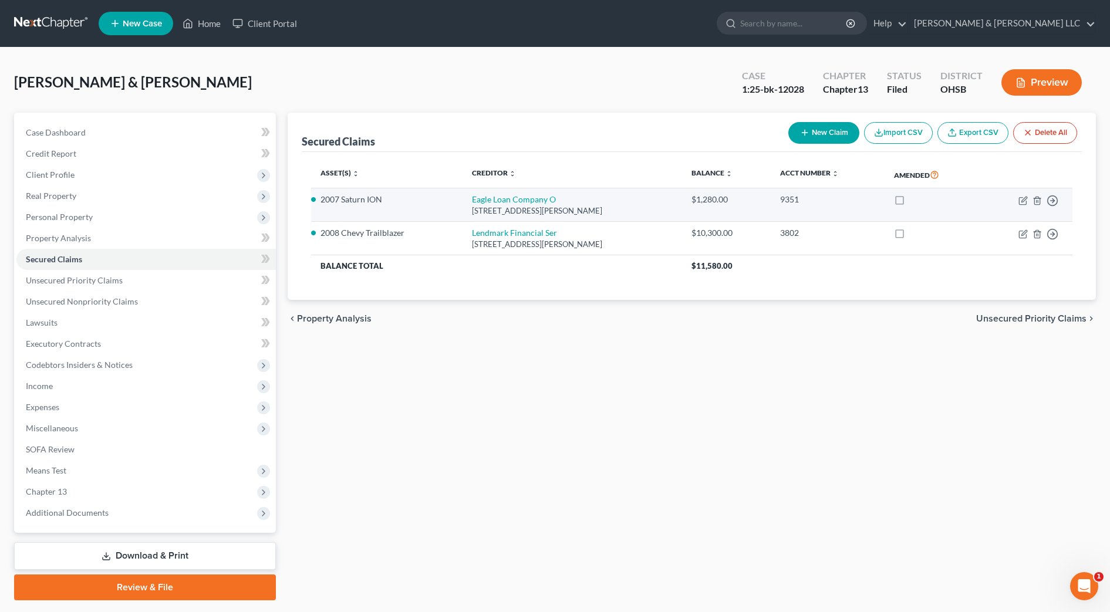
drag, startPoint x: 607, startPoint y: 214, endPoint x: 450, endPoint y: 201, distance: 156.7
click at [450, 201] on tr "2007 Saturn ION Eagle Loan Company O 4464 Marie Dr, Middletown, OH 45044 $1,280…" at bounding box center [692, 204] width 762 height 33
drag, startPoint x: 452, startPoint y: 201, endPoint x: 485, endPoint y: 201, distance: 33.5
copy tr "Eagle Loan Company O 4464 Marie Dr, Middletown, OH 45044"
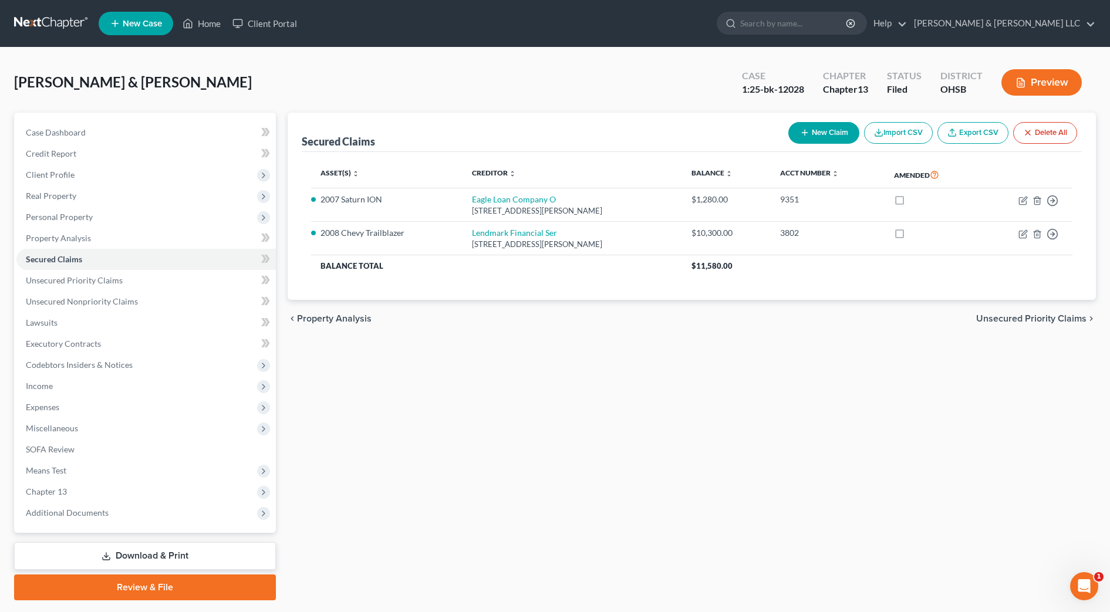
click at [735, 491] on div "Secured Claims New Claim Import CSV Export CSV Delete All Asset(s) expand_more …" at bounding box center [692, 357] width 820 height 488
